Goal: Contribute content: Contribute content

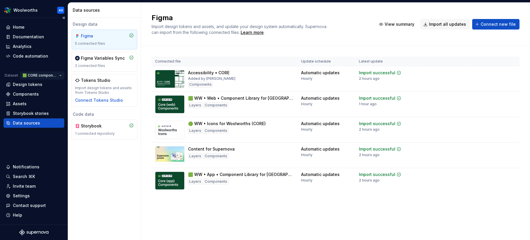
click at [47, 73] on html "Woolworths AS Home Documentation Analytics Code automation Dataset 🟩 CORE compo…" at bounding box center [265, 120] width 530 height 240
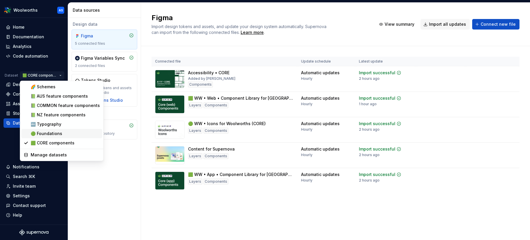
click at [48, 134] on div "🟢 Foundations" at bounding box center [65, 134] width 69 height 6
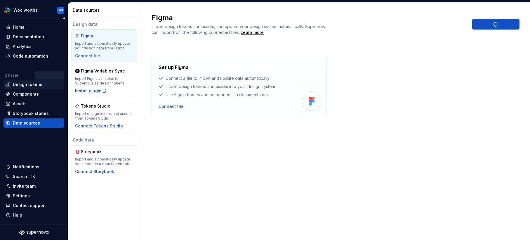
click at [35, 85] on div "Design tokens" at bounding box center [28, 85] width 30 height 6
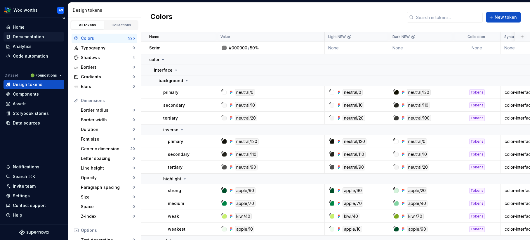
click at [32, 37] on div "Documentation" at bounding box center [28, 37] width 31 height 6
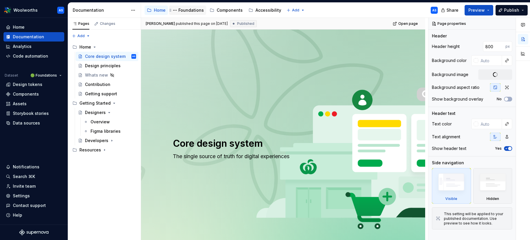
click at [193, 10] on div "Foundations" at bounding box center [190, 10] width 25 height 6
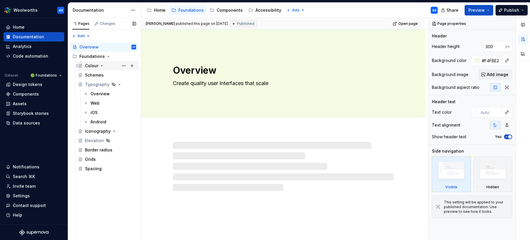
click at [96, 67] on div "Colour" at bounding box center [91, 66] width 13 height 6
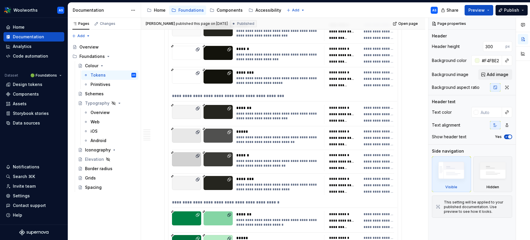
scroll to position [2775, 0]
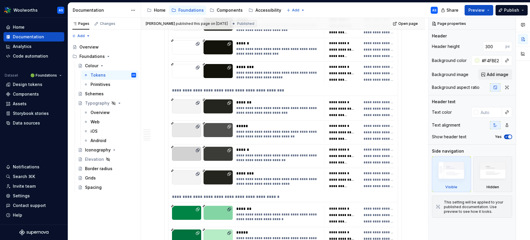
click at [187, 101] on div at bounding box center [186, 106] width 29 height 14
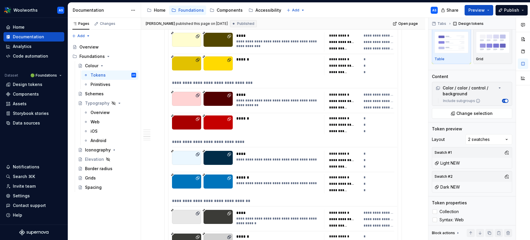
scroll to position [1560, 0]
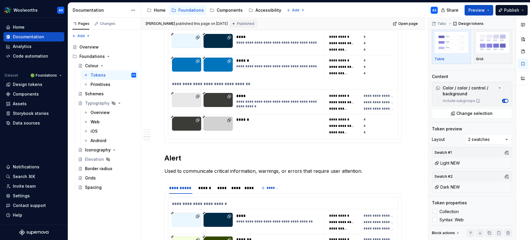
click at [291, 81] on div "**********" at bounding box center [284, 85] width 225 height 8
click at [491, 114] on span "Change selection" at bounding box center [475, 113] width 36 height 6
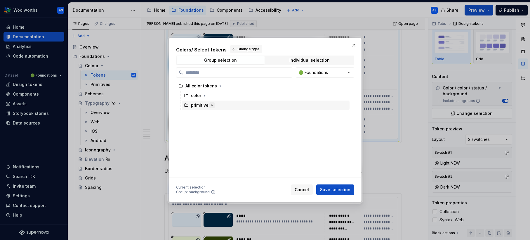
click at [212, 105] on icon "button" at bounding box center [212, 104] width 1 height 1
click at [211, 105] on icon "button" at bounding box center [211, 105] width 1 height 1
click at [202, 94] on icon "button" at bounding box center [204, 95] width 5 height 5
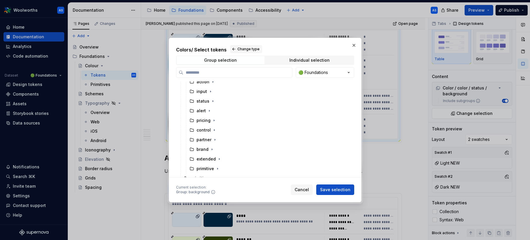
scroll to position [39, 0]
click at [212, 96] on icon "button" at bounding box center [213, 95] width 5 height 5
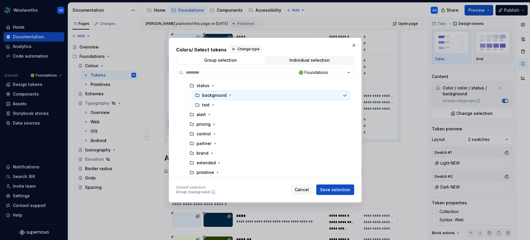
scroll to position [38, 0]
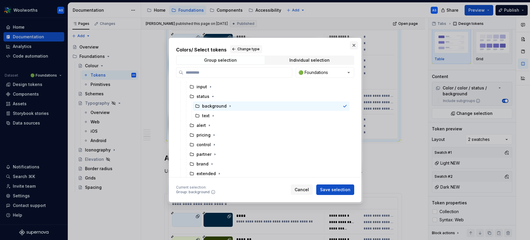
click at [354, 43] on button "button" at bounding box center [354, 45] width 8 height 8
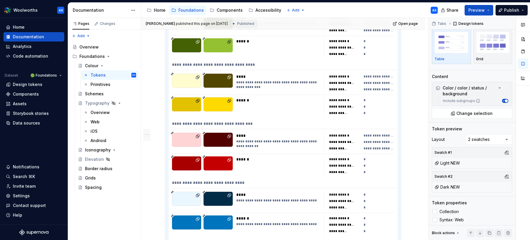
scroll to position [1321, 0]
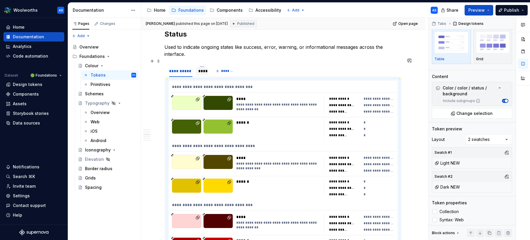
click at [205, 68] on div "****" at bounding box center [201, 71] width 7 height 6
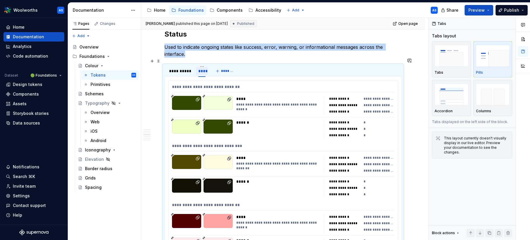
scroll to position [0, 0]
click at [178, 68] on div "**********" at bounding box center [180, 71] width 23 height 6
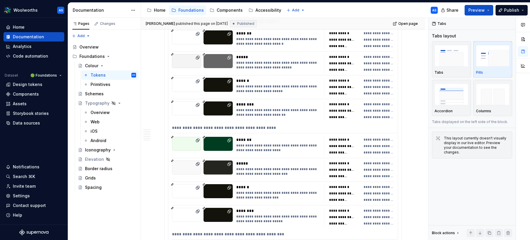
scroll to position [2505, 0]
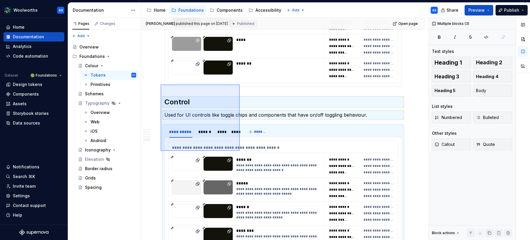
drag, startPoint x: 161, startPoint y: 84, endPoint x: 239, endPoint y: 151, distance: 102.8
click at [240, 151] on div "**********" at bounding box center [284, 129] width 287 height 222
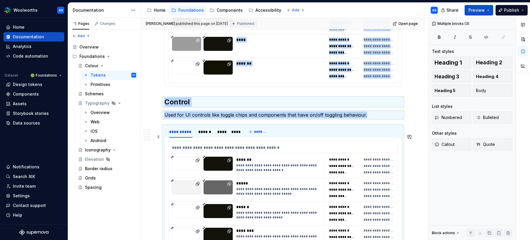
scroll to position [2606, 0]
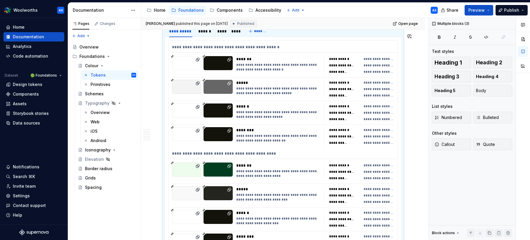
copy div "**********"
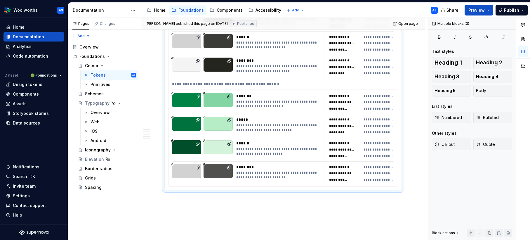
scroll to position [2915, 0]
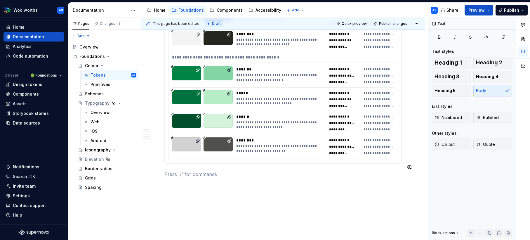
paste div
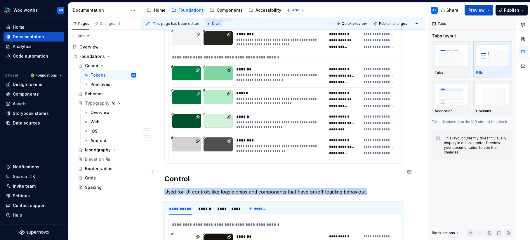
click at [183, 174] on h2 "Control" at bounding box center [283, 178] width 238 height 9
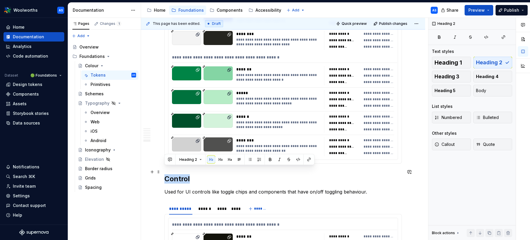
click at [184, 174] on h2 "Control" at bounding box center [283, 178] width 238 height 9
type textarea "*"
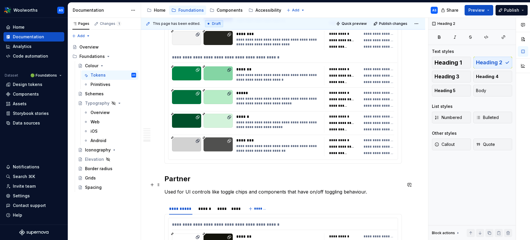
scroll to position [2964, 0]
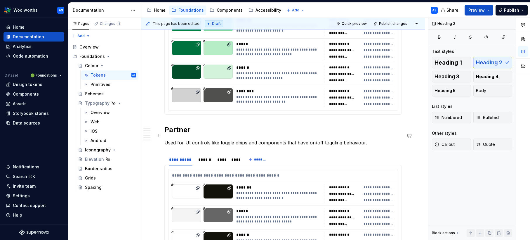
click at [250, 139] on p "Used for UI controls like toggle chips and components that have on/off toggling…" at bounding box center [283, 142] width 238 height 7
click at [200, 139] on p "Used for UI controls like toggle chips and components that have on/off toggling…" at bounding box center [283, 142] width 238 height 7
click at [358, 139] on p "Used for UI controls like toggle chips and components that have on/off toggling…" at bounding box center [283, 142] width 238 height 7
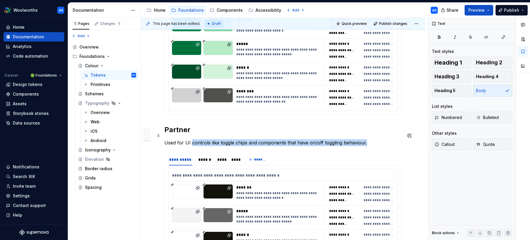
type textarea "*"
click at [192, 139] on p "Used for UI controls like toggle chips and components that have on/off toggling…" at bounding box center [283, 142] width 238 height 7
drag, startPoint x: 191, startPoint y: 135, endPoint x: 369, endPoint y: 135, distance: 177.6
click at [368, 139] on p "Used for UI controls like toggle chips and components that have on/off toggling…" at bounding box center [283, 142] width 238 height 7
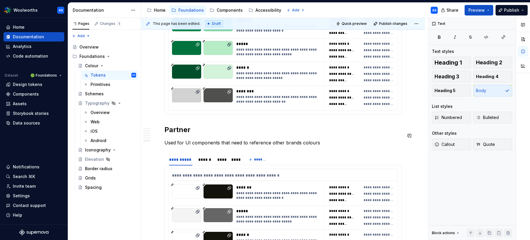
scroll to position [3094, 0]
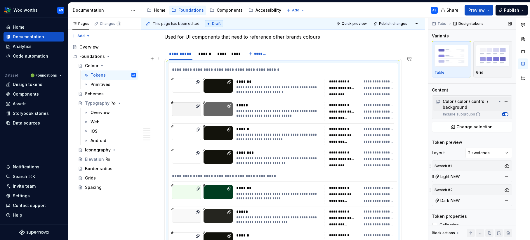
scroll to position [3069, 0]
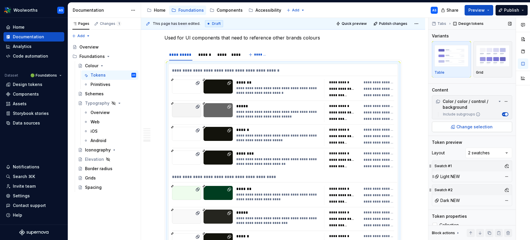
click at [468, 125] on span "Change selection" at bounding box center [475, 127] width 36 height 6
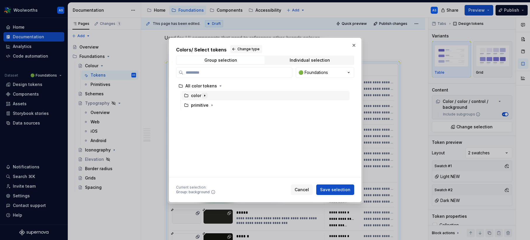
click at [206, 93] on icon "button" at bounding box center [204, 95] width 5 height 5
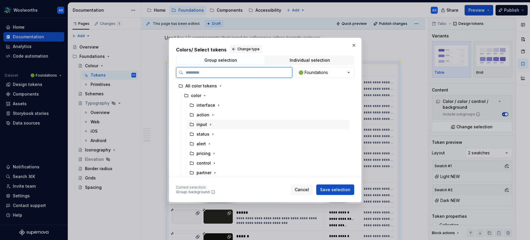
scroll to position [39, 0]
click at [217, 133] on div "partner" at bounding box center [268, 133] width 162 height 9
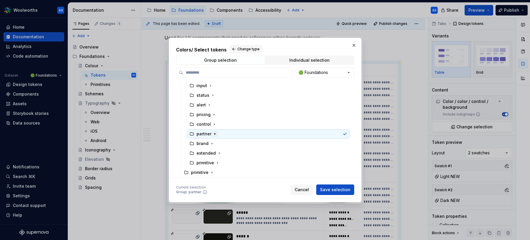
click at [213, 134] on icon "button" at bounding box center [215, 133] width 5 height 5
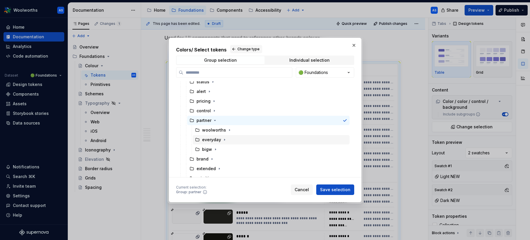
scroll to position [54, 0]
click at [229, 128] on icon "button" at bounding box center [229, 128] width 5 height 5
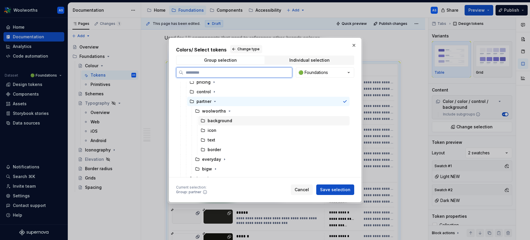
click at [245, 122] on div "background" at bounding box center [273, 120] width 151 height 9
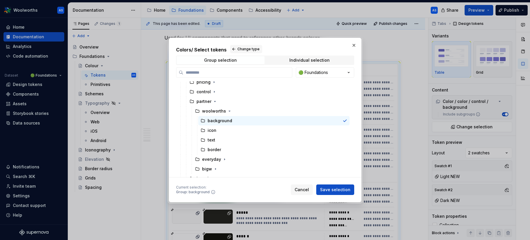
click at [337, 190] on span "Save selection" at bounding box center [335, 190] width 30 height 6
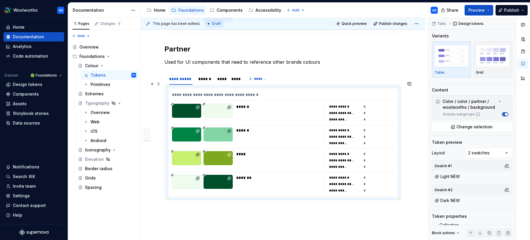
scroll to position [3044, 0]
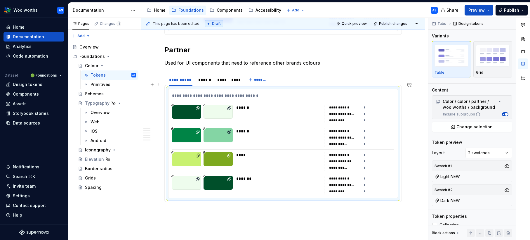
click at [321, 106] on div "******" at bounding box center [278, 114] width 84 height 19
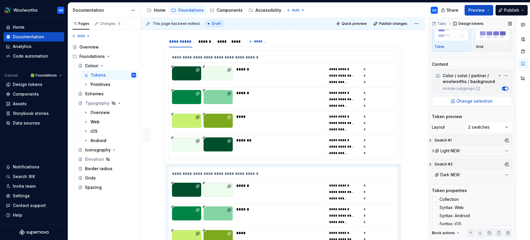
scroll to position [31, 0]
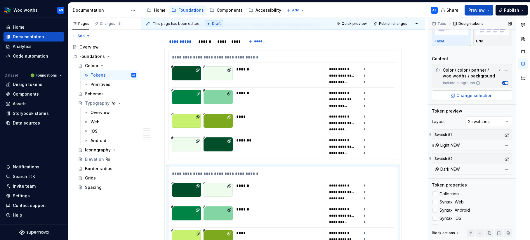
click at [467, 96] on span "Change selection" at bounding box center [475, 96] width 36 height 6
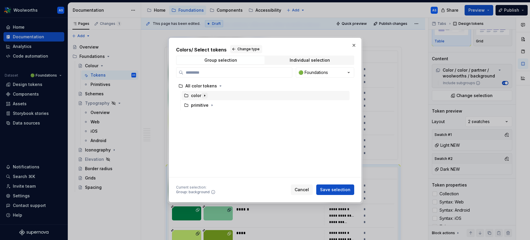
click at [205, 96] on icon "button" at bounding box center [204, 95] width 5 height 5
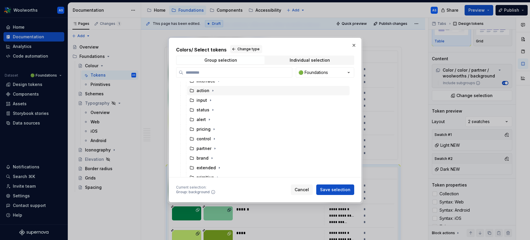
scroll to position [39, 0]
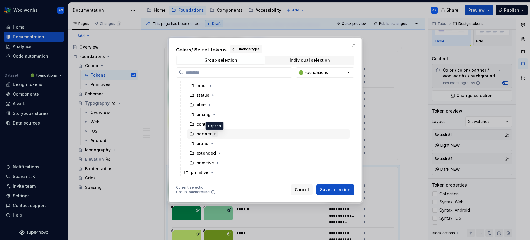
click at [216, 133] on icon "button" at bounding box center [215, 133] width 5 height 5
click at [224, 127] on icon "button" at bounding box center [224, 126] width 5 height 5
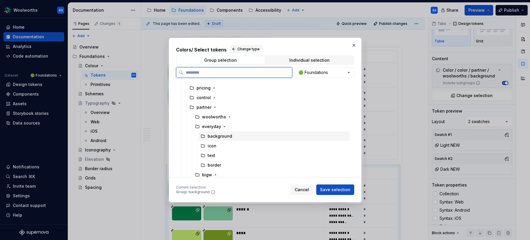
scroll to position [66, 0]
click at [232, 134] on div "background" at bounding box center [273, 135] width 151 height 9
click at [340, 187] on span "Save selection" at bounding box center [335, 190] width 30 height 6
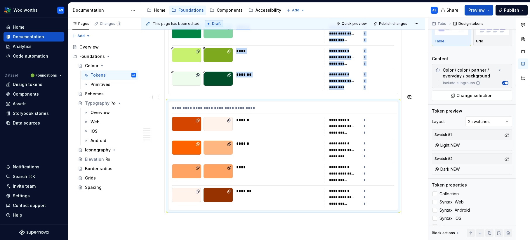
scroll to position [3150, 0]
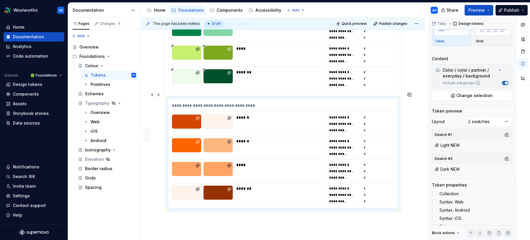
click at [285, 99] on div "**********" at bounding box center [283, 153] width 229 height 109
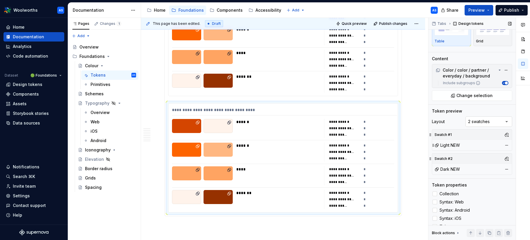
scroll to position [3264, 0]
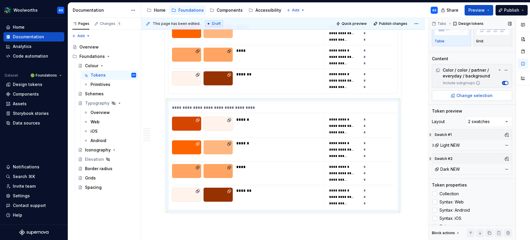
click at [482, 96] on span "Change selection" at bounding box center [475, 96] width 36 height 6
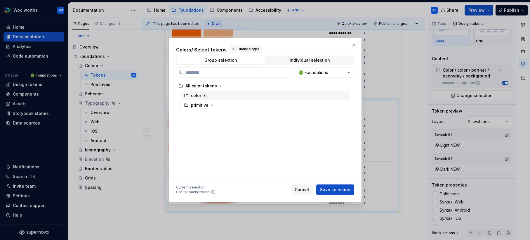
click at [205, 95] on icon "button" at bounding box center [204, 95] width 5 height 5
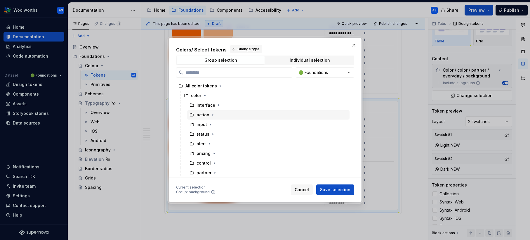
scroll to position [39, 0]
click at [213, 133] on icon "button" at bounding box center [215, 133] width 5 height 5
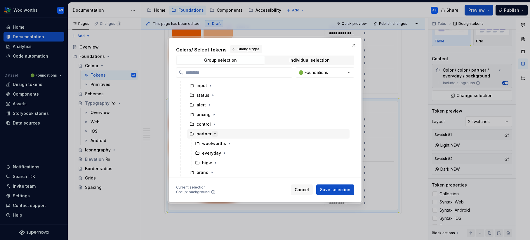
scroll to position [68, 0]
click at [215, 134] on icon "button" at bounding box center [215, 133] width 1 height 1
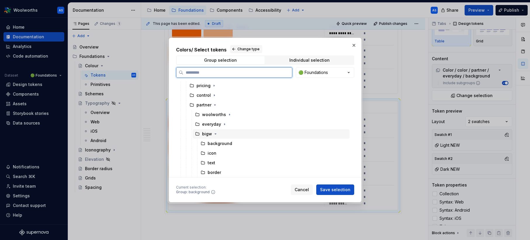
scroll to position [78, 0]
click at [243, 132] on div "background" at bounding box center [273, 132] width 151 height 9
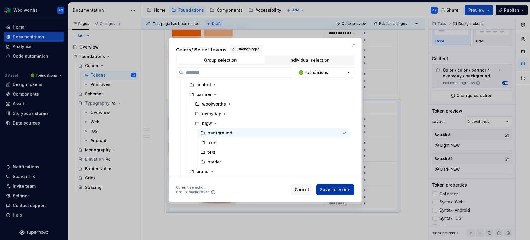
click at [325, 186] on button "Save selection" at bounding box center [335, 189] width 38 height 11
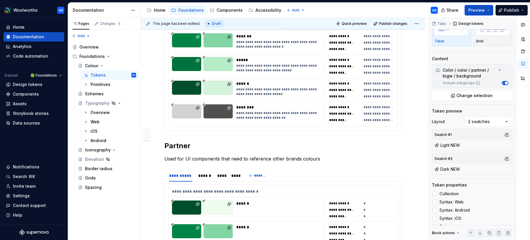
scroll to position [2948, 0]
click at [208, 172] on div "******" at bounding box center [204, 175] width 13 height 6
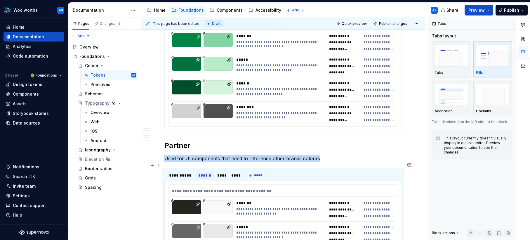
scroll to position [0, 0]
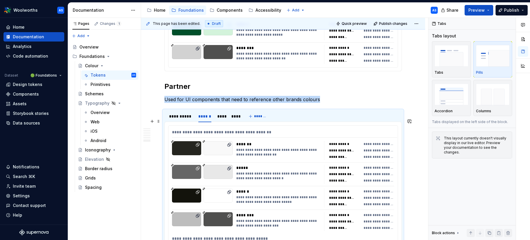
click at [286, 148] on div "**********" at bounding box center [279, 152] width 87 height 9
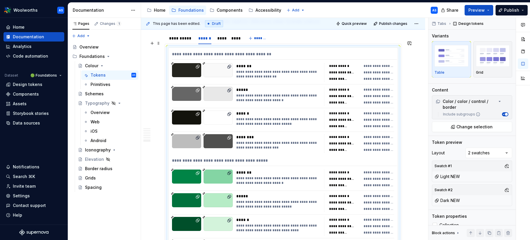
scroll to position [3090, 0]
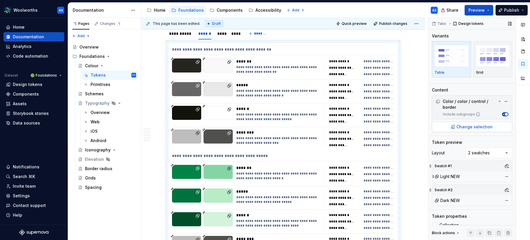
click at [470, 129] on span "Change selection" at bounding box center [475, 127] width 36 height 6
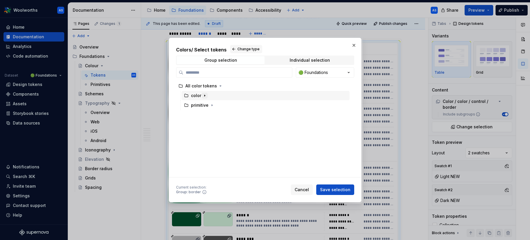
click at [206, 95] on icon "button" at bounding box center [204, 95] width 5 height 5
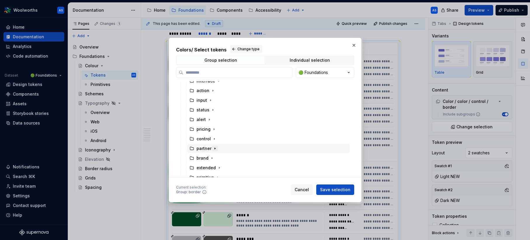
click at [214, 147] on icon "button" at bounding box center [215, 148] width 5 height 5
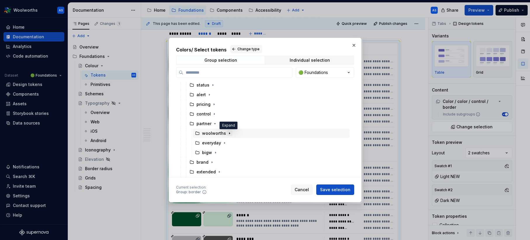
click at [229, 133] on icon "button" at bounding box center [229, 133] width 5 height 5
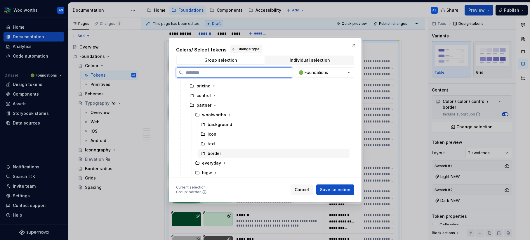
click at [234, 152] on div "border" at bounding box center [273, 153] width 151 height 9
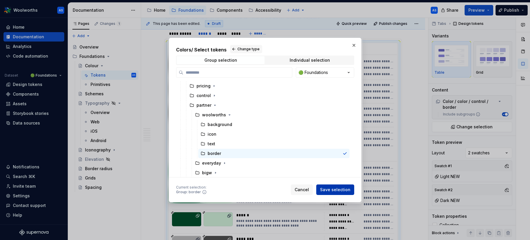
click at [339, 190] on span "Save selection" at bounding box center [335, 190] width 30 height 6
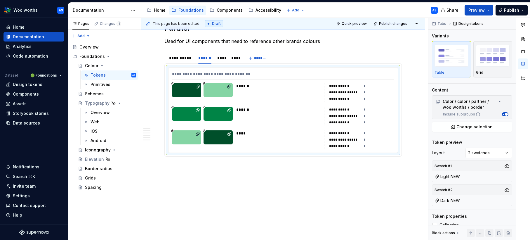
scroll to position [3058, 0]
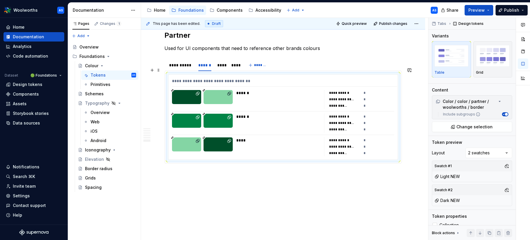
click at [285, 74] on div "**********" at bounding box center [283, 117] width 230 height 86
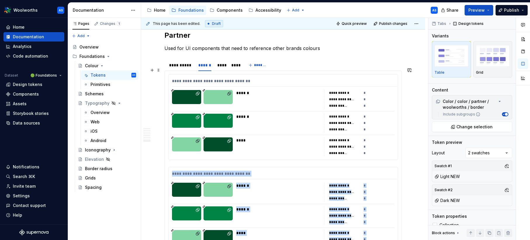
scroll to position [3105, 0]
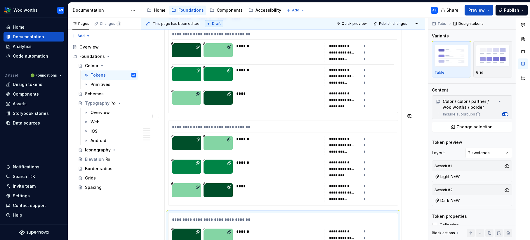
click at [279, 124] on div "**********" at bounding box center [284, 128] width 225 height 8
click at [473, 125] on span "Change selection" at bounding box center [475, 127] width 36 height 6
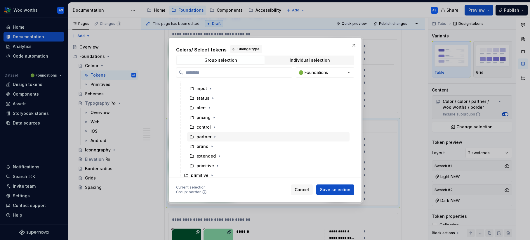
scroll to position [39, 0]
click at [214, 124] on icon "button" at bounding box center [214, 123] width 1 height 1
click at [214, 124] on icon "button" at bounding box center [214, 124] width 1 height 1
click at [215, 133] on icon "button" at bounding box center [215, 133] width 1 height 1
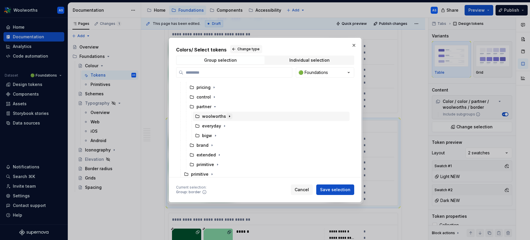
click at [229, 116] on icon "button" at bounding box center [229, 116] width 5 height 5
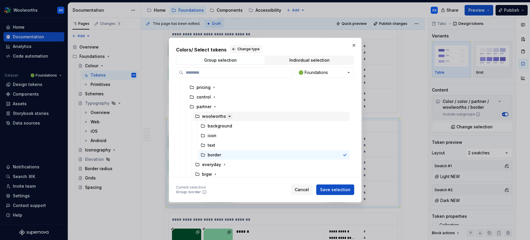
click at [228, 116] on icon "button" at bounding box center [229, 116] width 5 height 5
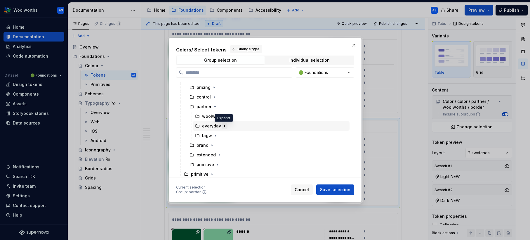
click at [224, 125] on icon "button" at bounding box center [224, 126] width 5 height 5
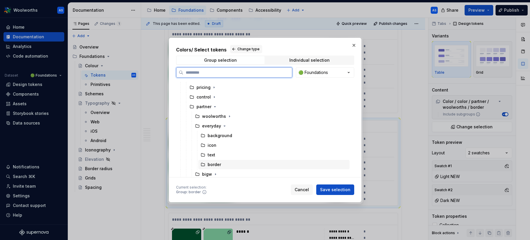
click at [229, 164] on div "border" at bounding box center [273, 164] width 151 height 9
click at [339, 186] on button "Save selection" at bounding box center [335, 189] width 38 height 11
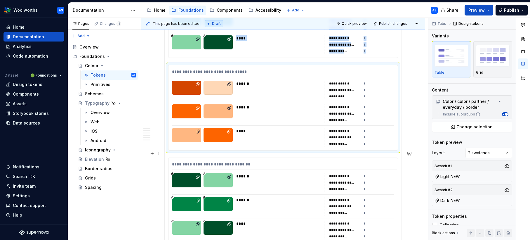
scroll to position [3161, 0]
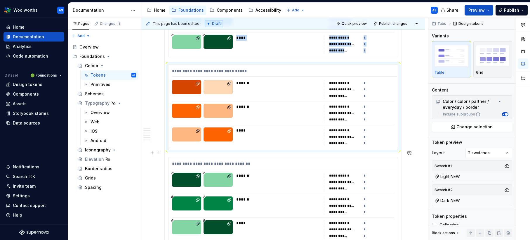
click at [260, 161] on div "**********" at bounding box center [284, 165] width 225 height 8
click at [479, 128] on span "Change selection" at bounding box center [475, 127] width 36 height 6
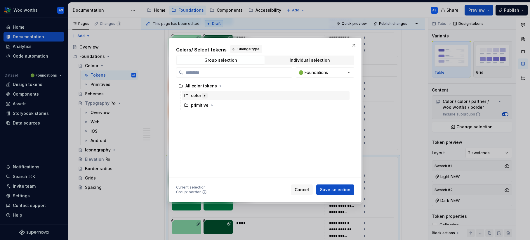
click at [206, 95] on icon "button" at bounding box center [204, 95] width 5 height 5
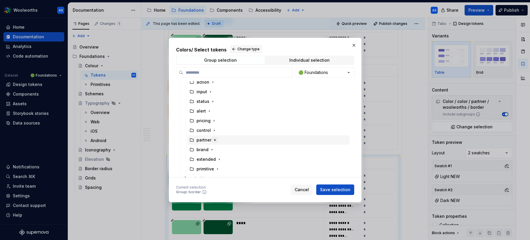
click at [214, 139] on icon "button" at bounding box center [215, 140] width 5 height 5
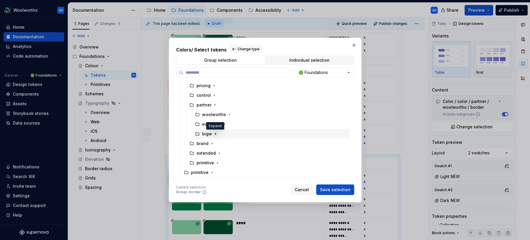
click at [216, 132] on icon "button" at bounding box center [215, 133] width 5 height 5
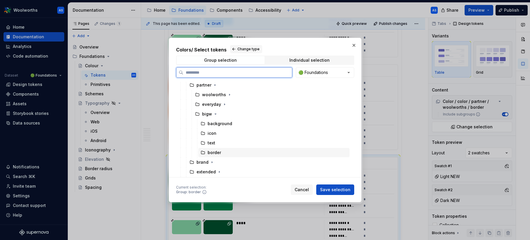
click at [230, 150] on div "border" at bounding box center [273, 152] width 151 height 9
click at [341, 193] on button "Save selection" at bounding box center [335, 189] width 38 height 11
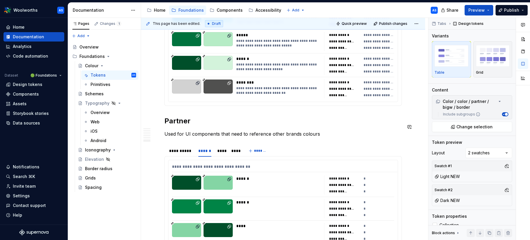
scroll to position [2968, 0]
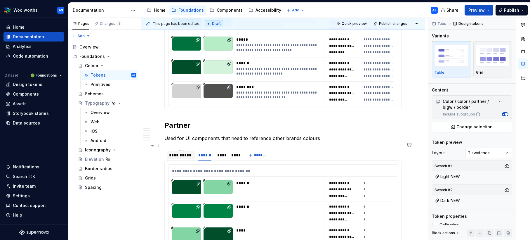
click at [182, 152] on div "**********" at bounding box center [180, 155] width 23 height 6
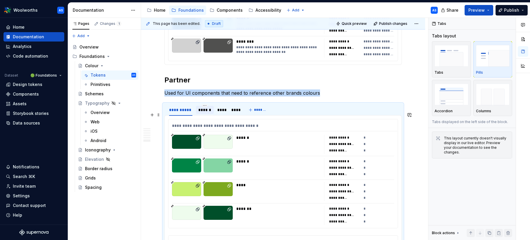
scroll to position [3012, 0]
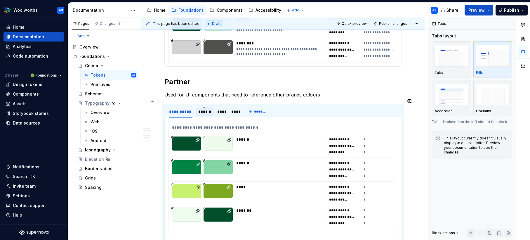
click at [204, 109] on div "******" at bounding box center [204, 112] width 13 height 6
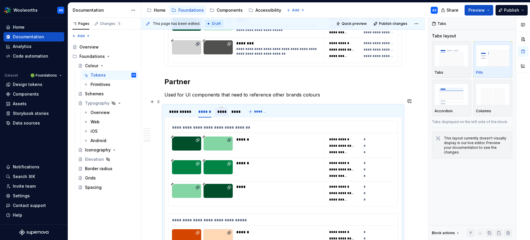
click at [224, 109] on div "****" at bounding box center [221, 112] width 8 height 6
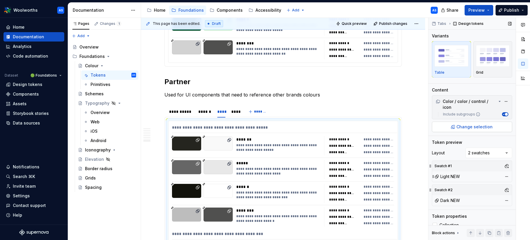
click at [466, 124] on span "Change selection" at bounding box center [475, 127] width 36 height 6
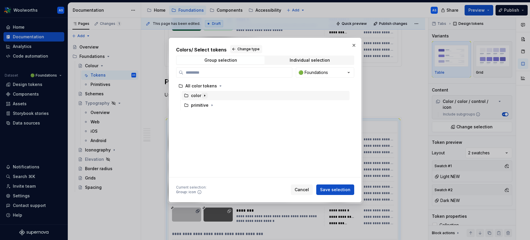
click at [205, 95] on icon "button" at bounding box center [205, 95] width 1 height 1
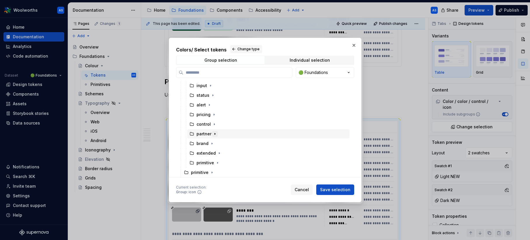
click at [213, 132] on icon "button" at bounding box center [215, 133] width 5 height 5
click at [227, 115] on icon "button" at bounding box center [229, 115] width 5 height 5
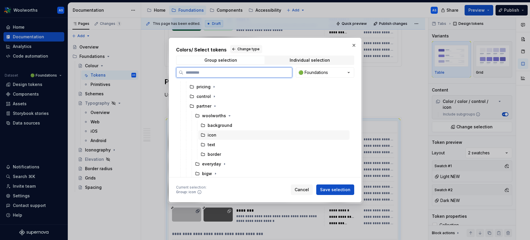
click at [218, 136] on div "icon" at bounding box center [273, 134] width 151 height 9
click at [326, 188] on span "Save selection" at bounding box center [335, 190] width 30 height 6
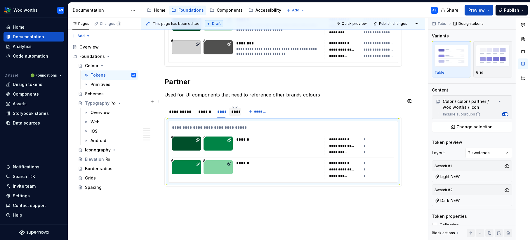
click at [234, 109] on div "****" at bounding box center [234, 112] width 7 height 6
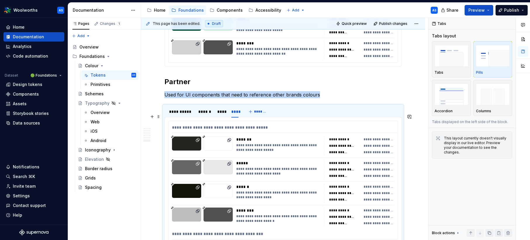
click at [236, 124] on div "**********" at bounding box center [284, 128] width 225 height 8
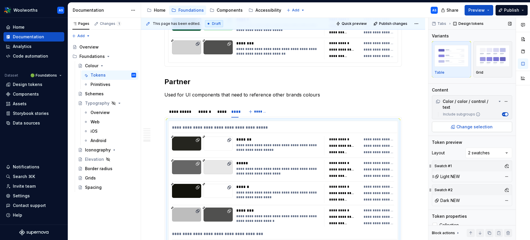
click at [476, 124] on span "Change selection" at bounding box center [475, 127] width 36 height 6
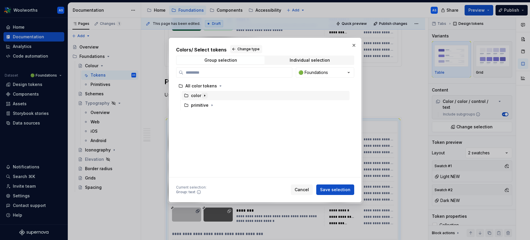
click at [205, 96] on icon "button" at bounding box center [204, 95] width 5 height 5
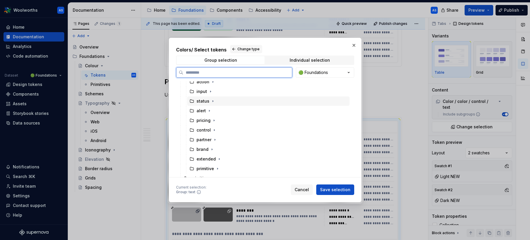
scroll to position [39, 0]
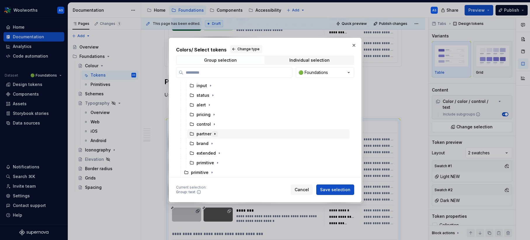
click at [213, 132] on icon "button" at bounding box center [215, 133] width 5 height 5
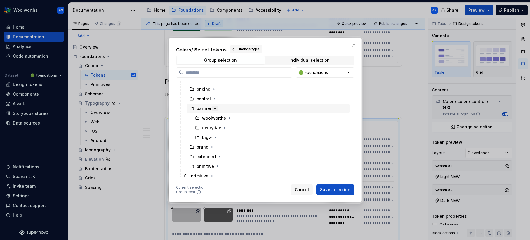
scroll to position [68, 0]
click at [228, 112] on icon "button" at bounding box center [229, 114] width 5 height 5
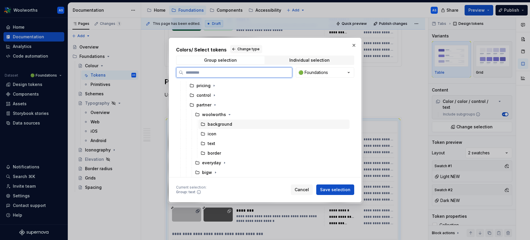
scroll to position [77, 0]
click at [227, 141] on div "border" at bounding box center [273, 144] width 151 height 9
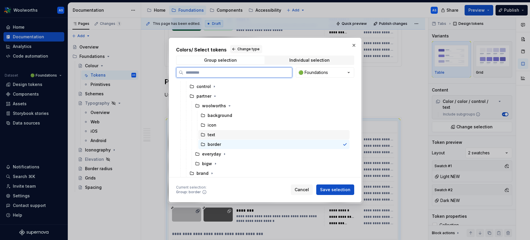
click at [226, 135] on div "text" at bounding box center [273, 134] width 151 height 9
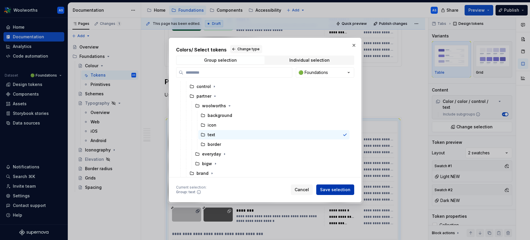
click at [334, 189] on span "Save selection" at bounding box center [335, 190] width 30 height 6
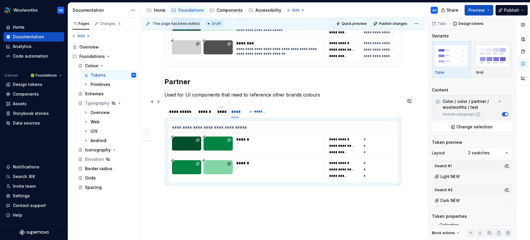
click at [218, 109] on div "****" at bounding box center [221, 112] width 8 height 6
click at [246, 124] on div "**********" at bounding box center [284, 128] width 225 height 8
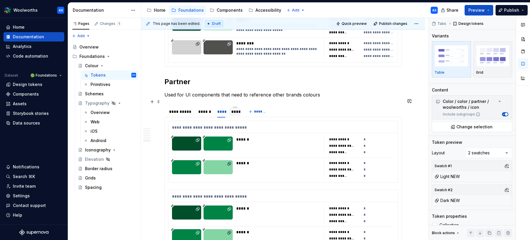
click at [237, 109] on div "****" at bounding box center [234, 112] width 7 height 6
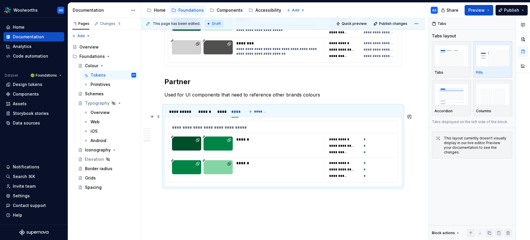
click at [244, 126] on div "**********" at bounding box center [283, 151] width 229 height 61
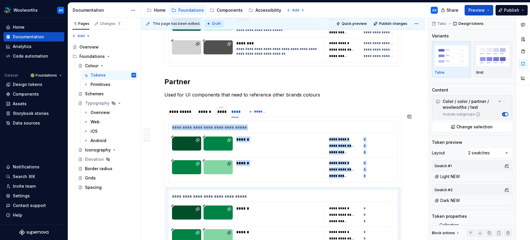
click at [224, 109] on div "****" at bounding box center [221, 112] width 8 height 6
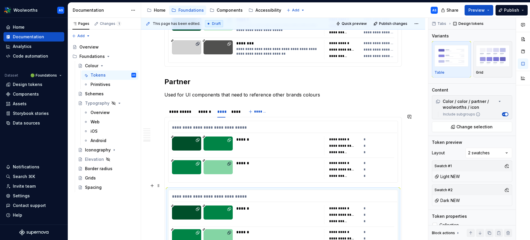
click at [259, 205] on div "******" at bounding box center [279, 208] width 87 height 6
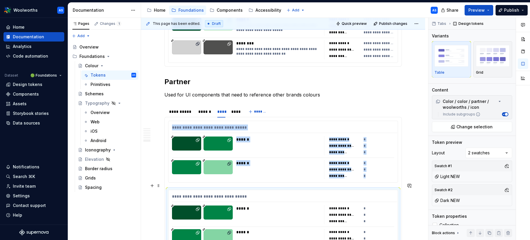
scroll to position [3050, 0]
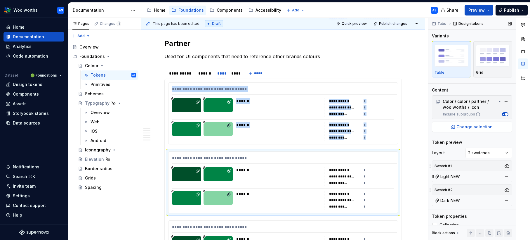
click at [475, 127] on span "Change selection" at bounding box center [475, 127] width 36 height 6
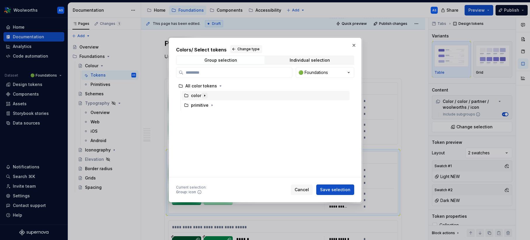
click at [206, 96] on icon "button" at bounding box center [204, 95] width 5 height 5
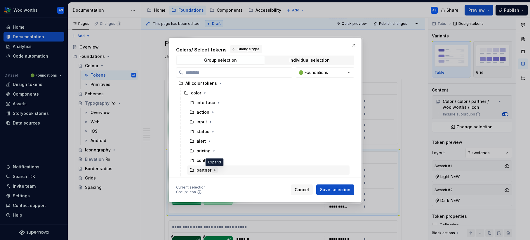
click at [214, 168] on icon "button" at bounding box center [215, 170] width 5 height 5
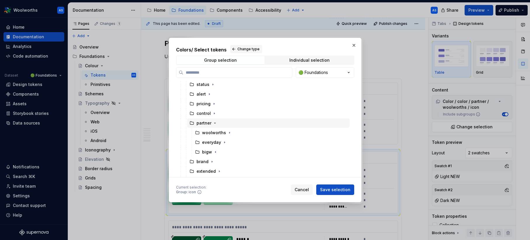
scroll to position [68, 0]
click at [224, 124] on icon "button" at bounding box center [224, 123] width 1 height 1
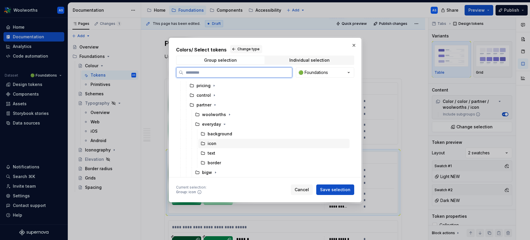
click at [231, 145] on div "icon" at bounding box center [273, 143] width 151 height 9
click at [342, 189] on span "Save selection" at bounding box center [335, 190] width 30 height 6
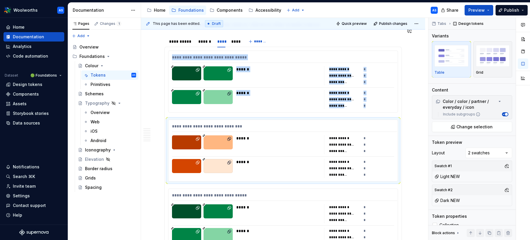
scroll to position [3085, 0]
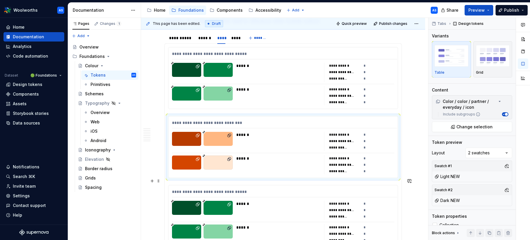
click at [264, 190] on div "**********" at bounding box center [283, 215] width 229 height 61
click at [466, 126] on span "Change selection" at bounding box center [475, 127] width 36 height 6
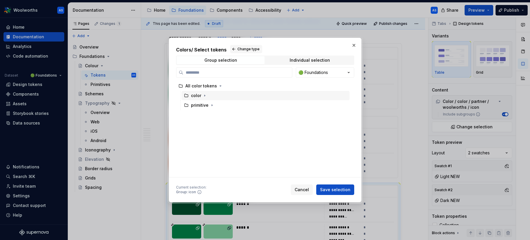
drag, startPoint x: 206, startPoint y: 95, endPoint x: 209, endPoint y: 96, distance: 3.7
click at [206, 95] on icon "button" at bounding box center [204, 95] width 5 height 5
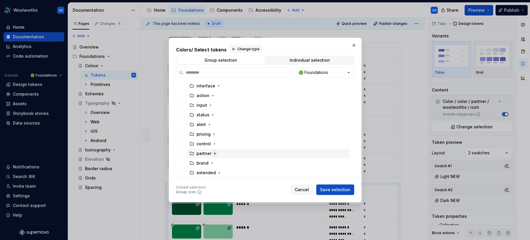
click at [215, 153] on icon "button" at bounding box center [215, 152] width 1 height 1
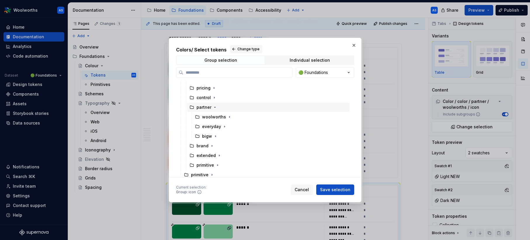
scroll to position [68, 0]
click at [214, 134] on icon "button" at bounding box center [215, 133] width 5 height 5
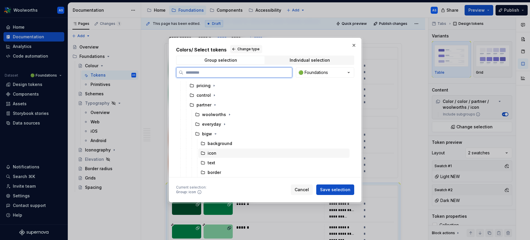
click at [225, 152] on div "icon" at bounding box center [273, 152] width 151 height 9
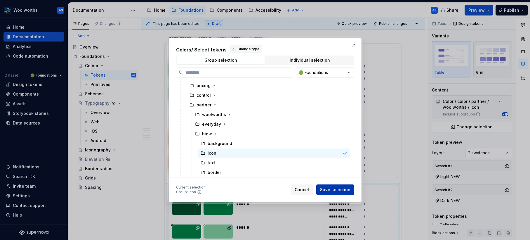
click at [346, 189] on span "Save selection" at bounding box center [335, 190] width 30 height 6
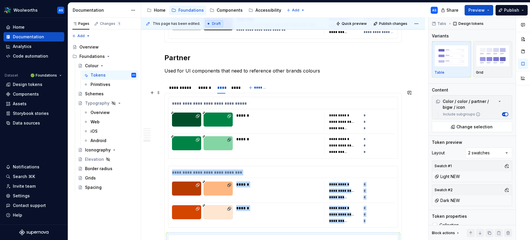
scroll to position [3030, 0]
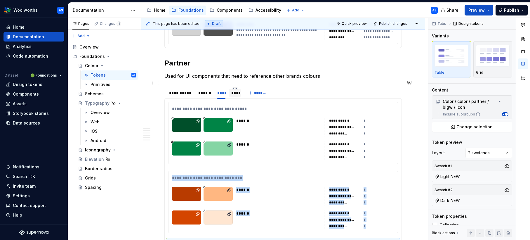
click at [233, 90] on div "****" at bounding box center [234, 93] width 7 height 6
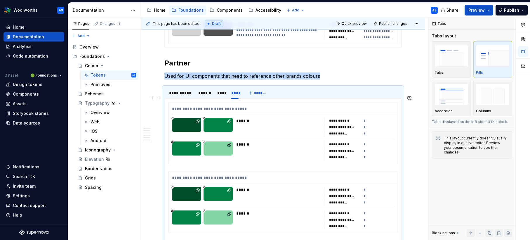
click at [222, 118] on div at bounding box center [218, 125] width 29 height 14
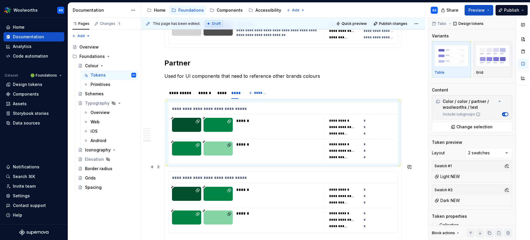
click at [295, 176] on div "**********" at bounding box center [283, 201] width 229 height 61
click at [477, 123] on button "Change selection" at bounding box center [472, 127] width 80 height 11
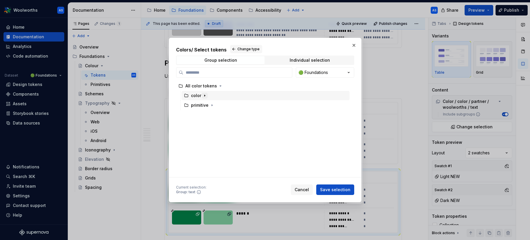
click at [204, 95] on icon "button" at bounding box center [204, 95] width 5 height 5
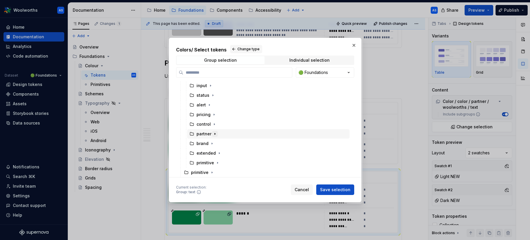
click at [214, 132] on icon "button" at bounding box center [215, 133] width 5 height 5
click at [223, 123] on icon "button" at bounding box center [224, 124] width 5 height 5
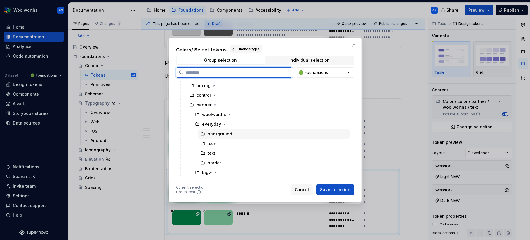
scroll to position [83, 0]
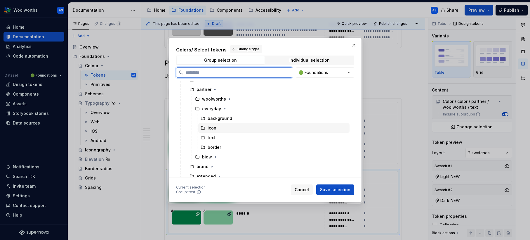
click at [221, 127] on div "icon" at bounding box center [273, 127] width 151 height 9
click at [237, 136] on div "text" at bounding box center [273, 137] width 151 height 9
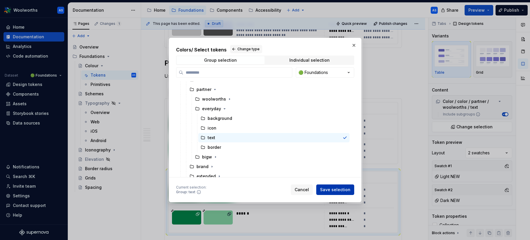
click at [332, 191] on span "Save selection" at bounding box center [335, 190] width 30 height 6
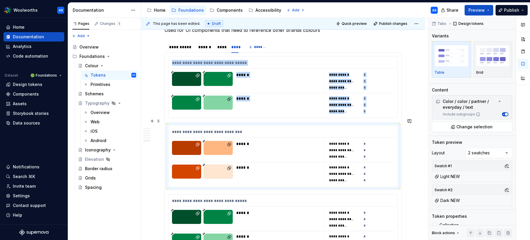
scroll to position [3093, 0]
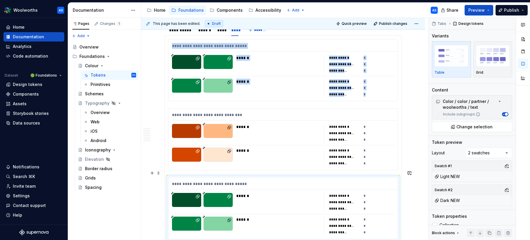
click at [253, 193] on div "******" at bounding box center [278, 202] width 84 height 19
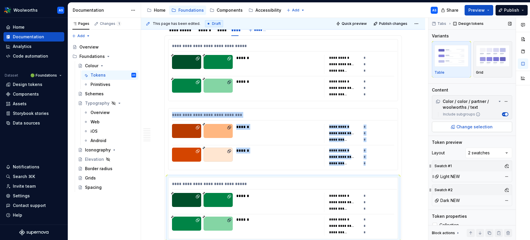
click at [464, 125] on span "Change selection" at bounding box center [475, 127] width 36 height 6
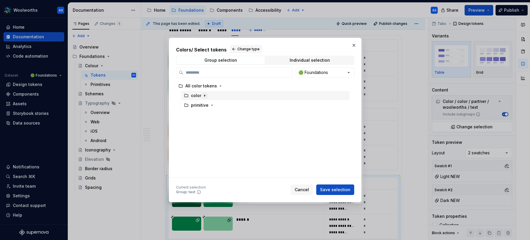
click at [205, 96] on icon "button" at bounding box center [204, 95] width 5 height 5
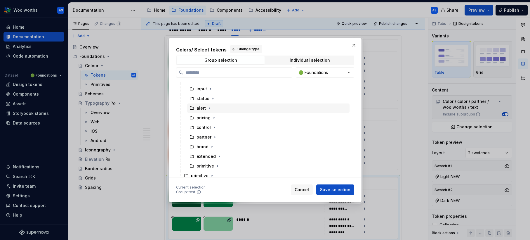
scroll to position [39, 0]
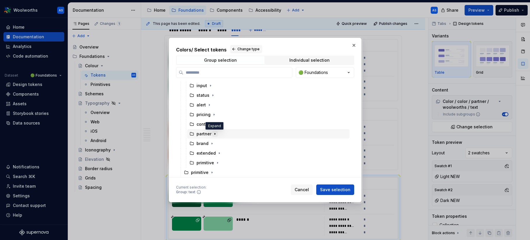
click at [213, 134] on icon "button" at bounding box center [215, 133] width 5 height 5
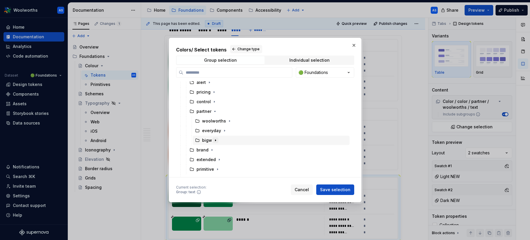
click at [216, 140] on icon "button" at bounding box center [215, 140] width 5 height 5
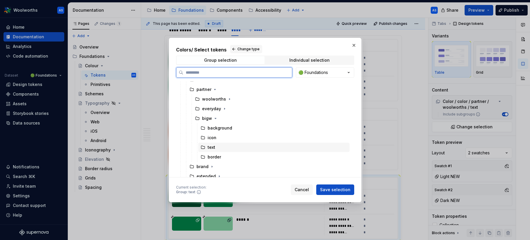
click at [226, 147] on div "text" at bounding box center [273, 147] width 151 height 9
click at [336, 187] on span "Save selection" at bounding box center [335, 190] width 30 height 6
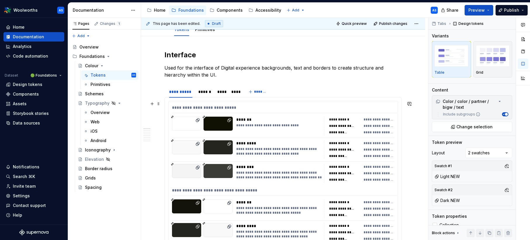
scroll to position [0, 0]
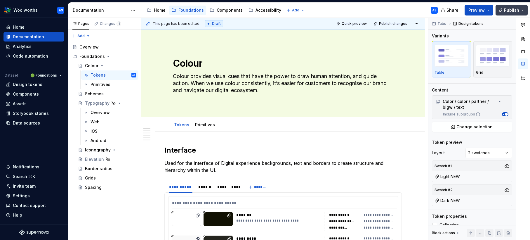
click at [515, 11] on span "Publish" at bounding box center [511, 10] width 15 height 6
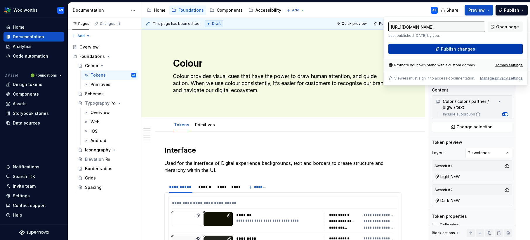
click at [477, 46] on button "Publish changes" at bounding box center [456, 49] width 134 height 11
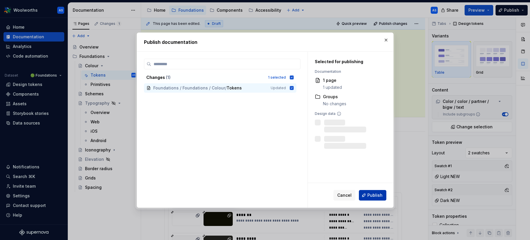
click at [370, 194] on span "Publish" at bounding box center [375, 195] width 15 height 6
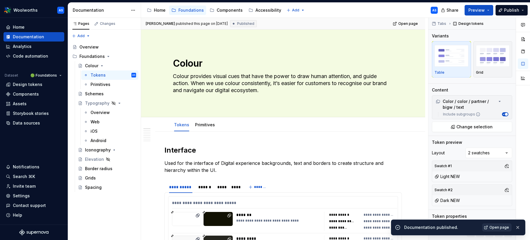
click at [503, 228] on span "Open page" at bounding box center [500, 227] width 20 height 5
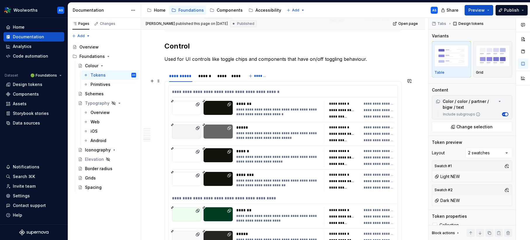
click at [284, 89] on div "**********" at bounding box center [284, 93] width 225 height 8
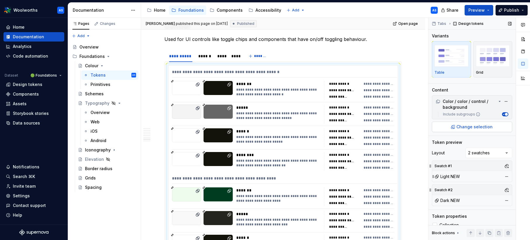
click at [481, 126] on span "Change selection" at bounding box center [475, 127] width 36 height 6
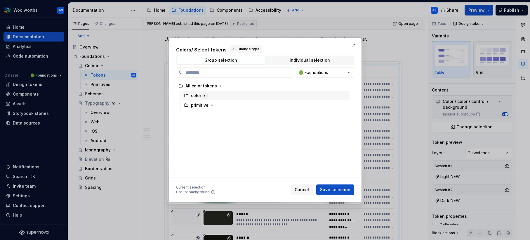
click at [203, 95] on icon "button" at bounding box center [204, 95] width 5 height 5
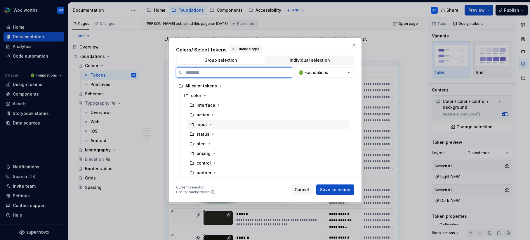
scroll to position [39, 0]
click at [214, 124] on icon "button" at bounding box center [214, 123] width 1 height 1
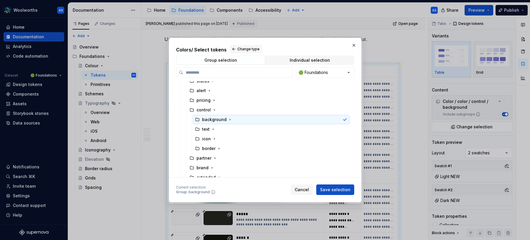
scroll to position [54, 0]
click at [230, 119] on icon "button" at bounding box center [230, 118] width 1 height 1
click at [244, 127] on div "primary" at bounding box center [273, 128] width 151 height 9
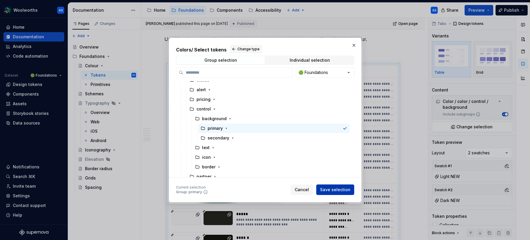
click at [337, 190] on span "Save selection" at bounding box center [335, 190] width 30 height 6
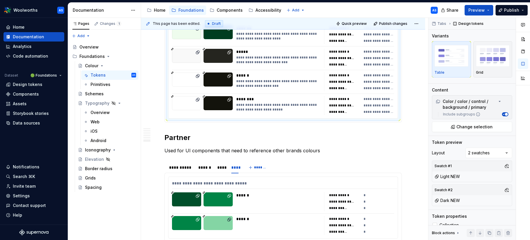
type textarea "*"
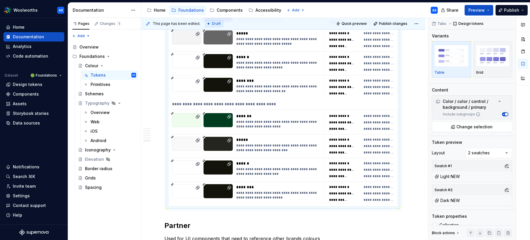
scroll to position [2655, 0]
click at [310, 124] on div "**********" at bounding box center [278, 122] width 84 height 19
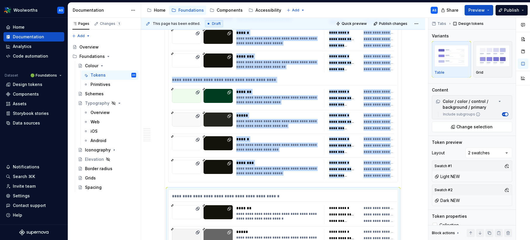
scroll to position [2678, 0]
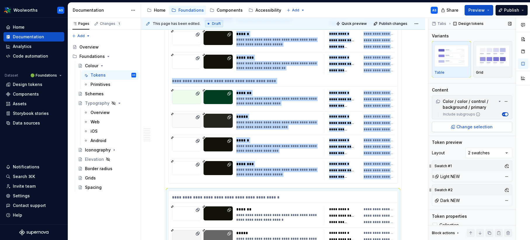
click at [487, 127] on span "Change selection" at bounding box center [475, 127] width 36 height 6
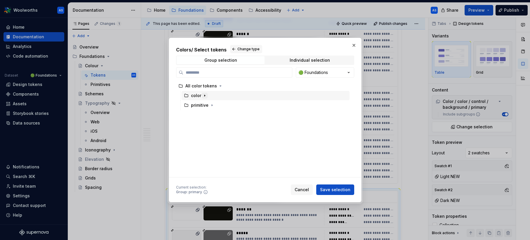
click at [203, 97] on icon "button" at bounding box center [204, 95] width 5 height 5
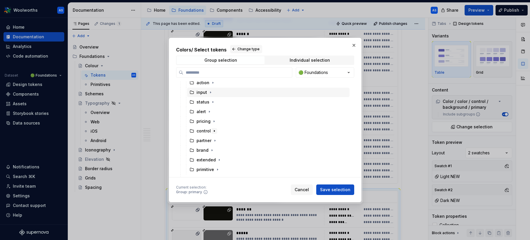
scroll to position [38, 0]
click at [214, 124] on icon "button" at bounding box center [214, 124] width 1 height 1
click at [214, 123] on icon "button" at bounding box center [214, 124] width 5 height 5
click at [216, 123] on icon "button" at bounding box center [214, 124] width 5 height 5
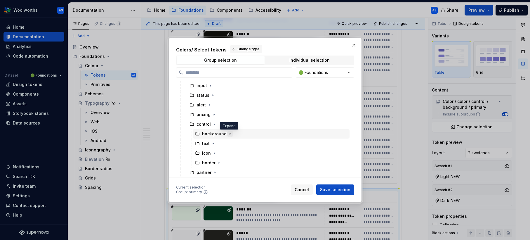
click at [230, 134] on icon "button" at bounding box center [230, 133] width 1 height 1
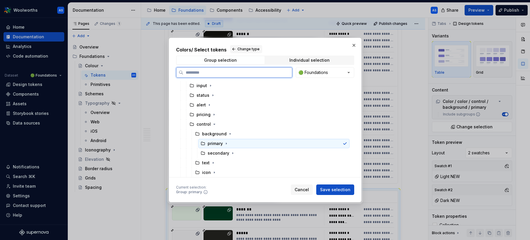
scroll to position [40, 0]
click at [240, 149] on div "secondary" at bounding box center [273, 151] width 151 height 9
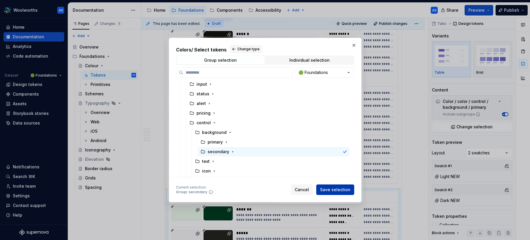
click at [349, 191] on span "Save selection" at bounding box center [335, 190] width 30 height 6
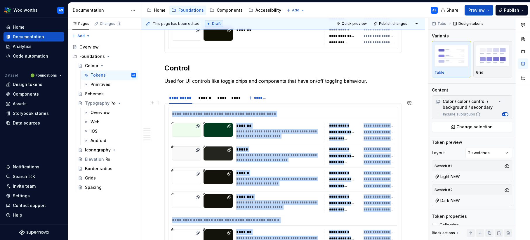
scroll to position [2530, 0]
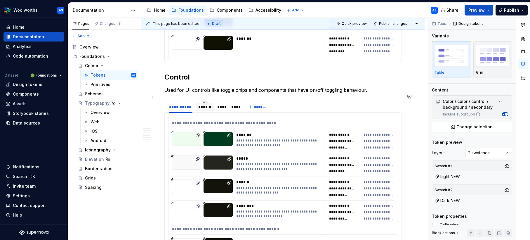
click at [199, 104] on div "******" at bounding box center [204, 107] width 13 height 6
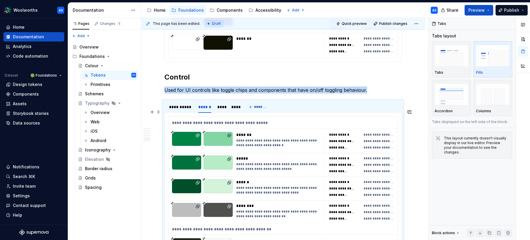
click at [311, 132] on div "*******" at bounding box center [279, 135] width 87 height 6
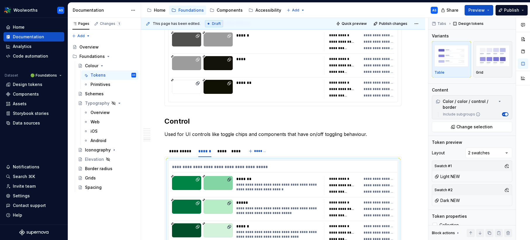
scroll to position [2484, 0]
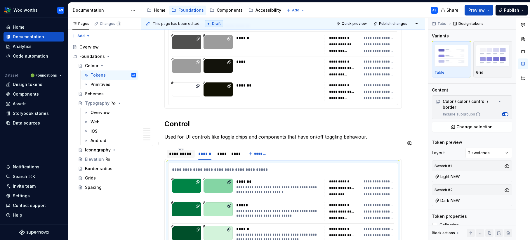
click at [182, 151] on div "**********" at bounding box center [180, 154] width 23 height 6
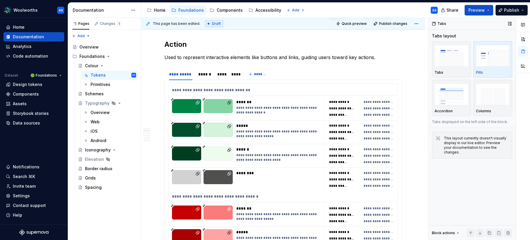
scroll to position [525, 0]
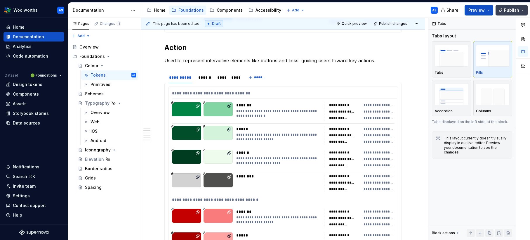
click at [515, 11] on span "Publish" at bounding box center [511, 10] width 15 height 6
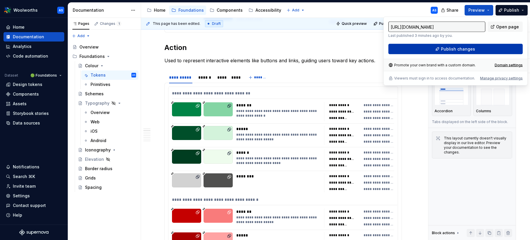
click at [449, 49] on span "Publish changes" at bounding box center [458, 49] width 34 height 6
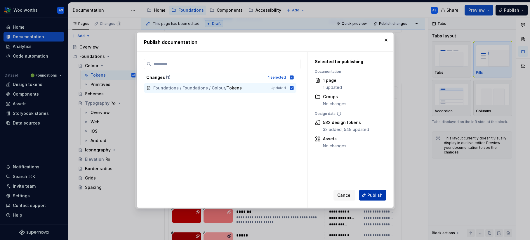
click at [365, 195] on button "Publish" at bounding box center [372, 195] width 27 height 11
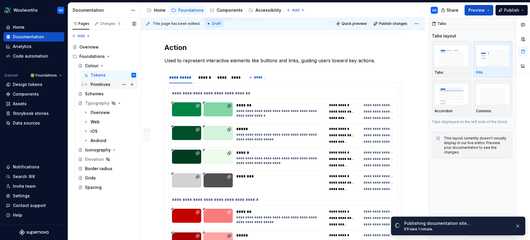
click at [103, 82] on div "Primitives" at bounding box center [101, 85] width 20 height 6
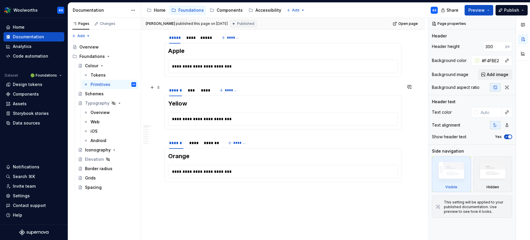
scroll to position [129, 0]
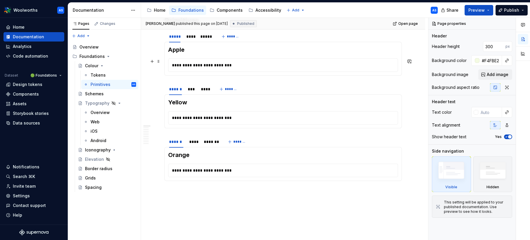
click at [278, 62] on div "**********" at bounding box center [285, 65] width 232 height 13
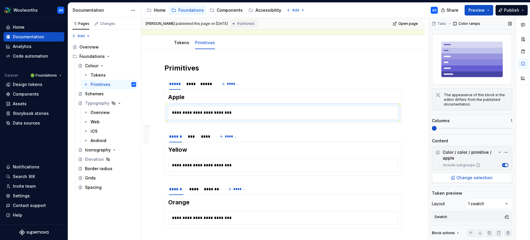
scroll to position [15, 0]
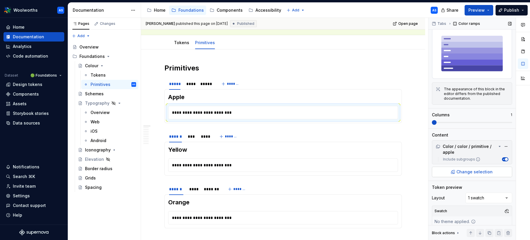
click at [468, 169] on span "Change selection" at bounding box center [475, 172] width 36 height 6
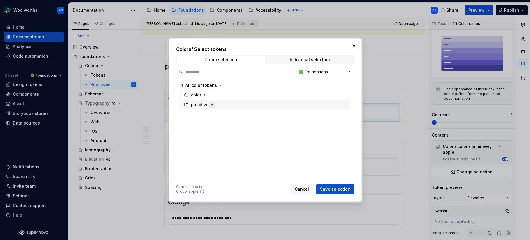
click at [211, 102] on button "button" at bounding box center [212, 105] width 6 height 6
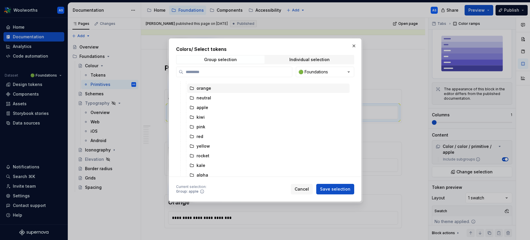
scroll to position [39, 0]
click at [216, 102] on div "apple" at bounding box center [268, 104] width 162 height 9
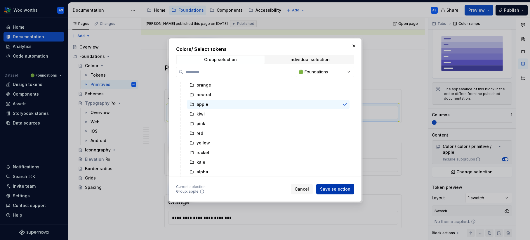
click at [334, 189] on span "Save selection" at bounding box center [335, 189] width 30 height 6
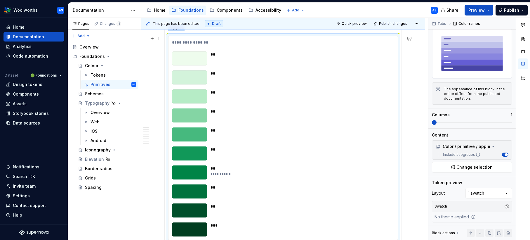
scroll to position [107, 0]
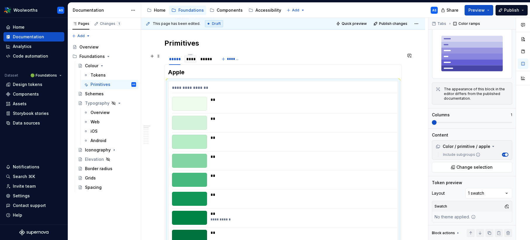
click at [191, 60] on div "****" at bounding box center [190, 59] width 8 height 6
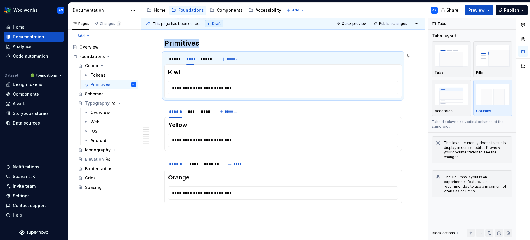
scroll to position [0, 0]
click at [217, 88] on div "**********" at bounding box center [285, 87] width 232 height 13
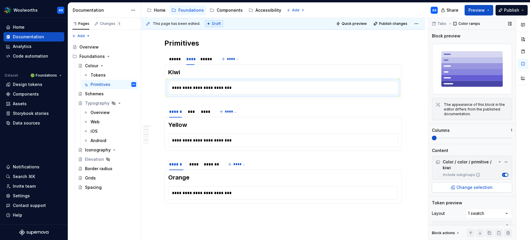
click at [478, 185] on span "Change selection" at bounding box center [475, 187] width 36 height 6
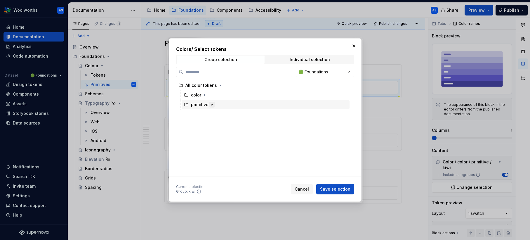
click at [212, 103] on icon "button" at bounding box center [212, 104] width 5 height 5
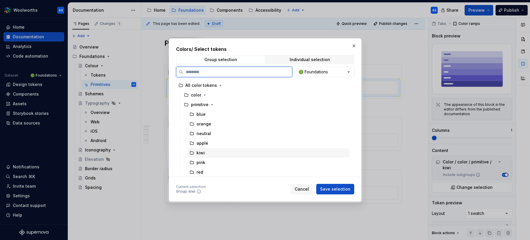
click at [223, 152] on div "kiwi" at bounding box center [268, 152] width 162 height 9
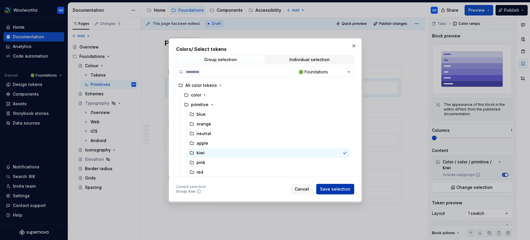
click at [339, 189] on span "Save selection" at bounding box center [335, 189] width 30 height 6
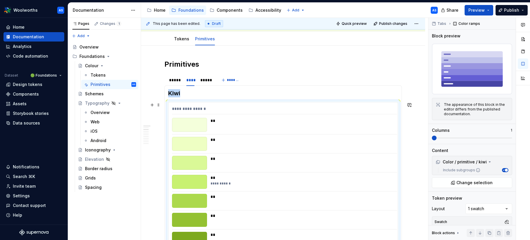
scroll to position [82, 0]
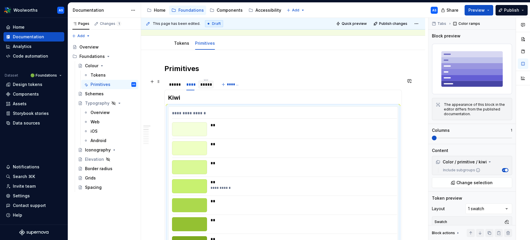
click at [207, 88] on div "*****" at bounding box center [206, 84] width 16 height 8
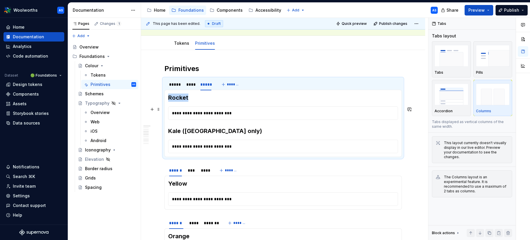
click at [211, 112] on div "**********" at bounding box center [285, 113] width 232 height 13
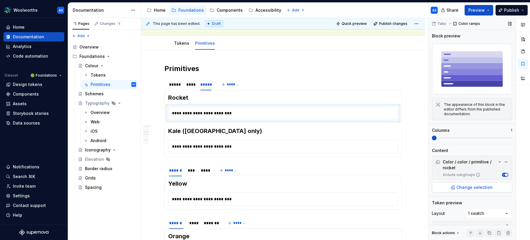
click at [469, 188] on span "Change selection" at bounding box center [475, 187] width 36 height 6
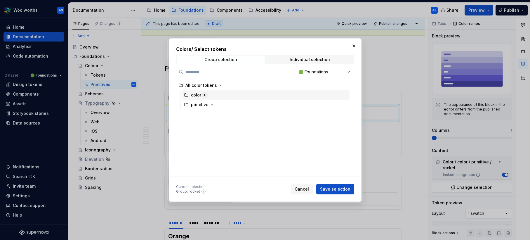
click at [207, 94] on button "button" at bounding box center [205, 95] width 6 height 6
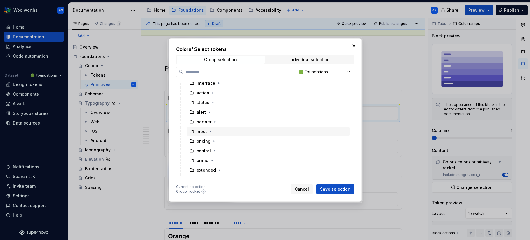
scroll to position [0, 0]
click at [204, 92] on button "button" at bounding box center [205, 95] width 6 height 6
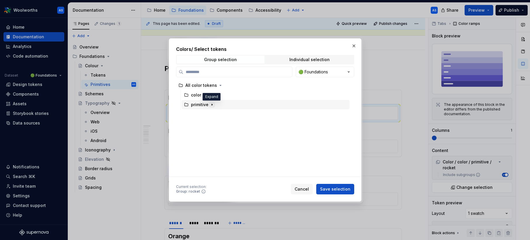
click at [210, 103] on icon "button" at bounding box center [212, 104] width 5 height 5
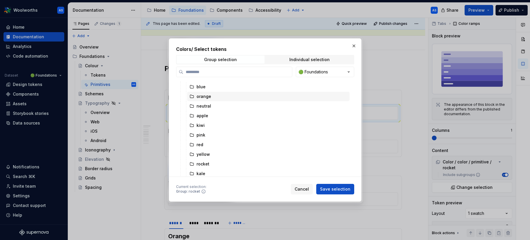
scroll to position [33, 0]
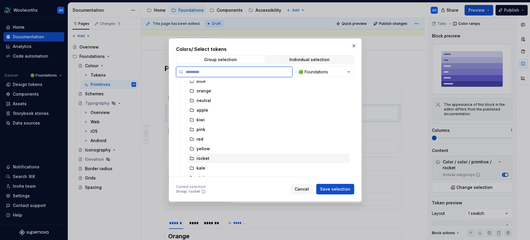
click at [228, 158] on div "rocket" at bounding box center [268, 158] width 162 height 9
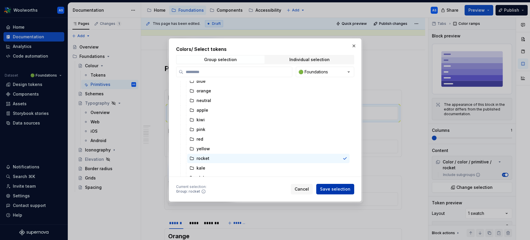
click at [332, 190] on span "Save selection" at bounding box center [335, 189] width 30 height 6
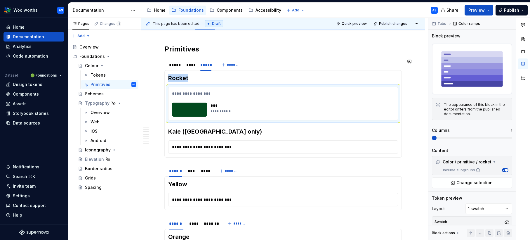
scroll to position [102, 0]
drag, startPoint x: 252, startPoint y: 163, endPoint x: 250, endPoint y: 158, distance: 5.1
click at [252, 164] on section "**********" at bounding box center [283, 187] width 238 height 46
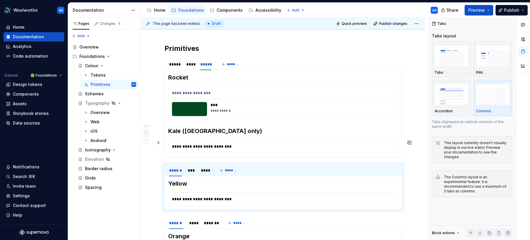
click at [249, 145] on div "**********" at bounding box center [285, 146] width 232 height 13
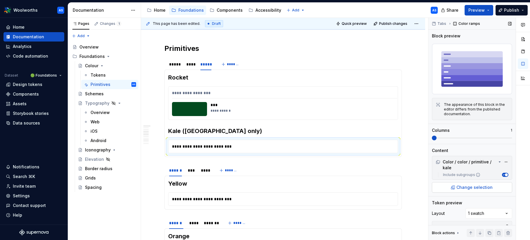
click at [465, 187] on span "Change selection" at bounding box center [475, 187] width 36 height 6
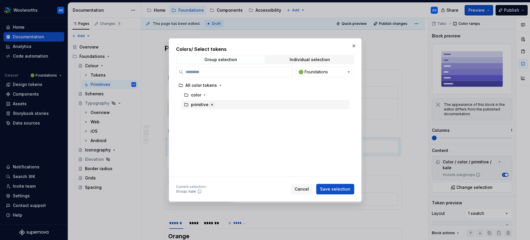
click at [214, 105] on button "button" at bounding box center [212, 105] width 6 height 6
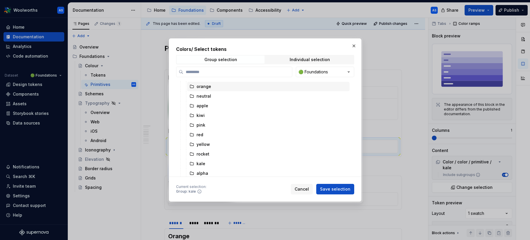
scroll to position [39, 0]
click at [216, 162] on div "kale" at bounding box center [268, 161] width 162 height 9
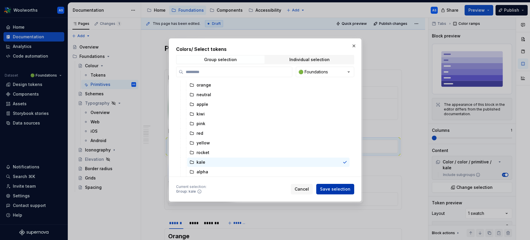
click at [331, 189] on span "Save selection" at bounding box center [335, 189] width 30 height 6
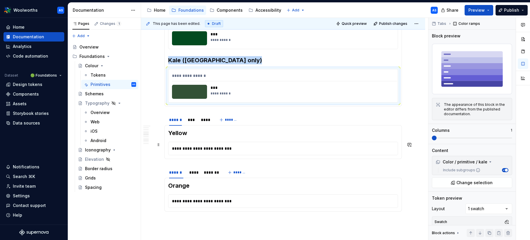
scroll to position [172, 0]
click at [188, 148] on div "**********" at bounding box center [285, 148] width 232 height 13
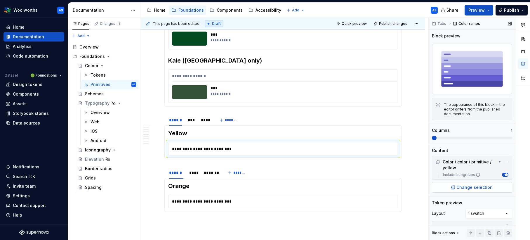
click at [465, 188] on span "Change selection" at bounding box center [475, 187] width 36 height 6
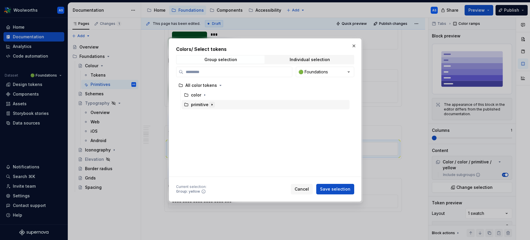
click at [212, 105] on icon "button" at bounding box center [212, 104] width 1 height 1
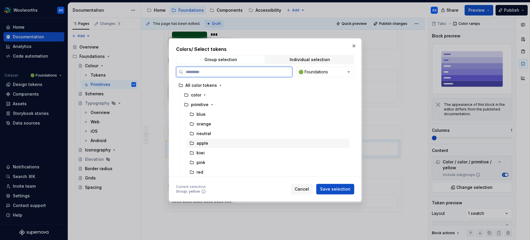
scroll to position [26, 0]
click at [218, 157] on div "yellow" at bounding box center [268, 155] width 162 height 9
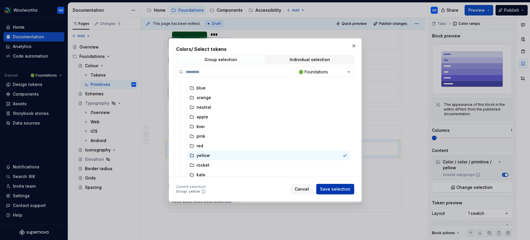
click at [332, 190] on span "Save selection" at bounding box center [335, 189] width 30 height 6
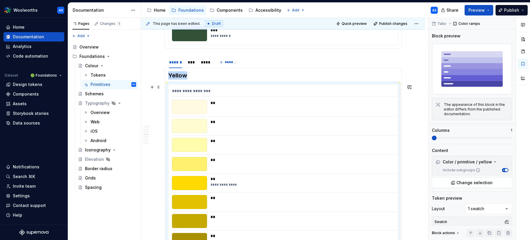
scroll to position [224, 0]
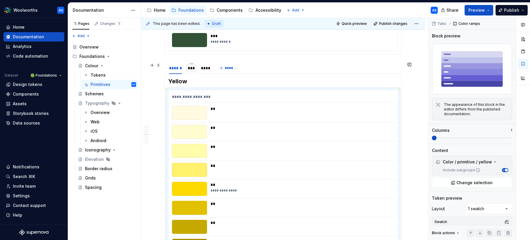
click at [192, 72] on div "***" at bounding box center [192, 68] width 12 height 8
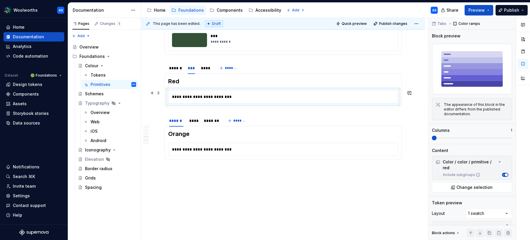
click at [202, 96] on div "**********" at bounding box center [285, 96] width 232 height 13
click at [466, 185] on span "Change selection" at bounding box center [475, 187] width 36 height 6
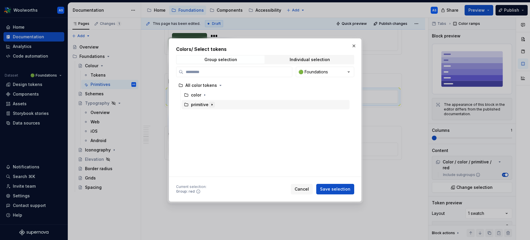
click at [214, 105] on button "button" at bounding box center [212, 105] width 6 height 6
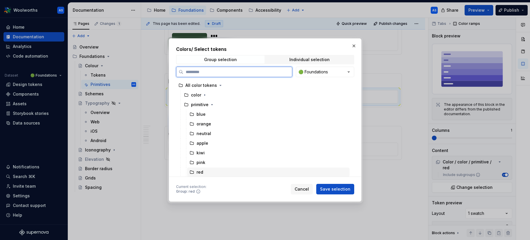
drag, startPoint x: 216, startPoint y: 171, endPoint x: 227, endPoint y: 174, distance: 12.0
click at [216, 171] on div "red" at bounding box center [268, 171] width 162 height 9
click at [332, 189] on span "Save selection" at bounding box center [335, 189] width 30 height 6
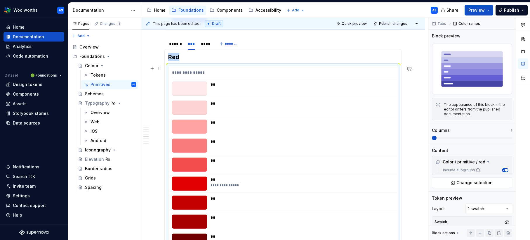
scroll to position [209, 0]
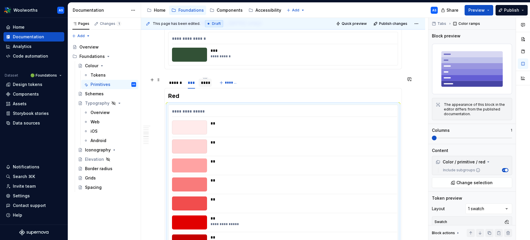
click at [206, 82] on div "****" at bounding box center [205, 83] width 8 height 6
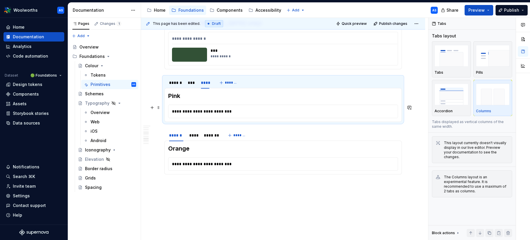
click at [212, 115] on div "**********" at bounding box center [285, 111] width 232 height 13
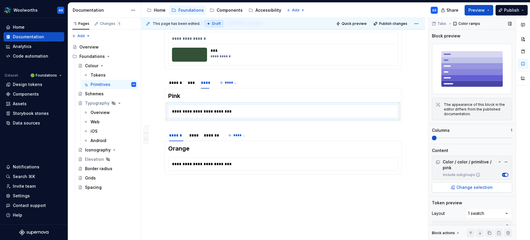
click at [457, 188] on button "Change selection" at bounding box center [472, 187] width 80 height 11
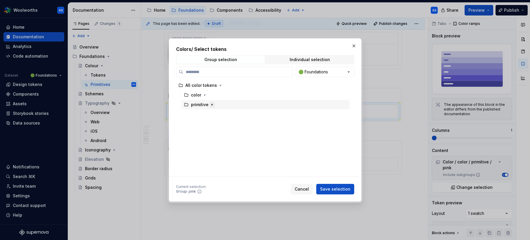
click at [210, 104] on icon "button" at bounding box center [212, 104] width 5 height 5
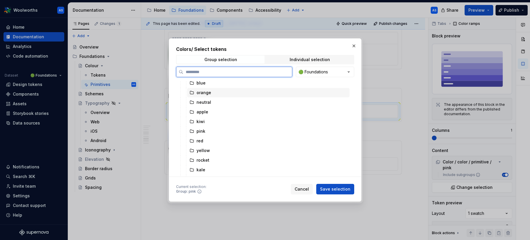
scroll to position [39, 0]
drag, startPoint x: 218, startPoint y: 122, endPoint x: 301, endPoint y: 162, distance: 92.0
click at [218, 122] on div "pink" at bounding box center [268, 123] width 162 height 9
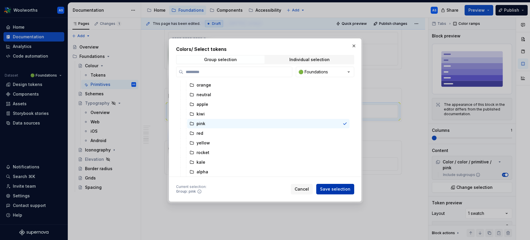
click at [342, 186] on span "Save selection" at bounding box center [335, 189] width 30 height 6
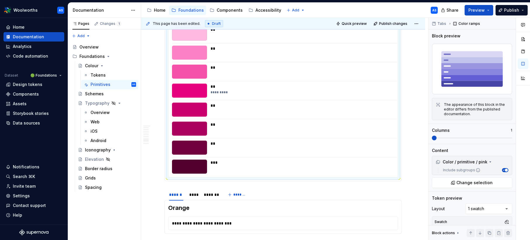
scroll to position [389, 0]
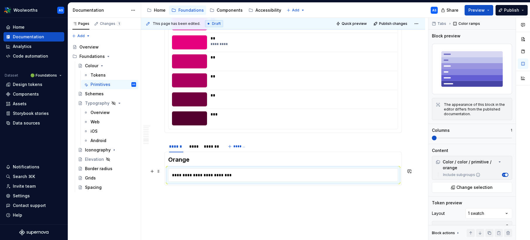
click at [202, 175] on div "**********" at bounding box center [285, 175] width 232 height 13
click at [451, 188] on button "Change selection" at bounding box center [472, 187] width 80 height 11
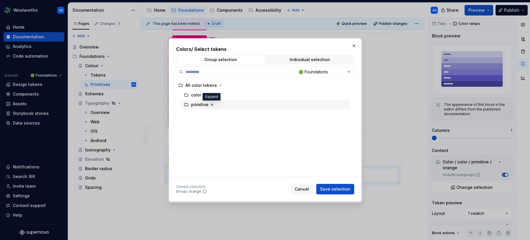
click at [212, 104] on icon "button" at bounding box center [212, 104] width 5 height 5
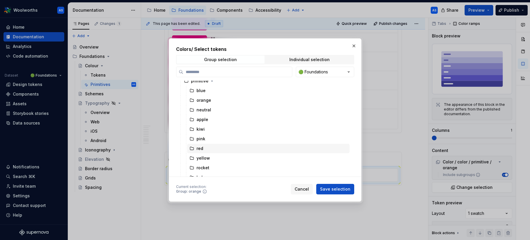
scroll to position [39, 0]
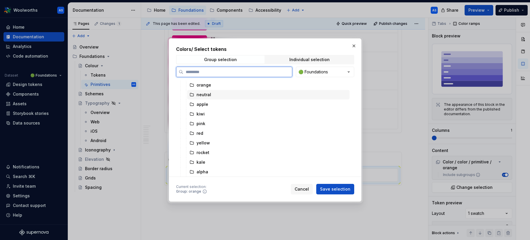
click at [221, 86] on div "orange" at bounding box center [268, 84] width 162 height 9
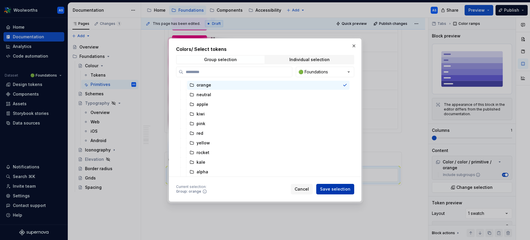
click at [345, 193] on button "Save selection" at bounding box center [335, 189] width 38 height 11
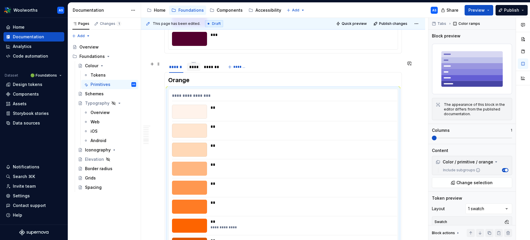
click at [190, 65] on div "****" at bounding box center [193, 67] width 8 height 6
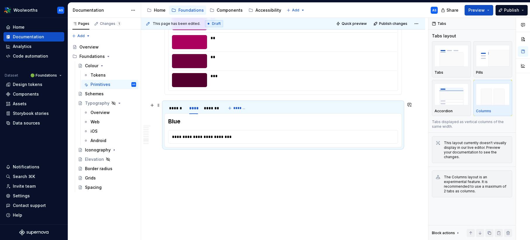
scroll to position [428, 0]
click at [223, 136] on div "**********" at bounding box center [285, 136] width 232 height 13
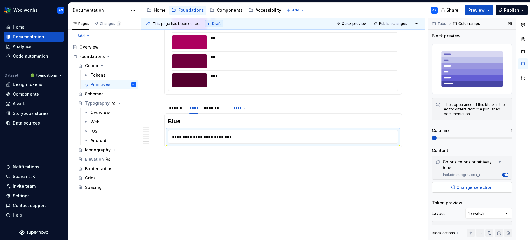
click at [459, 185] on span "Change selection" at bounding box center [475, 187] width 36 height 6
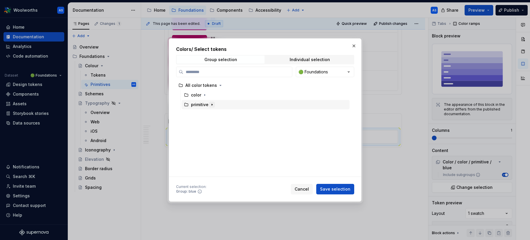
click at [210, 105] on icon "button" at bounding box center [212, 104] width 5 height 5
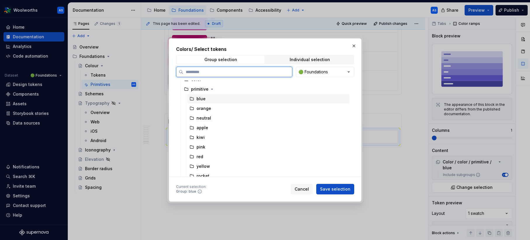
click at [217, 100] on div "blue" at bounding box center [268, 98] width 162 height 9
click at [336, 188] on span "Save selection" at bounding box center [335, 189] width 30 height 6
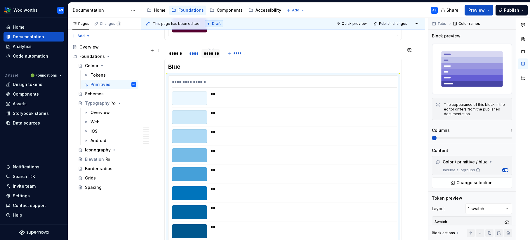
click at [207, 54] on div "*******" at bounding box center [211, 54] width 14 height 6
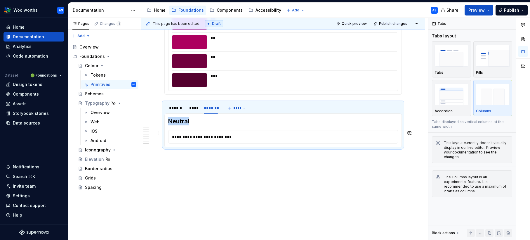
click at [230, 130] on div "**********" at bounding box center [285, 136] width 232 height 13
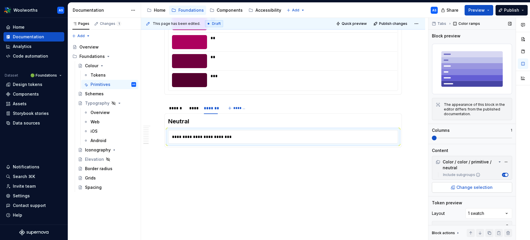
click at [467, 187] on span "Change selection" at bounding box center [475, 187] width 36 height 6
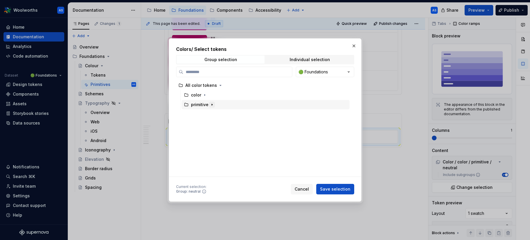
click at [212, 104] on icon "button" at bounding box center [212, 104] width 1 height 1
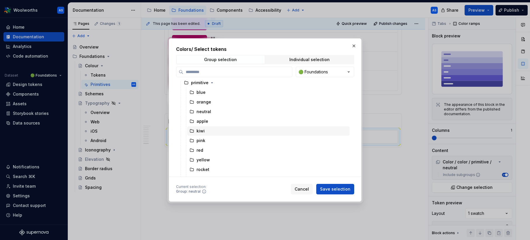
scroll to position [22, 0]
click at [219, 108] on div "neutral" at bounding box center [268, 110] width 162 height 9
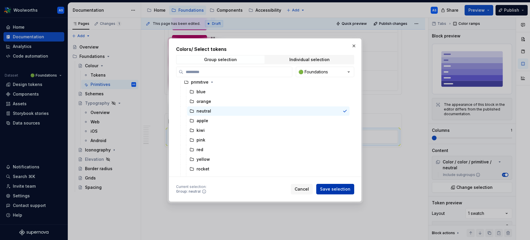
click at [338, 186] on button "Save selection" at bounding box center [335, 189] width 38 height 11
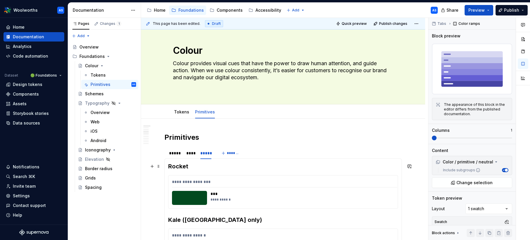
scroll to position [0, 0]
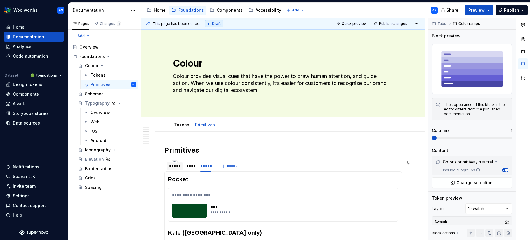
click at [177, 165] on div "*****" at bounding box center [174, 166] width 11 height 6
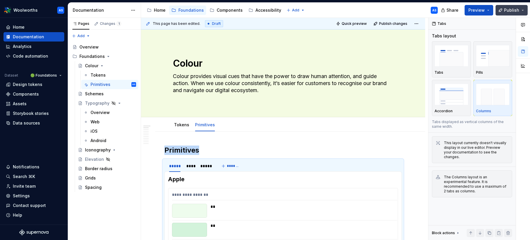
click at [518, 11] on span "Publish" at bounding box center [511, 10] width 15 height 6
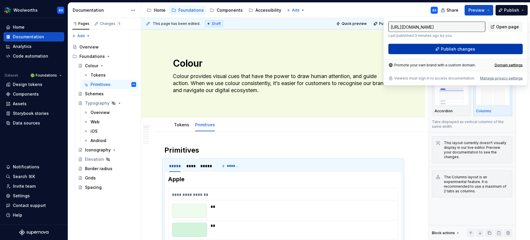
click at [491, 47] on button "Publish changes" at bounding box center [456, 49] width 134 height 11
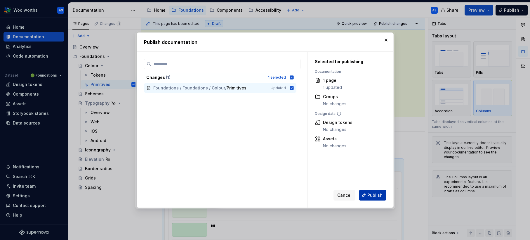
click at [384, 194] on button "Publish" at bounding box center [372, 195] width 27 height 11
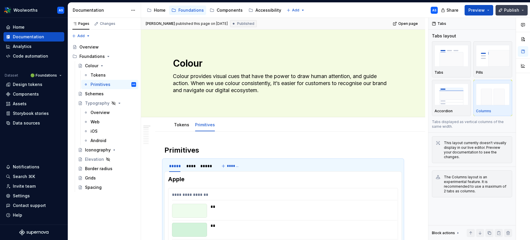
click at [524, 9] on button "Publish" at bounding box center [512, 10] width 32 height 11
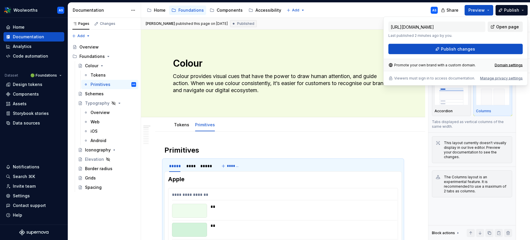
click at [516, 24] on span "Open page" at bounding box center [507, 27] width 23 height 6
click at [98, 103] on div "Typography" at bounding box center [95, 103] width 21 height 6
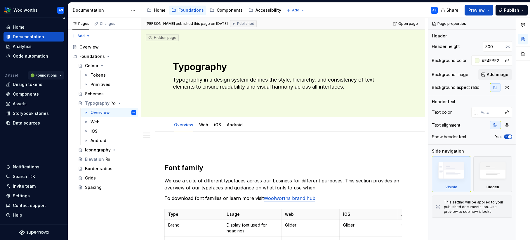
click at [58, 74] on html "Woolworths AS Home Documentation Analytics Code automation Dataset 🟢 Foundation…" at bounding box center [265, 120] width 530 height 240
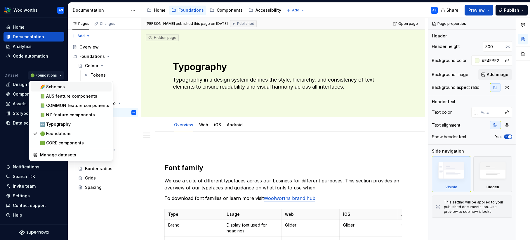
click at [57, 86] on div "🌈 Schemes" at bounding box center [74, 87] width 69 height 6
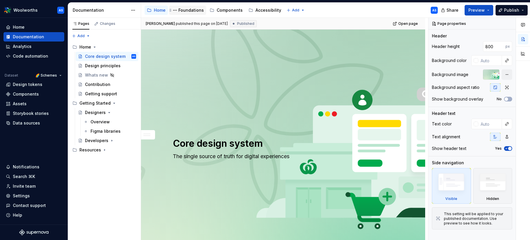
click at [189, 11] on div "Foundations" at bounding box center [190, 10] width 25 height 6
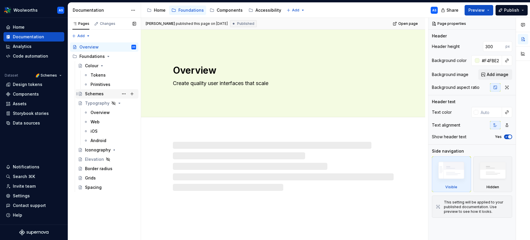
click at [96, 96] on div "Schemes" at bounding box center [94, 94] width 19 height 6
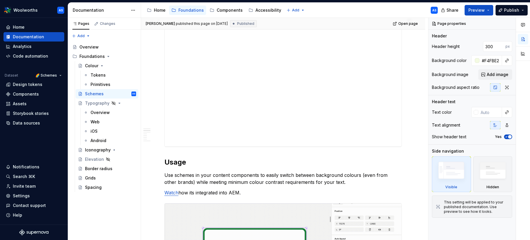
scroll to position [199, 0]
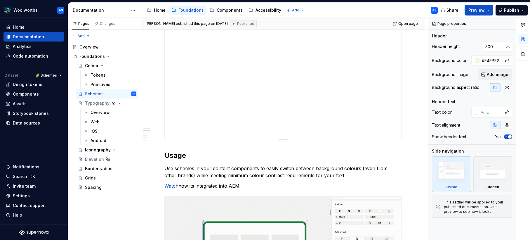
click at [298, 117] on div "**********" at bounding box center [283, 75] width 237 height 128
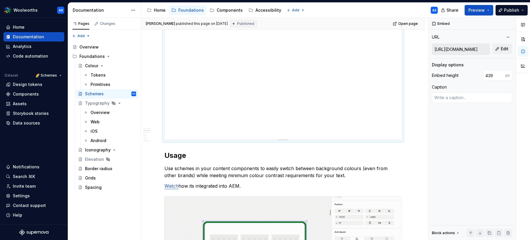
click at [287, 139] on div at bounding box center [283, 138] width 41 height 1
type textarea "*"
type input "466"
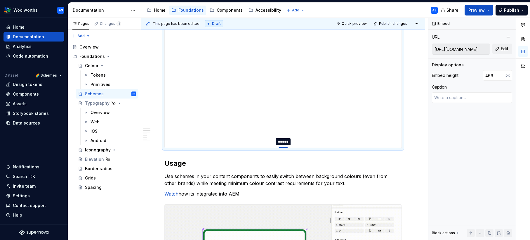
type textarea "*"
type input "476"
type textarea "*"
type input "481"
type textarea "*"
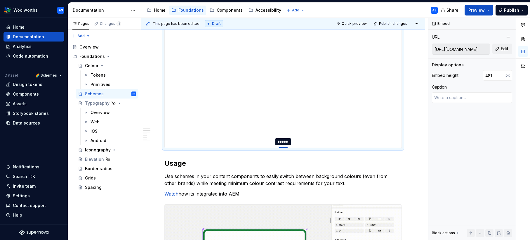
type input "482"
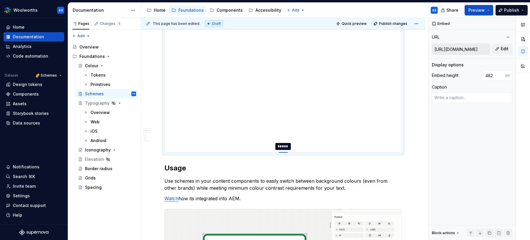
type textarea "*"
type input "481"
type textarea "*"
type input "478"
type textarea "*"
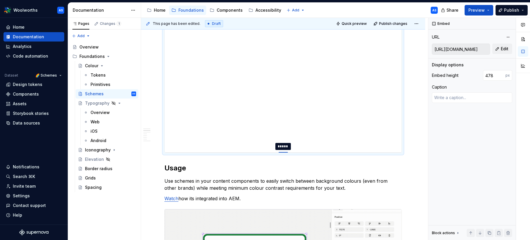
type input "477"
type textarea "*"
type input "476"
type textarea "*"
type input "475"
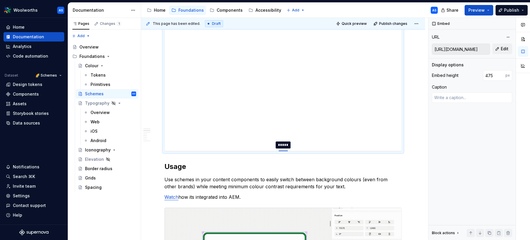
type textarea "*"
type input "474"
type textarea "*"
type input "473"
type textarea "*"
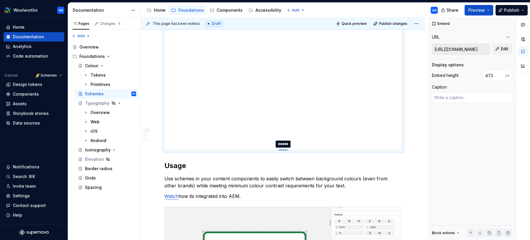
type input "470"
type textarea "*"
type input "469"
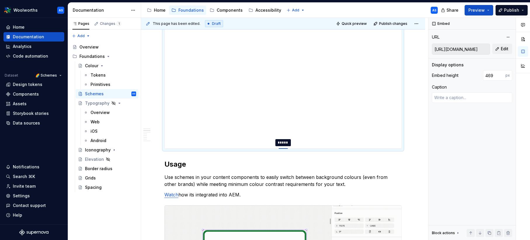
type textarea "*"
type input "471"
type textarea "*"
type input "472"
type textarea "*"
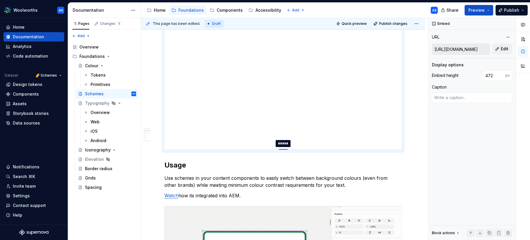
type input "471"
type textarea "*"
type input "470"
type textarea "*"
type input "469"
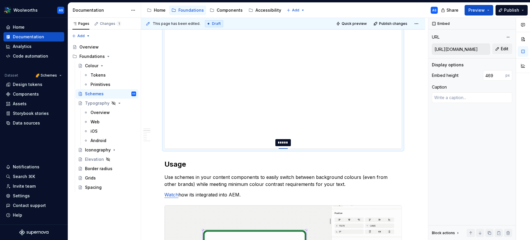
drag, startPoint x: 287, startPoint y: 139, endPoint x: 295, endPoint y: 131, distance: 11.6
click at [286, 148] on div at bounding box center [283, 148] width 9 height 1
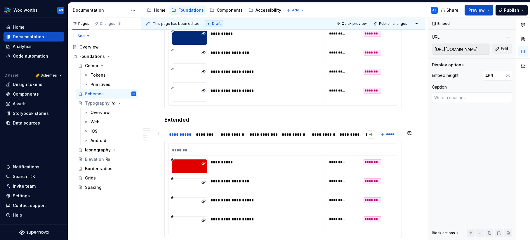
scroll to position [864, 0]
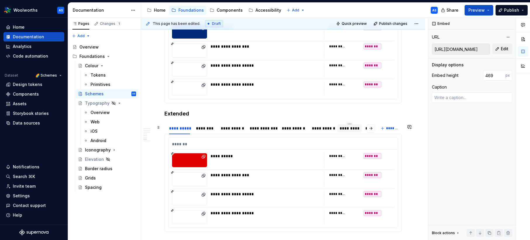
click at [339, 129] on div "*********" at bounding box center [349, 128] width 25 height 8
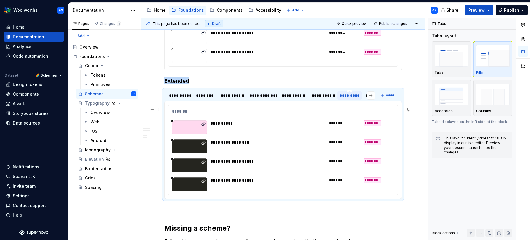
scroll to position [902, 0]
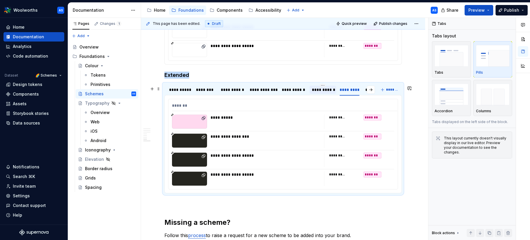
click at [325, 90] on div "**********" at bounding box center [323, 90] width 22 height 6
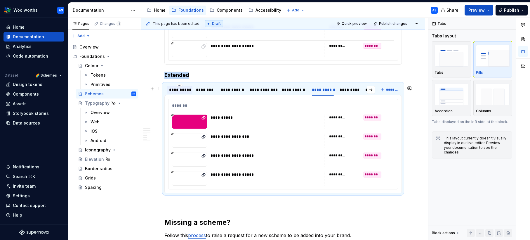
click at [180, 91] on div "**********" at bounding box center [179, 90] width 21 height 6
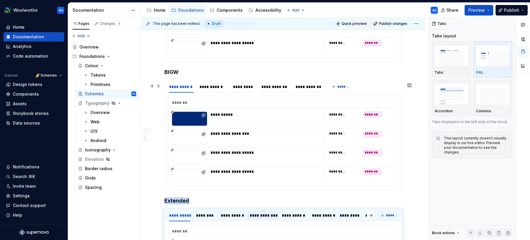
scroll to position [785, 0]
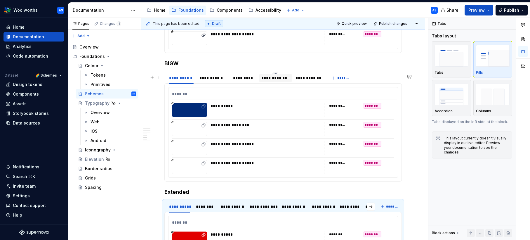
click at [279, 81] on div "**********" at bounding box center [275, 78] width 28 height 6
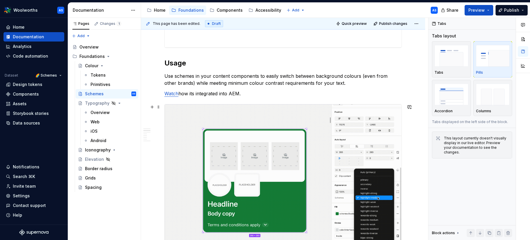
scroll to position [0, 0]
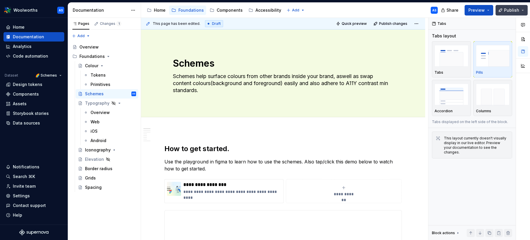
click at [516, 9] on span "Publish" at bounding box center [511, 10] width 15 height 6
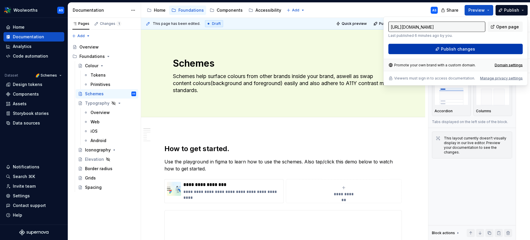
click at [485, 50] on button "Publish changes" at bounding box center [456, 49] width 134 height 11
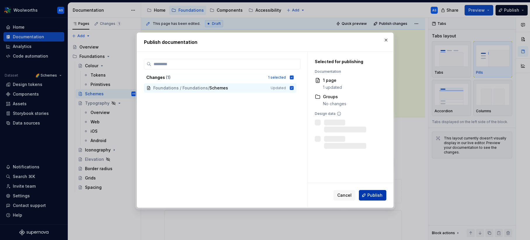
click at [381, 196] on span "Publish" at bounding box center [375, 195] width 15 height 6
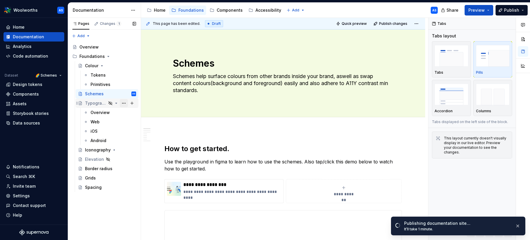
click at [124, 103] on button "Page tree" at bounding box center [124, 103] width 8 height 8
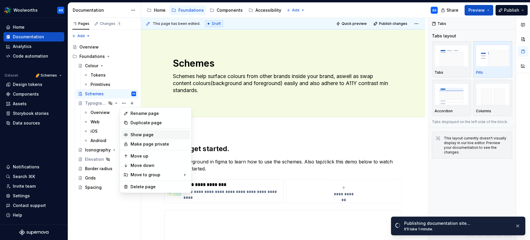
click at [141, 135] on div "Show page" at bounding box center [159, 135] width 57 height 6
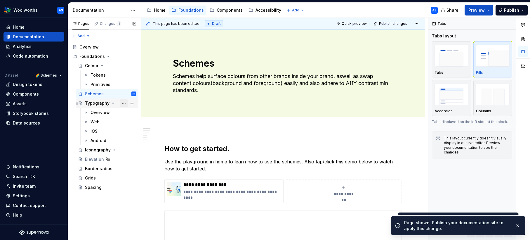
click at [124, 104] on button "Page tree" at bounding box center [124, 103] width 8 height 8
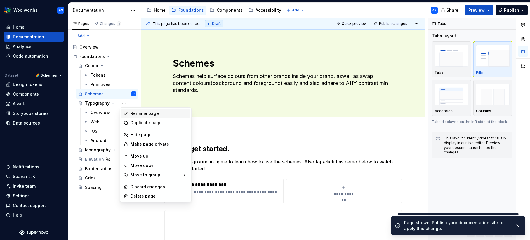
click at [136, 114] on div "Rename page" at bounding box center [159, 113] width 57 height 6
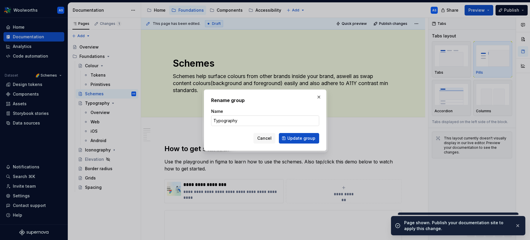
click at [242, 119] on input "Typography" at bounding box center [265, 120] width 108 height 11
type textarea "*"
type input "Typography"
type textarea "*"
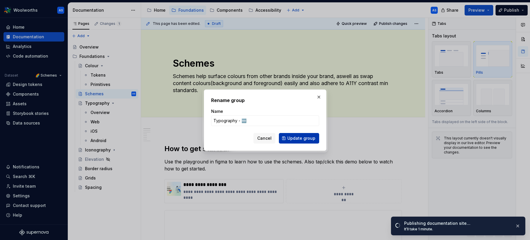
type input "Typography - 🆕"
click at [301, 138] on span "Update group" at bounding box center [301, 138] width 28 height 6
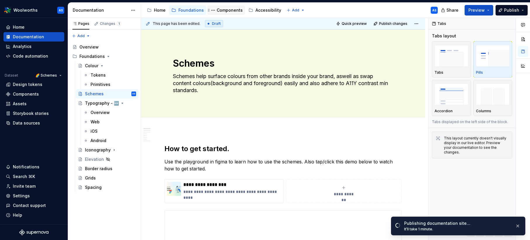
click at [227, 11] on div "Components" at bounding box center [230, 10] width 26 height 6
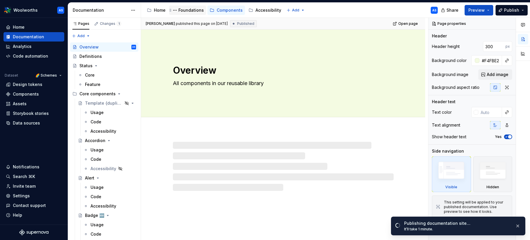
click at [192, 11] on div "Foundations" at bounding box center [190, 10] width 25 height 6
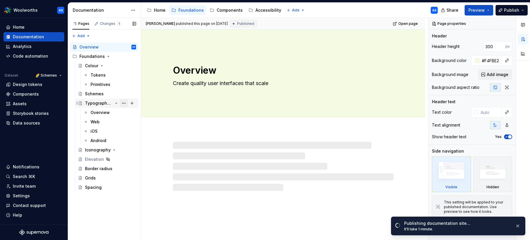
click at [126, 103] on button "Page tree" at bounding box center [124, 103] width 8 height 8
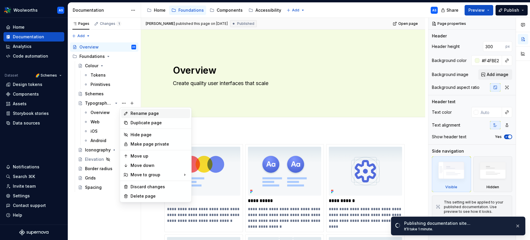
click at [145, 114] on div "Rename page" at bounding box center [159, 113] width 57 height 6
type textarea "*"
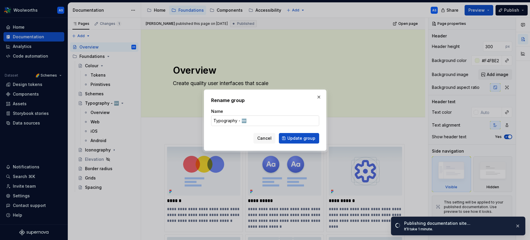
click at [238, 121] on input "Typography - 🆕" at bounding box center [265, 120] width 108 height 11
click at [240, 120] on input "Typography - 🆕" at bounding box center [265, 120] width 108 height 11
type input "Typography 🆕"
click at [292, 138] on span "Update group" at bounding box center [301, 138] width 28 height 6
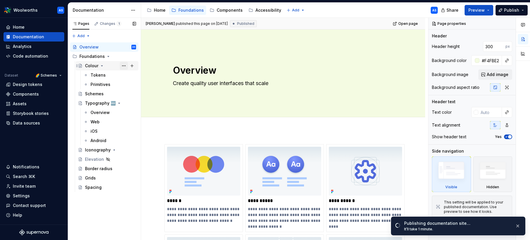
click at [122, 67] on button "Page tree" at bounding box center [124, 66] width 8 height 8
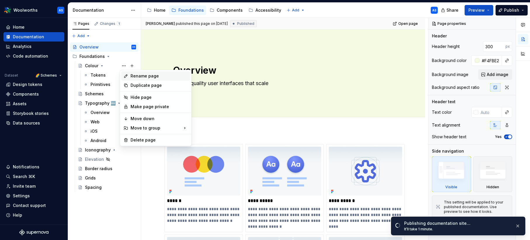
click at [140, 75] on div "Rename page" at bounding box center [159, 76] width 57 height 6
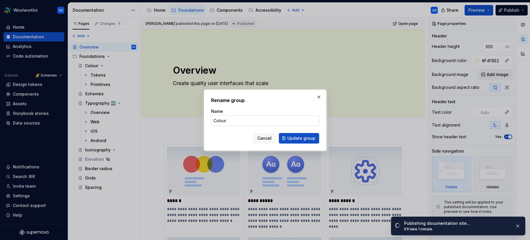
type textarea "*"
click at [253, 124] on input "Colour" at bounding box center [265, 120] width 108 height 11
type input "Colour 🆕"
click at [308, 140] on span "Update group" at bounding box center [301, 138] width 28 height 6
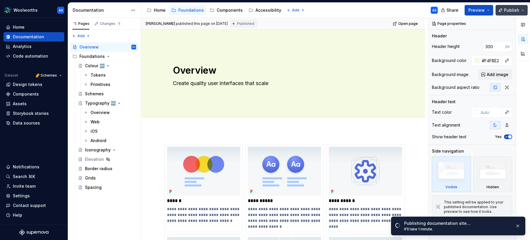
click at [518, 10] on span "Publish" at bounding box center [511, 10] width 15 height 6
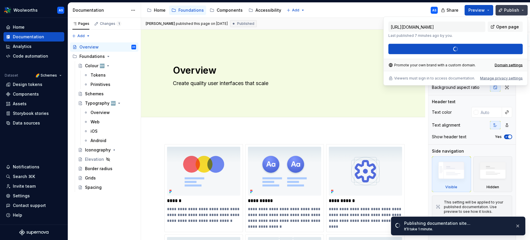
click at [516, 12] on span "Publish" at bounding box center [511, 10] width 15 height 6
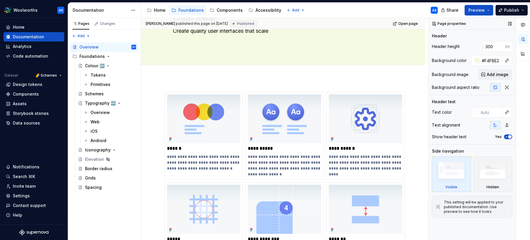
scroll to position [33, 0]
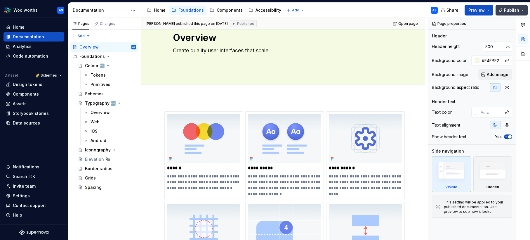
click at [521, 9] on button "Publish" at bounding box center [512, 10] width 32 height 11
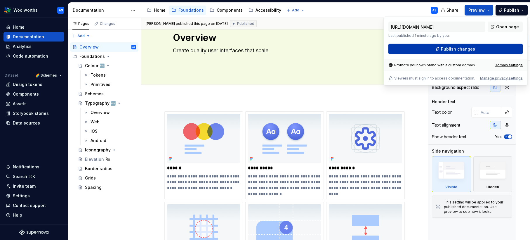
click at [475, 50] on button "Publish changes" at bounding box center [456, 49] width 134 height 11
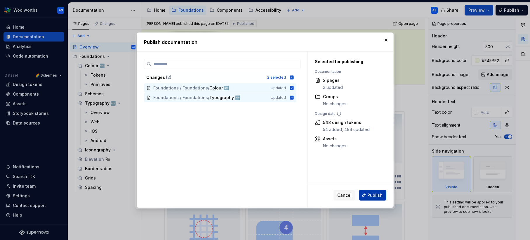
click at [382, 195] on span "Publish" at bounding box center [375, 195] width 15 height 6
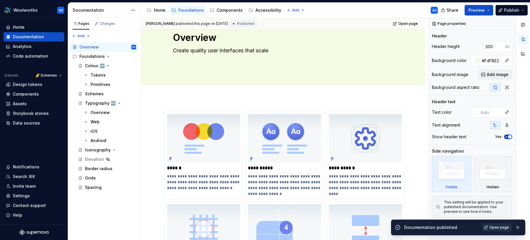
click at [508, 226] on span "Open page" at bounding box center [500, 227] width 20 height 5
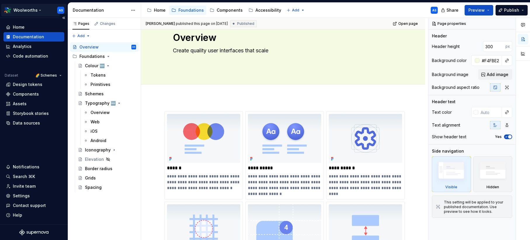
click at [38, 10] on html "Woolworths AS Home Documentation Analytics Code automation Dataset 🌈 Schemes De…" at bounding box center [265, 120] width 530 height 240
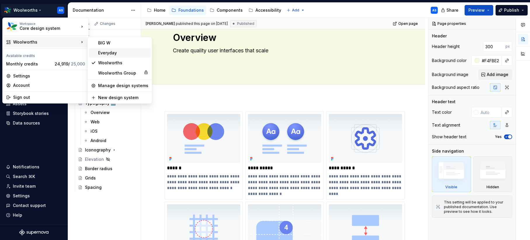
click at [104, 53] on div "Everyday" at bounding box center [123, 53] width 50 height 6
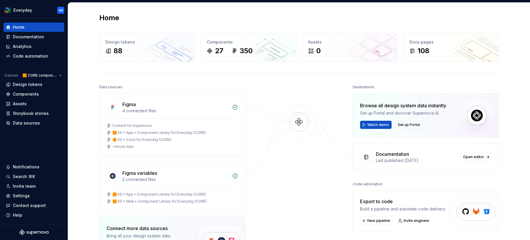
scroll to position [1, 0]
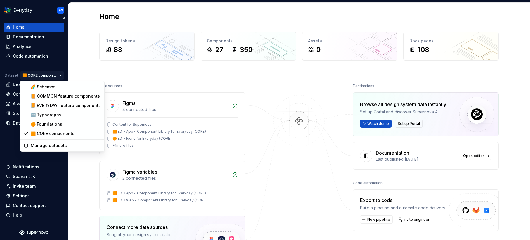
click at [57, 74] on html "Everyday AS Home Documentation Analytics Code automation Dataset 🟧 CORE compone…" at bounding box center [265, 120] width 530 height 240
click at [52, 123] on div "🟠 Foundations" at bounding box center [66, 124] width 70 height 6
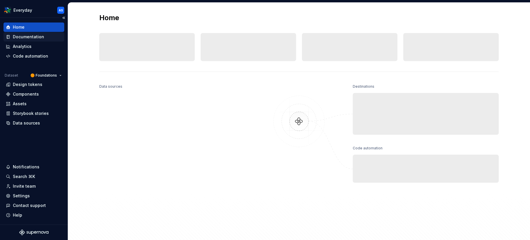
click at [35, 36] on div "Documentation" at bounding box center [28, 37] width 31 height 6
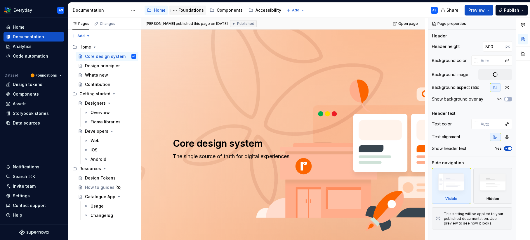
click at [190, 8] on div "Foundations" at bounding box center [190, 10] width 25 height 6
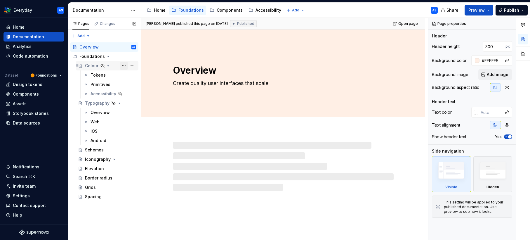
click at [122, 65] on button "Page tree" at bounding box center [124, 66] width 8 height 8
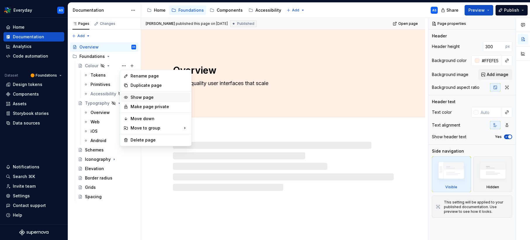
click at [141, 96] on div "Show page" at bounding box center [159, 97] width 57 height 6
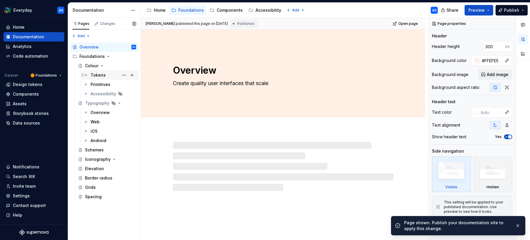
click at [108, 75] on div "Tokens" at bounding box center [114, 75] width 46 height 8
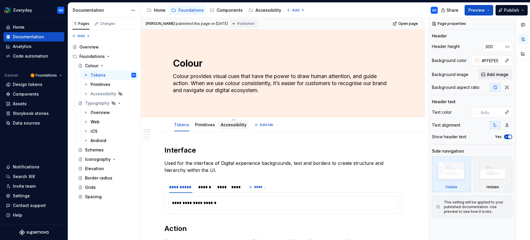
click at [232, 126] on link "Accessibility" at bounding box center [234, 124] width 26 height 5
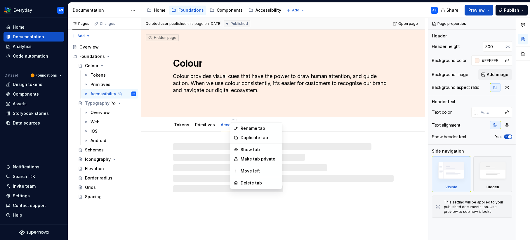
click at [234, 120] on html "Everyday AS Home Documentation Analytics Code automation Dataset 🟠 Foundations …" at bounding box center [265, 120] width 530 height 240
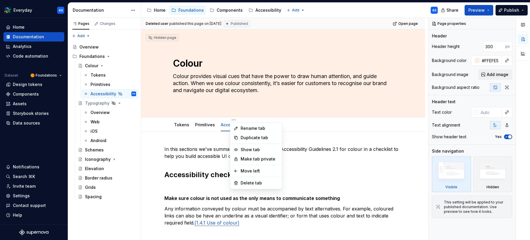
click at [359, 159] on html "Everyday AS Home Documentation Analytics Code automation Dataset 🟠 Foundations …" at bounding box center [265, 120] width 530 height 240
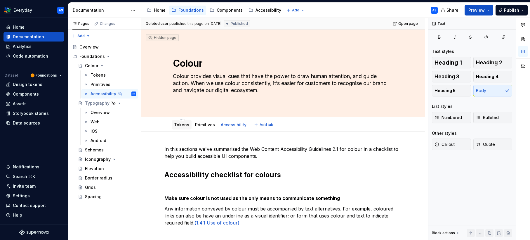
click at [183, 125] on link "Tokens" at bounding box center [181, 124] width 15 height 5
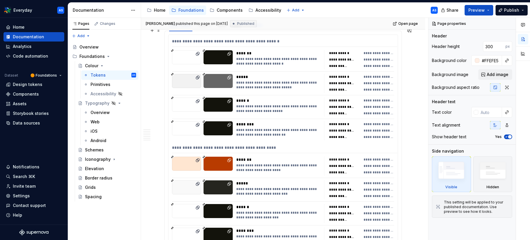
scroll to position [4450, 0]
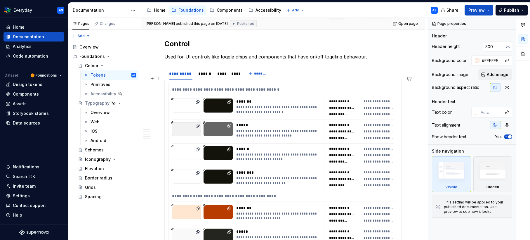
click at [277, 109] on div "**********" at bounding box center [278, 107] width 84 height 19
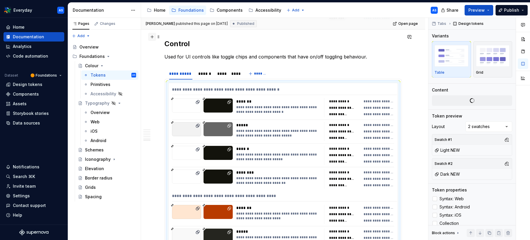
click at [154, 36] on button "button" at bounding box center [152, 37] width 8 height 8
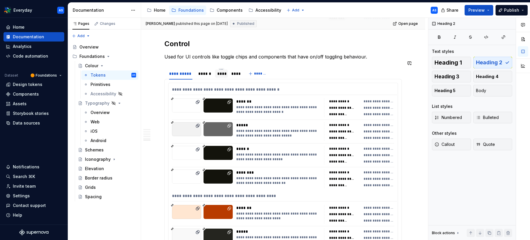
scroll to position [4426, 0]
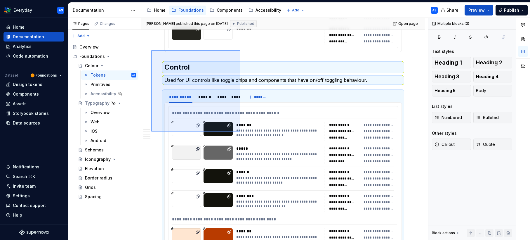
drag, startPoint x: 238, startPoint y: 126, endPoint x: 240, endPoint y: 131, distance: 5.9
click at [240, 131] on div "**********" at bounding box center [284, 129] width 287 height 222
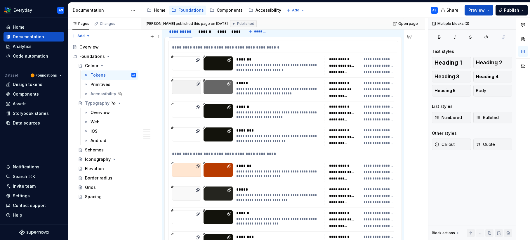
copy div "**********"
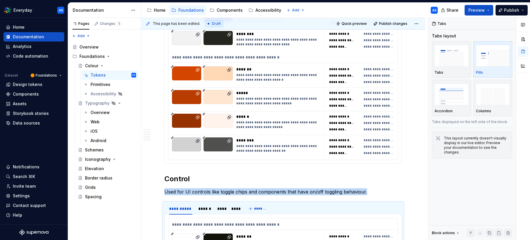
scroll to position [4862, 0]
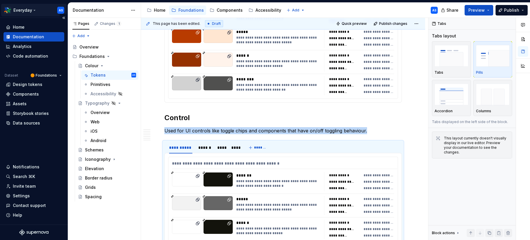
click at [35, 9] on html "Everyday AS Home Documentation Analytics Code automation Dataset 🟠 Foundations …" at bounding box center [265, 120] width 530 height 240
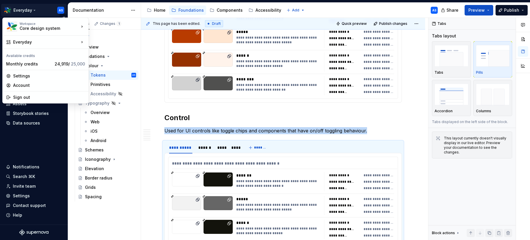
click at [35, 9] on html "Everyday AS Home Documentation Analytics Code automation Dataset 🟠 Foundations …" at bounding box center [265, 120] width 530 height 240
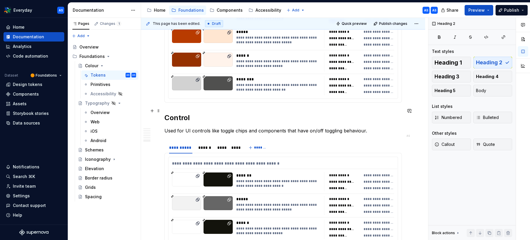
click at [173, 113] on h2 "Control" at bounding box center [283, 117] width 238 height 9
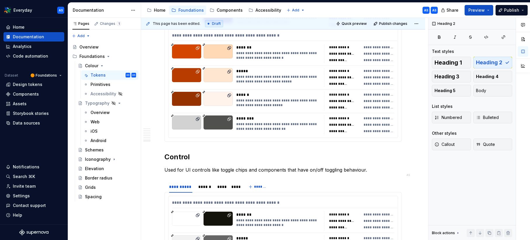
scroll to position [4874, 0]
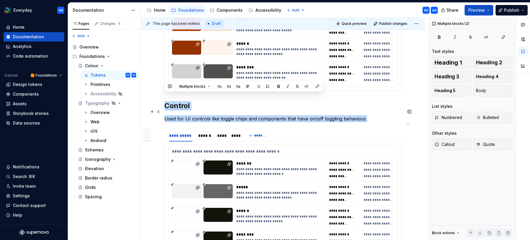
drag, startPoint x: 165, startPoint y: 98, endPoint x: 369, endPoint y: 114, distance: 205.1
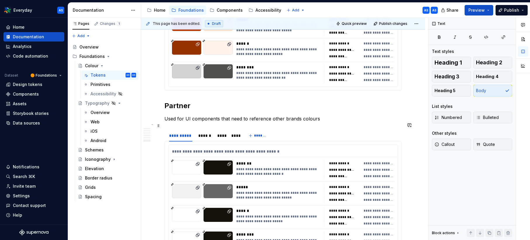
scroll to position [4905, 0]
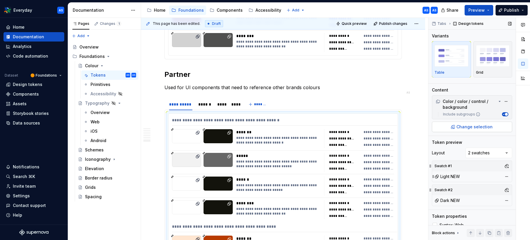
click at [467, 126] on span "Change selection" at bounding box center [475, 127] width 36 height 6
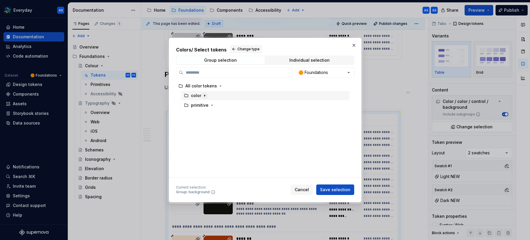
click at [205, 97] on icon "button" at bounding box center [204, 95] width 5 height 5
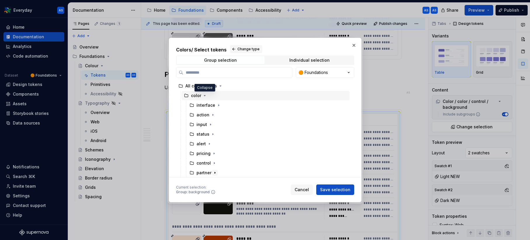
click at [215, 174] on icon "button" at bounding box center [215, 172] width 5 height 5
type textarea "*"
click at [231, 178] on div "woolworths" at bounding box center [271, 182] width 157 height 9
click at [229, 180] on icon "button" at bounding box center [229, 182] width 5 height 5
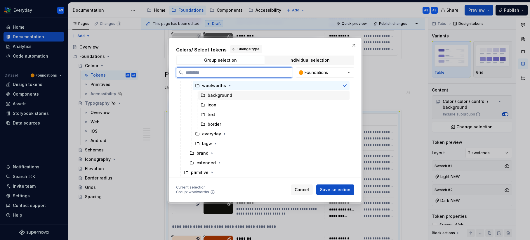
click at [234, 94] on div "background" at bounding box center [273, 95] width 151 height 9
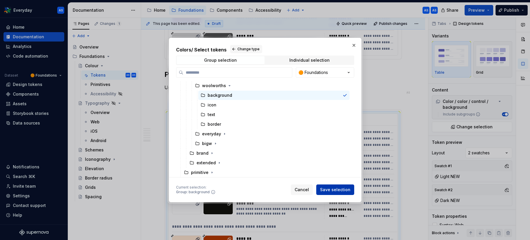
click at [337, 190] on span "Save selection" at bounding box center [335, 190] width 30 height 6
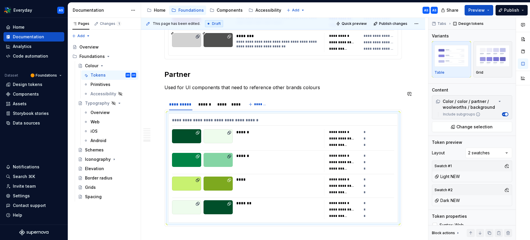
click at [394, 84] on p "Used for UI components that need to reference other brands colours" at bounding box center [283, 87] width 238 height 7
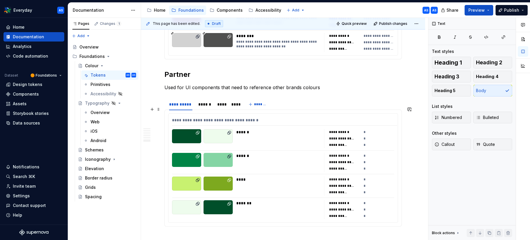
click at [313, 117] on div "**********" at bounding box center [284, 121] width 225 height 8
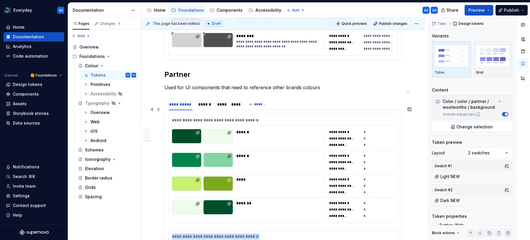
scroll to position [4999, 0]
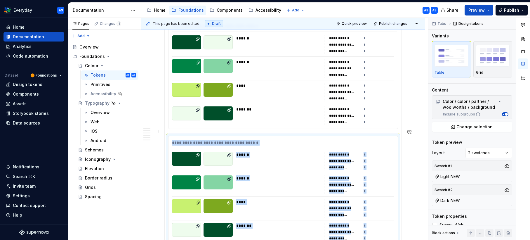
click at [296, 144] on div "**********" at bounding box center [283, 190] width 229 height 109
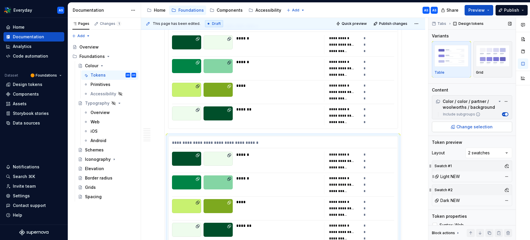
click at [485, 125] on span "Change selection" at bounding box center [475, 127] width 36 height 6
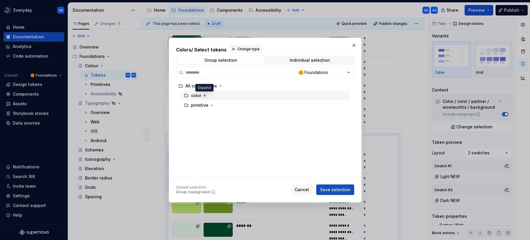
click at [206, 95] on icon "button" at bounding box center [204, 95] width 5 height 5
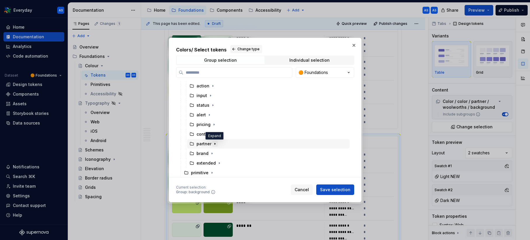
click at [215, 143] on icon "button" at bounding box center [215, 143] width 5 height 5
click at [224, 134] on icon "button" at bounding box center [224, 133] width 5 height 5
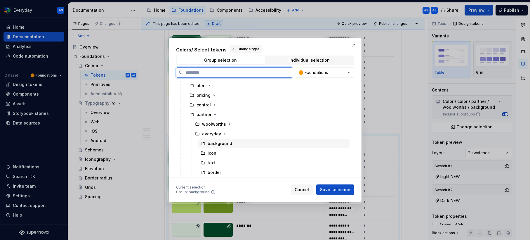
click at [235, 143] on div "background" at bounding box center [273, 143] width 151 height 9
click at [335, 191] on span "Save selection" at bounding box center [335, 190] width 30 height 6
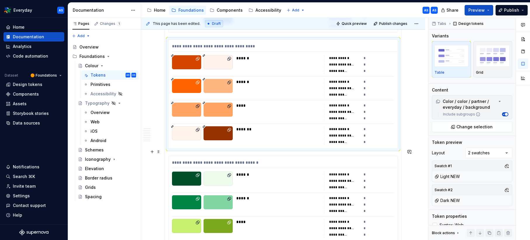
scroll to position [5098, 0]
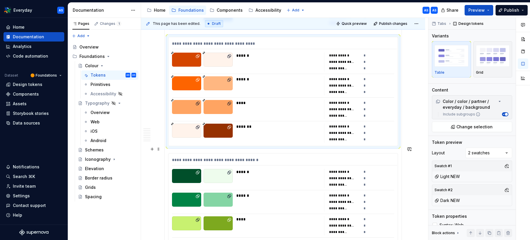
click at [270, 171] on div "******" at bounding box center [278, 178] width 84 height 19
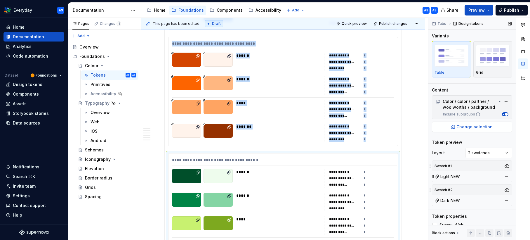
click at [486, 129] on span "Change selection" at bounding box center [475, 127] width 36 height 6
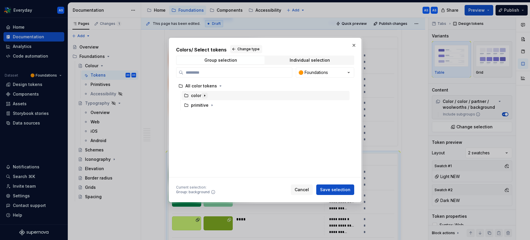
click at [205, 95] on icon "button" at bounding box center [204, 95] width 5 height 5
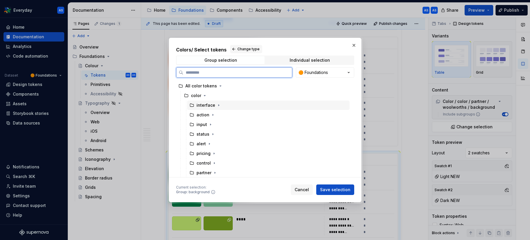
scroll to position [29, 0]
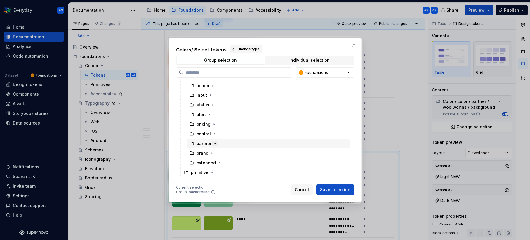
click at [213, 144] on icon "button" at bounding box center [215, 143] width 5 height 5
click at [216, 143] on icon "button" at bounding box center [215, 143] width 5 height 5
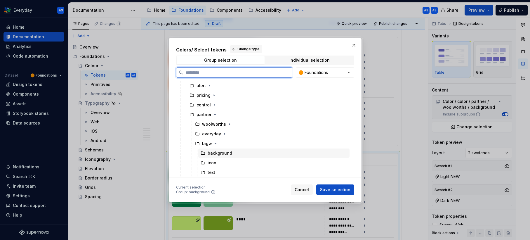
click at [236, 153] on div "background" at bounding box center [273, 152] width 151 height 9
click at [333, 186] on button "Save selection" at bounding box center [335, 189] width 38 height 11
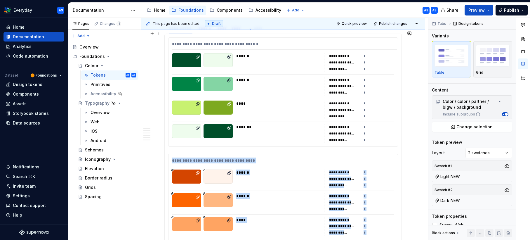
scroll to position [4981, 0]
click at [261, 169] on div "******" at bounding box center [279, 172] width 87 height 6
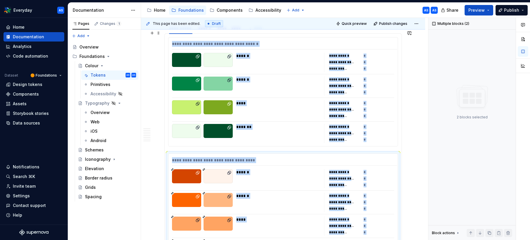
click at [261, 100] on div "****" at bounding box center [279, 103] width 87 height 6
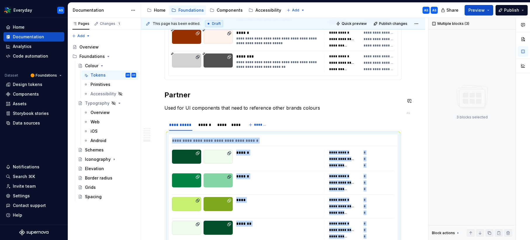
copy section-item-column "**********"
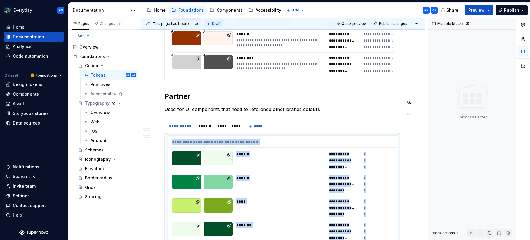
scroll to position [4883, 0]
click at [202, 124] on div "******" at bounding box center [204, 127] width 13 height 6
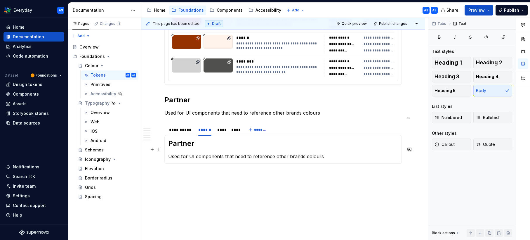
scroll to position [4866, 0]
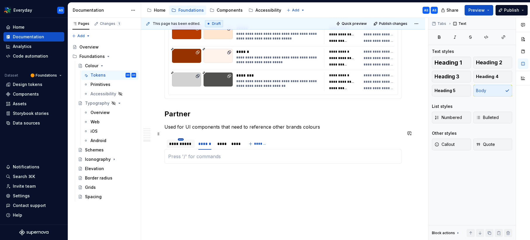
click at [182, 133] on html "Everyday AS Home Documentation Analytics Code automation Dataset 🟠 Foundations …" at bounding box center [265, 120] width 530 height 240
click at [175, 137] on html "Everyday AS Home Documentation Analytics Code automation Dataset 🟠 Foundations …" at bounding box center [265, 120] width 530 height 240
click at [176, 141] on div "**********" at bounding box center [180, 144] width 23 height 6
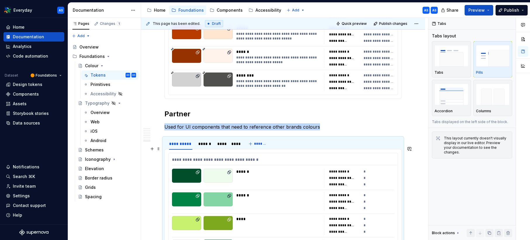
click at [212, 157] on div "**********" at bounding box center [284, 161] width 225 height 8
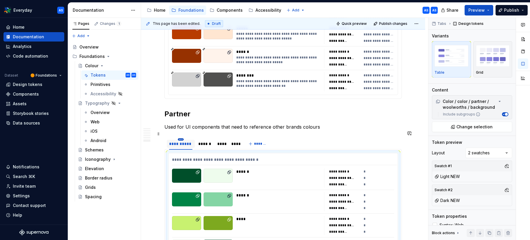
click at [181, 132] on html "Everyday AS Home Documentation Analytics Code automation Dataset 🟠 Foundations …" at bounding box center [265, 120] width 530 height 240
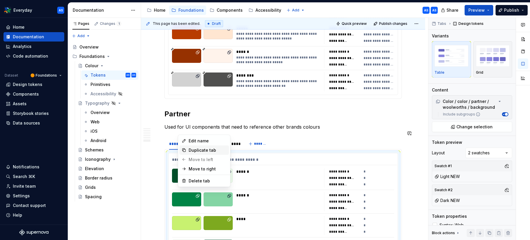
click at [197, 149] on div "Duplicate tab" at bounding box center [208, 150] width 38 height 6
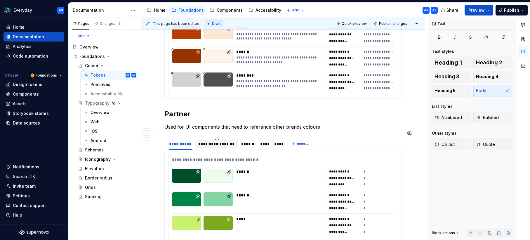
click at [216, 141] on div "**********" at bounding box center [216, 144] width 37 height 6
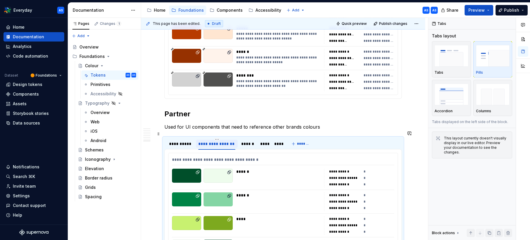
click at [216, 141] on div "**********" at bounding box center [216, 144] width 37 height 6
type input "******"
click at [221, 132] on html "Everyday AS Home Documentation Analytics Code automation Dataset 🟠 Foundations …" at bounding box center [265, 120] width 530 height 240
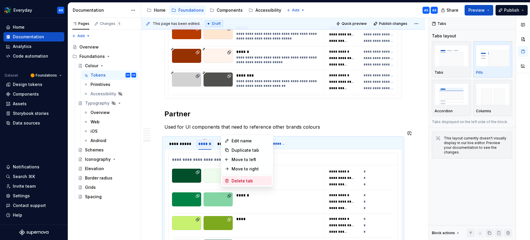
click at [238, 183] on div "Delete tab" at bounding box center [251, 181] width 38 height 6
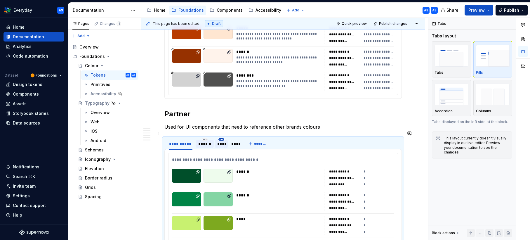
click at [223, 132] on html "Everyday AS Home Documentation Analytics Code automation Dataset 🟠 Foundations …" at bounding box center [265, 120] width 530 height 240
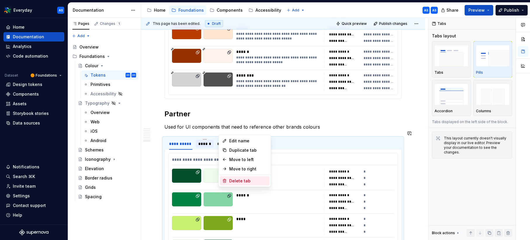
click at [238, 180] on div "Delete tab" at bounding box center [248, 181] width 38 height 6
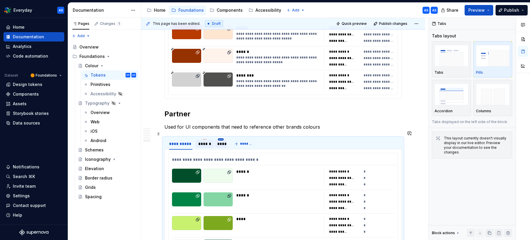
click at [222, 133] on html "Everyday AS Home Documentation Analytics Code automation Dataset 🟠 Foundations …" at bounding box center [265, 120] width 530 height 240
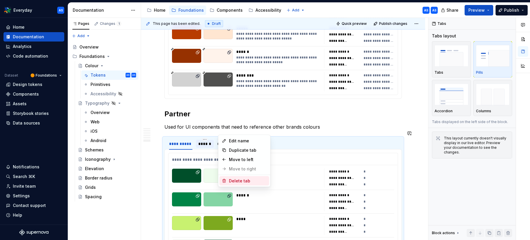
click at [239, 181] on div "Delete tab" at bounding box center [248, 181] width 38 height 6
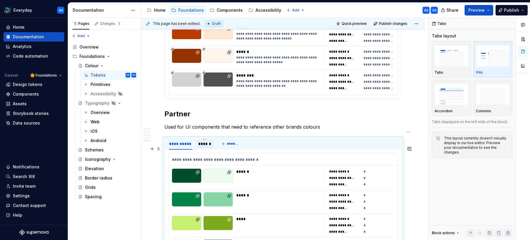
click at [223, 159] on div "**********" at bounding box center [283, 207] width 229 height 109
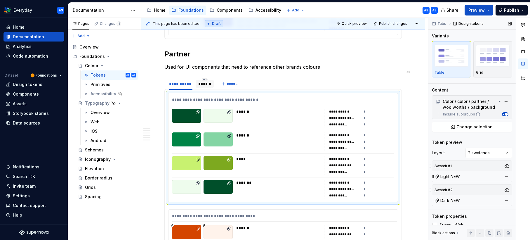
scroll to position [4928, 0]
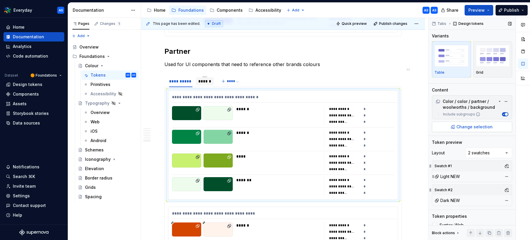
click at [484, 126] on span "Change selection" at bounding box center [475, 127] width 36 height 6
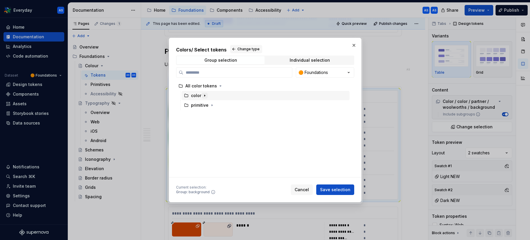
click at [205, 95] on icon "button" at bounding box center [205, 95] width 1 height 1
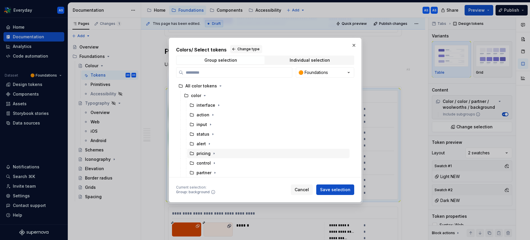
scroll to position [29, 0]
click at [215, 144] on icon "button" at bounding box center [215, 143] width 1 height 1
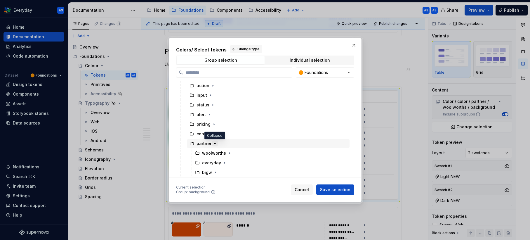
scroll to position [58, 0]
click at [229, 124] on icon "button" at bounding box center [229, 123] width 1 height 1
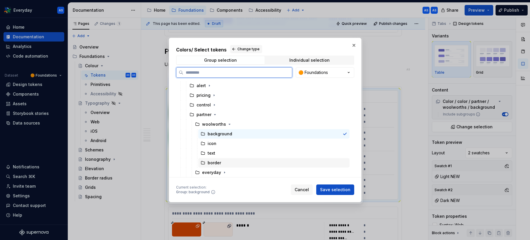
click at [236, 161] on div "border" at bounding box center [273, 162] width 151 height 9
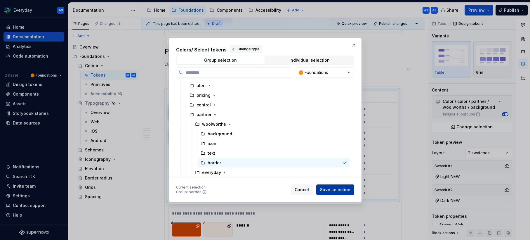
click at [331, 190] on span "Save selection" at bounding box center [335, 190] width 30 height 6
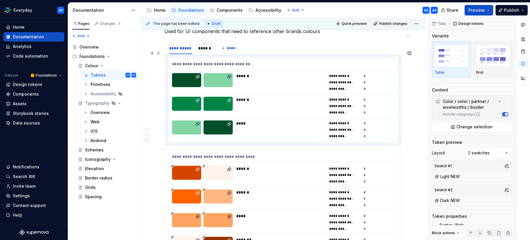
scroll to position [4935, 0]
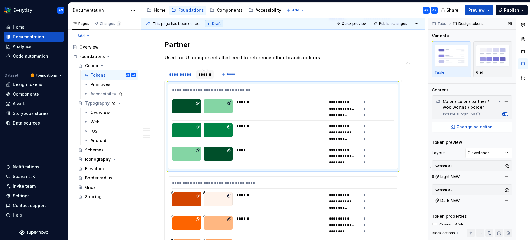
click at [480, 126] on span "Change selection" at bounding box center [475, 127] width 36 height 6
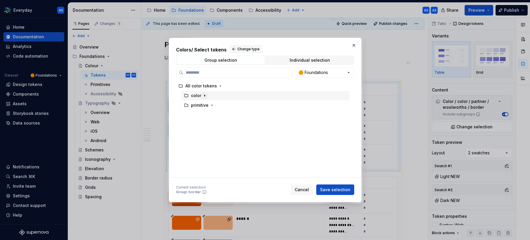
click at [205, 95] on icon "button" at bounding box center [204, 95] width 5 height 5
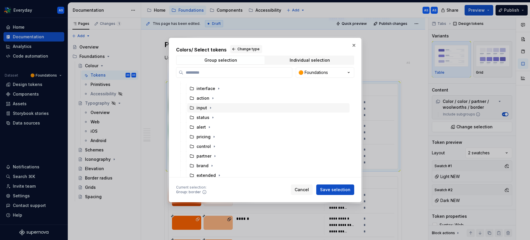
scroll to position [29, 0]
click at [215, 143] on icon "button" at bounding box center [215, 143] width 1 height 1
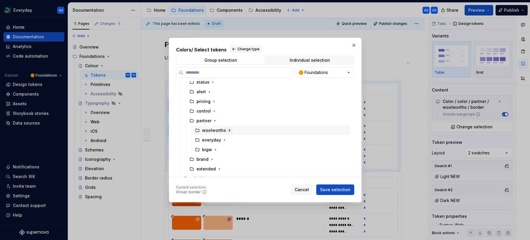
click at [228, 131] on icon "button" at bounding box center [229, 130] width 5 height 5
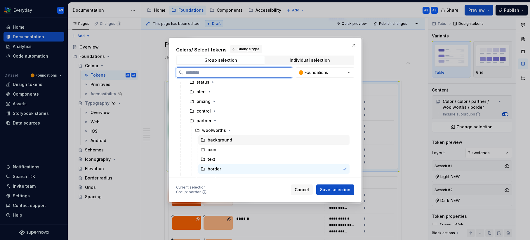
click at [224, 140] on div "background" at bounding box center [220, 140] width 25 height 6
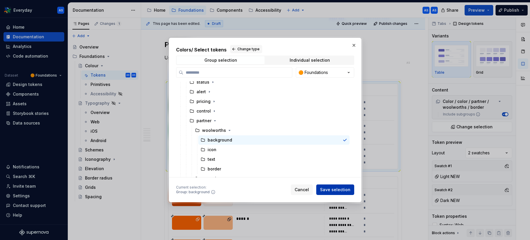
click at [330, 191] on span "Save selection" at bounding box center [335, 190] width 30 height 6
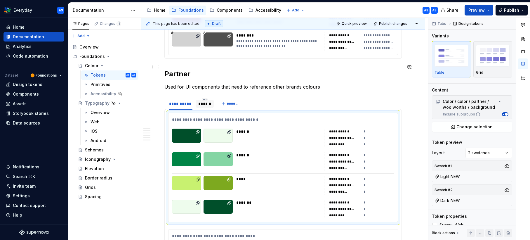
scroll to position [4900, 0]
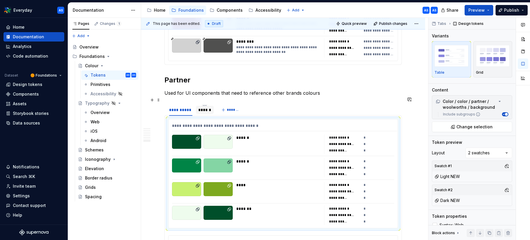
click at [205, 107] on div "******" at bounding box center [204, 110] width 13 height 6
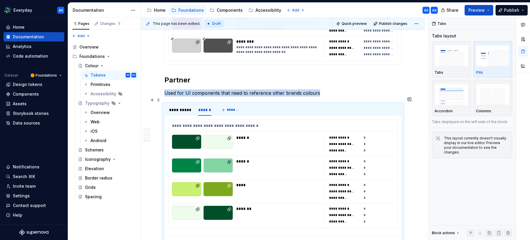
click at [248, 125] on div "**********" at bounding box center [283, 173] width 229 height 109
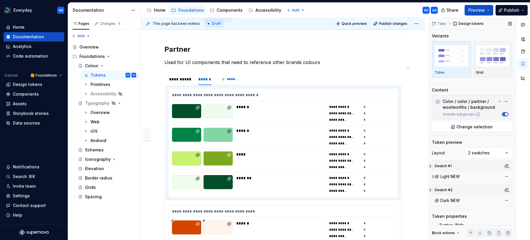
scroll to position [4930, 0]
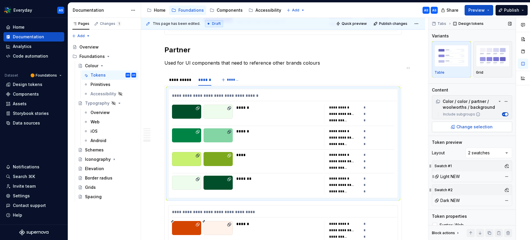
click at [483, 126] on span "Change selection" at bounding box center [475, 127] width 36 height 6
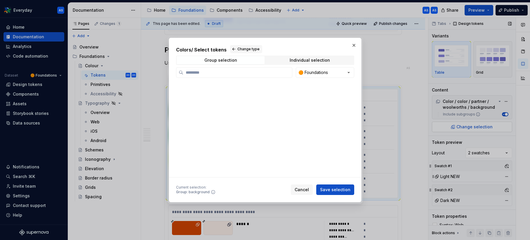
type textarea "*"
click at [205, 95] on icon "button" at bounding box center [205, 95] width 1 height 1
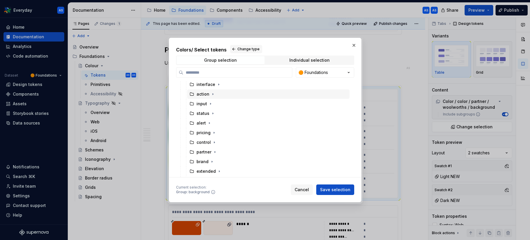
scroll to position [29, 0]
click at [212, 152] on icon "button" at bounding box center [212, 153] width 5 height 5
click at [210, 113] on icon "button" at bounding box center [212, 113] width 5 height 5
click at [215, 142] on icon "button" at bounding box center [215, 143] width 5 height 5
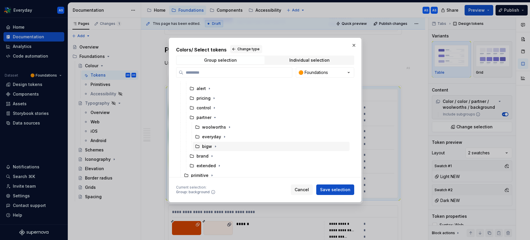
scroll to position [55, 0]
click at [229, 126] on icon "button" at bounding box center [229, 127] width 5 height 5
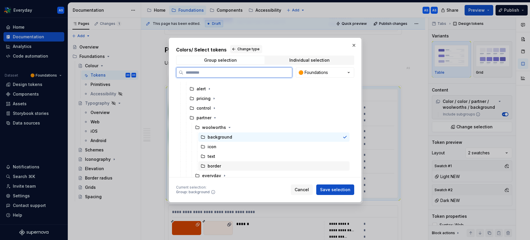
click at [238, 164] on div "border" at bounding box center [273, 165] width 151 height 9
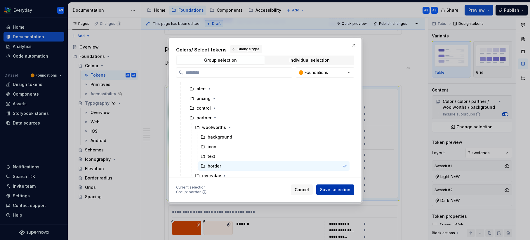
click at [349, 190] on span "Save selection" at bounding box center [335, 190] width 30 height 6
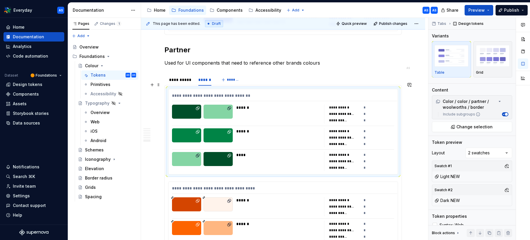
scroll to position [4957, 0]
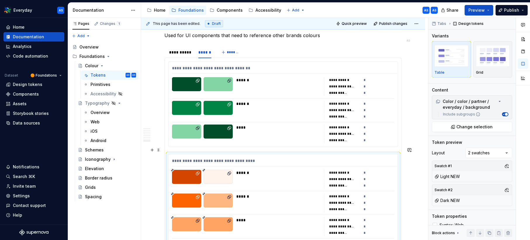
click at [265, 171] on div "******" at bounding box center [278, 179] width 84 height 19
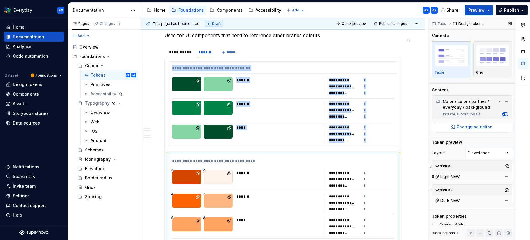
click at [483, 131] on button "Change selection" at bounding box center [472, 127] width 80 height 11
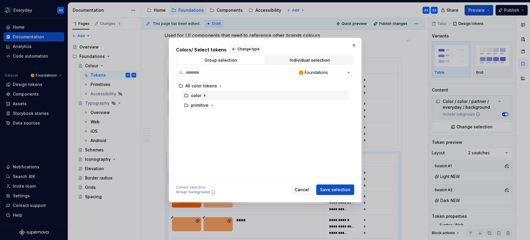
click at [205, 95] on icon "button" at bounding box center [204, 95] width 5 height 5
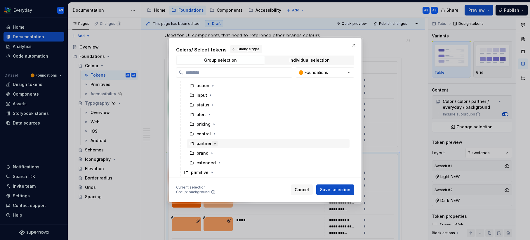
click at [214, 142] on icon "button" at bounding box center [215, 143] width 5 height 5
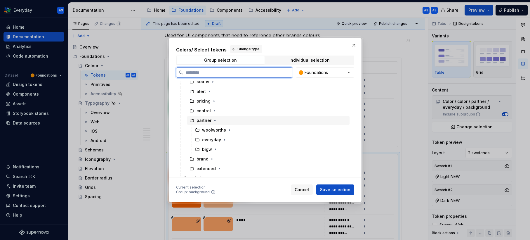
scroll to position [51, 0]
click at [232, 140] on div "everyday" at bounding box center [271, 140] width 157 height 9
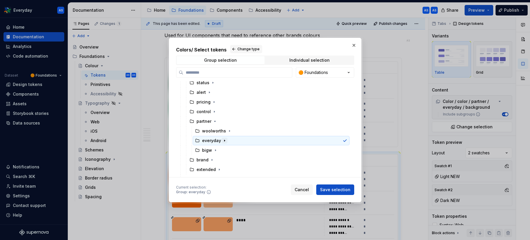
click at [224, 140] on icon "button" at bounding box center [224, 140] width 1 height 1
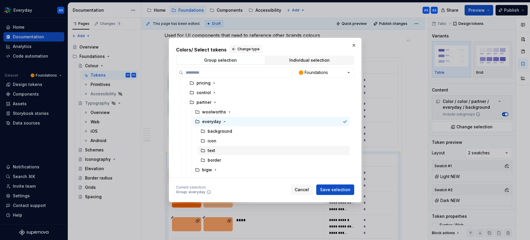
scroll to position [71, 0]
click at [239, 160] on div "border" at bounding box center [273, 159] width 151 height 9
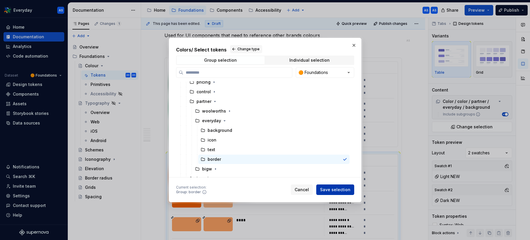
click at [331, 190] on span "Save selection" at bounding box center [335, 190] width 30 height 6
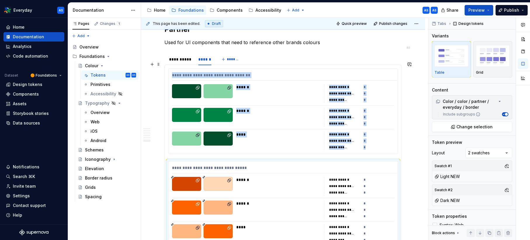
scroll to position [5049, 0]
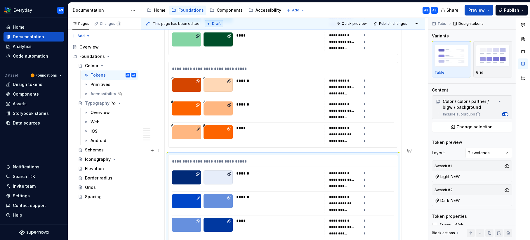
click at [252, 163] on div "**********" at bounding box center [283, 209] width 229 height 109
click at [483, 126] on span "Change selection" at bounding box center [475, 127] width 36 height 6
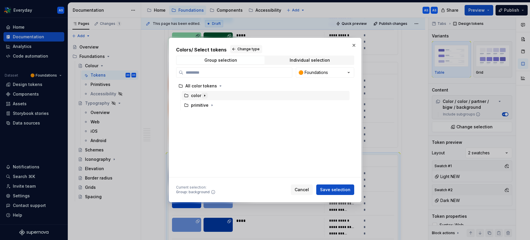
click at [202, 96] on icon "button" at bounding box center [204, 95] width 5 height 5
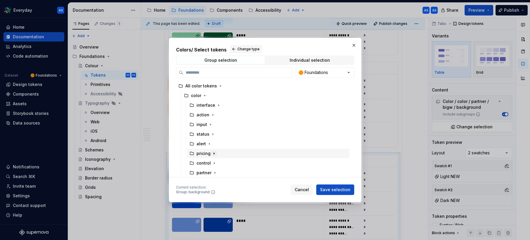
scroll to position [9, 0]
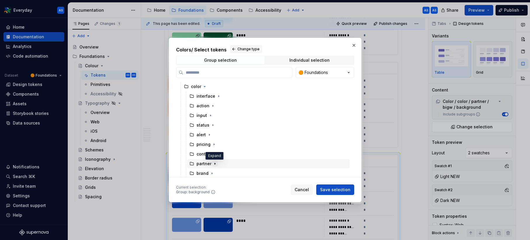
click at [216, 164] on icon "button" at bounding box center [215, 163] width 5 height 5
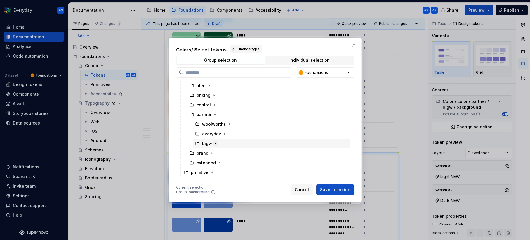
click at [217, 143] on icon "button" at bounding box center [215, 143] width 5 height 5
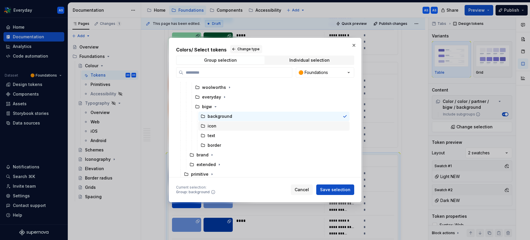
scroll to position [97, 0]
click at [235, 138] on div "text" at bounding box center [273, 134] width 151 height 10
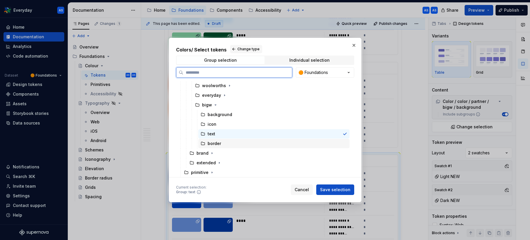
click at [235, 142] on div "border" at bounding box center [273, 143] width 151 height 9
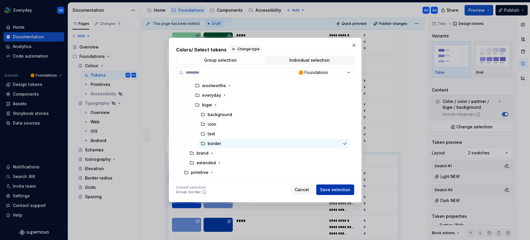
click at [331, 191] on span "Save selection" at bounding box center [335, 190] width 30 height 6
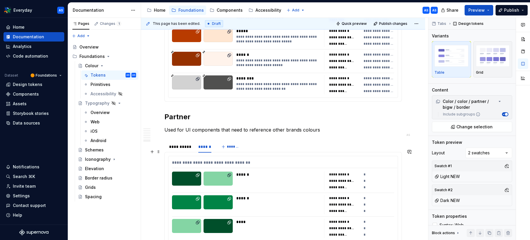
scroll to position [4855, 0]
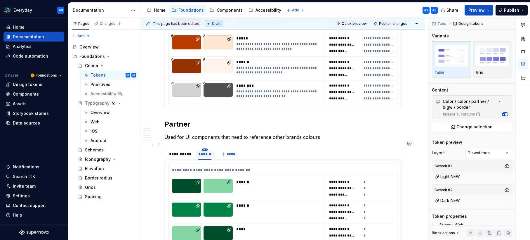
click at [205, 142] on html "Everyday AS Home Documentation Analytics Code automation Dataset 🟠 Foundations …" at bounding box center [265, 120] width 530 height 240
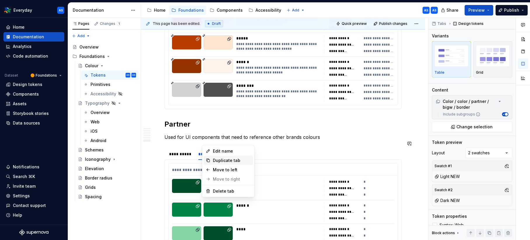
click at [227, 159] on div "Duplicate tab" at bounding box center [232, 160] width 38 height 6
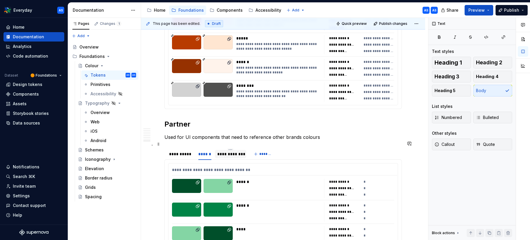
click at [230, 151] on div "**********" at bounding box center [230, 154] width 27 height 6
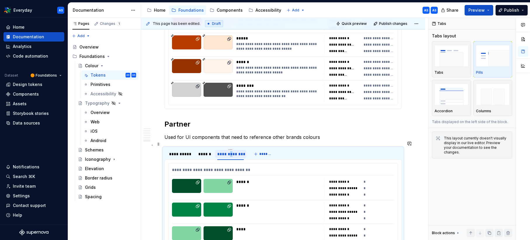
click at [230, 151] on div "**********" at bounding box center [230, 154] width 27 height 6
type input "****"
click at [222, 142] on html "Everyday AS Home Documentation Analytics Code automation Dataset 🟠 Foundations …" at bounding box center [265, 120] width 530 height 240
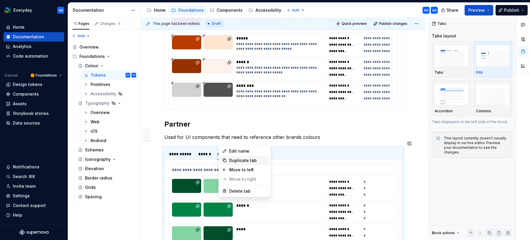
click at [245, 160] on div "Duplicate tab" at bounding box center [248, 160] width 38 height 6
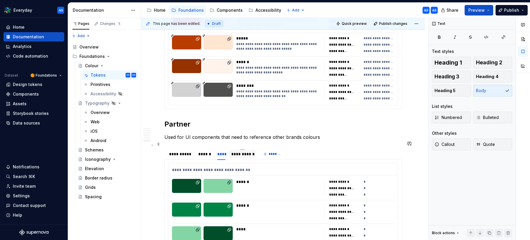
click at [241, 151] on div "**********" at bounding box center [242, 154] width 22 height 6
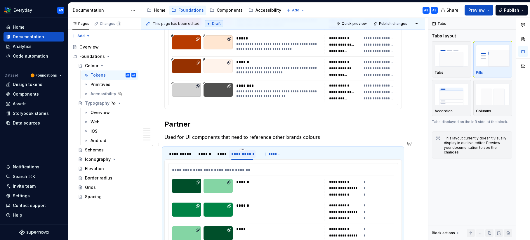
click at [241, 151] on div "**********" at bounding box center [242, 154] width 22 height 6
type input "****"
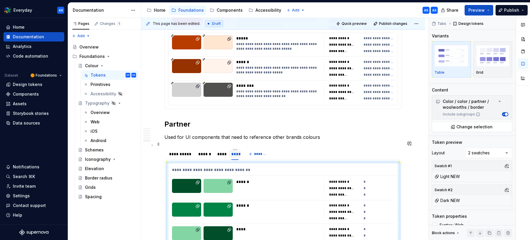
click at [221, 151] on div "****" at bounding box center [221, 154] width 8 height 6
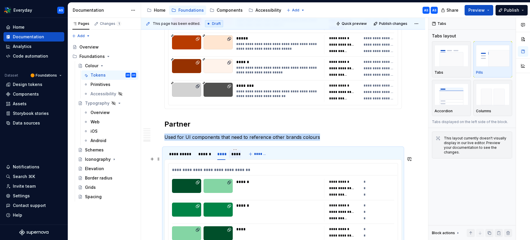
click at [251, 170] on div "**********" at bounding box center [283, 205] width 229 height 85
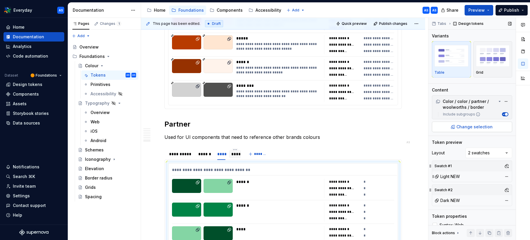
click at [479, 129] on span "Change selection" at bounding box center [475, 127] width 36 height 6
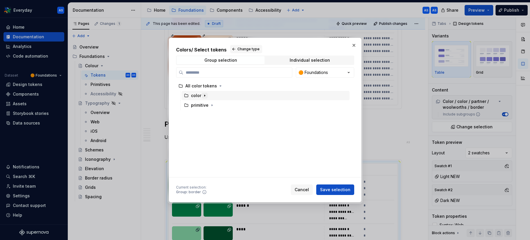
click at [205, 94] on icon "button" at bounding box center [204, 95] width 5 height 5
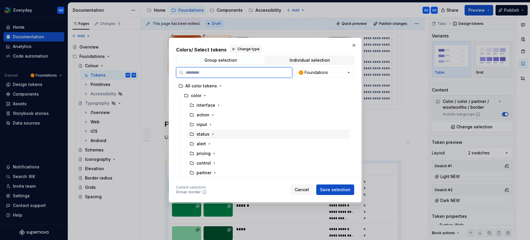
scroll to position [29, 0]
click at [215, 143] on icon "button" at bounding box center [215, 143] width 1 height 1
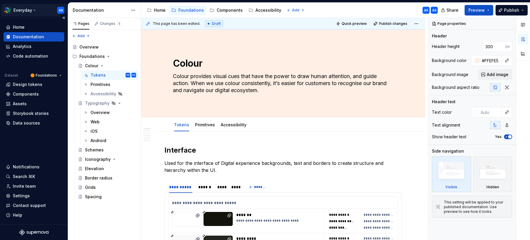
click at [33, 11] on html "Everyday AS Home Documentation Analytics Code automation Dataset 🟠 Foundations …" at bounding box center [265, 120] width 530 height 240
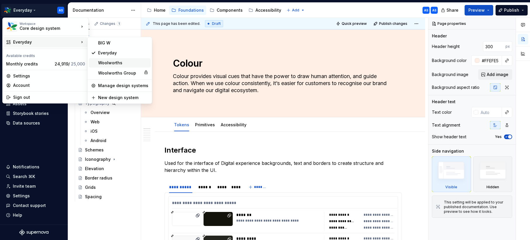
click at [116, 63] on div "Woolworths" at bounding box center [123, 63] width 50 height 6
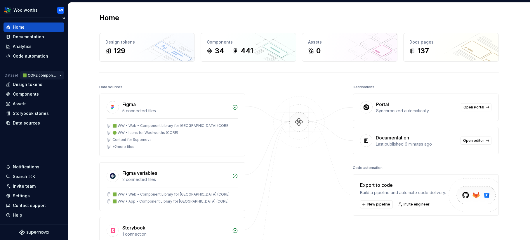
click at [53, 77] on html "Woolworths AS Home Documentation Analytics Code automation Dataset 🟩 CORE compo…" at bounding box center [265, 120] width 530 height 240
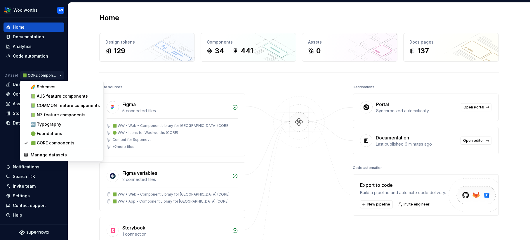
click at [30, 37] on html "Woolworths AS Home Documentation Analytics Code automation Dataset 🟩 CORE compo…" at bounding box center [265, 120] width 530 height 240
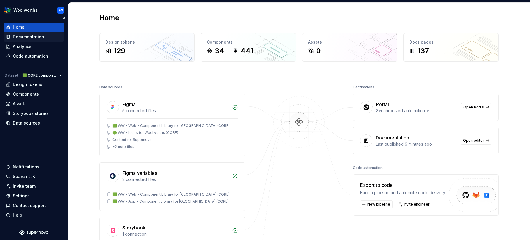
click at [24, 37] on div "Documentation" at bounding box center [28, 37] width 31 height 6
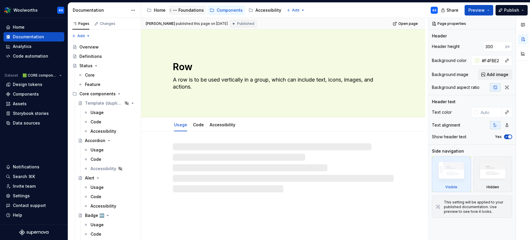
click at [189, 8] on div "Foundations" at bounding box center [190, 10] width 25 height 6
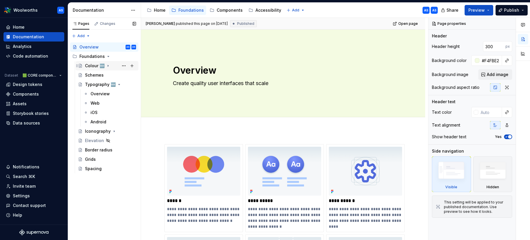
click at [90, 65] on div "Colour 🆕" at bounding box center [95, 66] width 20 height 6
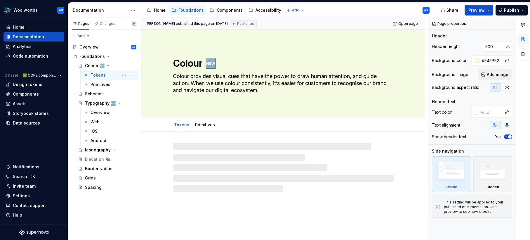
click at [97, 76] on div "Tokens" at bounding box center [98, 75] width 15 height 6
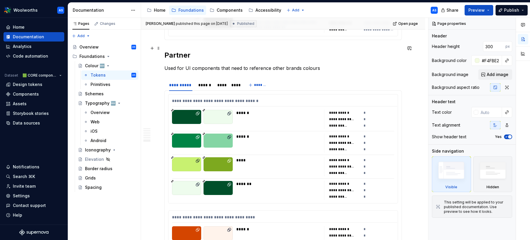
scroll to position [3032, 0]
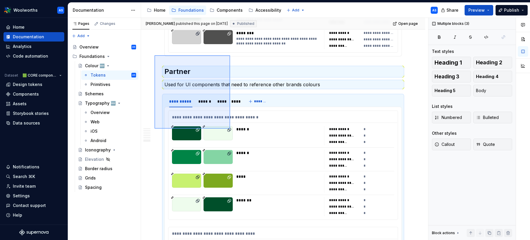
drag, startPoint x: 155, startPoint y: 55, endPoint x: 228, endPoint y: 127, distance: 102.7
click at [230, 128] on div "**********" at bounding box center [284, 129] width 287 height 222
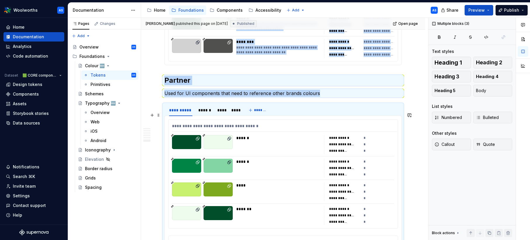
scroll to position [3023, 0]
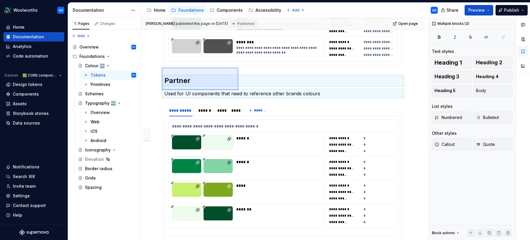
drag, startPoint x: 188, startPoint y: 82, endPoint x: 238, endPoint y: 90, distance: 51.5
click at [238, 90] on div "**********" at bounding box center [284, 129] width 287 height 222
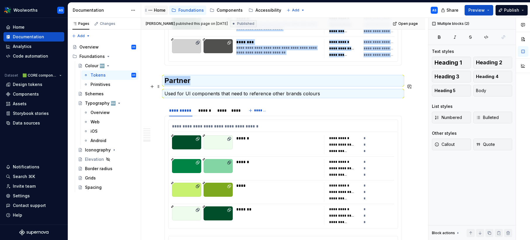
copy div "**********"
click at [98, 103] on div "Typography 🆕" at bounding box center [99, 103] width 28 height 6
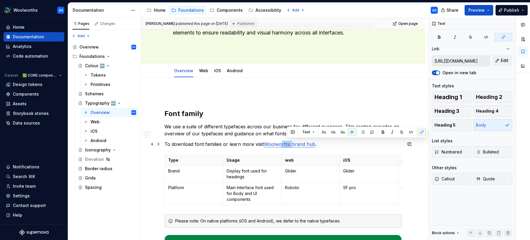
scroll to position [55, 0]
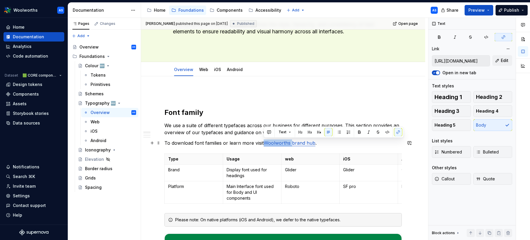
drag, startPoint x: 291, startPoint y: 145, endPoint x: 264, endPoint y: 144, distance: 26.9
click at [264, 144] on link "Woolworths brand hub" at bounding box center [290, 143] width 52 height 6
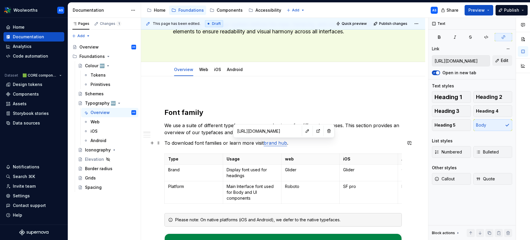
click at [276, 143] on link "brand hub" at bounding box center [275, 143] width 23 height 6
click at [122, 65] on button "Page tree" at bounding box center [124, 66] width 8 height 8
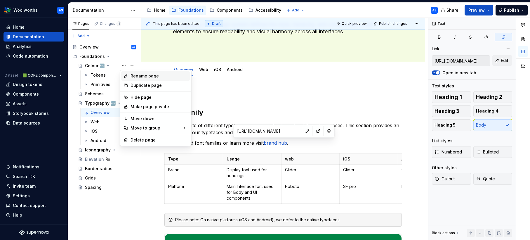
click at [145, 76] on div "Rename page" at bounding box center [159, 76] width 57 height 6
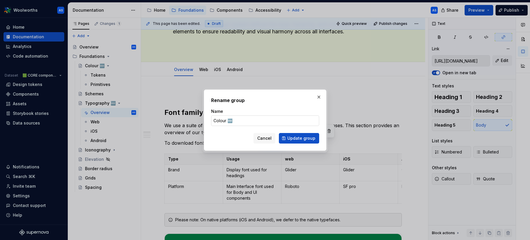
click at [234, 122] on input "Colour 🆕" at bounding box center [265, 120] width 108 height 11
type textarea "*"
type input "Colour"
click at [301, 137] on span "Update group" at bounding box center [301, 138] width 28 height 6
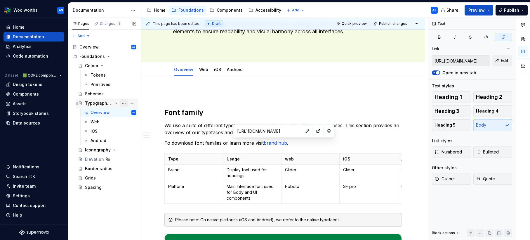
click at [124, 103] on button "Page tree" at bounding box center [124, 103] width 8 height 8
type textarea "*"
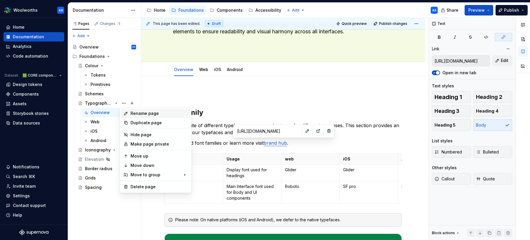
click at [153, 113] on div "Rename page" at bounding box center [159, 113] width 57 height 6
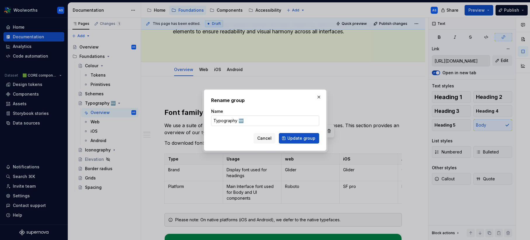
click at [248, 121] on input "Typography 🆕" at bounding box center [265, 120] width 108 height 11
type input "Typography"
click at [305, 140] on span "Update group" at bounding box center [301, 138] width 28 height 6
type textarea "*"
type textarea "Typography"
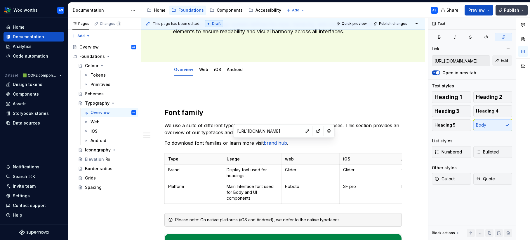
click at [514, 10] on span "Publish" at bounding box center [511, 10] width 15 height 6
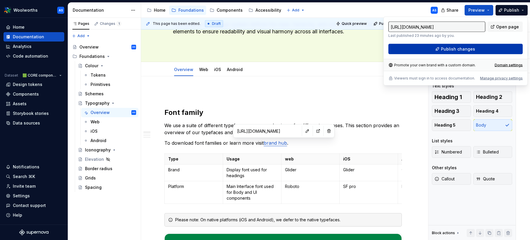
click at [464, 49] on span "Publish changes" at bounding box center [458, 49] width 34 height 6
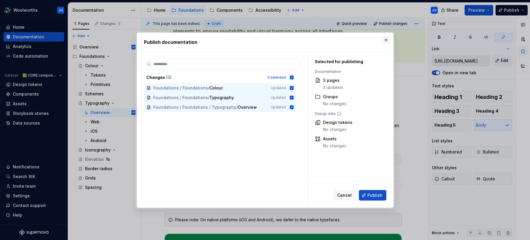
click at [385, 39] on button "button" at bounding box center [386, 40] width 8 height 8
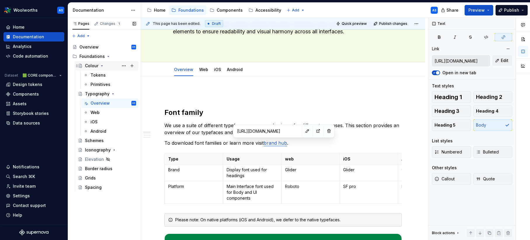
click at [103, 67] on icon "Page tree" at bounding box center [102, 65] width 5 height 5
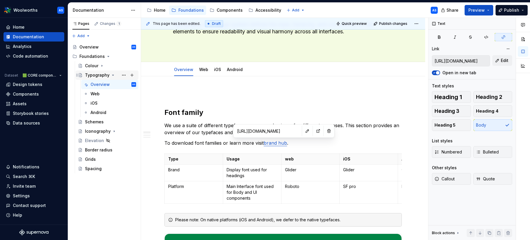
click at [112, 75] on icon "Page tree" at bounding box center [112, 75] width 1 height 1
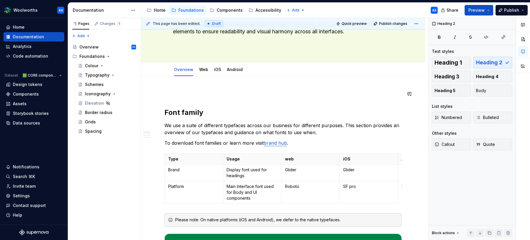
click at [159, 94] on span at bounding box center [158, 94] width 5 height 8
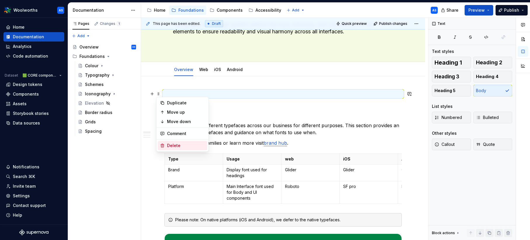
click at [174, 146] on div "Delete" at bounding box center [186, 146] width 38 height 6
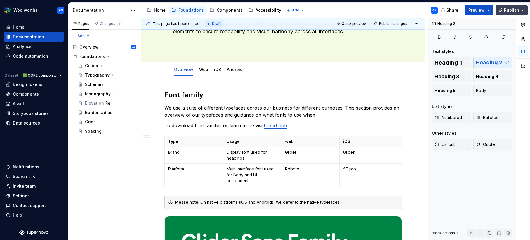
click at [509, 8] on span "Publish" at bounding box center [511, 10] width 15 height 6
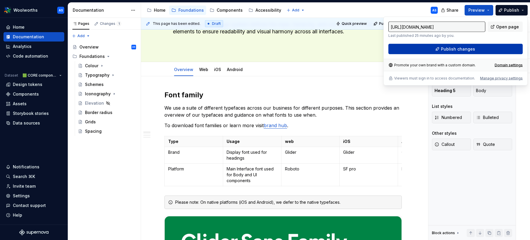
click at [460, 48] on span "Publish changes" at bounding box center [458, 49] width 34 height 6
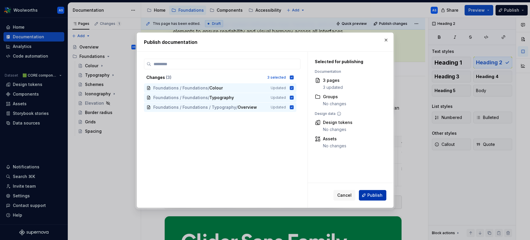
click at [370, 195] on span "Publish" at bounding box center [375, 195] width 15 height 6
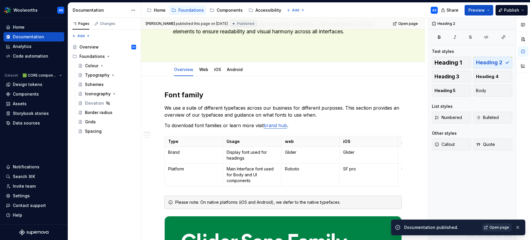
click at [499, 227] on span "Open page" at bounding box center [500, 227] width 20 height 5
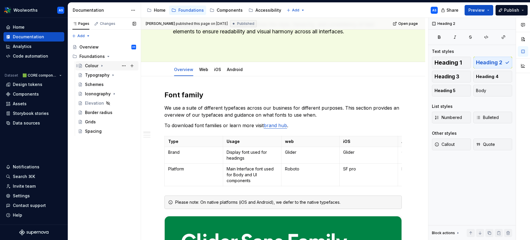
click at [102, 65] on icon "Page tree" at bounding box center [102, 65] width 5 height 5
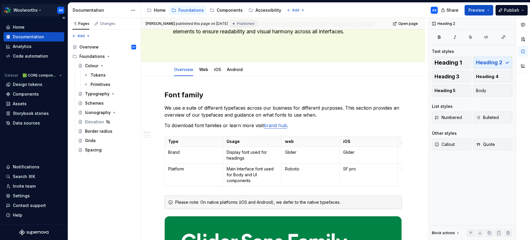
click at [41, 9] on html "Woolworths AS Home Documentation Analytics Code automation Dataset 🟩 CORE compo…" at bounding box center [265, 120] width 530 height 240
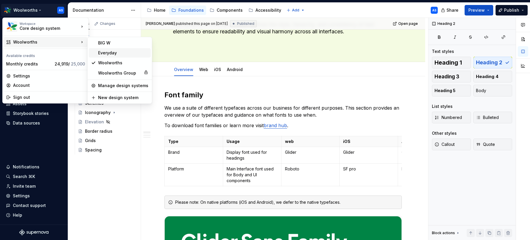
click at [112, 52] on div "Everyday" at bounding box center [123, 53] width 50 height 6
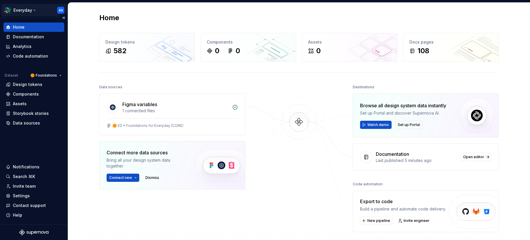
click at [34, 9] on html "Everyday AS Home Documentation Analytics Code automation Dataset 🟠 Foundations …" at bounding box center [265, 120] width 530 height 240
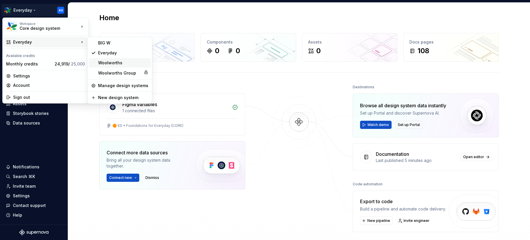
click at [106, 60] on div "Woolworths" at bounding box center [123, 63] width 50 height 6
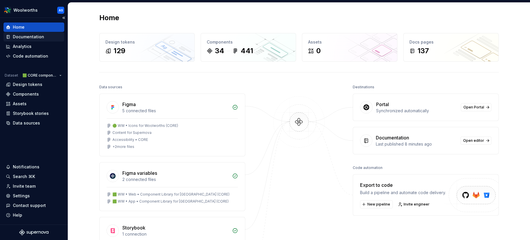
click at [37, 37] on div "Documentation" at bounding box center [28, 37] width 31 height 6
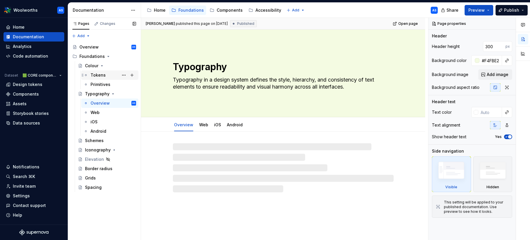
click at [99, 75] on div "Tokens" at bounding box center [98, 75] width 15 height 6
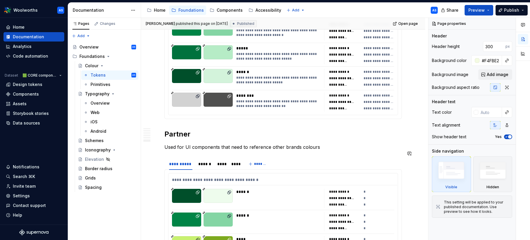
scroll to position [2968, 0]
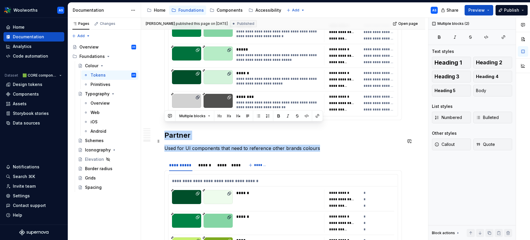
drag, startPoint x: 226, startPoint y: 132, endPoint x: 322, endPoint y: 141, distance: 96.3
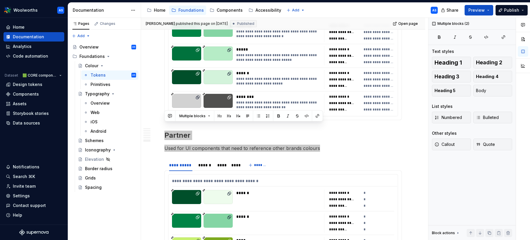
type textarea "*"
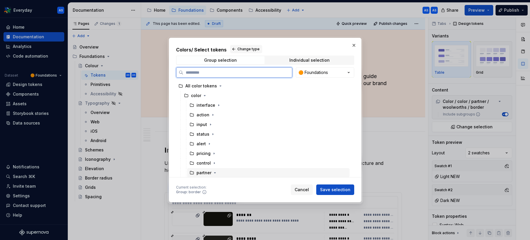
scroll to position [58, 0]
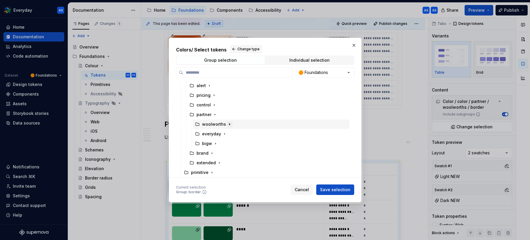
click at [227, 125] on icon "button" at bounding box center [229, 124] width 5 height 5
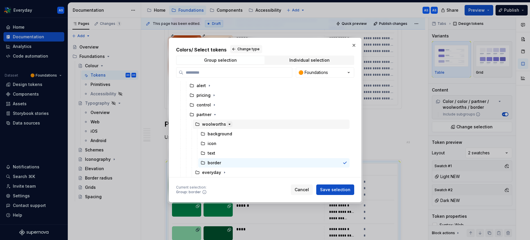
click at [227, 125] on icon "button" at bounding box center [229, 124] width 5 height 5
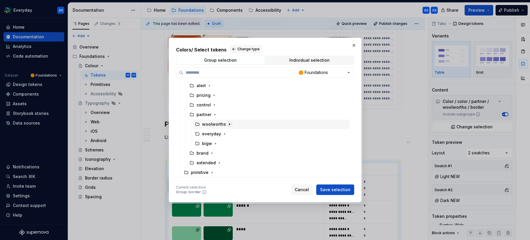
click at [227, 125] on icon "button" at bounding box center [229, 124] width 5 height 5
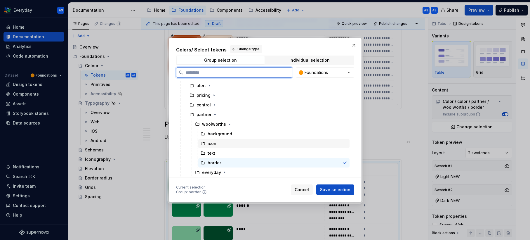
click at [231, 143] on div "icon" at bounding box center [273, 143] width 151 height 9
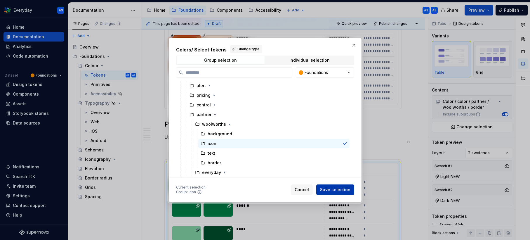
click at [334, 191] on span "Save selection" at bounding box center [335, 190] width 30 height 6
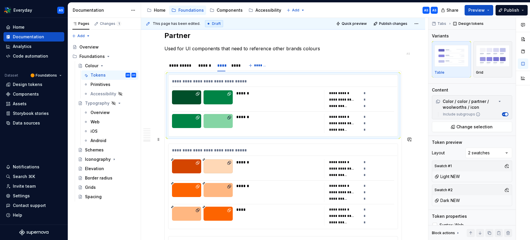
scroll to position [4951, 0]
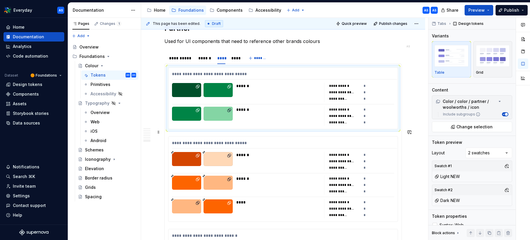
click at [267, 152] on div "******" at bounding box center [279, 155] width 87 height 6
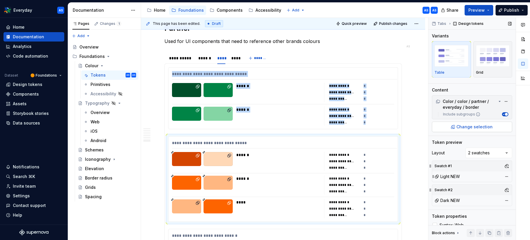
click at [478, 128] on span "Change selection" at bounding box center [475, 127] width 36 height 6
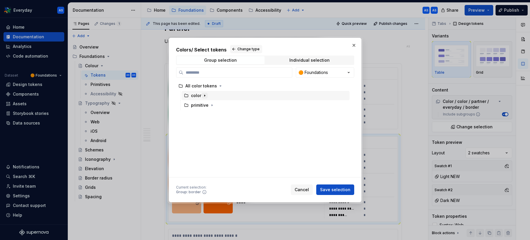
click at [205, 96] on icon "button" at bounding box center [204, 95] width 5 height 5
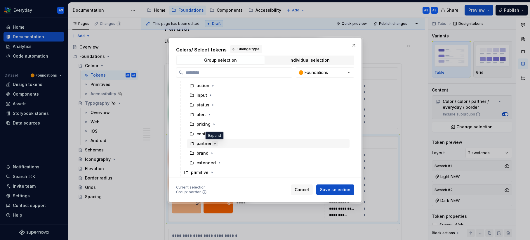
click at [214, 143] on icon "button" at bounding box center [215, 143] width 5 height 5
click at [222, 140] on icon "button" at bounding box center [224, 141] width 5 height 5
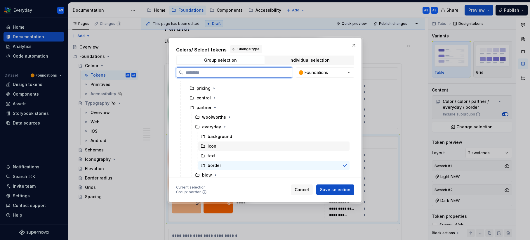
scroll to position [67, 0]
click at [235, 146] on div "icon" at bounding box center [273, 144] width 151 height 9
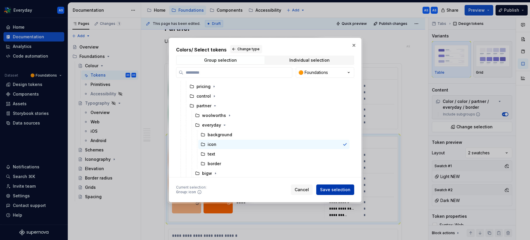
click at [339, 192] on span "Save selection" at bounding box center [335, 190] width 30 height 6
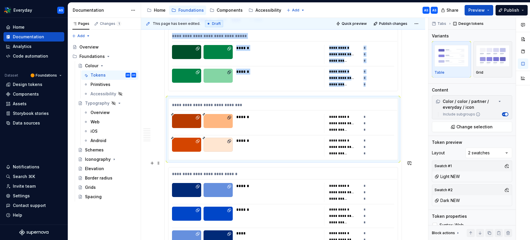
scroll to position [4992, 0]
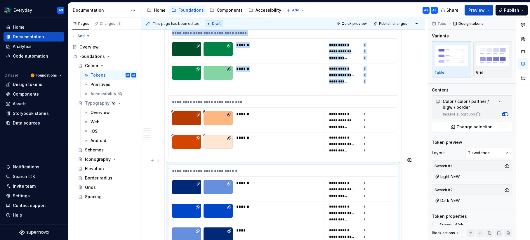
click at [280, 180] on div "******" at bounding box center [278, 189] width 84 height 19
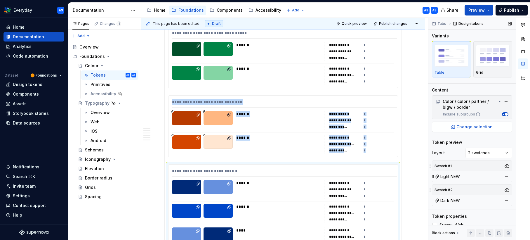
click at [469, 130] on button "Change selection" at bounding box center [472, 127] width 80 height 11
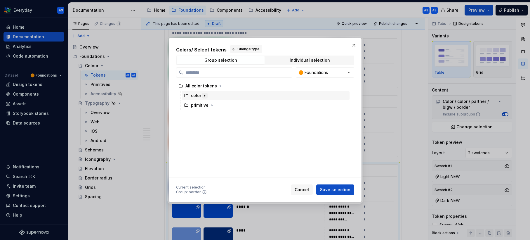
click at [202, 95] on icon "button" at bounding box center [204, 95] width 5 height 5
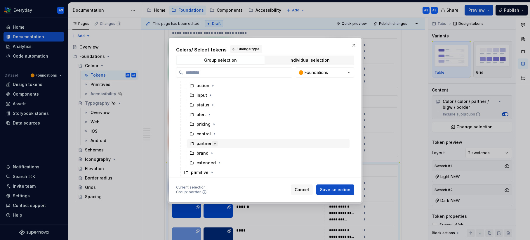
click at [214, 143] on icon "button" at bounding box center [215, 143] width 5 height 5
click at [216, 143] on icon "button" at bounding box center [215, 143] width 5 height 5
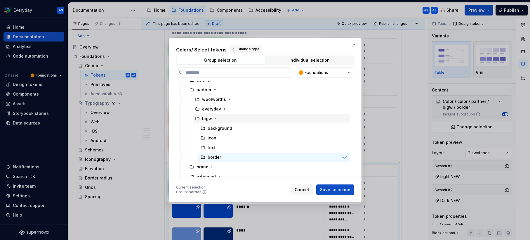
scroll to position [97, 0]
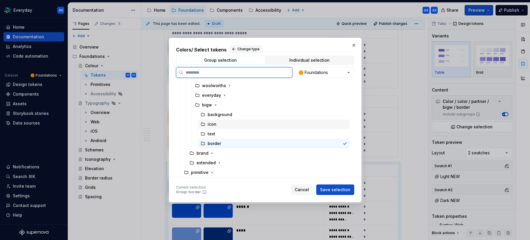
click at [230, 125] on div "icon" at bounding box center [273, 123] width 151 height 9
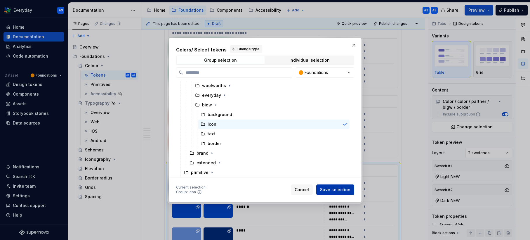
click at [342, 189] on span "Save selection" at bounding box center [335, 190] width 30 height 6
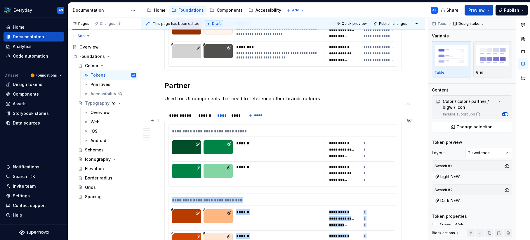
scroll to position [4886, 0]
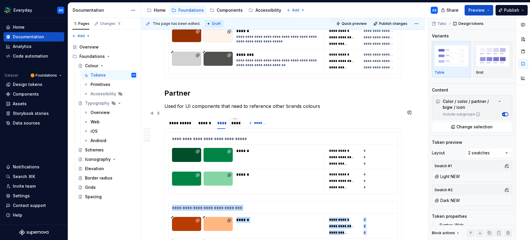
click at [236, 120] on div "****" at bounding box center [234, 123] width 7 height 6
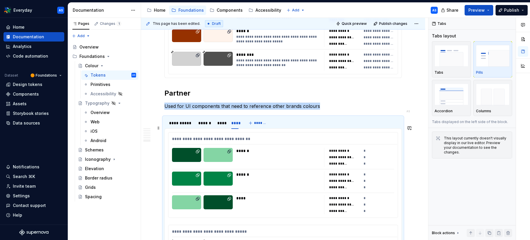
click at [258, 148] on div "******" at bounding box center [279, 151] width 87 height 6
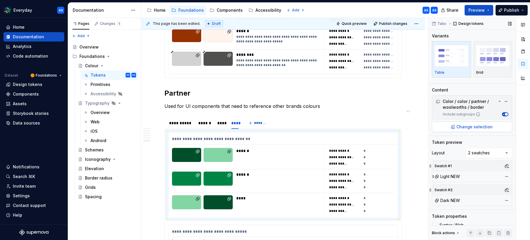
click at [486, 128] on span "Change selection" at bounding box center [475, 127] width 36 height 6
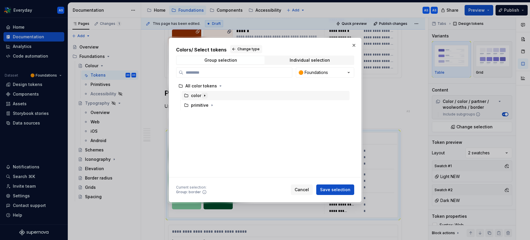
click at [205, 96] on icon "button" at bounding box center [204, 95] width 5 height 5
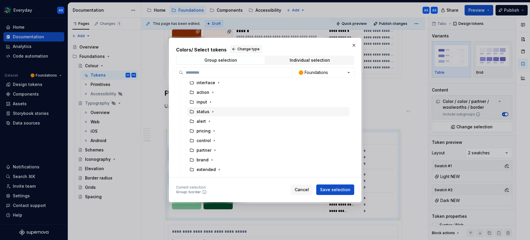
scroll to position [29, 0]
click at [216, 143] on icon "button" at bounding box center [215, 143] width 5 height 5
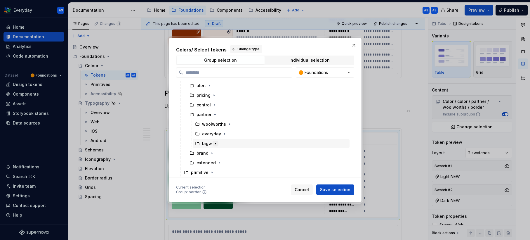
click at [214, 143] on icon "button" at bounding box center [215, 143] width 5 height 5
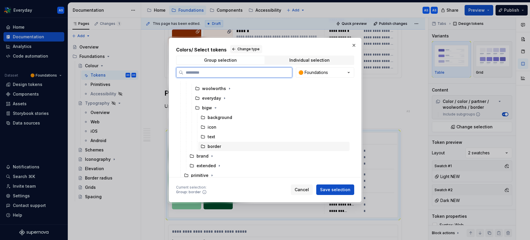
scroll to position [97, 0]
click at [228, 134] on div "text" at bounding box center [273, 133] width 151 height 9
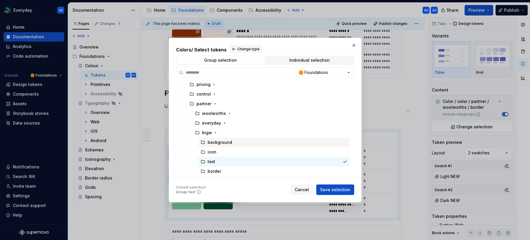
scroll to position [65, 0]
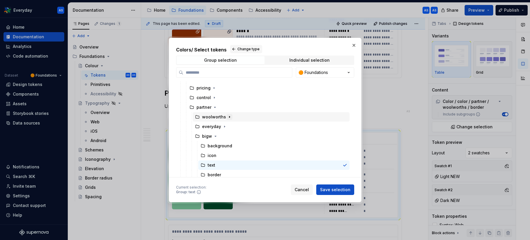
click at [227, 116] on icon "button" at bounding box center [229, 117] width 5 height 5
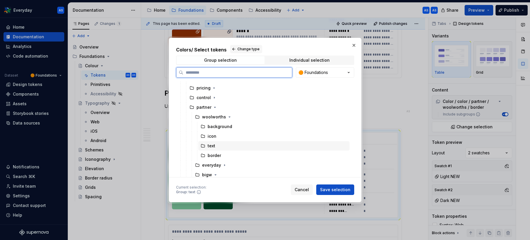
click at [235, 144] on div "text" at bounding box center [273, 145] width 151 height 9
click at [339, 188] on span "Save selection" at bounding box center [335, 190] width 30 height 6
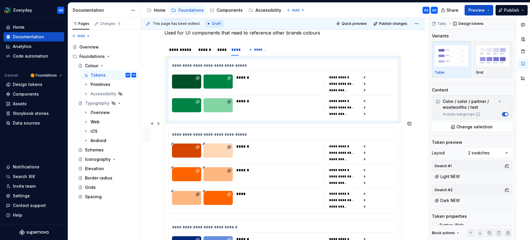
scroll to position [4962, 0]
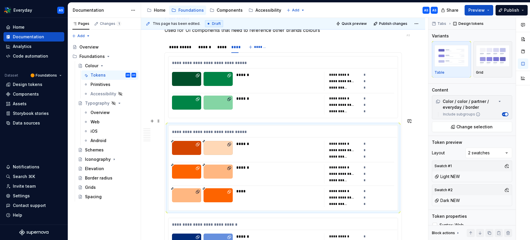
click at [283, 149] on div "******" at bounding box center [278, 150] width 84 height 19
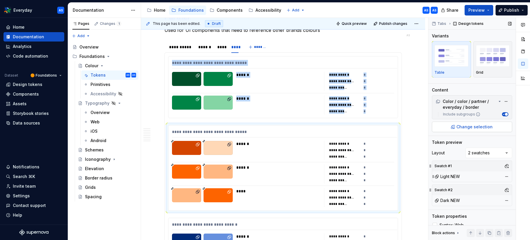
click at [469, 126] on span "Change selection" at bounding box center [475, 127] width 36 height 6
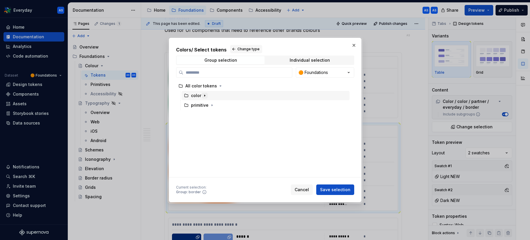
click at [206, 94] on icon "button" at bounding box center [204, 95] width 5 height 5
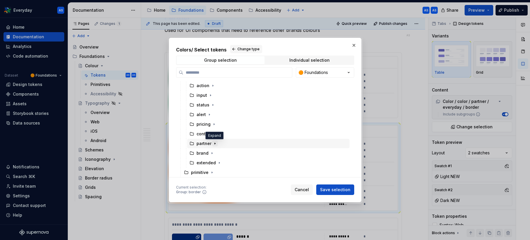
click at [215, 143] on icon "button" at bounding box center [215, 143] width 1 height 1
click at [222, 135] on icon "button" at bounding box center [224, 133] width 5 height 5
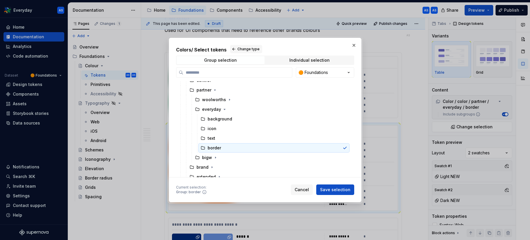
scroll to position [84, 0]
click at [225, 138] on div "text" at bounding box center [273, 137] width 151 height 9
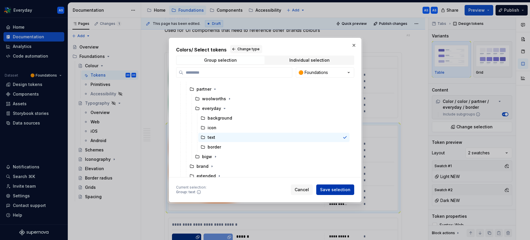
click at [332, 188] on span "Save selection" at bounding box center [335, 190] width 30 height 6
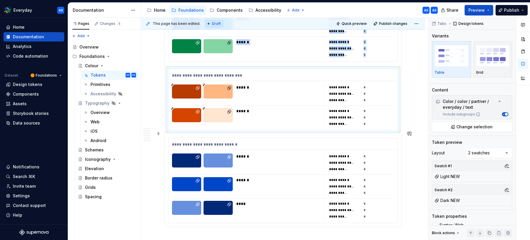
scroll to position [5035, 0]
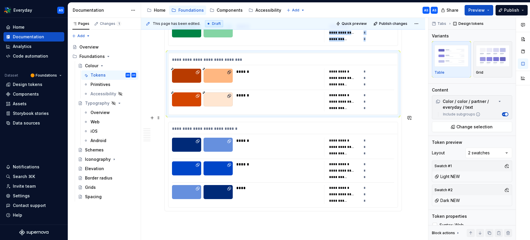
click at [271, 139] on div "******" at bounding box center [278, 147] width 84 height 19
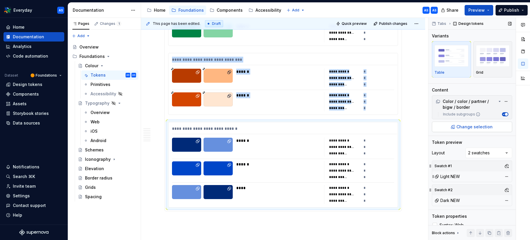
click at [470, 129] on span "Change selection" at bounding box center [475, 127] width 36 height 6
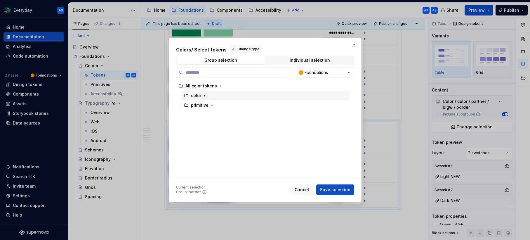
click at [205, 94] on icon "button" at bounding box center [204, 95] width 5 height 5
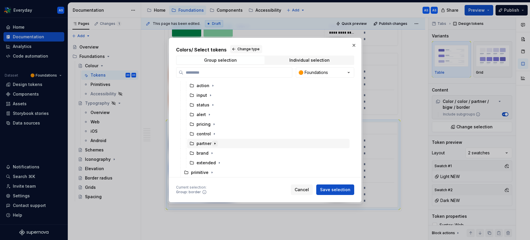
click at [215, 143] on icon "button" at bounding box center [215, 143] width 1 height 1
click at [215, 143] on icon "button" at bounding box center [215, 143] width 5 height 5
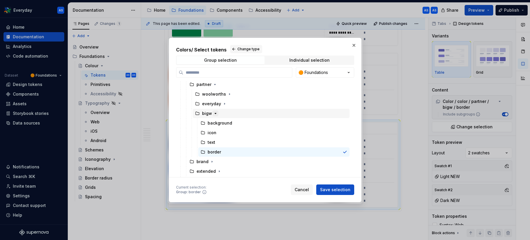
scroll to position [97, 0]
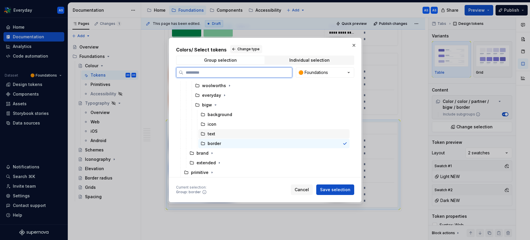
click at [226, 134] on div "text" at bounding box center [273, 133] width 151 height 9
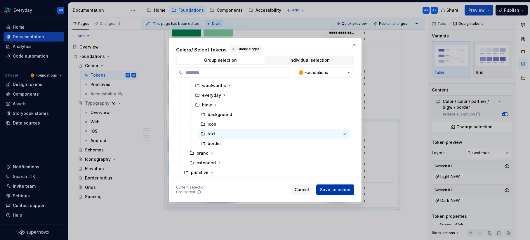
click at [329, 190] on span "Save selection" at bounding box center [335, 190] width 30 height 6
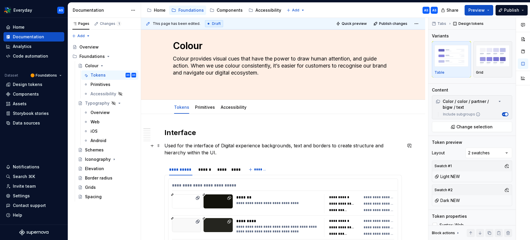
scroll to position [48, 0]
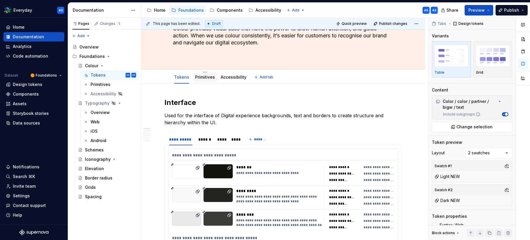
click at [208, 79] on link "Primitives" at bounding box center [205, 76] width 20 height 5
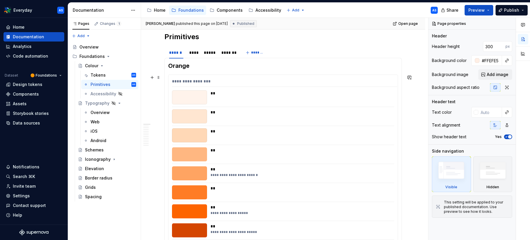
scroll to position [113, 0]
click at [194, 54] on div "****" at bounding box center [193, 53] width 8 height 6
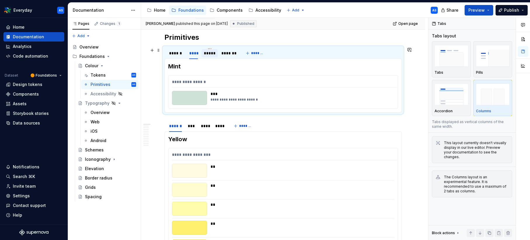
click at [212, 54] on div "*****" at bounding box center [210, 53] width 12 height 6
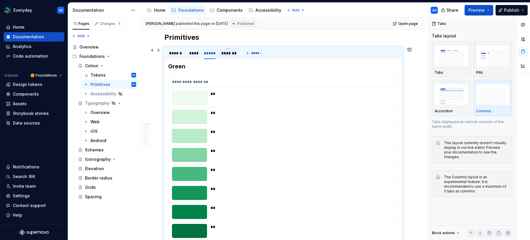
click at [234, 54] on div "*******" at bounding box center [228, 53] width 14 height 6
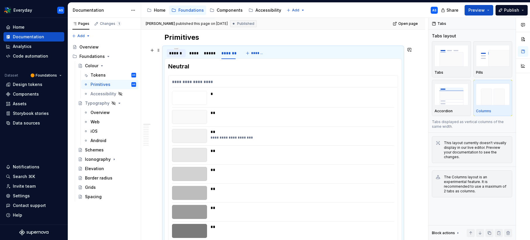
click at [175, 54] on div "******" at bounding box center [176, 53] width 14 height 6
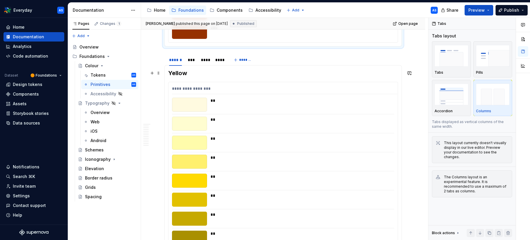
scroll to position [358, 0]
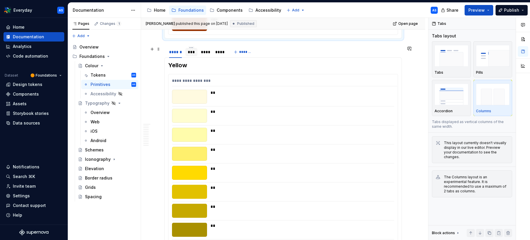
click at [188, 53] on div "***" at bounding box center [192, 52] width 8 height 6
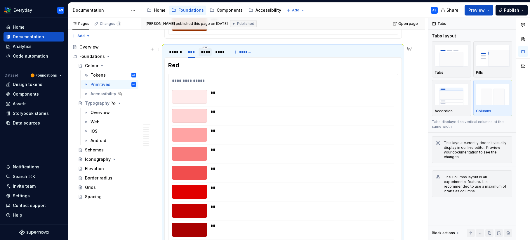
click at [204, 53] on div "****" at bounding box center [205, 52] width 8 height 6
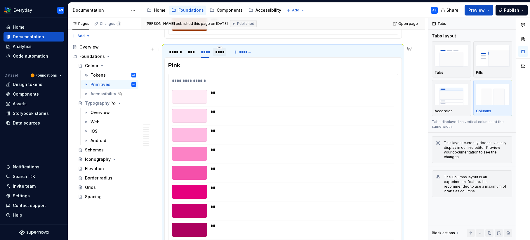
click at [220, 55] on div "****" at bounding box center [219, 52] width 13 height 8
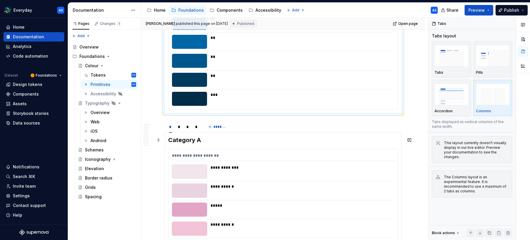
scroll to position [580, 0]
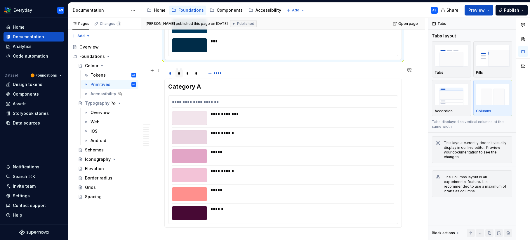
click at [179, 74] on div "*" at bounding box center [179, 73] width 3 height 6
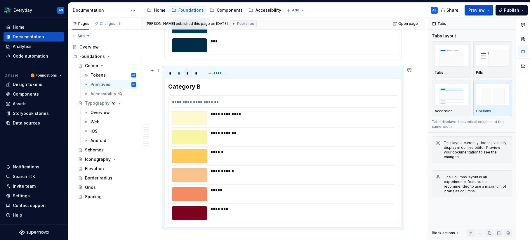
click at [187, 74] on div "*" at bounding box center [187, 73] width 3 height 6
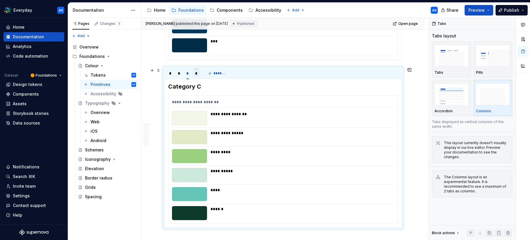
click at [196, 74] on div "*" at bounding box center [196, 73] width 3 height 6
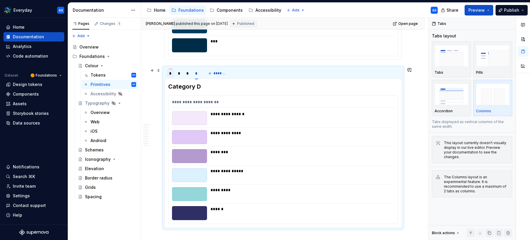
click at [170, 73] on div "*" at bounding box center [170, 73] width 3 height 6
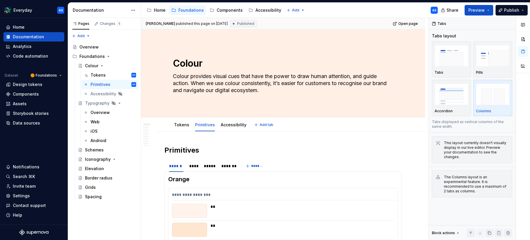
scroll to position [41, 0]
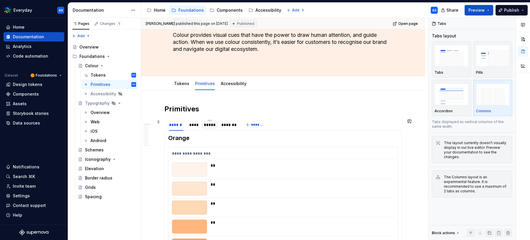
click at [209, 123] on div "*****" at bounding box center [210, 125] width 12 height 6
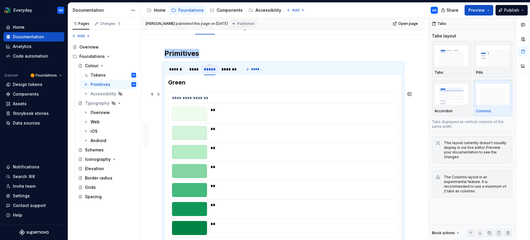
scroll to position [0, 0]
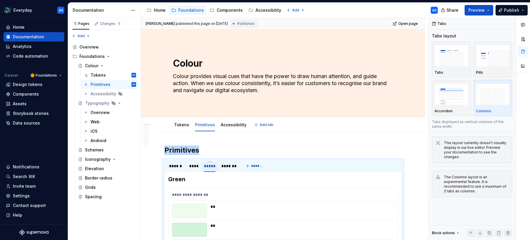
type textarea "*"
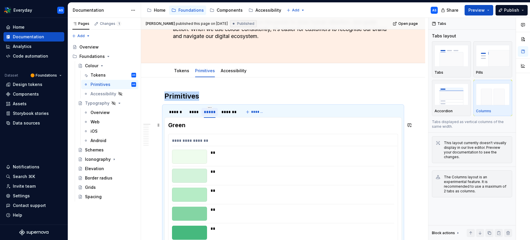
scroll to position [57, 0]
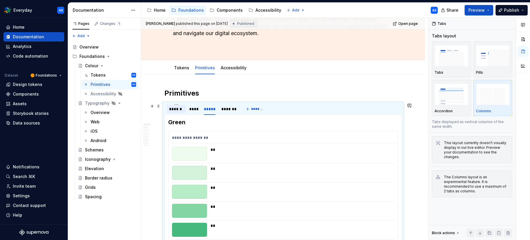
click at [175, 111] on div "******" at bounding box center [176, 109] width 14 height 6
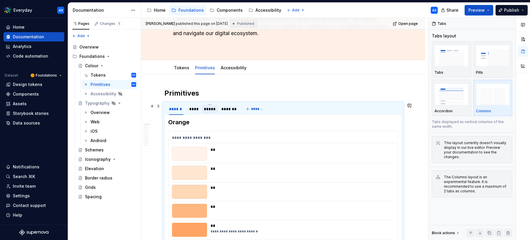
click at [205, 110] on div "*****" at bounding box center [210, 109] width 12 height 6
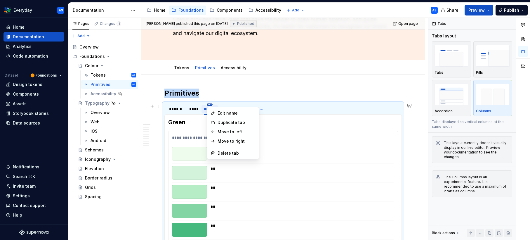
click at [210, 105] on html "Everyday AS Home Documentation Analytics Code automation Dataset 🟠 Foundations …" at bounding box center [265, 120] width 530 height 240
click at [228, 112] on div "Edit name" at bounding box center [237, 113] width 38 height 6
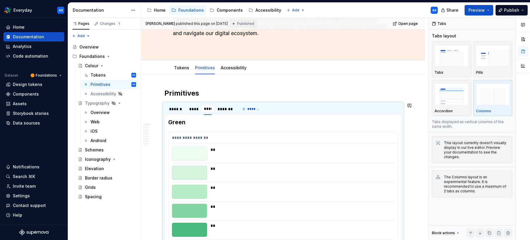
type input "*****"
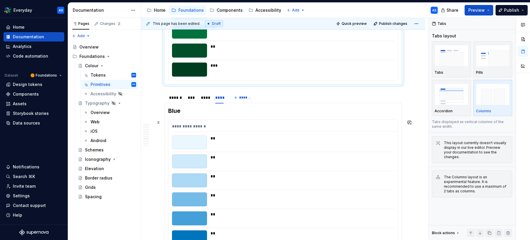
scroll to position [322, 0]
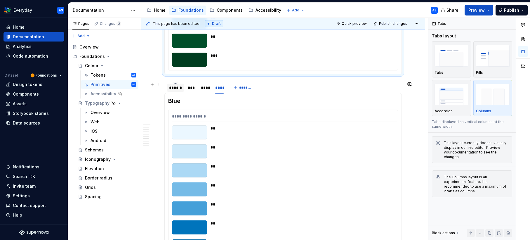
click at [178, 85] on div "******" at bounding box center [175, 88] width 13 height 6
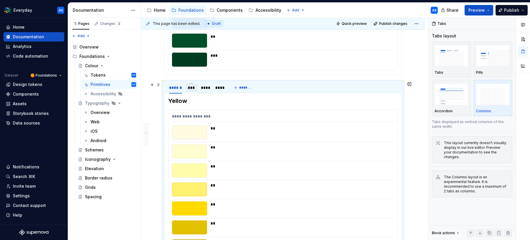
click at [193, 86] on div "***" at bounding box center [192, 88] width 8 height 6
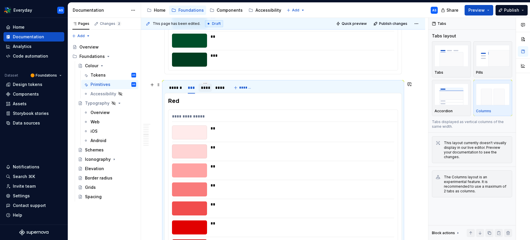
click at [207, 88] on div "****" at bounding box center [205, 88] width 8 height 6
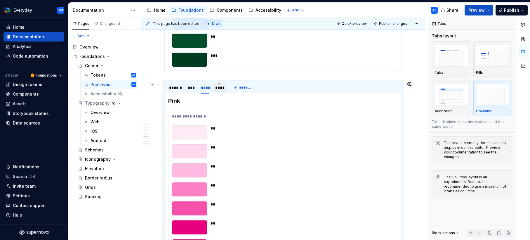
click at [223, 89] on div "****" at bounding box center [219, 88] width 8 height 6
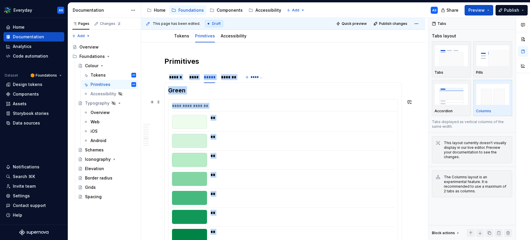
scroll to position [0, 0]
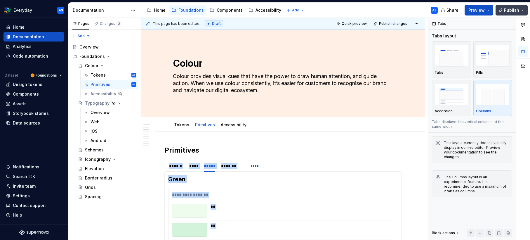
click at [522, 9] on button "Publish" at bounding box center [512, 10] width 32 height 11
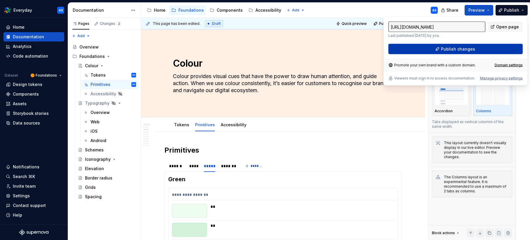
click at [499, 49] on button "Publish changes" at bounding box center [456, 49] width 134 height 11
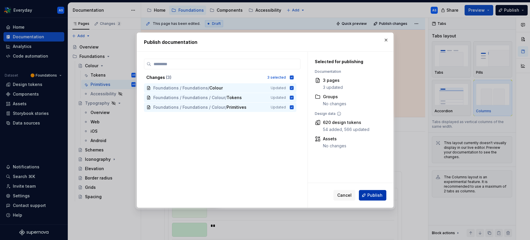
click at [377, 196] on span "Publish" at bounding box center [375, 195] width 15 height 6
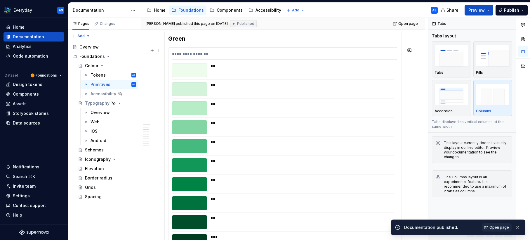
scroll to position [134, 0]
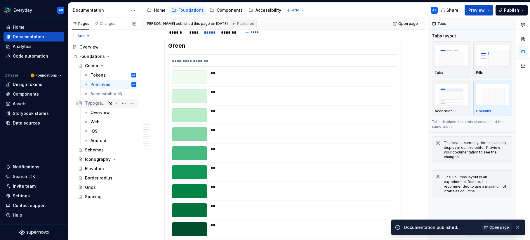
click at [97, 100] on div "Typography" at bounding box center [95, 103] width 21 height 6
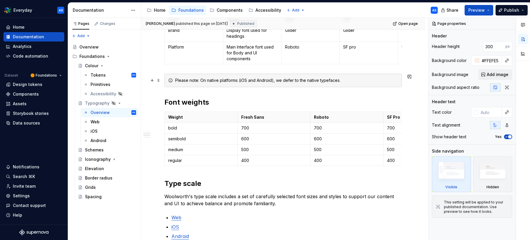
scroll to position [1, 0]
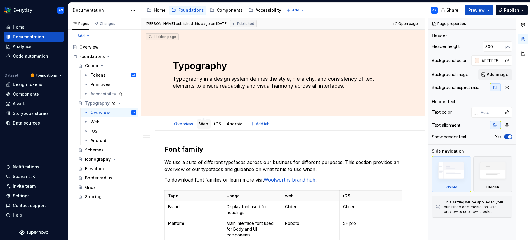
click at [207, 125] on link "Web" at bounding box center [203, 123] width 9 height 5
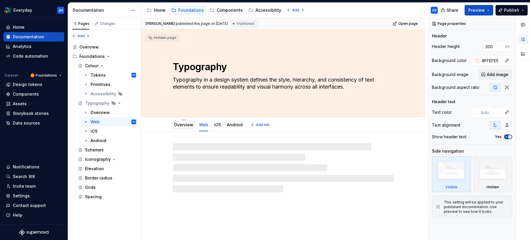
click at [181, 124] on link "Overview" at bounding box center [183, 124] width 19 height 5
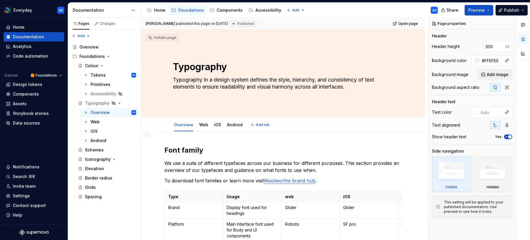
type textarea "*"
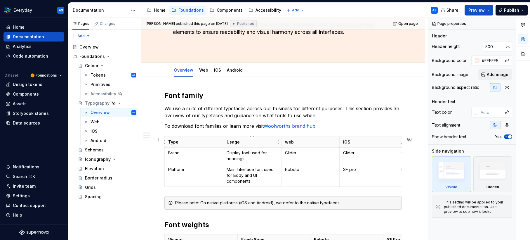
scroll to position [59, 0]
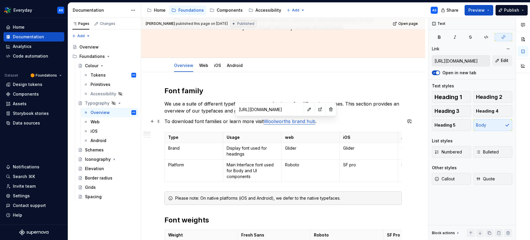
click at [279, 121] on link "Woolworths brand hub" at bounding box center [290, 121] width 52 height 6
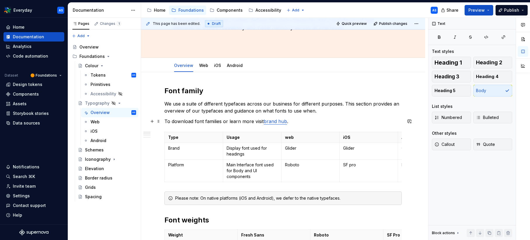
click at [265, 121] on link "brand hub" at bounding box center [275, 121] width 23 height 6
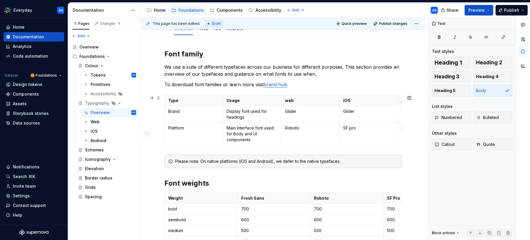
scroll to position [95, 0]
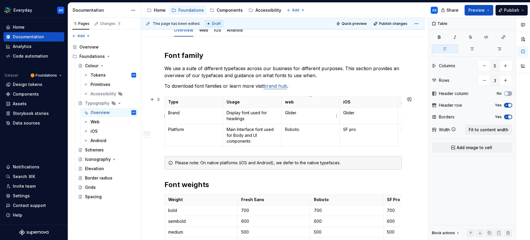
click at [291, 115] on p "Glider" at bounding box center [310, 113] width 51 height 6
copy p "Fresh sans"
click at [350, 114] on p "Glider" at bounding box center [368, 113] width 51 height 6
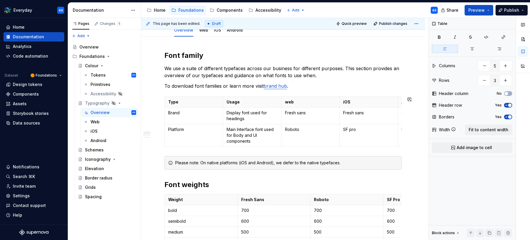
scroll to position [0, 52]
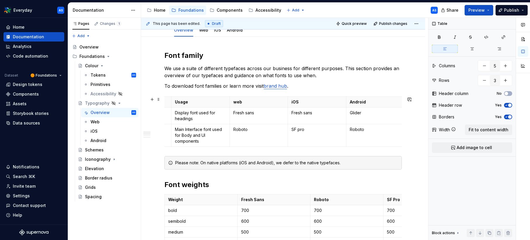
click at [359, 112] on p "Glider" at bounding box center [375, 113] width 51 height 6
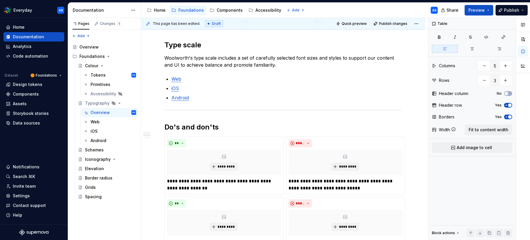
scroll to position [0, 0]
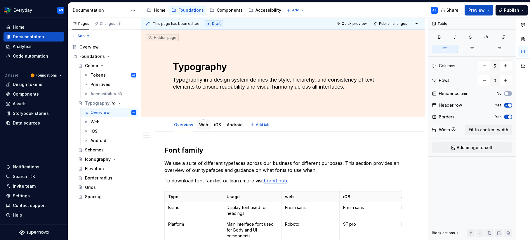
click at [206, 126] on link "Web" at bounding box center [203, 124] width 9 height 5
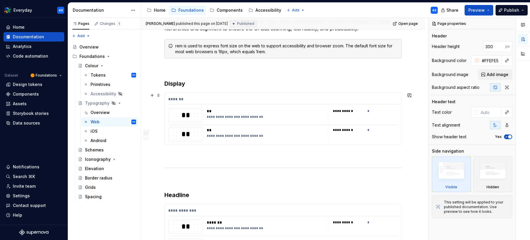
scroll to position [141, 0]
click at [266, 108] on div "**********" at bounding box center [283, 119] width 237 height 52
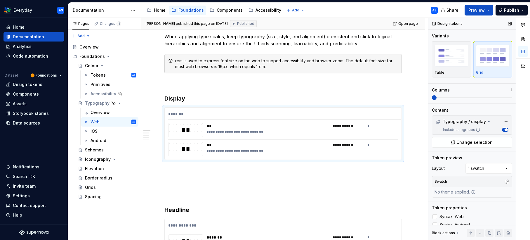
scroll to position [31, 0]
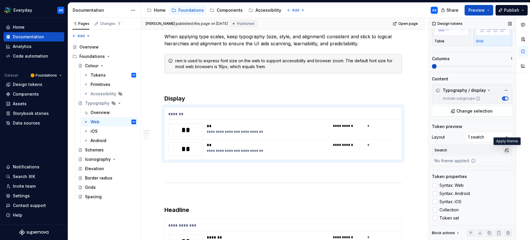
click at [508, 149] on button "button" at bounding box center [507, 150] width 8 height 8
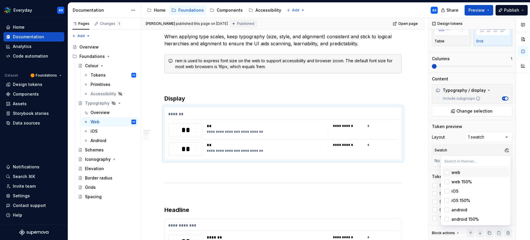
click at [465, 172] on div "web" at bounding box center [480, 172] width 56 height 6
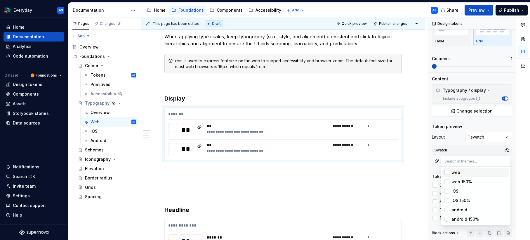
click at [480, 149] on div "Comments Open comments No comments yet Select ‘Comment’ from the block context …" at bounding box center [480, 129] width 102 height 222
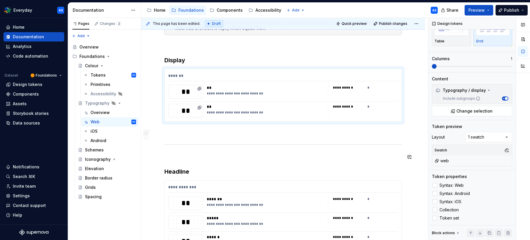
scroll to position [177, 0]
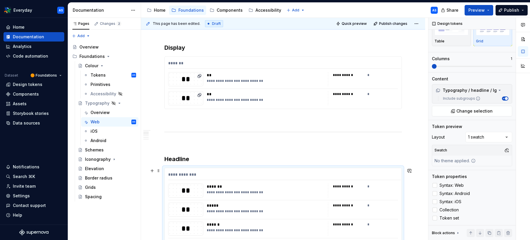
click at [245, 183] on div "**********" at bounding box center [283, 213] width 237 height 90
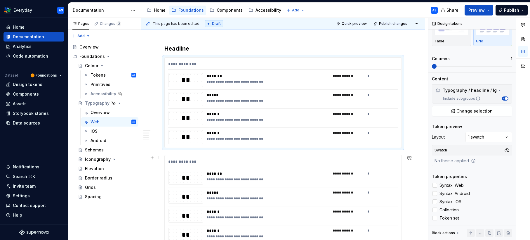
scroll to position [288, 0]
click at [255, 175] on div "*******" at bounding box center [267, 173] width 121 height 6
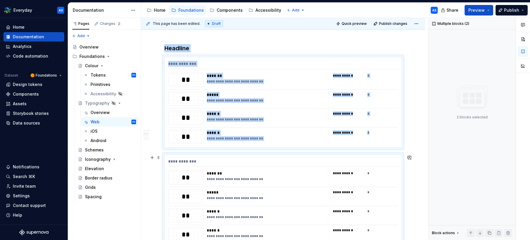
scroll to position [288, 0]
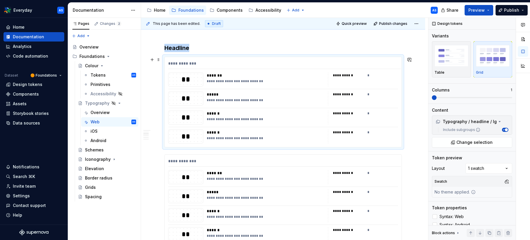
click at [295, 136] on div "**********" at bounding box center [267, 138] width 121 height 5
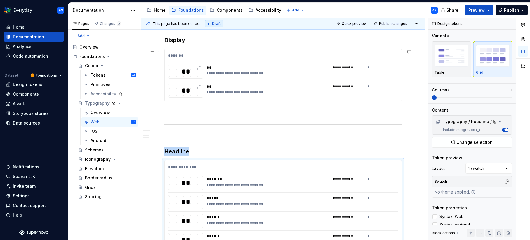
scroll to position [192, 0]
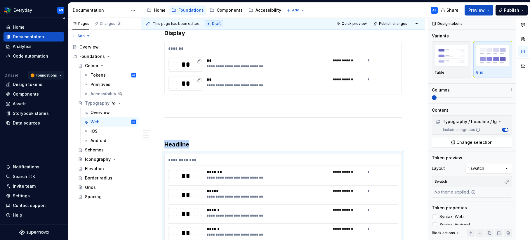
click at [49, 73] on html "Everyday AS Home Documentation Analytics Code automation Dataset 🟠 Foundations …" at bounding box center [265, 120] width 530 height 240
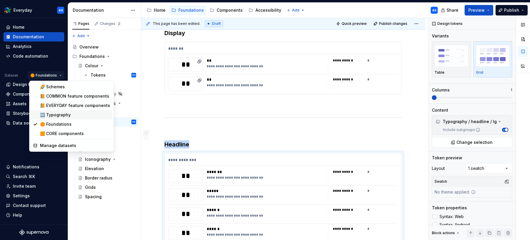
click at [66, 114] on div "🔤 Typography" at bounding box center [75, 115] width 70 height 6
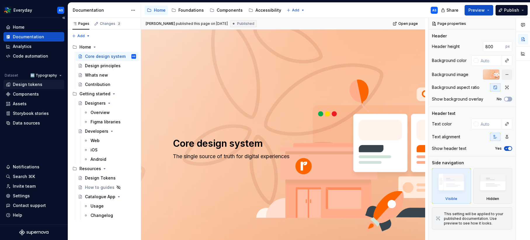
click at [32, 86] on div "Design tokens" at bounding box center [28, 85] width 30 height 6
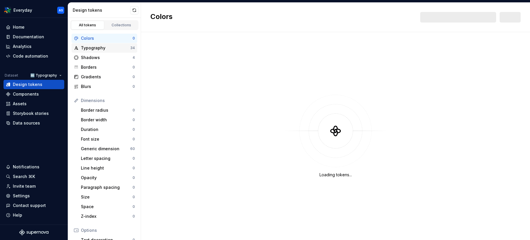
click at [112, 48] on div "Typography" at bounding box center [105, 48] width 49 height 6
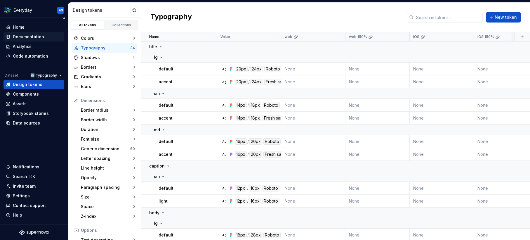
click at [34, 37] on div "Documentation" at bounding box center [28, 37] width 31 height 6
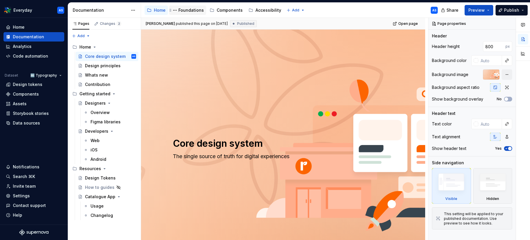
click at [185, 9] on div "Foundations" at bounding box center [190, 10] width 25 height 6
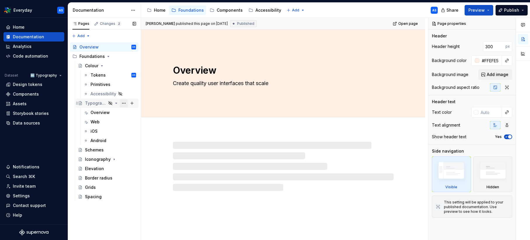
click at [126, 104] on button "Page tree" at bounding box center [124, 103] width 8 height 8
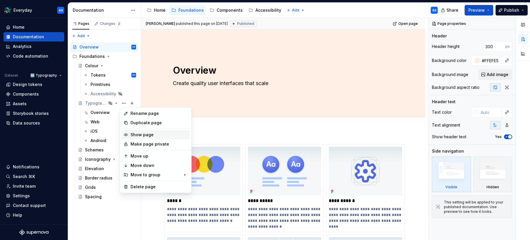
click at [143, 134] on div "Show page" at bounding box center [159, 135] width 57 height 6
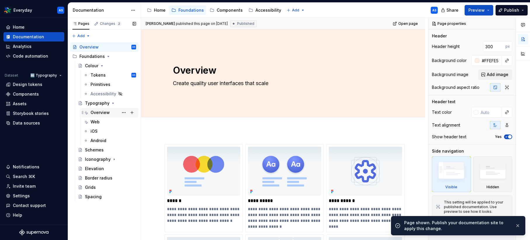
click at [104, 111] on div "Overview" at bounding box center [100, 113] width 19 height 6
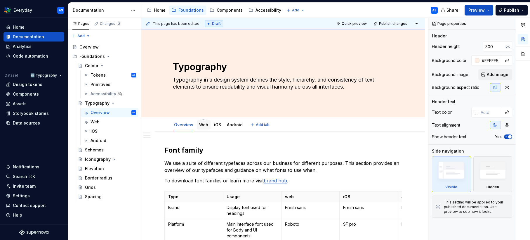
click at [206, 127] on div "Web" at bounding box center [203, 125] width 9 height 6
click at [205, 125] on link "Web" at bounding box center [203, 124] width 9 height 5
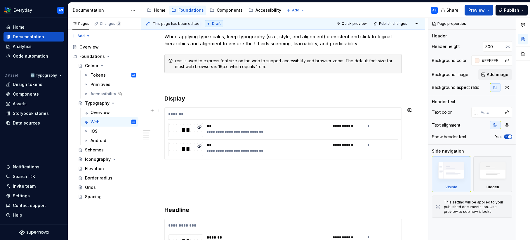
scroll to position [127, 0]
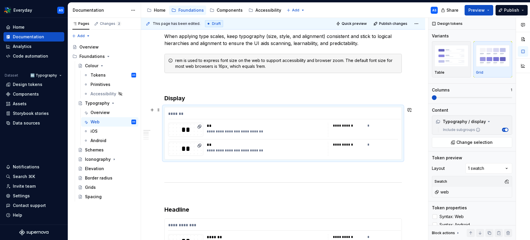
click at [290, 136] on div "**********" at bounding box center [266, 130] width 118 height 14
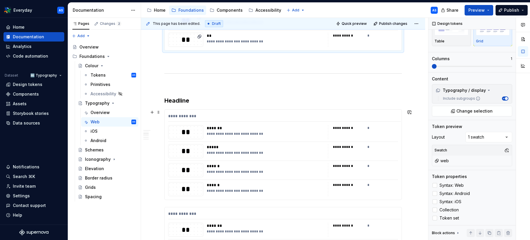
scroll to position [236, 0]
click at [261, 133] on div "**********" at bounding box center [267, 133] width 121 height 5
click at [484, 138] on div "Comments Open comments No comments yet Select ‘Comment’ from the block context …" at bounding box center [480, 129] width 102 height 222
click at [507, 150] on button "button" at bounding box center [507, 150] width 8 height 8
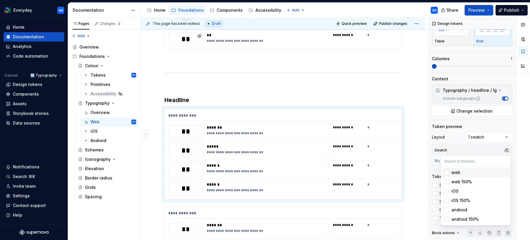
click at [452, 171] on div "web" at bounding box center [456, 172] width 9 height 6
click at [417, 172] on html "Everyday AS Home Documentation Analytics Code automation Dataset 🔤 Typography D…" at bounding box center [265, 120] width 530 height 240
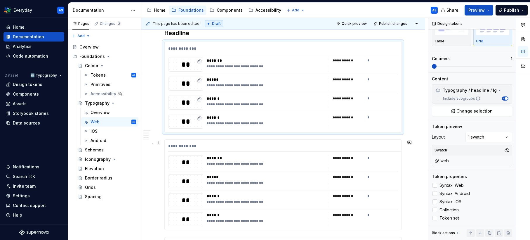
click at [354, 156] on div "**********" at bounding box center [343, 158] width 21 height 5
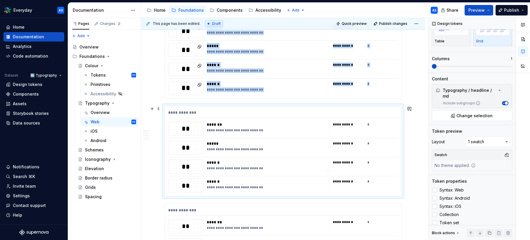
scroll to position [368, 0]
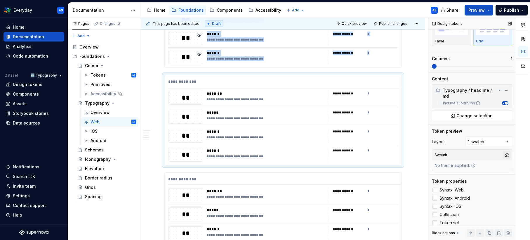
click at [507, 151] on button "button" at bounding box center [507, 155] width 8 height 8
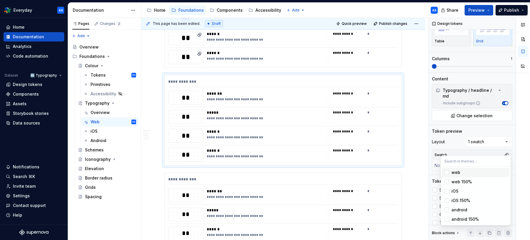
click at [465, 171] on div "web" at bounding box center [480, 172] width 56 height 6
click at [376, 174] on html "Everyday AS Home Documentation Analytics Code automation Dataset 🔤 Typography D…" at bounding box center [265, 120] width 530 height 240
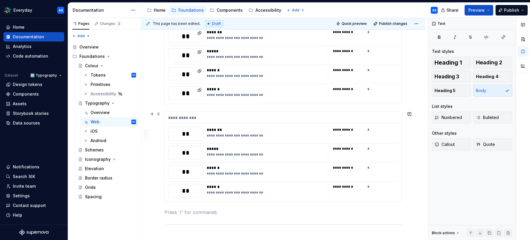
scroll to position [435, 0]
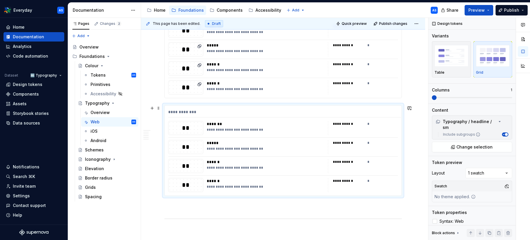
click at [379, 140] on div "*" at bounding box center [383, 143] width 31 height 6
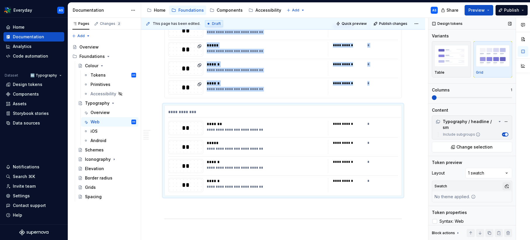
click at [507, 182] on button "button" at bounding box center [507, 186] width 8 height 8
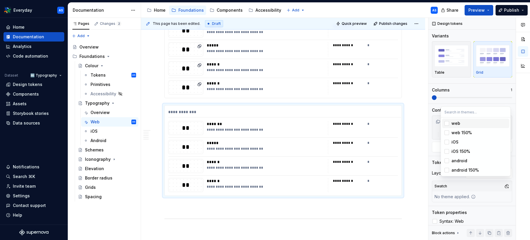
click at [465, 123] on div "web" at bounding box center [480, 123] width 56 height 6
click at [389, 203] on html "Everyday AS Home Documentation Analytics Code automation Dataset 🔤 Typography D…" at bounding box center [265, 120] width 530 height 240
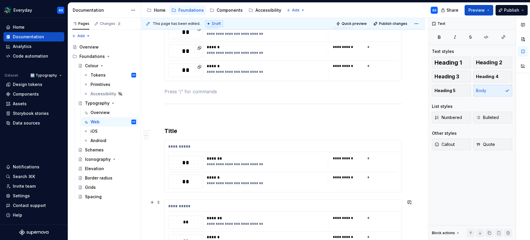
scroll to position [565, 0]
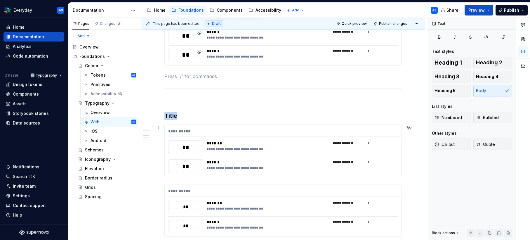
click at [384, 152] on div "**********" at bounding box center [363, 147] width 70 height 14
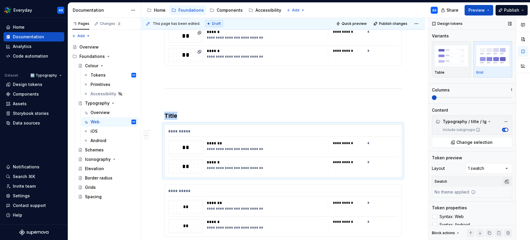
click at [507, 182] on button "button" at bounding box center [507, 181] width 8 height 8
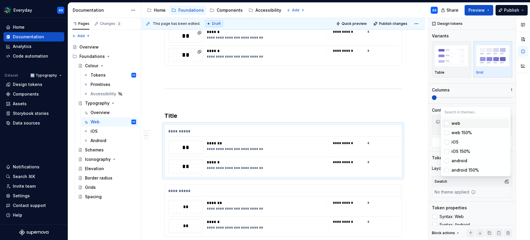
click at [465, 121] on div "web" at bounding box center [480, 123] width 56 height 6
click at [408, 194] on html "Everyday AS Home Documentation Analytics Code automation Dataset 🔤 Typography D…" at bounding box center [265, 120] width 530 height 240
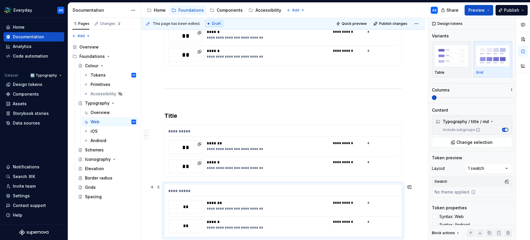
click at [396, 194] on div "**********" at bounding box center [284, 192] width 233 height 8
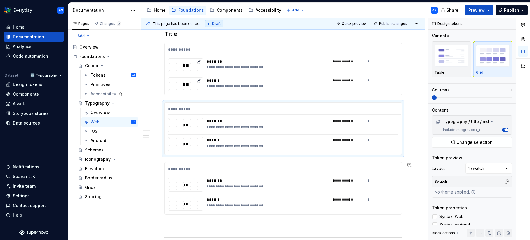
scroll to position [652, 0]
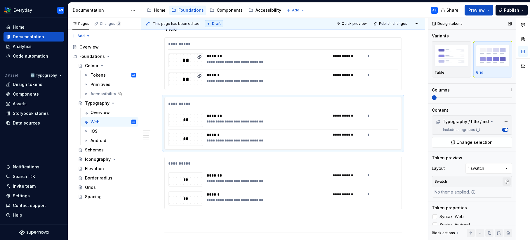
click at [508, 182] on button "button" at bounding box center [507, 181] width 8 height 8
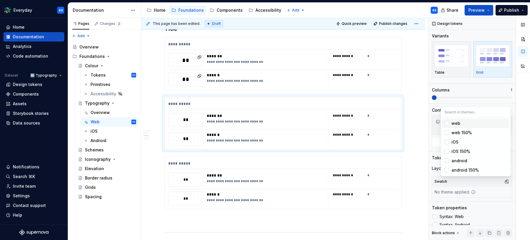
click at [455, 124] on div "web" at bounding box center [456, 123] width 9 height 6
click at [391, 171] on html "Everyday AS Home Documentation Analytics Code automation Dataset 🔤 Typography D…" at bounding box center [265, 120] width 530 height 240
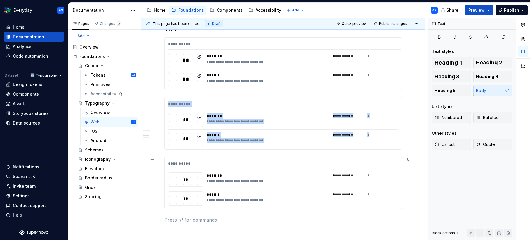
click at [395, 174] on div "*" at bounding box center [383, 175] width 31 height 6
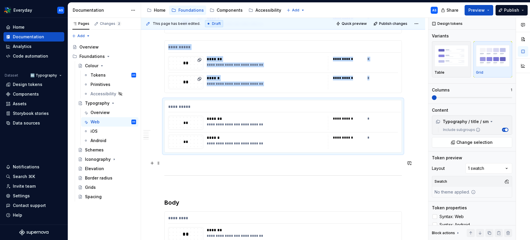
scroll to position [729, 0]
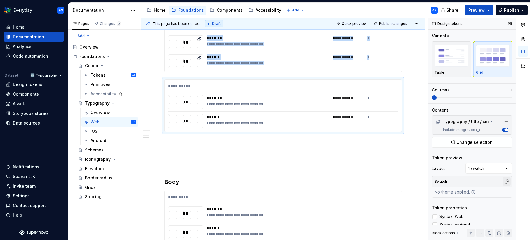
click at [508, 180] on button "button" at bounding box center [507, 181] width 8 height 8
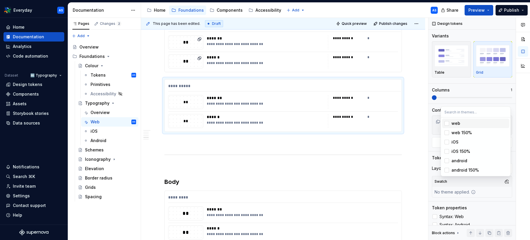
click at [464, 122] on div "web" at bounding box center [480, 123] width 56 height 6
click at [420, 155] on html "Everyday AS Home Documentation Analytics Code automation Dataset 🔤 Typography D…" at bounding box center [265, 120] width 530 height 240
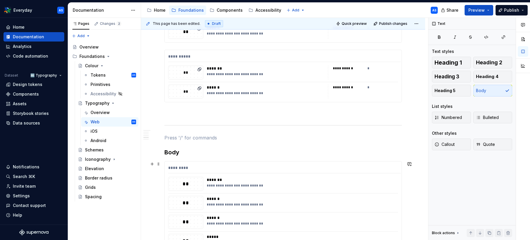
scroll to position [821, 0]
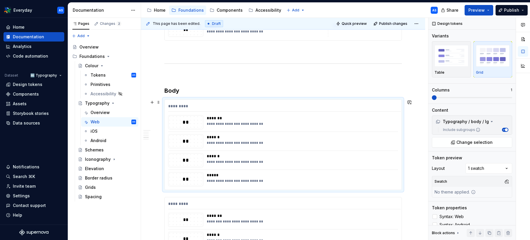
click at [380, 131] on div at bounding box center [283, 131] width 230 height 0
click at [508, 184] on button "button" at bounding box center [507, 181] width 8 height 8
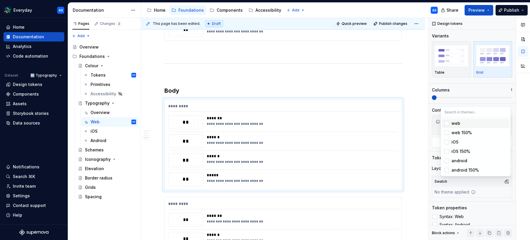
click at [461, 122] on div "web" at bounding box center [480, 123] width 56 height 6
click at [417, 182] on html "Everyday AS Home Documentation Analytics Code automation Dataset 🔤 Typography D…" at bounding box center [265, 120] width 530 height 240
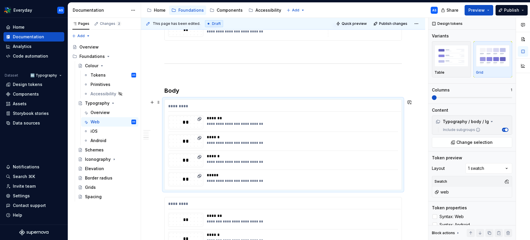
scroll to position [884, 0]
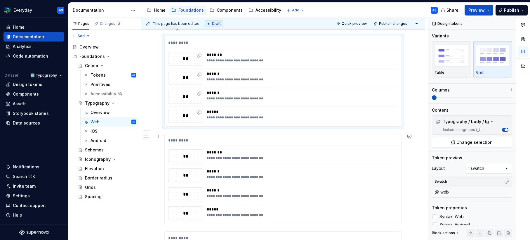
click at [381, 165] on div "**********" at bounding box center [283, 179] width 237 height 90
click at [506, 183] on button "button" at bounding box center [507, 181] width 8 height 8
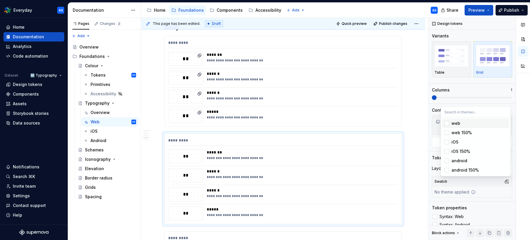
click at [462, 125] on div "web" at bounding box center [480, 123] width 56 height 6
click at [414, 188] on html "Everyday AS Home Documentation Analytics Code automation Dataset 🔤 Typography D…" at bounding box center [265, 120] width 530 height 240
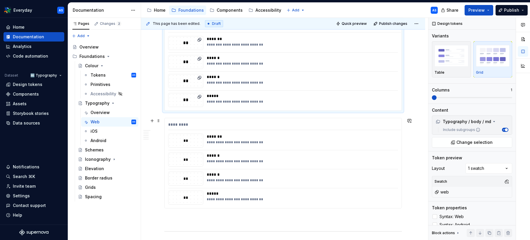
scroll to position [998, 0]
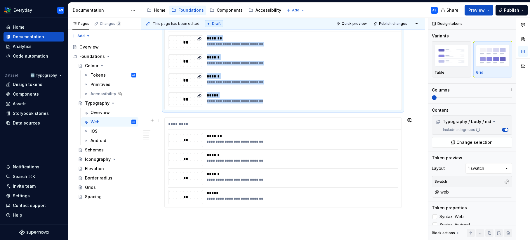
click at [356, 160] on div "**********" at bounding box center [302, 160] width 191 height 5
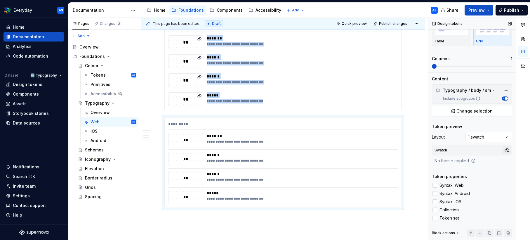
click at [509, 150] on button "button" at bounding box center [507, 150] width 8 height 8
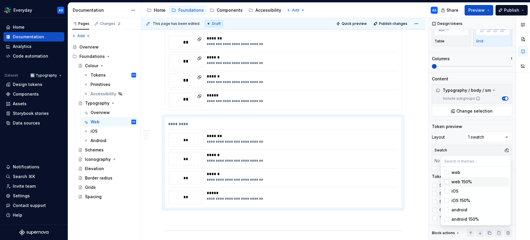
click at [463, 174] on div "web" at bounding box center [480, 172] width 56 height 6
click at [414, 161] on html "Everyday AS Home Documentation Analytics Code automation Dataset 🔤 Typography D…" at bounding box center [265, 120] width 530 height 240
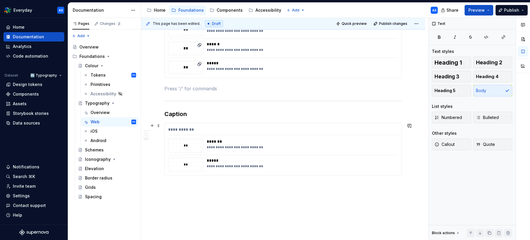
scroll to position [1142, 0]
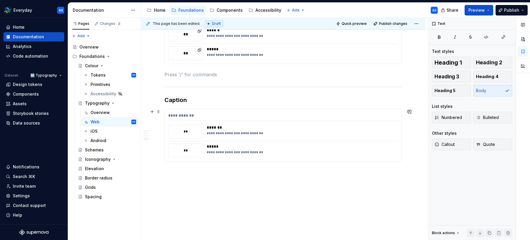
click at [370, 134] on div "**********" at bounding box center [302, 133] width 191 height 5
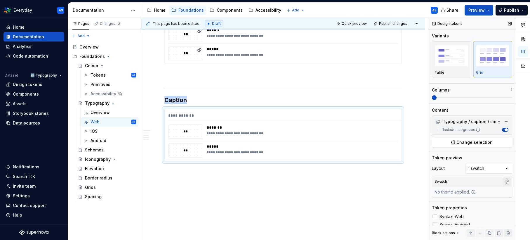
click at [509, 181] on button "button" at bounding box center [507, 181] width 8 height 8
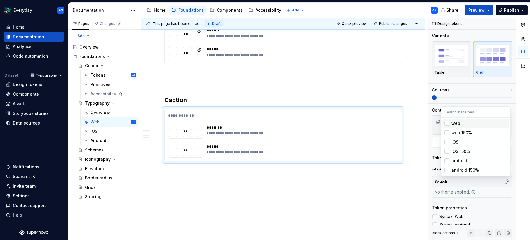
click at [461, 125] on div "web" at bounding box center [480, 123] width 56 height 6
click at [394, 192] on html "Everyday AS Home Documentation Analytics Code automation Dataset 🔤 Typography D…" at bounding box center [265, 120] width 530 height 240
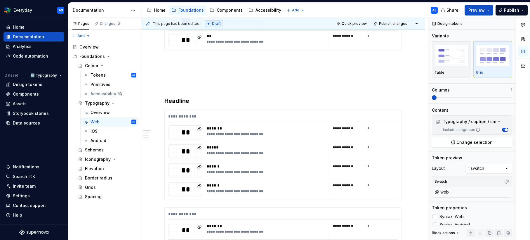
scroll to position [0, 0]
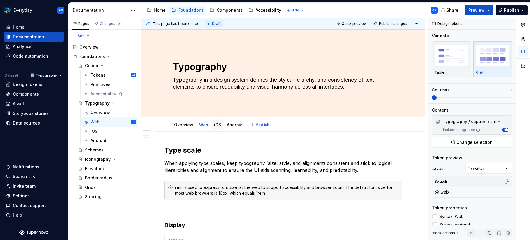
click at [219, 126] on link "iOS" at bounding box center [217, 124] width 7 height 5
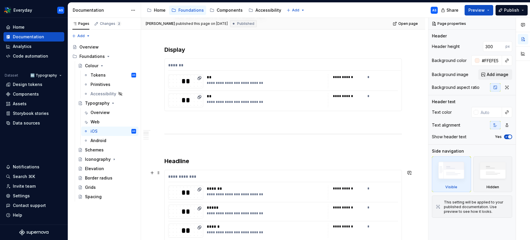
scroll to position [146, 0]
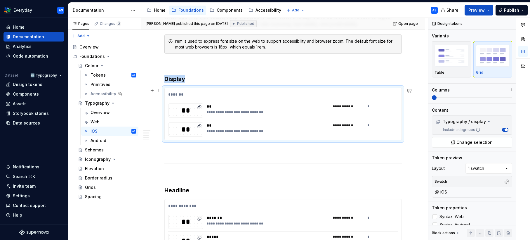
click at [324, 135] on div "**********" at bounding box center [266, 129] width 118 height 14
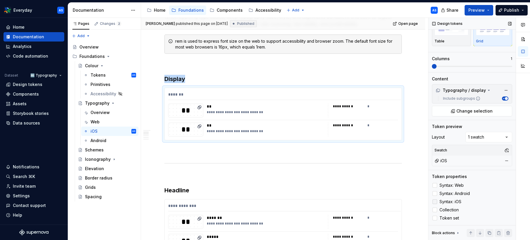
click at [440, 201] on span "Syntax: iOS" at bounding box center [451, 201] width 22 height 5
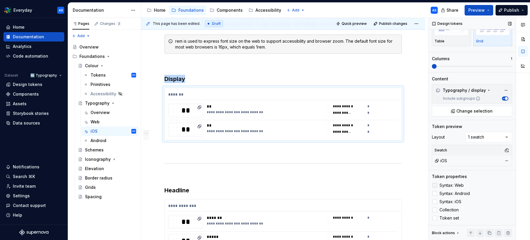
click at [435, 185] on icon at bounding box center [435, 185] width 0 height 0
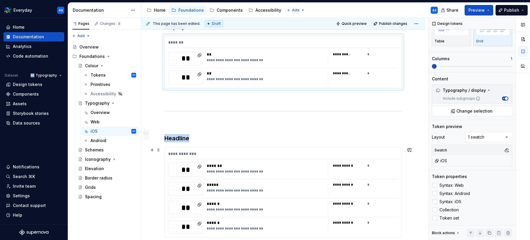
click at [314, 167] on div "*******" at bounding box center [267, 166] width 121 height 6
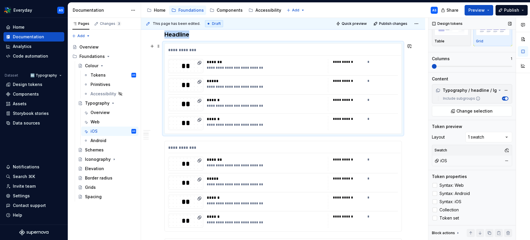
scroll to position [307, 0]
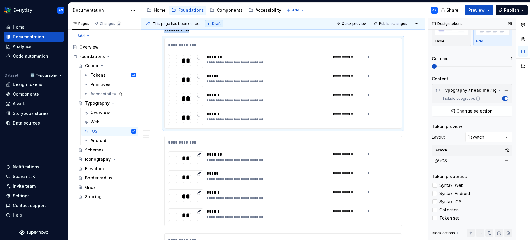
drag, startPoint x: 435, startPoint y: 184, endPoint x: 436, endPoint y: 189, distance: 4.8
click at [435, 185] on icon at bounding box center [435, 185] width 0 height 0
click at [435, 200] on div at bounding box center [435, 201] width 5 height 5
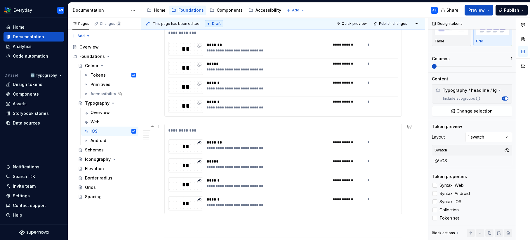
scroll to position [427, 0]
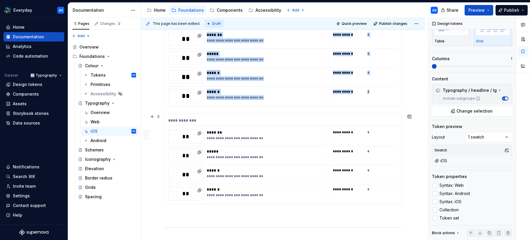
click at [381, 140] on div "**********" at bounding box center [363, 136] width 70 height 14
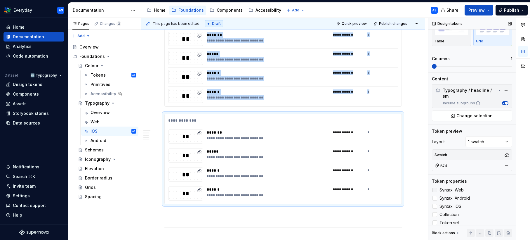
click at [435, 190] on icon at bounding box center [435, 190] width 0 height 0
click at [437, 204] on div at bounding box center [435, 206] width 5 height 5
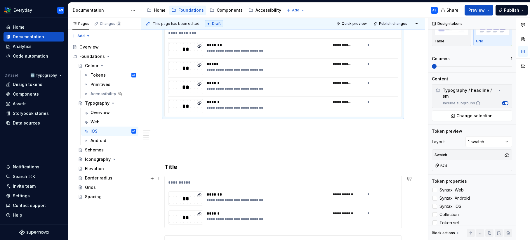
click at [391, 185] on div "**********" at bounding box center [284, 183] width 233 height 8
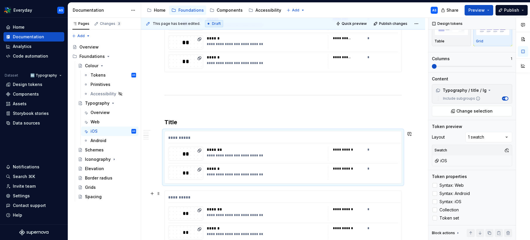
scroll to position [566, 0]
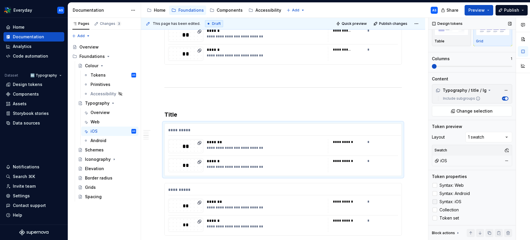
drag, startPoint x: 436, startPoint y: 184, endPoint x: 438, endPoint y: 199, distance: 14.4
click at [435, 185] on polyline at bounding box center [435, 185] width 0 height 0
click at [436, 200] on div at bounding box center [435, 201] width 5 height 5
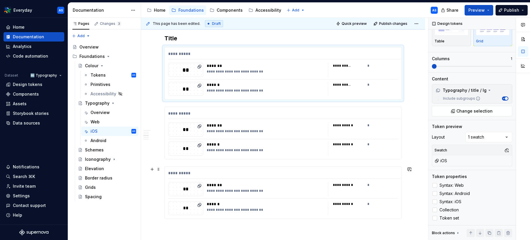
scroll to position [644, 0]
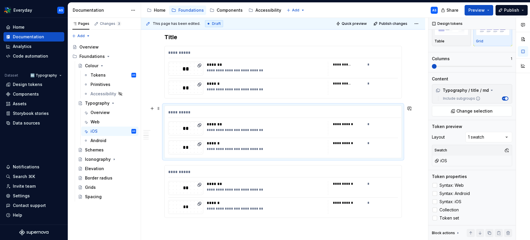
click at [383, 143] on div "*" at bounding box center [383, 143] width 31 height 6
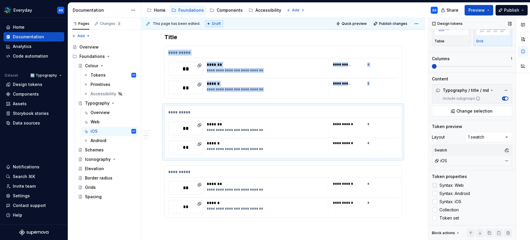
click at [435, 185] on polyline at bounding box center [435, 185] width 0 height 0
click at [435, 202] on div at bounding box center [435, 201] width 5 height 5
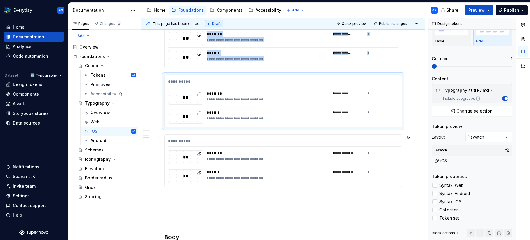
click at [387, 162] on div "**********" at bounding box center [363, 157] width 70 height 14
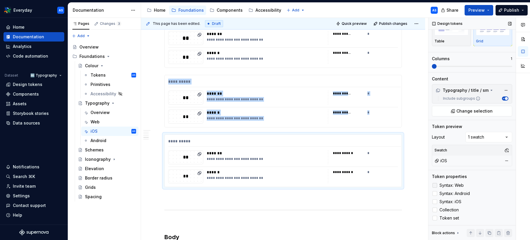
drag, startPoint x: 435, startPoint y: 202, endPoint x: 435, endPoint y: 187, distance: 14.9
click at [435, 202] on div at bounding box center [435, 201] width 5 height 5
click at [435, 185] on icon at bounding box center [435, 185] width 0 height 0
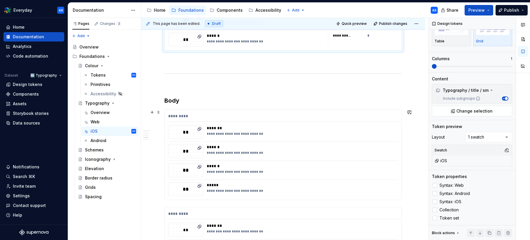
click at [382, 164] on div "******" at bounding box center [302, 166] width 191 height 6
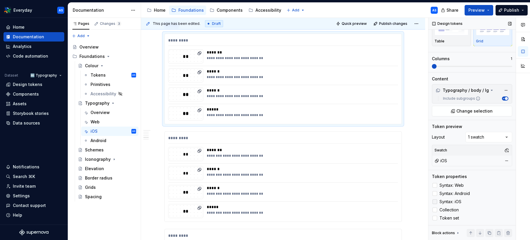
click at [436, 201] on div at bounding box center [435, 201] width 5 height 5
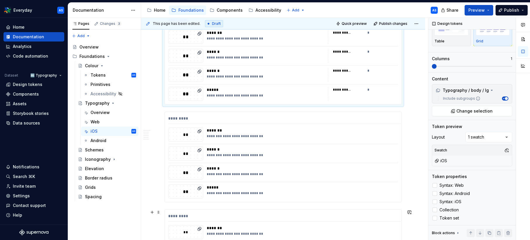
scroll to position [921, 0]
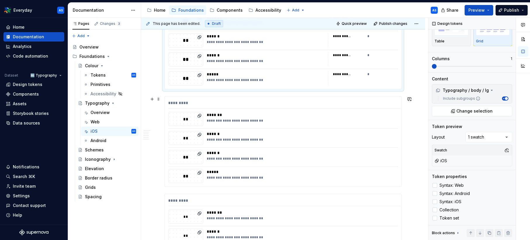
click at [388, 165] on div "**********" at bounding box center [283, 141] width 237 height 90
click at [435, 202] on div at bounding box center [435, 201] width 5 height 5
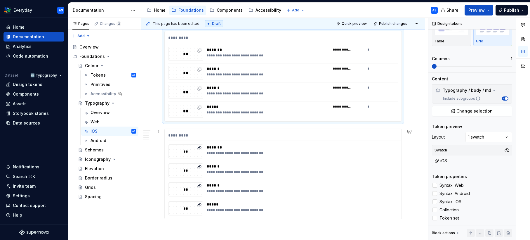
scroll to position [989, 0]
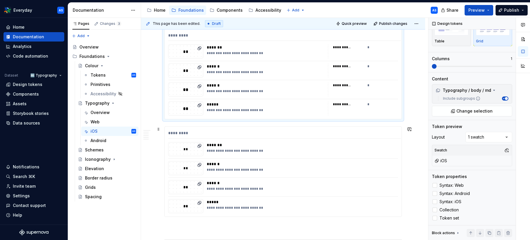
click at [386, 174] on div "**********" at bounding box center [301, 168] width 188 height 14
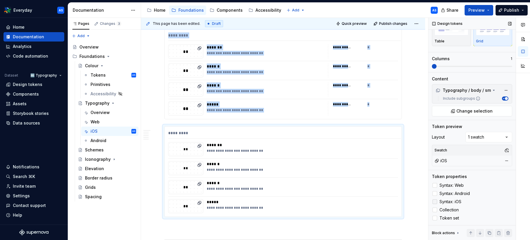
click at [436, 201] on div at bounding box center [435, 201] width 5 height 5
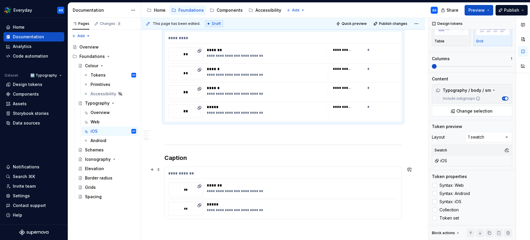
click at [381, 181] on div "**********" at bounding box center [283, 193] width 237 height 52
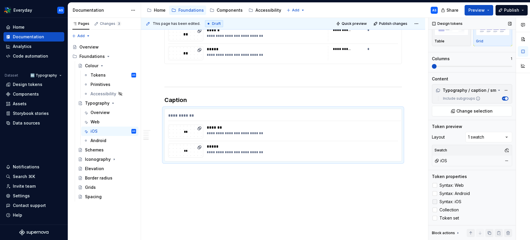
click at [435, 201] on div at bounding box center [435, 201] width 5 height 5
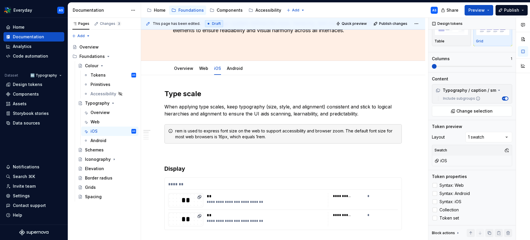
scroll to position [0, 0]
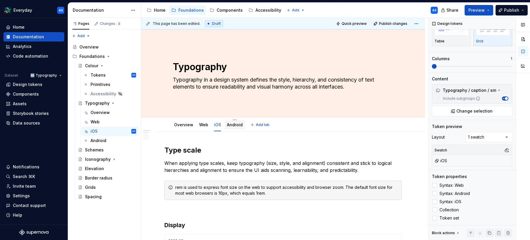
click at [235, 129] on div "Android" at bounding box center [235, 124] width 20 height 9
click at [239, 125] on link "Android" at bounding box center [235, 124] width 16 height 5
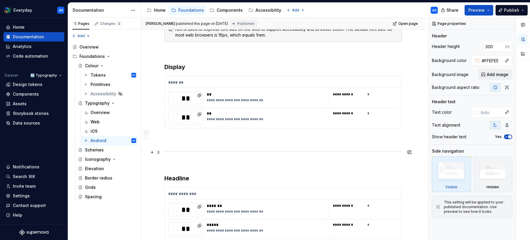
scroll to position [160, 0]
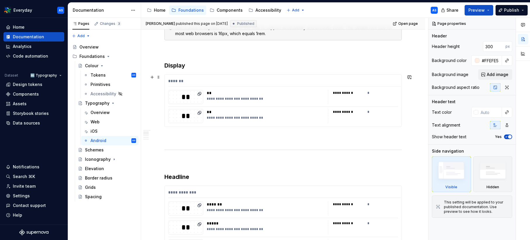
click at [384, 115] on div "*" at bounding box center [383, 112] width 31 height 6
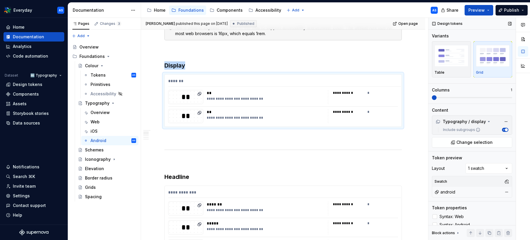
scroll to position [31, 0]
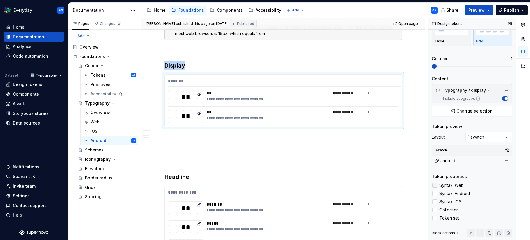
click at [435, 185] on icon at bounding box center [435, 185] width 0 height 0
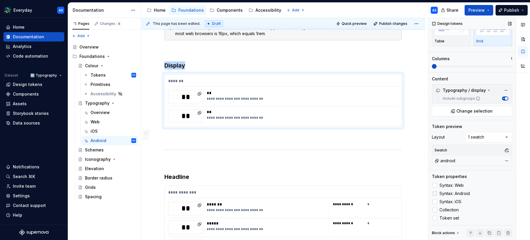
click at [435, 193] on div at bounding box center [435, 193] width 5 height 5
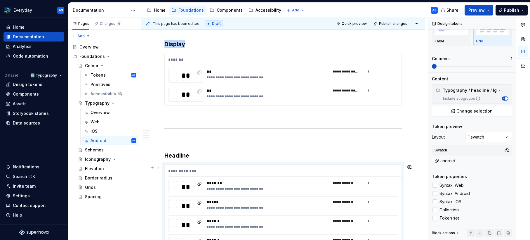
click at [397, 195] on div "**********" at bounding box center [283, 209] width 237 height 90
drag, startPoint x: 434, startPoint y: 193, endPoint x: 435, endPoint y: 185, distance: 8.0
click at [434, 192] on div at bounding box center [435, 193] width 5 height 5
click at [435, 185] on icon at bounding box center [435, 185] width 0 height 0
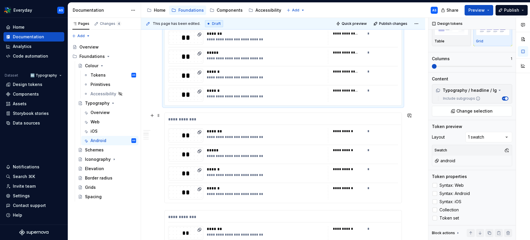
scroll to position [331, 0]
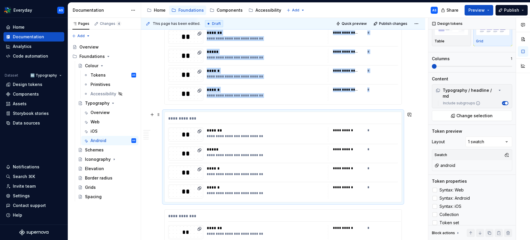
click at [390, 173] on div "**********" at bounding box center [363, 172] width 70 height 14
drag, startPoint x: 435, startPoint y: 192, endPoint x: 434, endPoint y: 186, distance: 6.5
click at [435, 196] on div at bounding box center [435, 198] width 5 height 5
click at [435, 190] on icon at bounding box center [435, 190] width 0 height 0
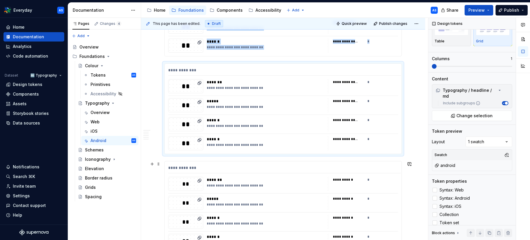
scroll to position [406, 0]
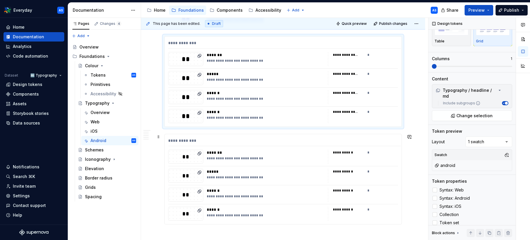
click at [392, 172] on div "*" at bounding box center [383, 172] width 31 height 6
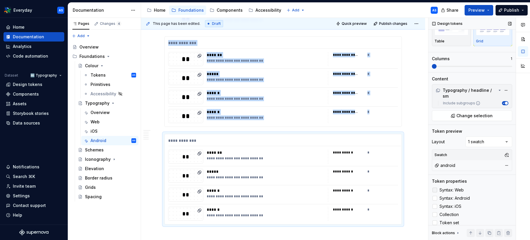
click at [435, 190] on polyline at bounding box center [435, 190] width 0 height 0
click at [435, 196] on div at bounding box center [435, 198] width 5 height 5
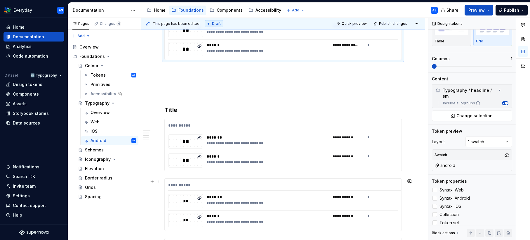
scroll to position [577, 0]
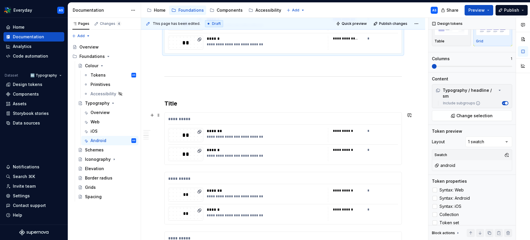
click at [382, 154] on div "**********" at bounding box center [363, 154] width 70 height 14
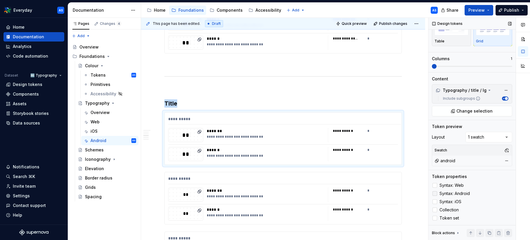
drag, startPoint x: 434, startPoint y: 186, endPoint x: 434, endPoint y: 190, distance: 5.0
click at [435, 185] on icon at bounding box center [435, 185] width 0 height 0
click at [434, 194] on div at bounding box center [435, 193] width 5 height 5
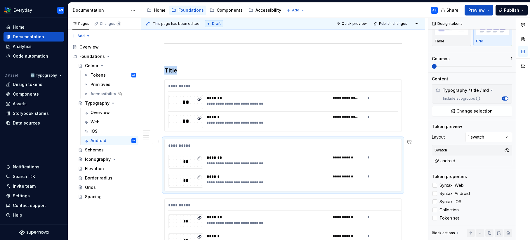
click at [392, 162] on div "**********" at bounding box center [363, 162] width 70 height 14
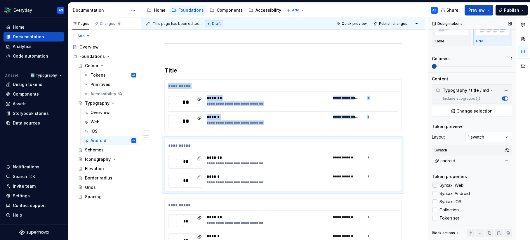
drag, startPoint x: 434, startPoint y: 195, endPoint x: 434, endPoint y: 188, distance: 6.1
click at [434, 193] on div at bounding box center [435, 193] width 5 height 5
click at [435, 185] on icon at bounding box center [435, 185] width 0 height 0
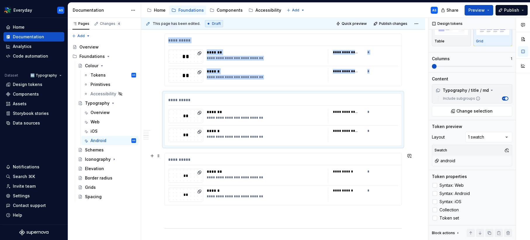
scroll to position [663, 0]
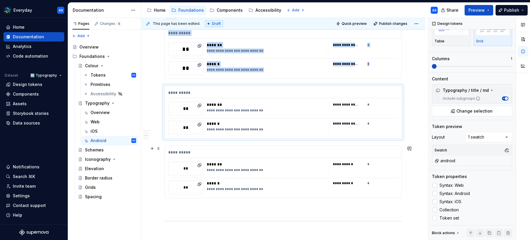
click at [389, 174] on div "**********" at bounding box center [363, 168] width 70 height 14
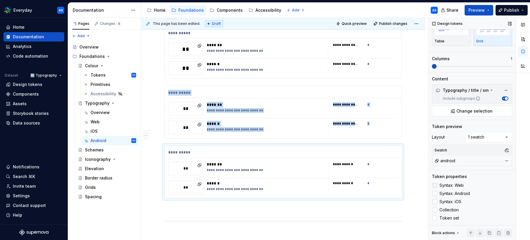
drag, startPoint x: 436, startPoint y: 193, endPoint x: 436, endPoint y: 185, distance: 8.5
click at [436, 193] on div at bounding box center [435, 193] width 5 height 5
click at [435, 185] on icon at bounding box center [435, 185] width 0 height 0
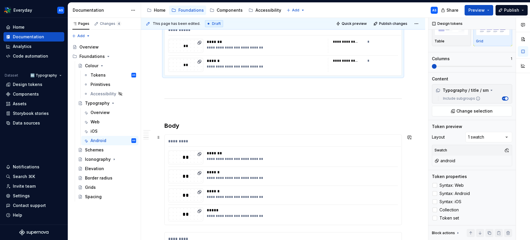
scroll to position [786, 0]
click at [384, 162] on div "**********" at bounding box center [301, 157] width 188 height 14
click at [433, 193] on div at bounding box center [435, 193] width 5 height 5
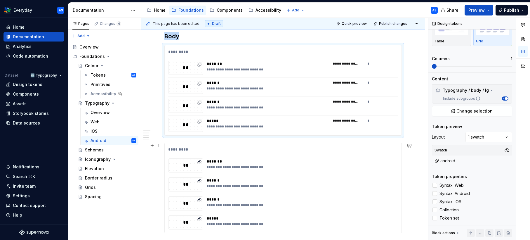
scroll to position [883, 0]
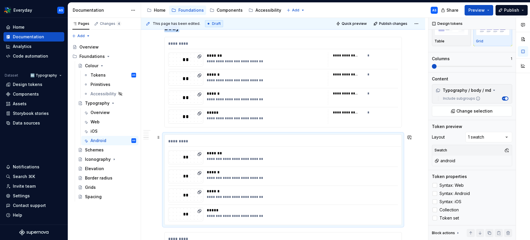
click at [382, 179] on div "**********" at bounding box center [302, 178] width 191 height 5
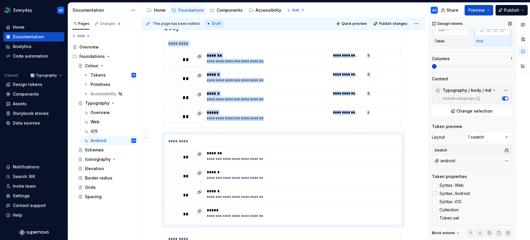
click at [434, 194] on div at bounding box center [435, 193] width 5 height 5
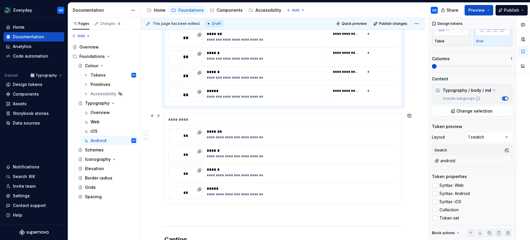
scroll to position [1009, 0]
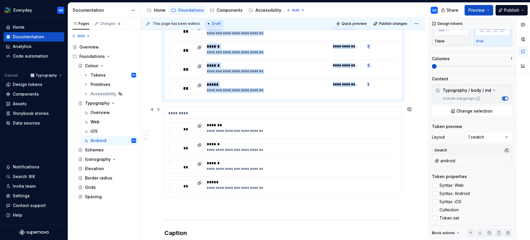
click at [386, 173] on div "**********" at bounding box center [301, 167] width 188 height 14
click at [436, 193] on div at bounding box center [435, 193] width 5 height 5
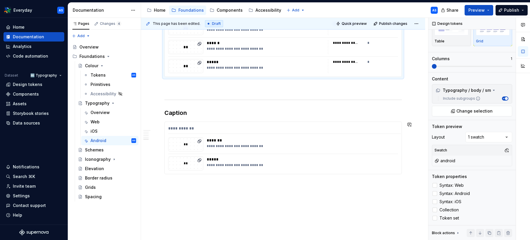
scroll to position [1142, 0]
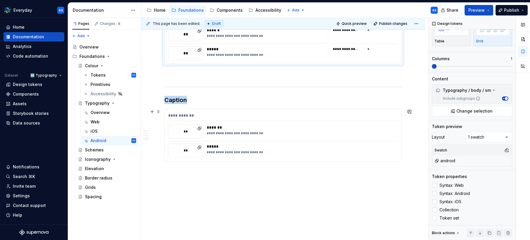
click at [394, 133] on div "**********" at bounding box center [302, 133] width 191 height 5
click at [436, 194] on div at bounding box center [435, 193] width 5 height 5
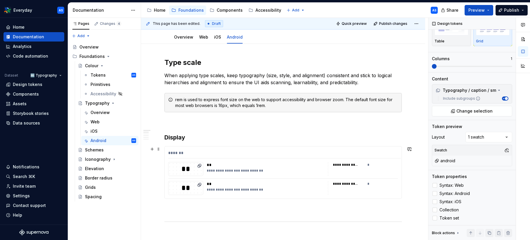
scroll to position [89, 0]
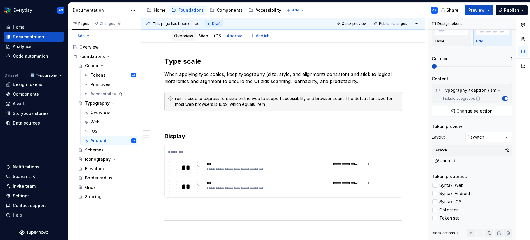
click at [181, 40] on div "Overview" at bounding box center [184, 35] width 24 height 9
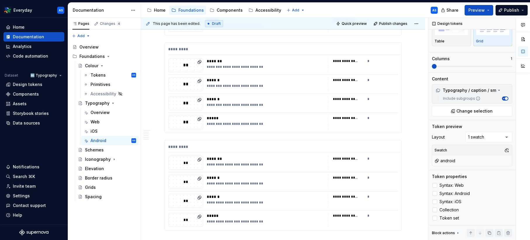
scroll to position [0, 0]
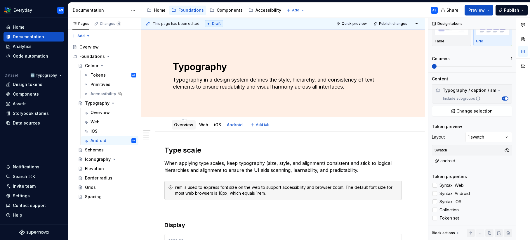
click at [186, 123] on link "Overview" at bounding box center [183, 124] width 19 height 5
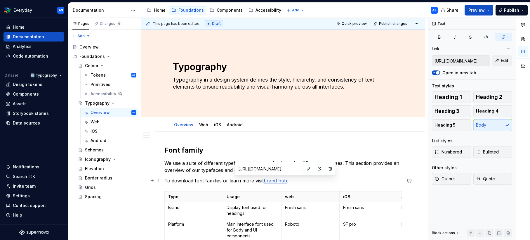
click at [279, 180] on link "brand hub" at bounding box center [275, 181] width 23 height 6
click at [503, 61] on span "Edit" at bounding box center [505, 61] width 8 height 6
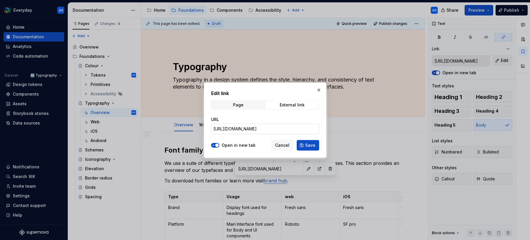
click at [301, 128] on input "https://brandhub.woolworthsgroup.com.au/content/woolworths-brand-hub/au/en/mast…" at bounding box center [265, 129] width 108 height 11
click at [319, 88] on button "button" at bounding box center [319, 90] width 8 height 8
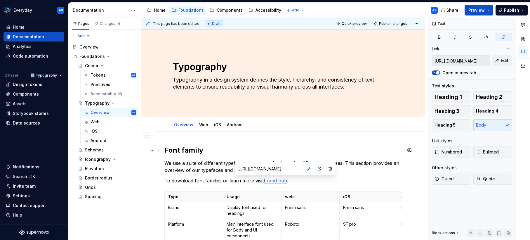
scroll to position [94, 0]
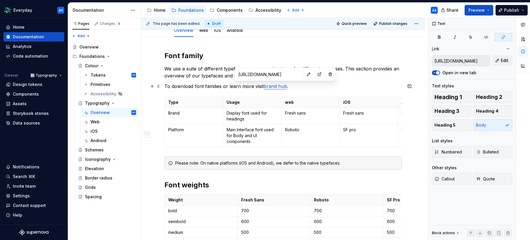
click at [276, 87] on link "brand hub" at bounding box center [275, 86] width 23 height 6
click at [344, 88] on p "To download font families or learn more visit brand hub ." at bounding box center [283, 86] width 238 height 7
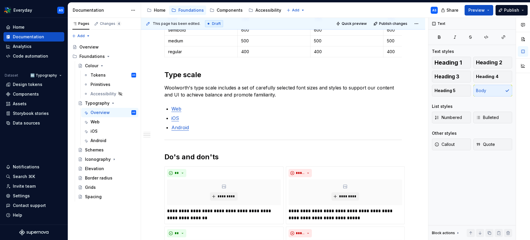
scroll to position [0, 0]
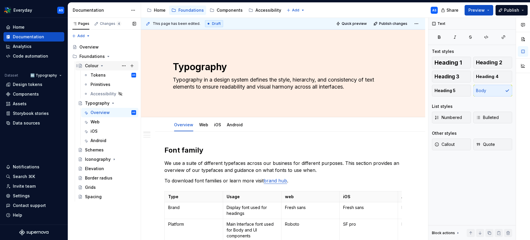
click at [102, 66] on icon "Page tree" at bounding box center [101, 65] width 1 height 1
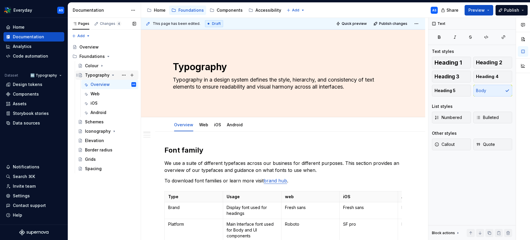
click at [113, 75] on icon "Page tree" at bounding box center [113, 75] width 5 height 5
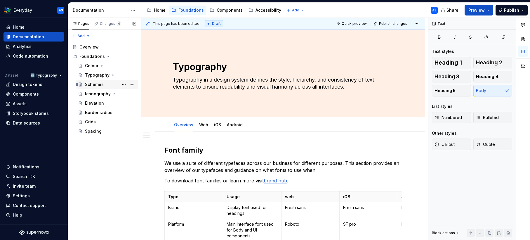
click at [100, 84] on div "Schemes" at bounding box center [94, 85] width 19 height 6
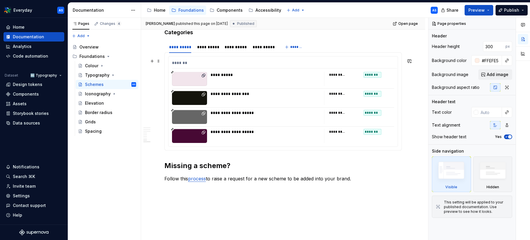
scroll to position [1072, 0]
click at [524, 10] on button "Publish" at bounding box center [512, 10] width 32 height 11
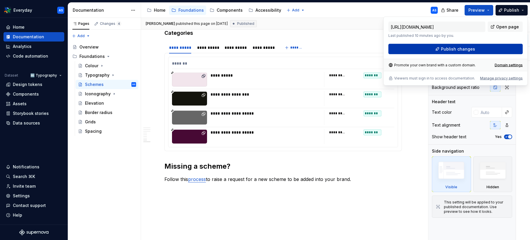
click at [491, 47] on button "Publish changes" at bounding box center [456, 49] width 134 height 11
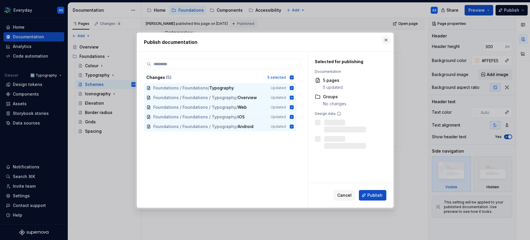
click at [385, 39] on button "button" at bounding box center [386, 40] width 8 height 8
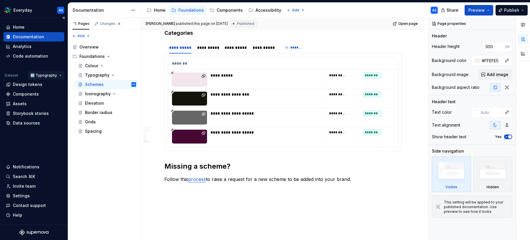
click at [56, 74] on html "Everyday AS Home Documentation Analytics Code automation Dataset 🔤 Typography D…" at bounding box center [265, 120] width 530 height 240
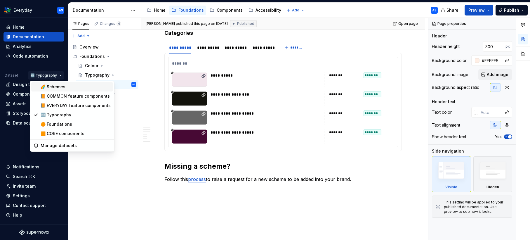
click at [58, 88] on div "🌈 Schemes" at bounding box center [76, 87] width 70 height 6
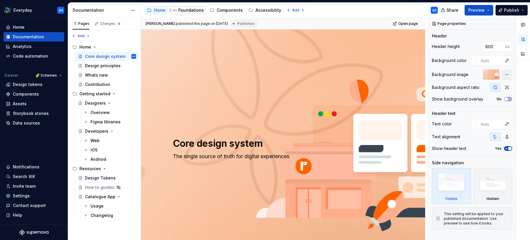
click at [196, 12] on div "Foundations" at bounding box center [190, 10] width 25 height 6
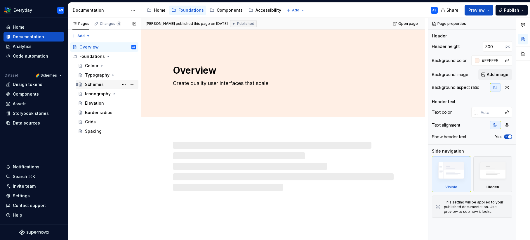
click at [96, 85] on div "Schemes" at bounding box center [94, 85] width 19 height 6
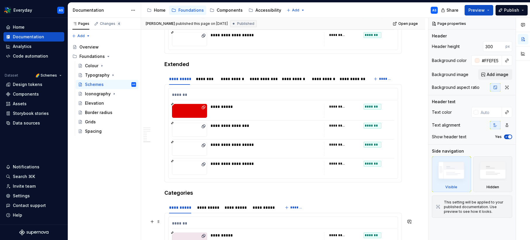
scroll to position [1105, 0]
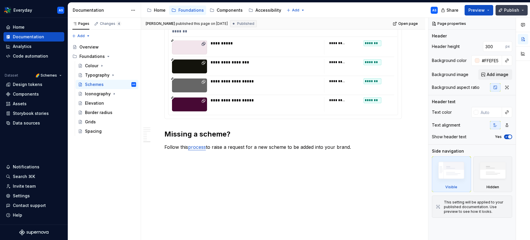
click at [521, 9] on button "Publish" at bounding box center [512, 10] width 32 height 11
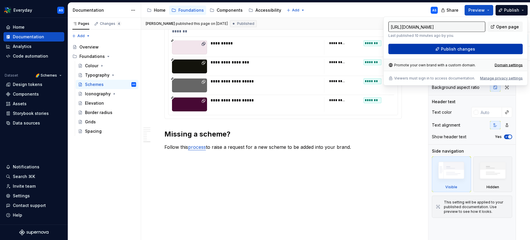
click at [487, 46] on button "Publish changes" at bounding box center [456, 49] width 134 height 11
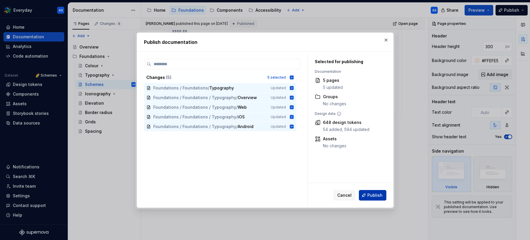
click at [379, 194] on span "Publish" at bounding box center [375, 195] width 15 height 6
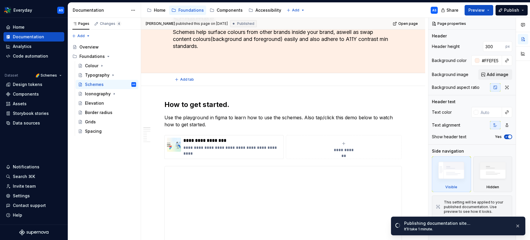
scroll to position [0, 0]
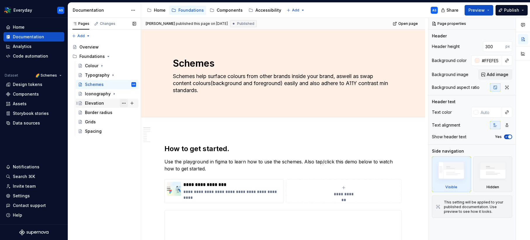
click at [125, 103] on button "Page tree" at bounding box center [124, 103] width 8 height 8
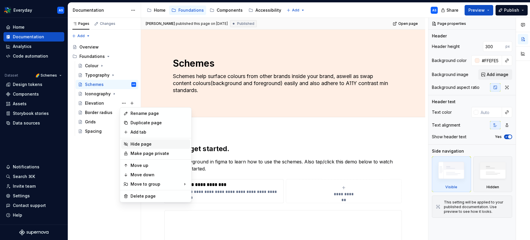
click at [143, 143] on div "Hide page" at bounding box center [159, 144] width 57 height 6
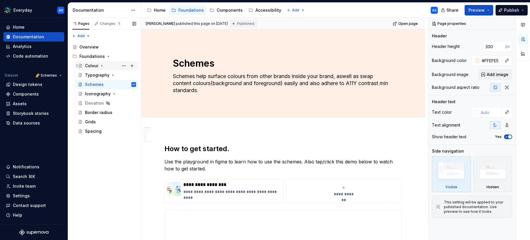
click at [102, 65] on icon "Page tree" at bounding box center [102, 65] width 1 height 1
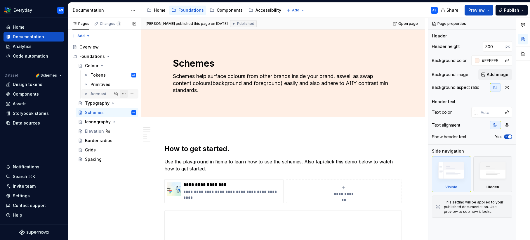
click at [124, 92] on button "Page tree" at bounding box center [124, 94] width 8 height 8
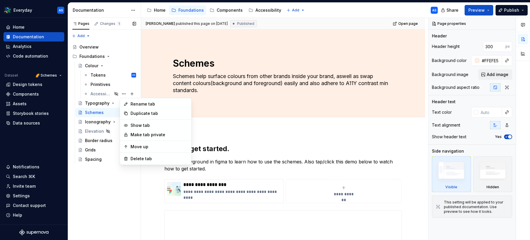
click at [101, 65] on div "Pages Changes 1 Add Accessibility guide for tree Page tree. Navigate the tree w…" at bounding box center [104, 129] width 73 height 222
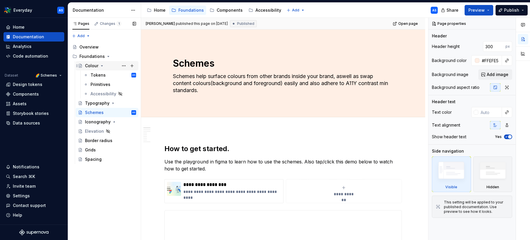
click at [100, 66] on icon "Page tree" at bounding box center [102, 65] width 5 height 5
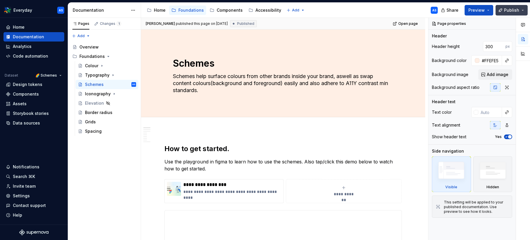
click at [516, 8] on span "Publish" at bounding box center [511, 10] width 15 height 6
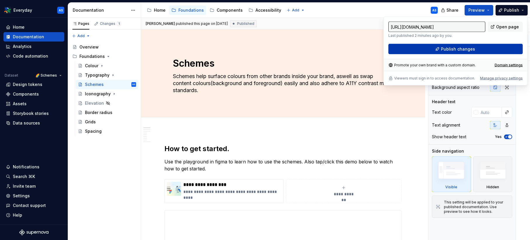
click at [463, 46] on span "Publish changes" at bounding box center [458, 49] width 34 height 6
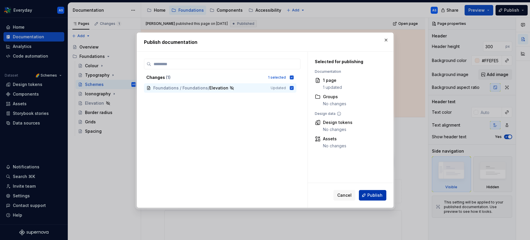
click at [378, 197] on span "Publish" at bounding box center [375, 195] width 15 height 6
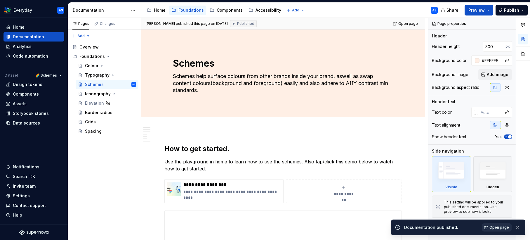
click at [503, 226] on span "Open page" at bounding box center [500, 227] width 20 height 5
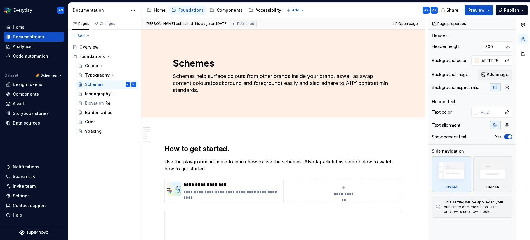
type textarea "*"
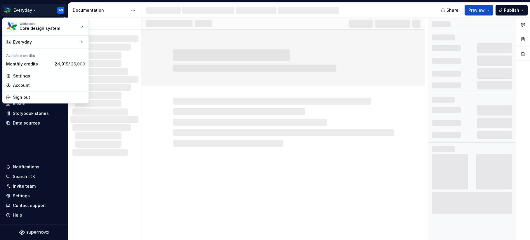
click at [32, 9] on html "Everyday AS Home Documentation Analytics Code automation Dataset 🌈 Schemes Desi…" at bounding box center [265, 120] width 530 height 240
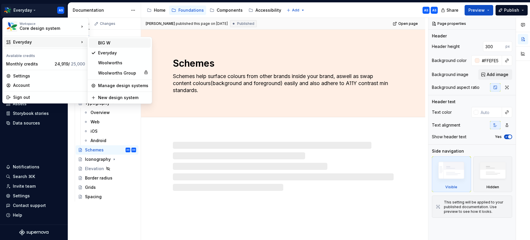
click at [112, 45] on div "BIG W" at bounding box center [123, 43] width 50 height 6
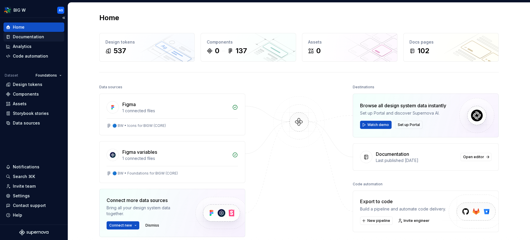
click at [37, 34] on div "Documentation" at bounding box center [28, 37] width 31 height 6
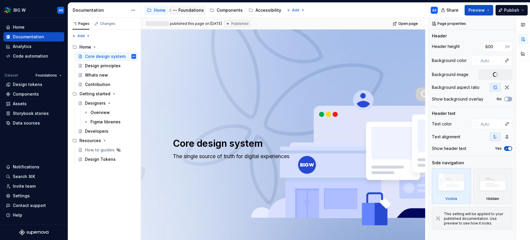
click at [196, 8] on div "Foundations" at bounding box center [190, 10] width 25 height 6
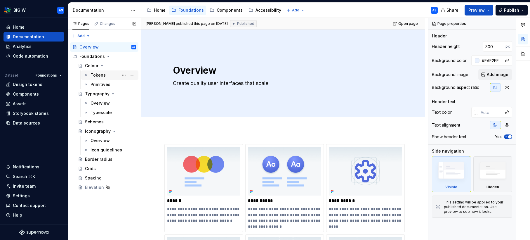
click at [100, 76] on div "Tokens" at bounding box center [98, 75] width 15 height 6
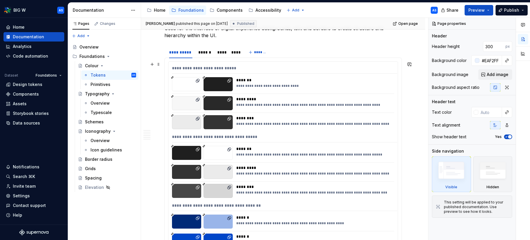
scroll to position [136, 0]
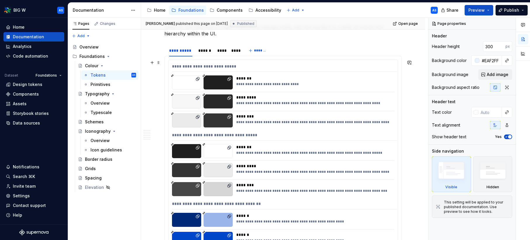
click at [340, 87] on div "**********" at bounding box center [313, 82] width 155 height 14
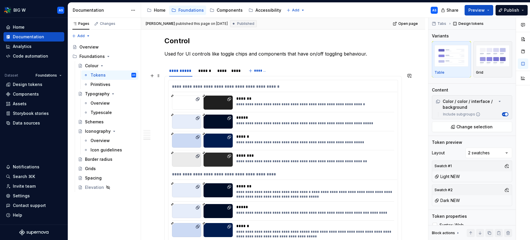
scroll to position [1523, 0]
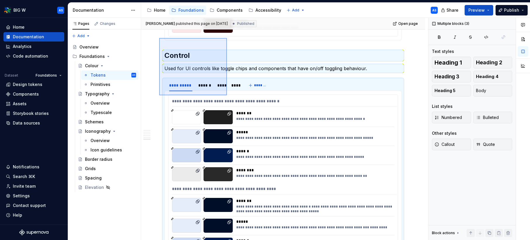
drag, startPoint x: 159, startPoint y: 37, endPoint x: 227, endPoint y: 95, distance: 89.1
click at [227, 95] on div "**********" at bounding box center [284, 129] width 287 height 222
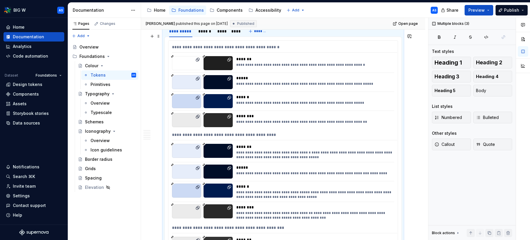
scroll to position [1830, 0]
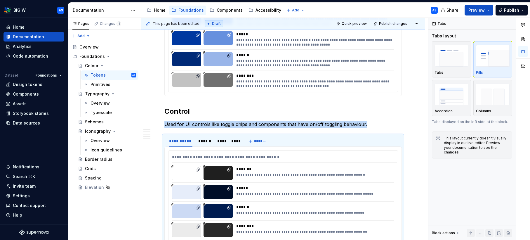
scroll to position [1965, 0]
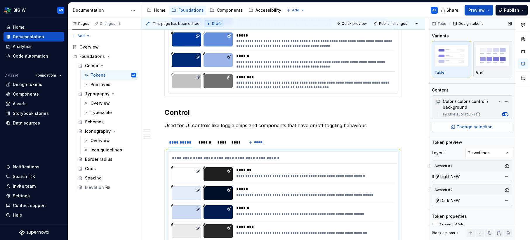
click at [485, 127] on span "Change selection" at bounding box center [475, 127] width 36 height 6
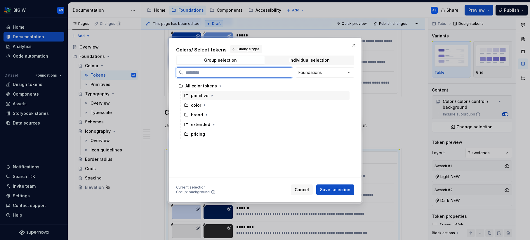
click at [212, 98] on div "primitive" at bounding box center [266, 95] width 168 height 9
click at [212, 96] on icon "button" at bounding box center [212, 95] width 1 height 1
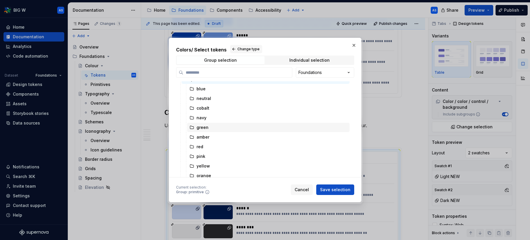
scroll to position [0, 0]
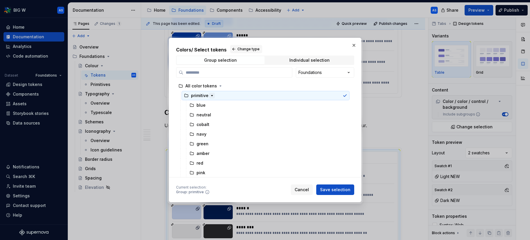
click at [212, 96] on icon "button" at bounding box center [212, 95] width 5 height 5
click at [326, 72] on div "Colors / Select tokens Change type Group selection Individual selection Foundat…" at bounding box center [265, 120] width 530 height 240
click at [205, 104] on icon "button" at bounding box center [204, 105] width 5 height 5
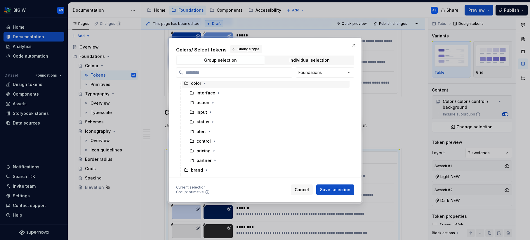
scroll to position [26, 0]
click at [214, 156] on icon "button" at bounding box center [215, 156] width 5 height 5
click at [229, 134] on icon "button" at bounding box center [229, 132] width 5 height 5
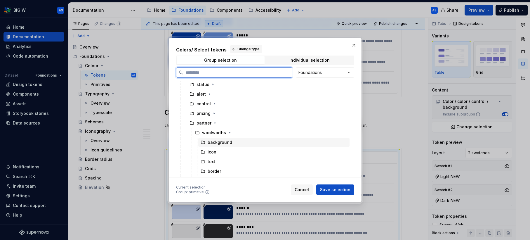
click at [246, 141] on div "background" at bounding box center [273, 142] width 151 height 9
click at [345, 187] on span "Save selection" at bounding box center [335, 190] width 30 height 6
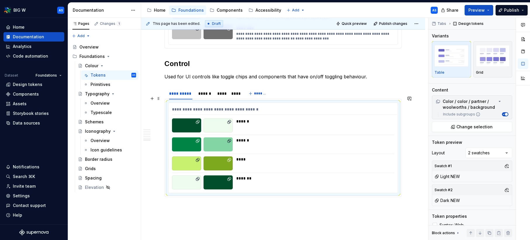
scroll to position [2022, 0]
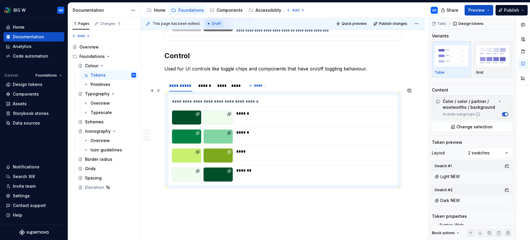
click at [293, 140] on div "**********" at bounding box center [283, 140] width 229 height 90
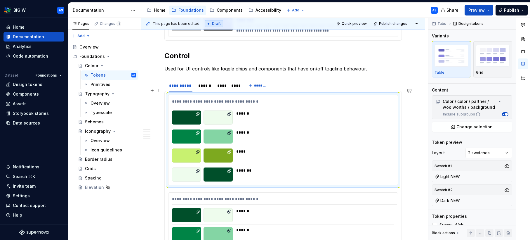
click at [291, 110] on div "******" at bounding box center [314, 113] width 157 height 6
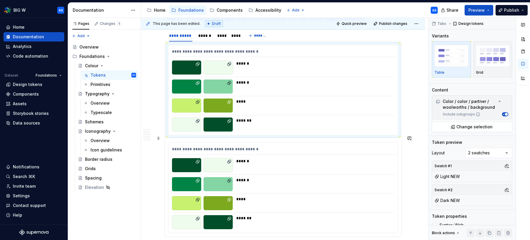
scroll to position [2075, 0]
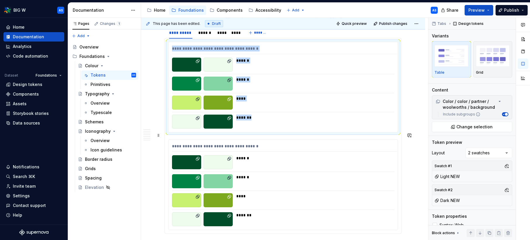
click at [282, 157] on div "******" at bounding box center [313, 162] width 155 height 14
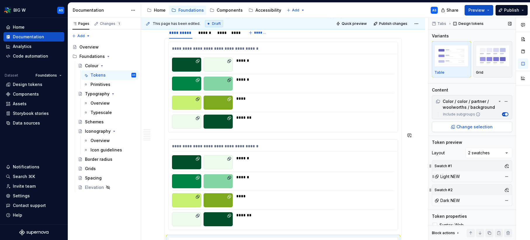
click at [280, 155] on div "******" at bounding box center [314, 158] width 157 height 6
click at [475, 125] on span "Change selection" at bounding box center [475, 127] width 36 height 6
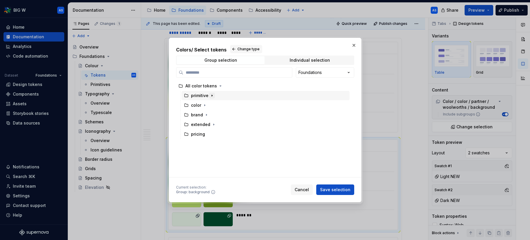
click at [212, 95] on icon "button" at bounding box center [212, 95] width 5 height 5
click at [204, 104] on icon "button" at bounding box center [204, 105] width 5 height 5
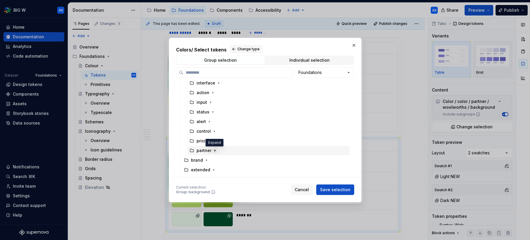
click at [215, 151] on icon "button" at bounding box center [215, 150] width 5 height 5
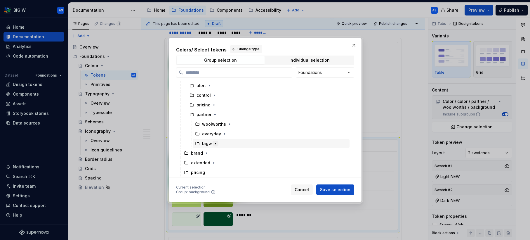
click at [216, 143] on icon "button" at bounding box center [215, 143] width 5 height 5
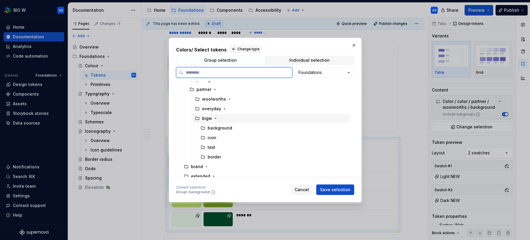
scroll to position [96, 0]
click at [243, 124] on div "background" at bounding box center [273, 124] width 151 height 9
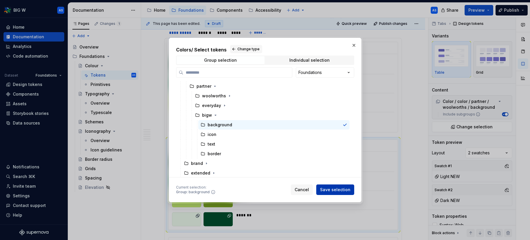
click at [329, 190] on span "Save selection" at bounding box center [335, 190] width 30 height 6
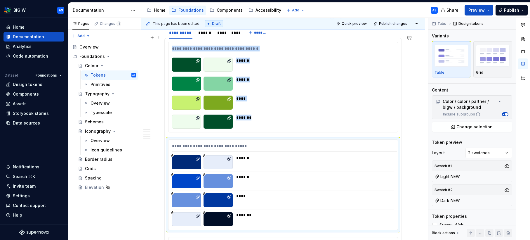
click at [263, 105] on div "**********" at bounding box center [283, 87] width 229 height 90
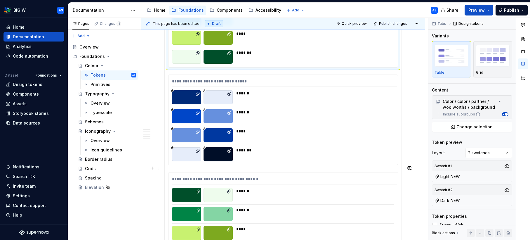
scroll to position [2170, 0]
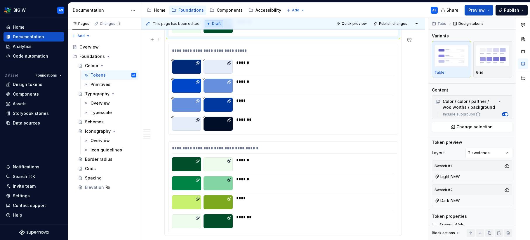
click at [280, 89] on div "**********" at bounding box center [283, 89] width 229 height 90
click at [254, 145] on div "**********" at bounding box center [284, 149] width 225 height 8
click at [469, 232] on button "button" at bounding box center [471, 233] width 8 height 8
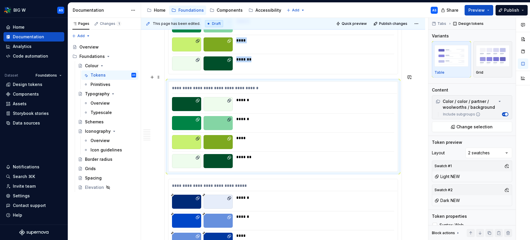
scroll to position [2132, 0]
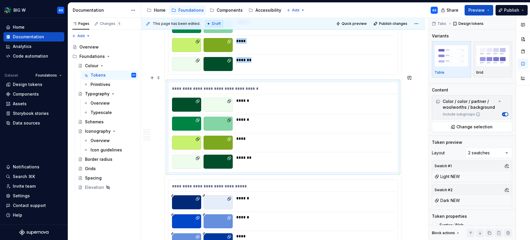
click at [318, 117] on div "******" at bounding box center [314, 120] width 157 height 6
click at [479, 123] on button "Change selection" at bounding box center [472, 127] width 80 height 11
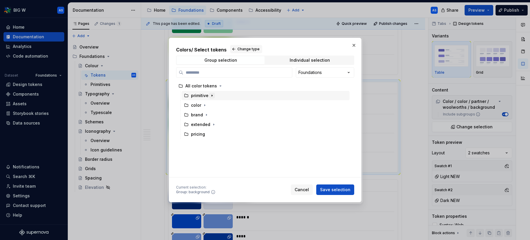
click at [212, 96] on icon "button" at bounding box center [212, 95] width 5 height 5
type textarea "*"
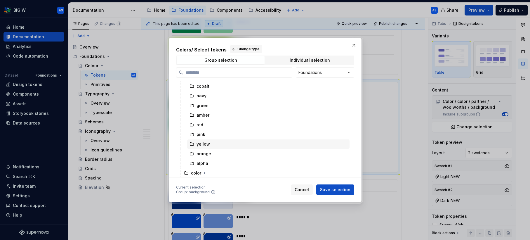
scroll to position [0, 0]
click at [211, 96] on icon "button" at bounding box center [212, 95] width 5 height 5
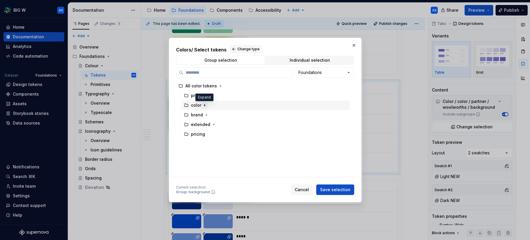
click at [206, 104] on icon "button" at bounding box center [204, 105] width 5 height 5
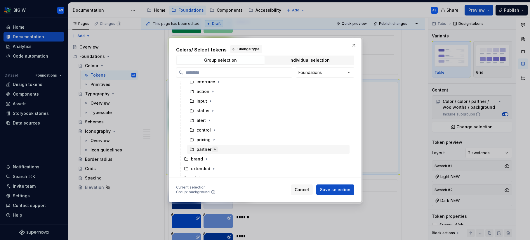
click at [215, 149] on icon "button" at bounding box center [215, 149] width 5 height 5
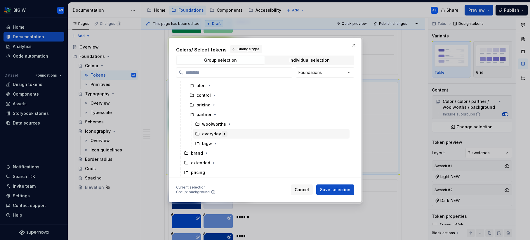
click at [222, 134] on icon "button" at bounding box center [224, 133] width 5 height 5
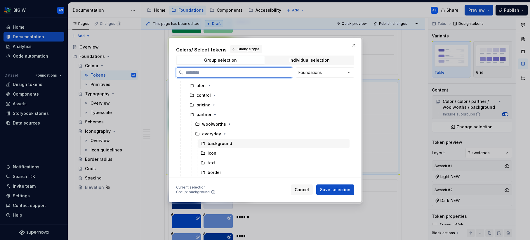
click at [245, 143] on div "background" at bounding box center [273, 143] width 151 height 9
click at [335, 188] on span "Save selection" at bounding box center [335, 190] width 30 height 6
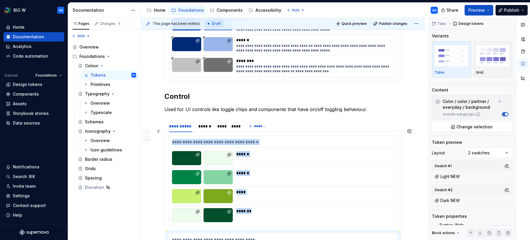
scroll to position [1968, 0]
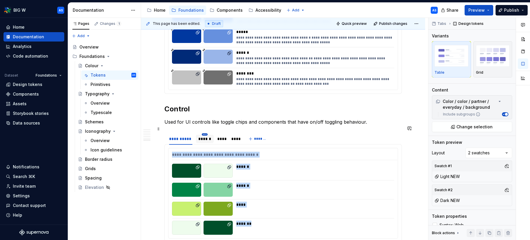
click at [204, 127] on html "BIG W AS Home Documentation Analytics Code automation Dataset Foundations Desig…" at bounding box center [265, 120] width 530 height 240
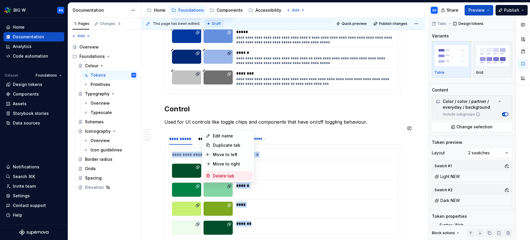
click at [220, 177] on div "Delete tab" at bounding box center [232, 176] width 38 height 6
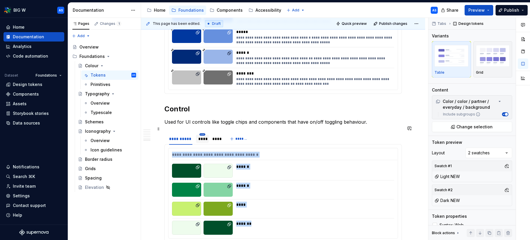
click at [202, 127] on html "BIG W AS Home Documentation Analytics Code automation Dataset Foundations Desig…" at bounding box center [265, 120] width 530 height 240
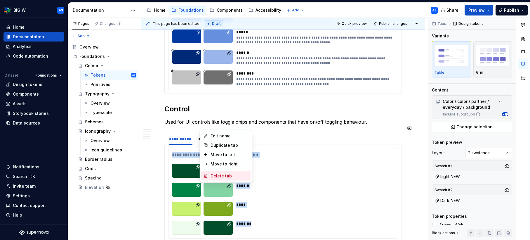
click at [221, 178] on div "Delete tab" at bounding box center [230, 176] width 38 height 6
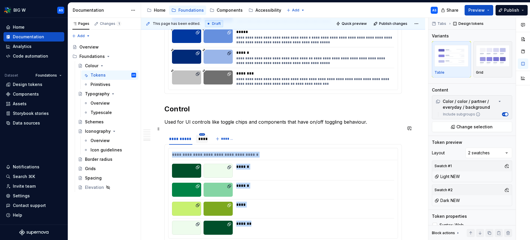
click at [201, 127] on html "BIG W AS Home Documentation Analytics Code automation Dataset Foundations Desig…" at bounding box center [265, 120] width 530 height 240
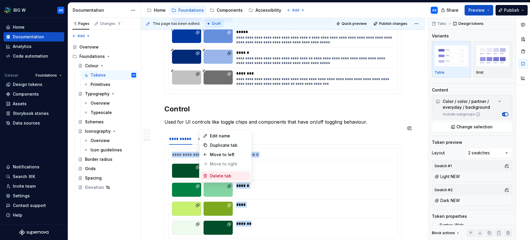
click at [217, 175] on div "Delete tab" at bounding box center [229, 176] width 38 height 6
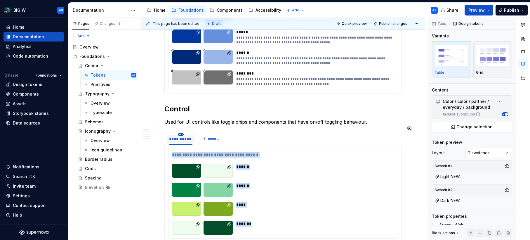
click at [181, 127] on html "BIG W AS Home Documentation Analytics Code automation Dataset Foundations Desig…" at bounding box center [265, 120] width 530 height 240
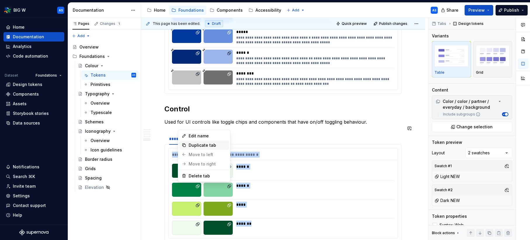
click at [198, 145] on div "Duplicate tab" at bounding box center [208, 145] width 38 height 6
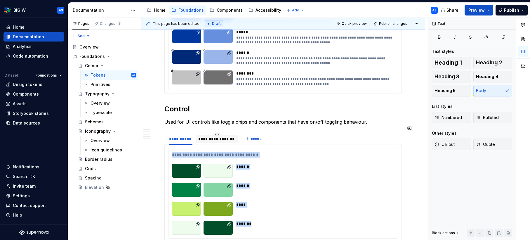
click at [212, 136] on div "**********" at bounding box center [216, 139] width 37 height 6
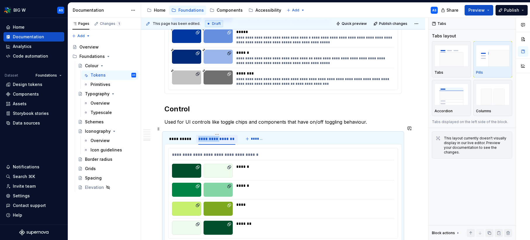
click at [212, 136] on div "**********" at bounding box center [216, 139] width 37 height 6
type input "******"
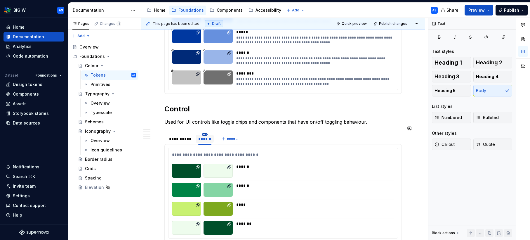
click at [205, 126] on html "BIG W AS Home Documentation Analytics Code automation Dataset Foundations Desig…" at bounding box center [265, 120] width 530 height 240
click at [216, 145] on div "Duplicate tab" at bounding box center [232, 145] width 38 height 6
click at [227, 136] on div "**********" at bounding box center [230, 139] width 27 height 6
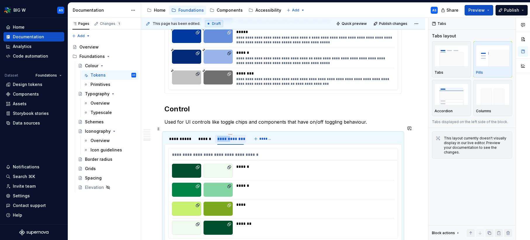
click at [227, 136] on div "**********" at bounding box center [230, 139] width 27 height 6
type input "****"
click at [223, 127] on html "BIG W AS Home Documentation Analytics Code automation Dataset Foundations Desig…" at bounding box center [265, 120] width 530 height 240
click at [239, 145] on div "Duplicate tab" at bounding box center [248, 145] width 38 height 6
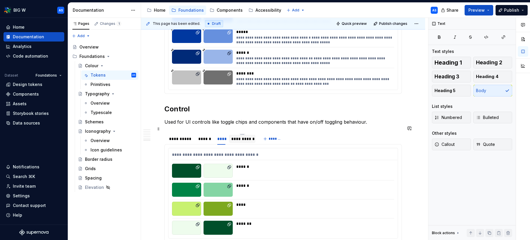
click at [242, 136] on div "**********" at bounding box center [242, 139] width 22 height 6
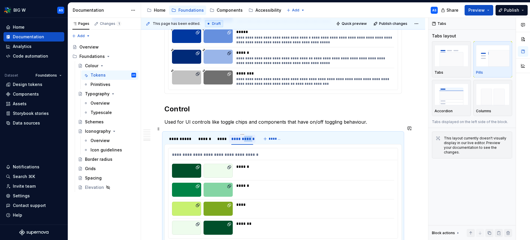
click at [242, 136] on div "**********" at bounding box center [242, 139] width 22 height 6
type input "****"
click at [226, 135] on div "****" at bounding box center [221, 139] width 13 height 8
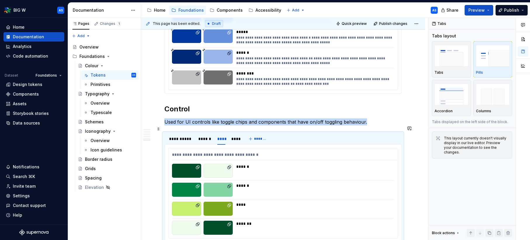
click at [204, 136] on div "******" at bounding box center [204, 139] width 13 height 6
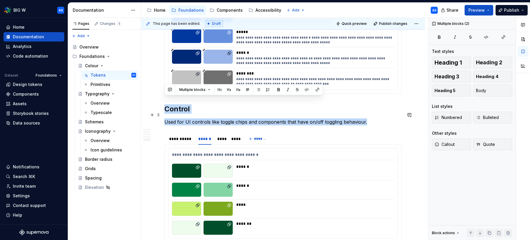
drag, startPoint x: 166, startPoint y: 101, endPoint x: 364, endPoint y: 115, distance: 199.2
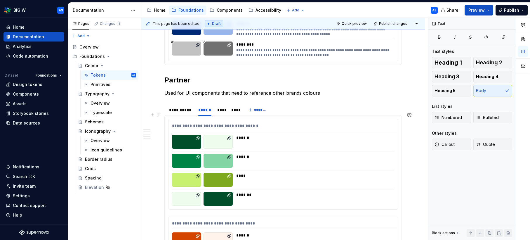
click at [264, 135] on div "******" at bounding box center [313, 142] width 155 height 14
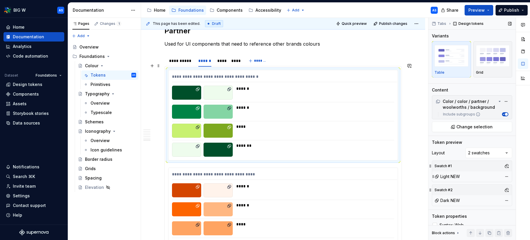
scroll to position [2105, 0]
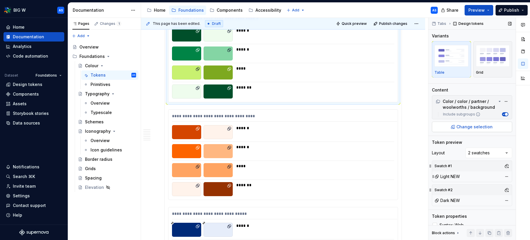
click at [470, 127] on span "Change selection" at bounding box center [475, 127] width 36 height 6
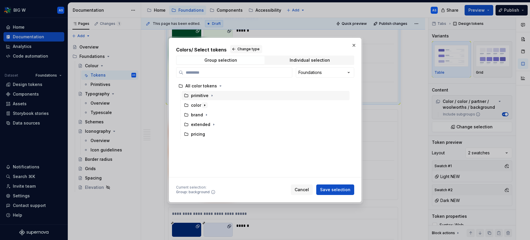
click at [207, 103] on button "button" at bounding box center [205, 105] width 6 height 6
click at [205, 105] on icon "button" at bounding box center [205, 104] width 1 height 1
type textarea "*"
click at [205, 105] on icon "button" at bounding box center [205, 104] width 1 height 1
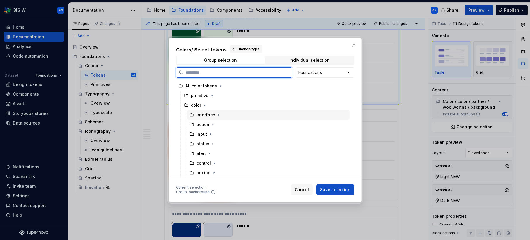
scroll to position [39, 0]
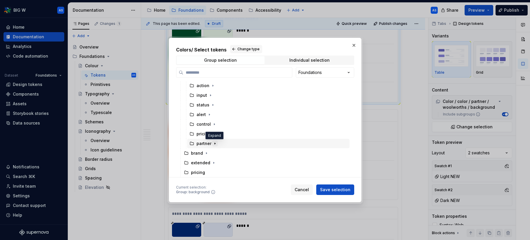
click at [214, 142] on icon "button" at bounding box center [215, 143] width 5 height 5
click at [230, 124] on icon "button" at bounding box center [229, 124] width 5 height 5
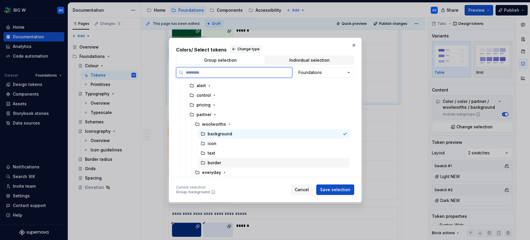
drag, startPoint x: 253, startPoint y: 162, endPoint x: 261, endPoint y: 164, distance: 8.1
click at [253, 162] on div "border" at bounding box center [273, 162] width 151 height 9
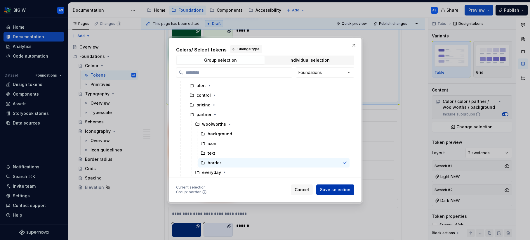
click at [342, 191] on span "Save selection" at bounding box center [335, 190] width 30 height 6
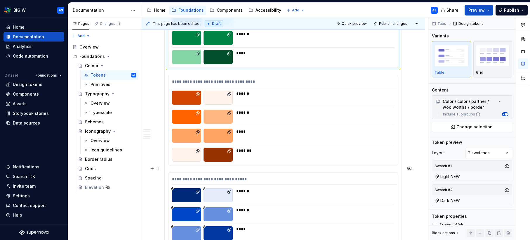
scroll to position [2126, 0]
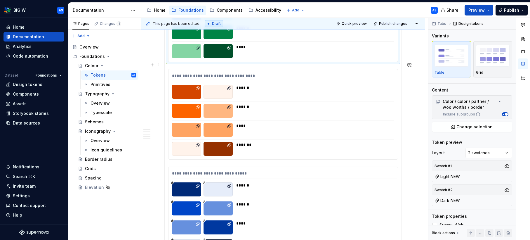
click at [285, 127] on div "****" at bounding box center [313, 130] width 155 height 14
click at [472, 127] on span "Change selection" at bounding box center [475, 127] width 36 height 6
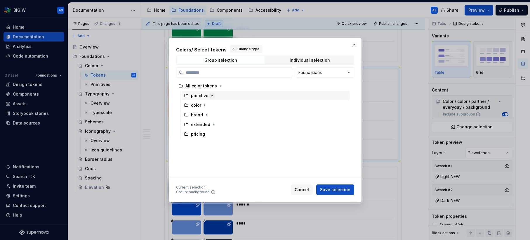
click at [212, 96] on icon "button" at bounding box center [212, 95] width 1 height 1
click at [211, 96] on icon "button" at bounding box center [211, 95] width 1 height 1
click at [210, 74] on input "search" at bounding box center [237, 73] width 109 height 6
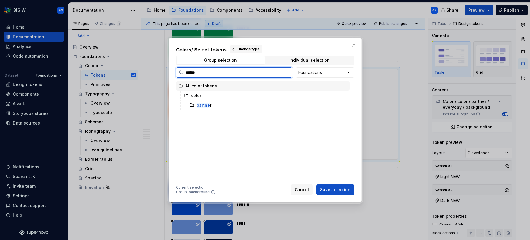
type input "*******"
click at [212, 104] on div "partner" at bounding box center [268, 104] width 162 height 9
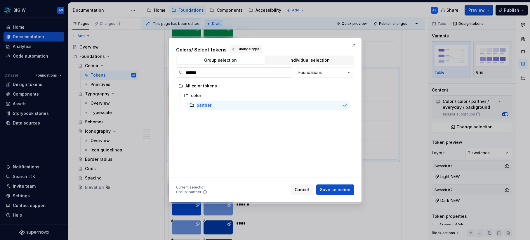
click at [285, 73] on input "*******" at bounding box center [237, 73] width 109 height 6
click at [205, 106] on icon "button" at bounding box center [204, 105] width 5 height 5
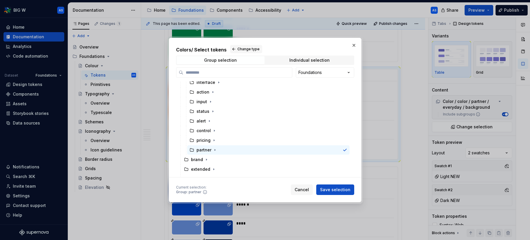
scroll to position [33, 0]
click at [215, 150] on icon "button" at bounding box center [215, 149] width 5 height 5
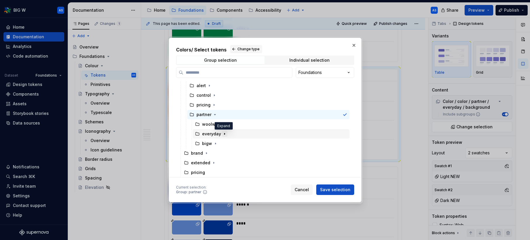
click at [224, 134] on icon "button" at bounding box center [224, 133] width 1 height 1
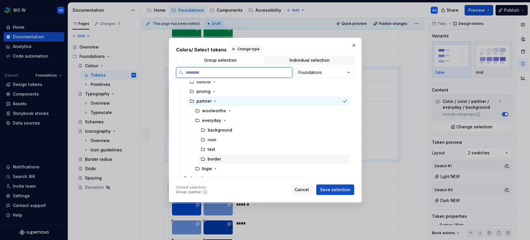
click at [231, 160] on div "border" at bounding box center [273, 158] width 151 height 9
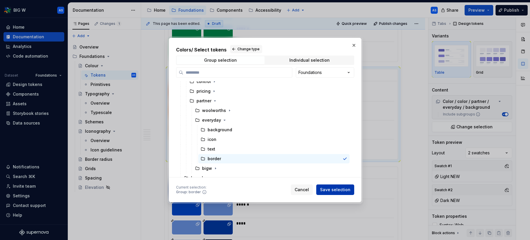
click at [346, 191] on span "Save selection" at bounding box center [335, 190] width 30 height 6
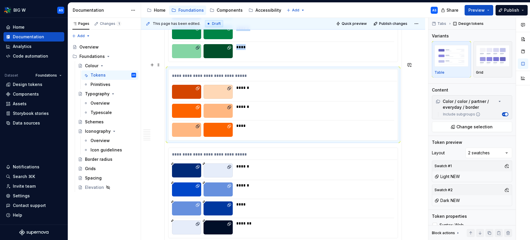
scroll to position [2149, 0]
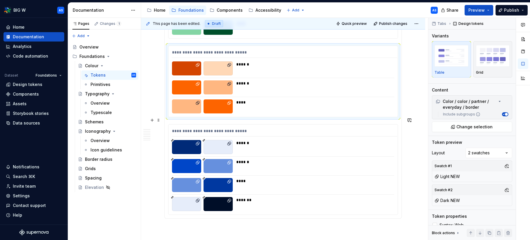
click at [290, 141] on div "******" at bounding box center [313, 147] width 155 height 14
click at [471, 128] on span "Change selection" at bounding box center [475, 127] width 36 height 6
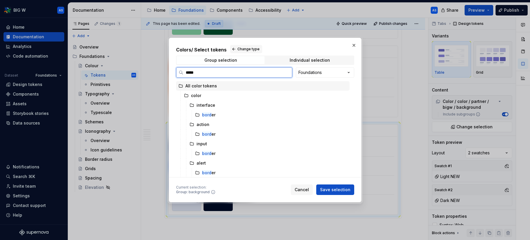
type input "******"
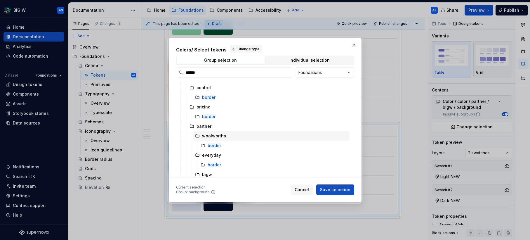
scroll to position [106, 0]
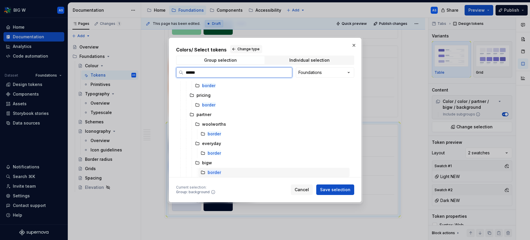
click at [231, 172] on div "border" at bounding box center [273, 172] width 151 height 9
click at [343, 191] on span "Save selection" at bounding box center [335, 190] width 30 height 6
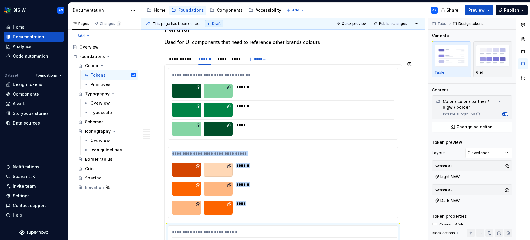
scroll to position [2026, 0]
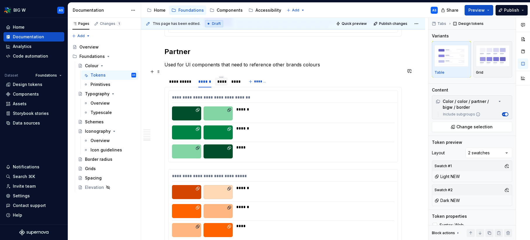
click at [220, 79] on div "****" at bounding box center [221, 82] width 8 height 6
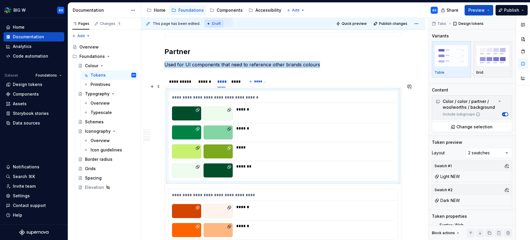
click at [232, 106] on div at bounding box center [218, 113] width 29 height 14
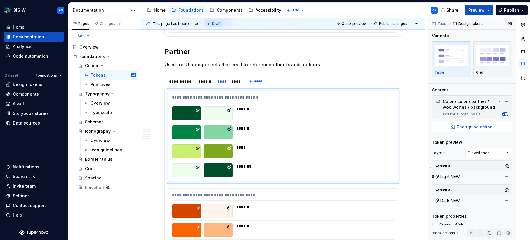
click at [483, 127] on span "Change selection" at bounding box center [475, 127] width 36 height 6
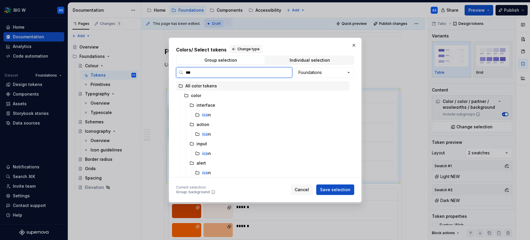
type input "****"
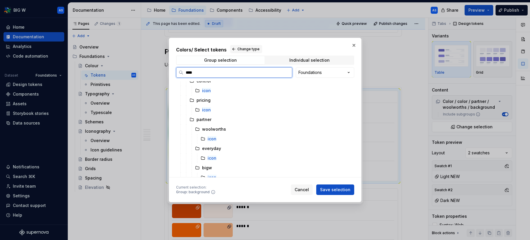
scroll to position [106, 0]
click at [225, 136] on div "icon" at bounding box center [273, 133] width 151 height 9
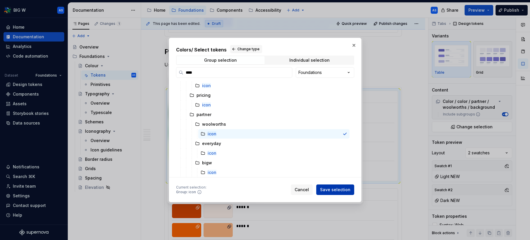
click at [344, 192] on span "Save selection" at bounding box center [335, 190] width 30 height 6
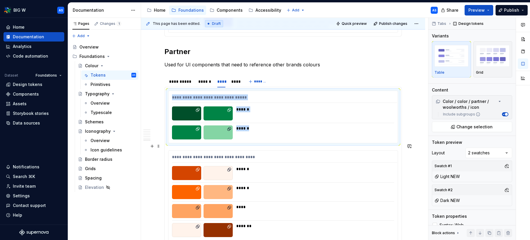
click at [273, 166] on div "******" at bounding box center [314, 169] width 157 height 6
click at [484, 127] on span "Change selection" at bounding box center [475, 127] width 36 height 6
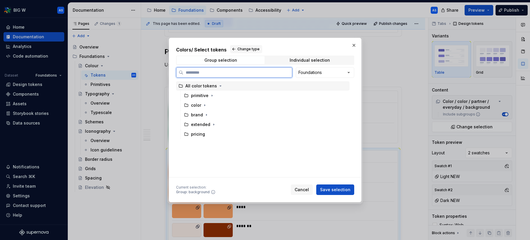
paste input "****"
type input "****"
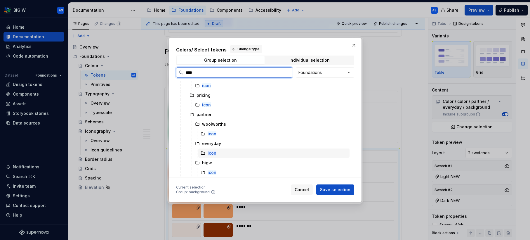
click at [230, 150] on div "icon" at bounding box center [273, 152] width 151 height 9
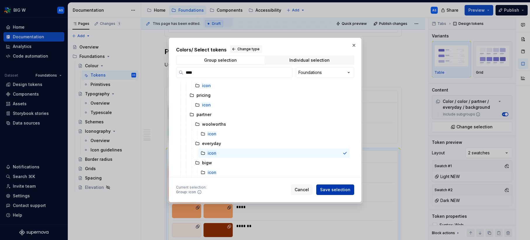
click at [335, 186] on button "Save selection" at bounding box center [335, 189] width 38 height 11
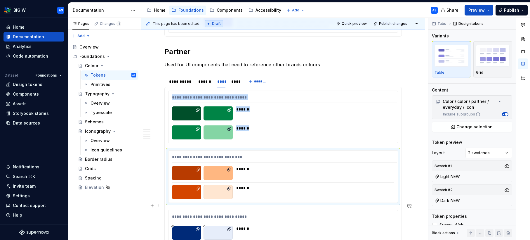
scroll to position [2073, 0]
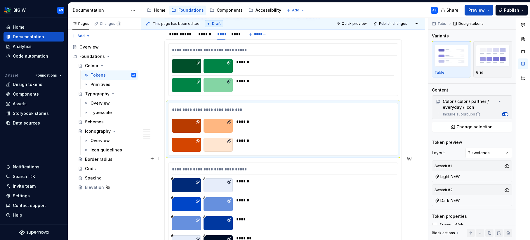
click at [256, 186] on div "**********" at bounding box center [283, 208] width 229 height 90
click at [473, 129] on span "Change selection" at bounding box center [475, 127] width 36 height 6
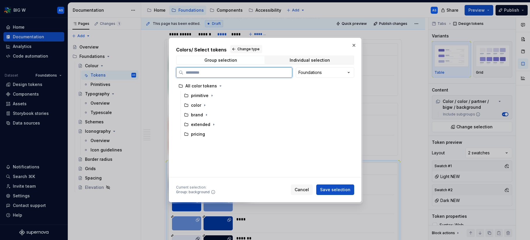
paste input "****"
type input "****"
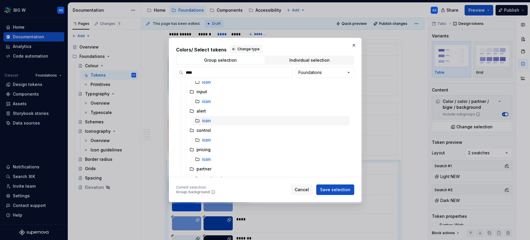
scroll to position [106, 0]
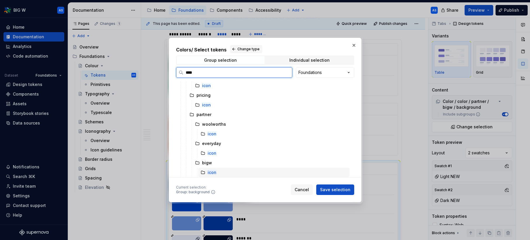
click at [223, 169] on div "icon" at bounding box center [273, 172] width 151 height 9
click at [341, 189] on span "Save selection" at bounding box center [335, 190] width 30 height 6
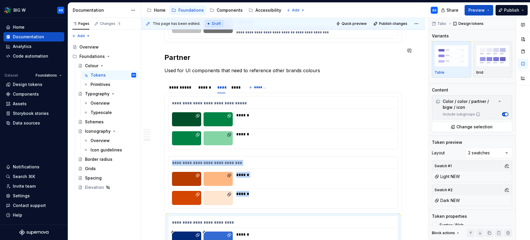
scroll to position [1984, 0]
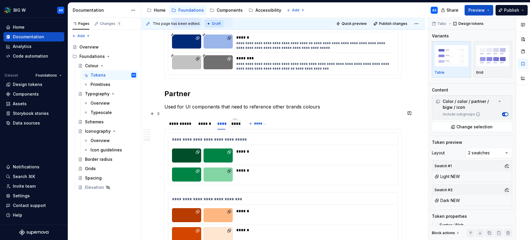
click at [239, 119] on div "****" at bounding box center [235, 123] width 12 height 8
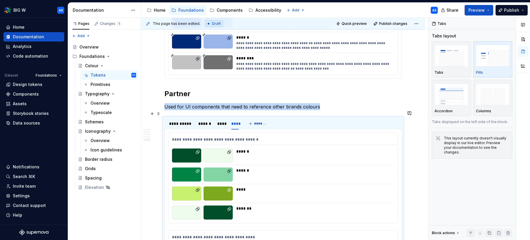
click at [249, 138] on div "**********" at bounding box center [283, 178] width 229 height 90
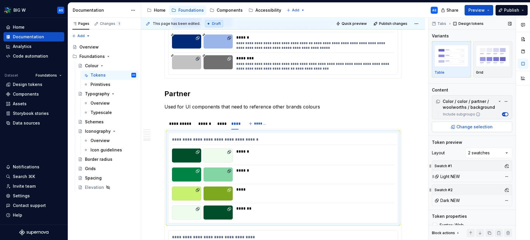
click at [489, 128] on span "Change selection" at bounding box center [475, 127] width 36 height 6
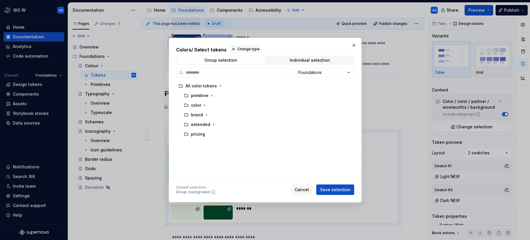
paste input "****"
type input "****"
type textarea "*"
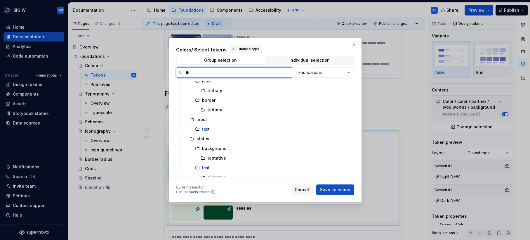
scroll to position [0, 0]
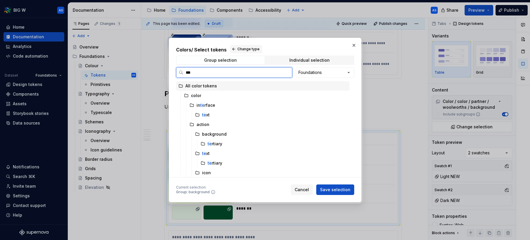
type input "****"
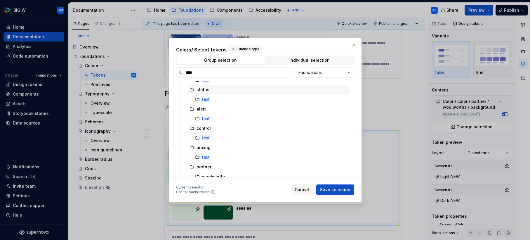
scroll to position [126, 0]
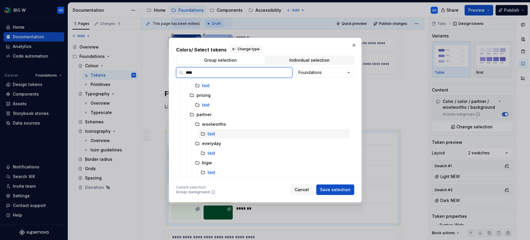
click at [226, 132] on div "text" at bounding box center [273, 133] width 151 height 9
click at [342, 188] on span "Save selection" at bounding box center [335, 190] width 30 height 6
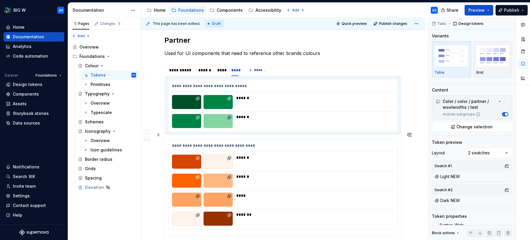
scroll to position [2040, 0]
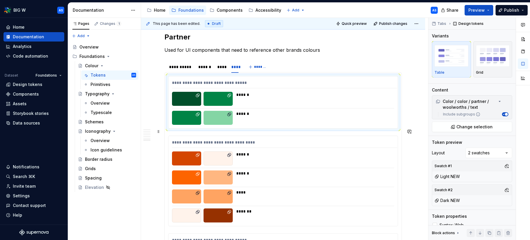
click at [274, 170] on div "******" at bounding box center [314, 173] width 157 height 6
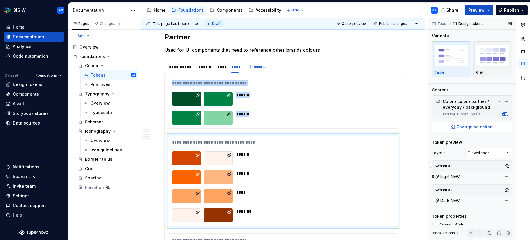
click at [472, 127] on span "Change selection" at bounding box center [475, 127] width 36 height 6
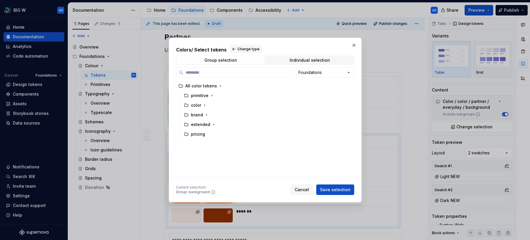
paste input "****"
type input "****"
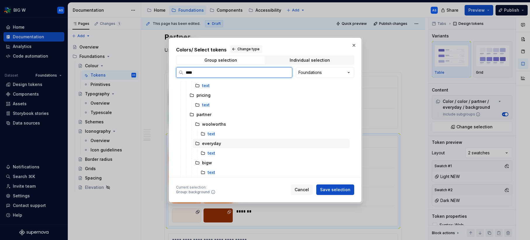
click at [238, 148] on div "everyday" at bounding box center [271, 143] width 157 height 9
click at [235, 151] on div "text" at bounding box center [273, 152] width 151 height 9
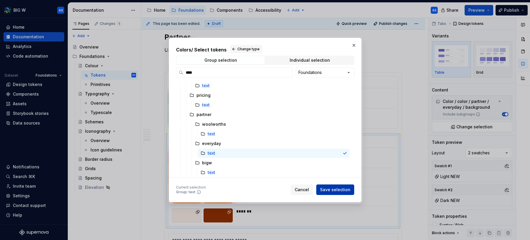
click at [330, 187] on span "Save selection" at bounding box center [335, 190] width 30 height 6
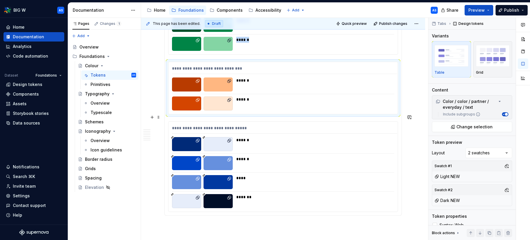
scroll to position [2118, 0]
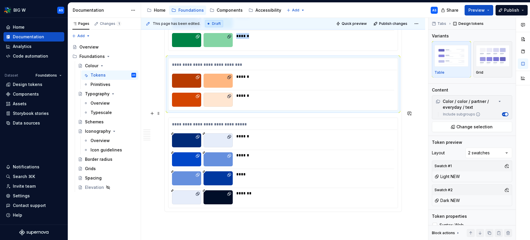
drag, startPoint x: 273, startPoint y: 166, endPoint x: 312, endPoint y: 157, distance: 40.2
click at [273, 171] on div "****" at bounding box center [314, 174] width 157 height 6
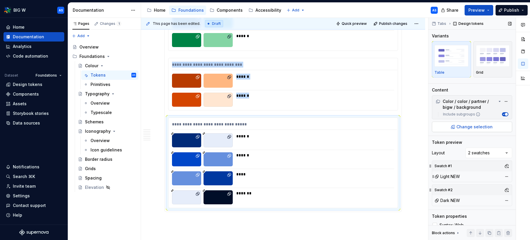
click at [494, 124] on button "Change selection" at bounding box center [472, 127] width 80 height 11
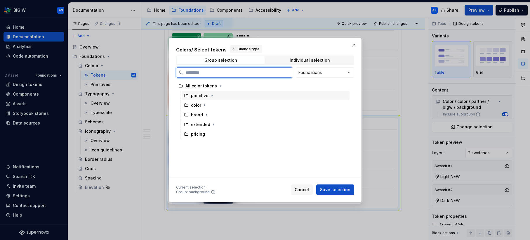
paste input "****"
type input "****"
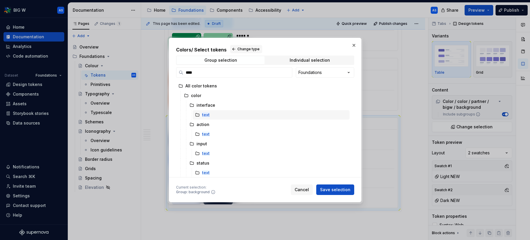
scroll to position [126, 0]
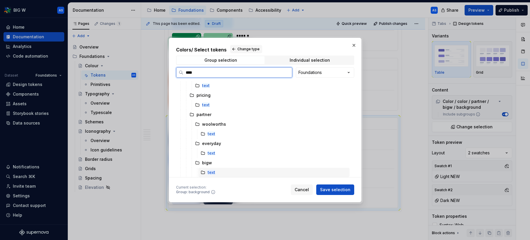
click at [241, 170] on div "text" at bounding box center [273, 172] width 151 height 9
click at [338, 193] on button "Save selection" at bounding box center [335, 189] width 38 height 11
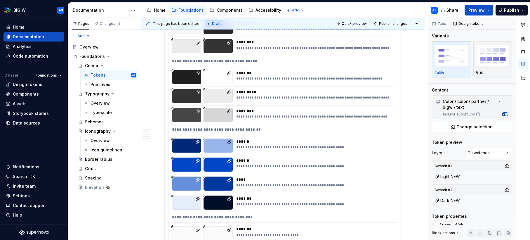
scroll to position [0, 0]
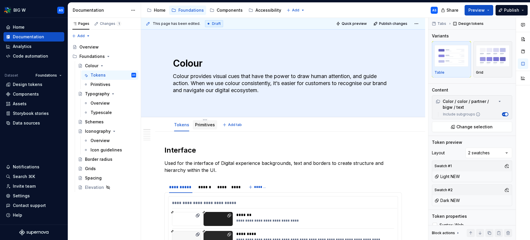
click at [209, 126] on link "Primitives" at bounding box center [205, 124] width 20 height 5
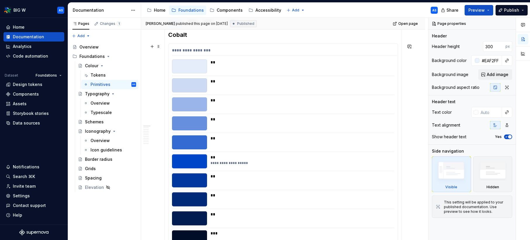
scroll to position [81, 0]
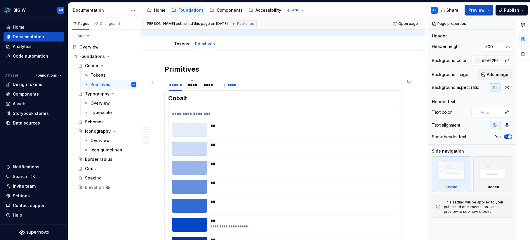
click at [189, 83] on div "****" at bounding box center [193, 85] width 10 height 6
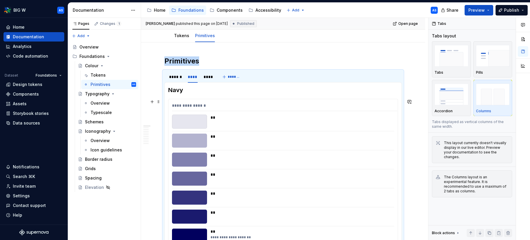
scroll to position [90, 0]
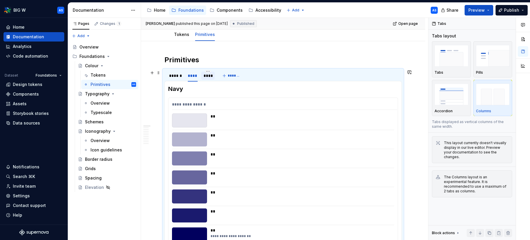
click at [205, 77] on div "****" at bounding box center [208, 76] width 8 height 6
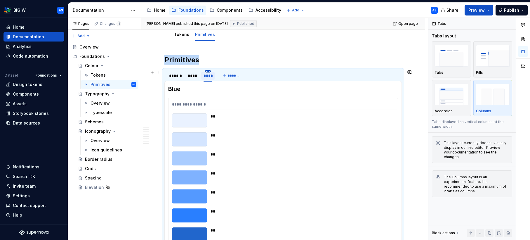
click at [209, 72] on html "BIG W AS Home Documentation Analytics Code automation Dataset Foundations Desig…" at bounding box center [265, 120] width 530 height 240
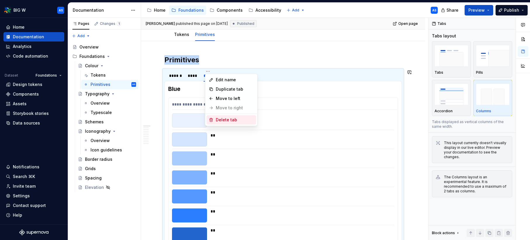
click at [227, 119] on div "Delete tab" at bounding box center [235, 120] width 38 height 6
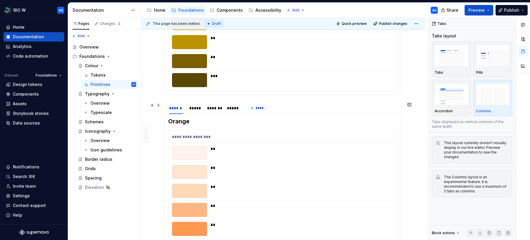
scroll to position [540, 0]
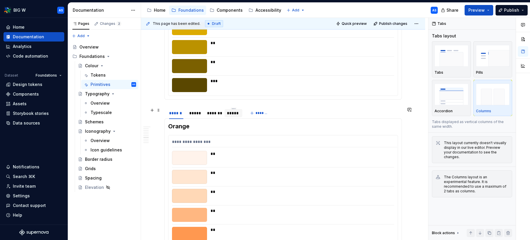
click at [240, 114] on div "*****" at bounding box center [234, 113] width 18 height 8
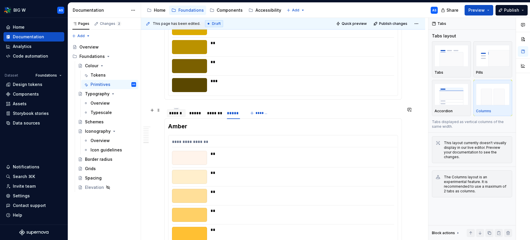
click at [178, 114] on div "******" at bounding box center [176, 113] width 14 height 6
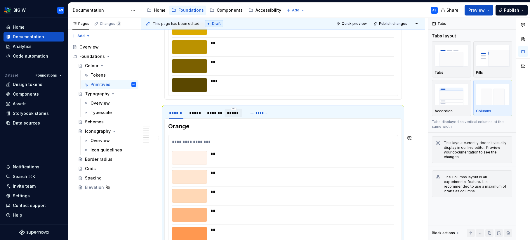
scroll to position [580, 0]
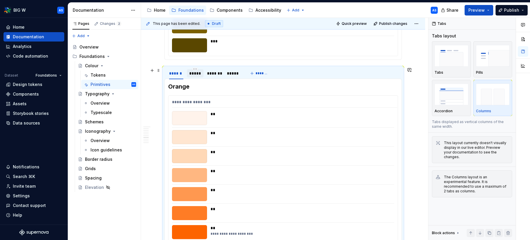
click at [199, 72] on div "*****" at bounding box center [195, 73] width 12 height 6
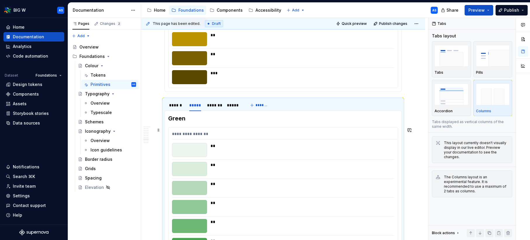
scroll to position [558, 0]
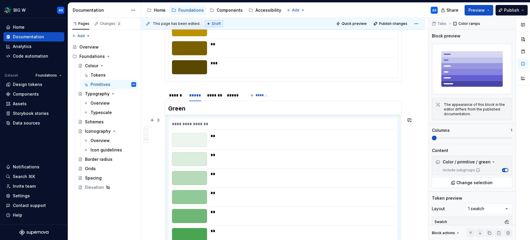
click at [230, 124] on div "**********" at bounding box center [284, 125] width 225 height 8
click at [214, 97] on div "*******" at bounding box center [214, 95] width 14 height 6
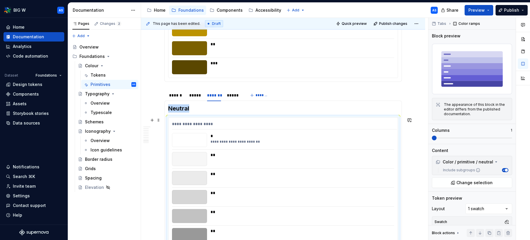
click at [236, 121] on div "**********" at bounding box center [284, 125] width 225 height 8
click at [225, 117] on div "**********" at bounding box center [283, 238] width 230 height 242
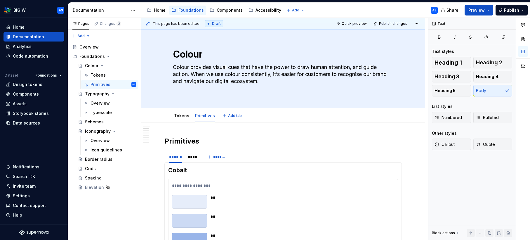
type textarea "*"
click at [221, 158] on button "*******" at bounding box center [217, 157] width 23 height 8
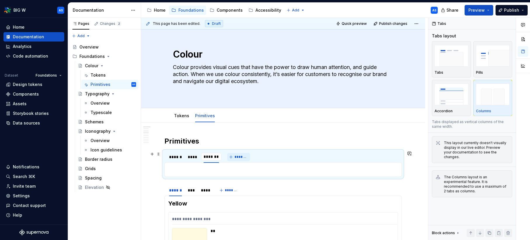
scroll to position [9, 0]
type input "*******"
click at [203, 165] on div "**********" at bounding box center [283, 169] width 238 height 15
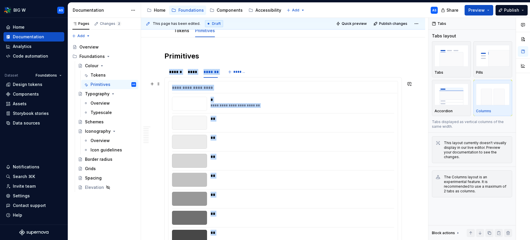
scroll to position [88, 0]
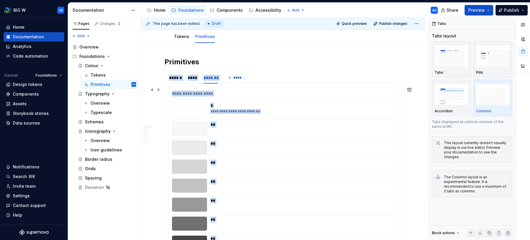
type textarea "*"
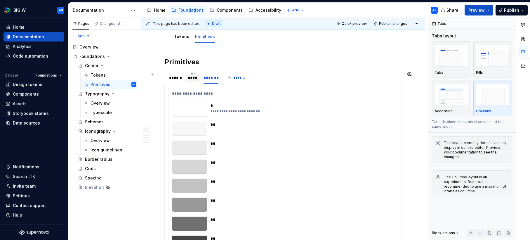
click at [193, 75] on div "****" at bounding box center [193, 78] width 10 height 6
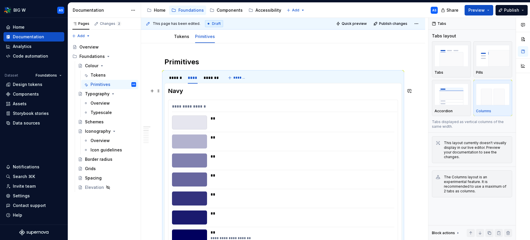
click at [177, 93] on h3 "Navy" at bounding box center [283, 91] width 230 height 8
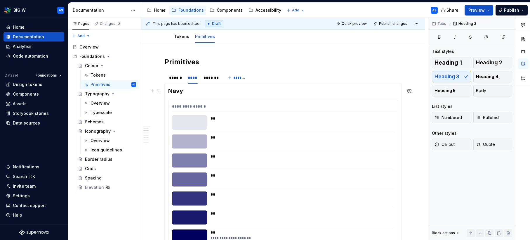
click at [169, 89] on h3 "Navy" at bounding box center [283, 91] width 230 height 8
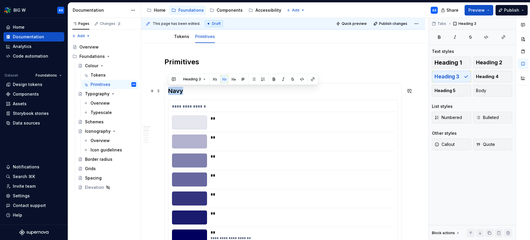
click at [169, 89] on h3 "Navy" at bounding box center [283, 91] width 230 height 8
copy h3 "Navy"
click at [221, 93] on h3 "Navy" at bounding box center [283, 91] width 230 height 8
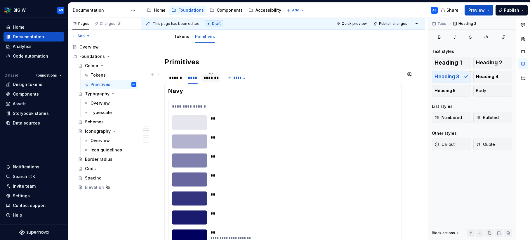
click at [213, 77] on div "*******" at bounding box center [211, 78] width 14 height 6
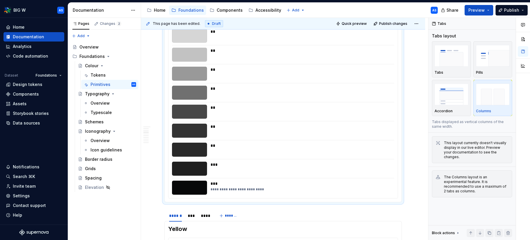
scroll to position [280, 0]
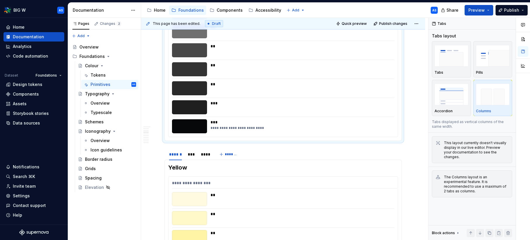
click at [190, 139] on div "**********" at bounding box center [283, 16] width 238 height 250
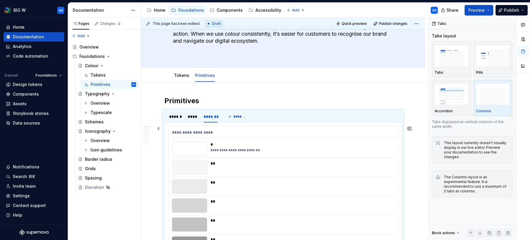
scroll to position [50, 0]
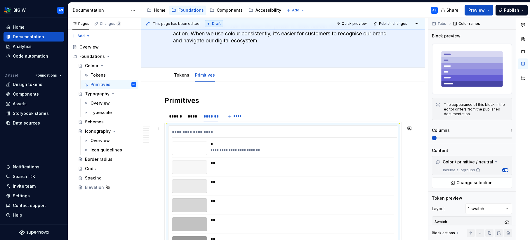
click at [209, 133] on div "**********" at bounding box center [284, 133] width 225 height 8
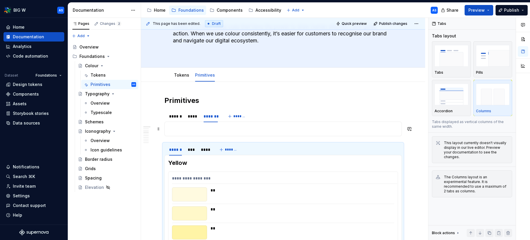
click at [192, 131] on p at bounding box center [283, 128] width 230 height 7
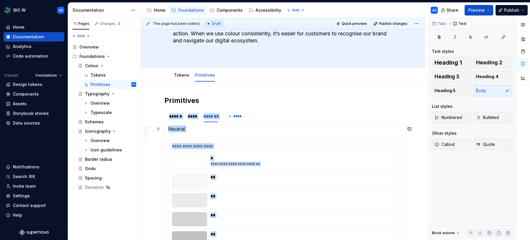
click at [173, 130] on p "Neutral" at bounding box center [283, 128] width 230 height 7
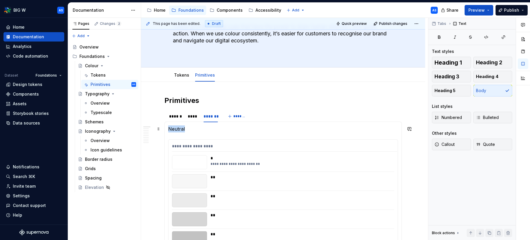
click at [173, 130] on p "Neutral" at bounding box center [283, 128] width 230 height 7
click at [215, 117] on button "button" at bounding box center [214, 118] width 8 height 8
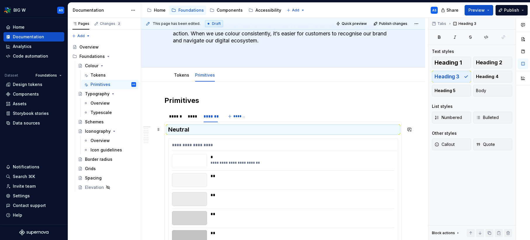
click at [204, 129] on h3 "Neutral" at bounding box center [283, 129] width 230 height 8
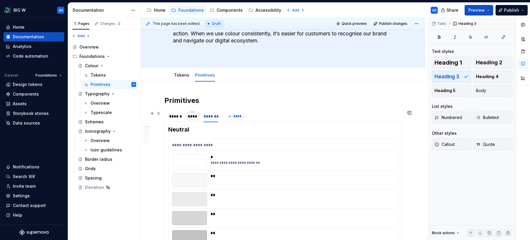
click at [195, 118] on div "****" at bounding box center [193, 116] width 10 height 6
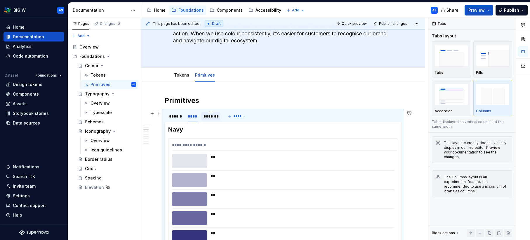
click at [215, 117] on div "*******" at bounding box center [211, 116] width 14 height 6
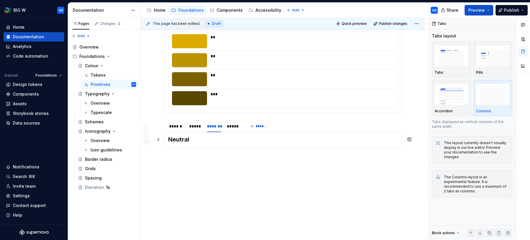
scroll to position [565, 0]
click at [215, 121] on div "*******" at bounding box center [214, 126] width 19 height 11
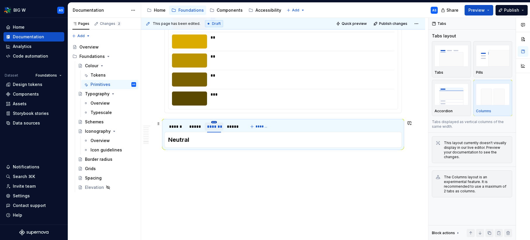
click at [215, 122] on html "BIG W AS Home Documentation Analytics Code automation Dataset Foundations Desig…" at bounding box center [265, 120] width 530 height 240
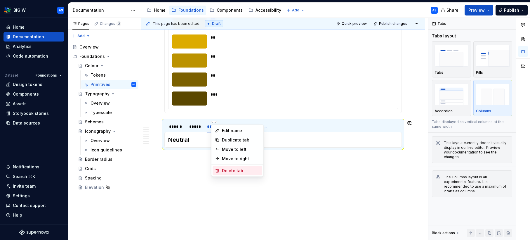
click at [230, 170] on div "Delete tab" at bounding box center [241, 171] width 38 height 6
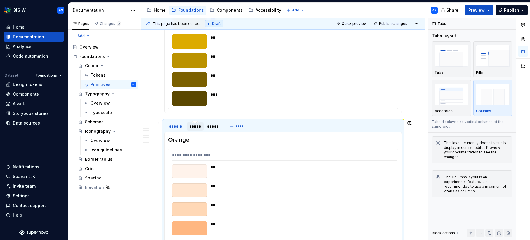
click at [200, 127] on div "*****" at bounding box center [195, 127] width 12 height 6
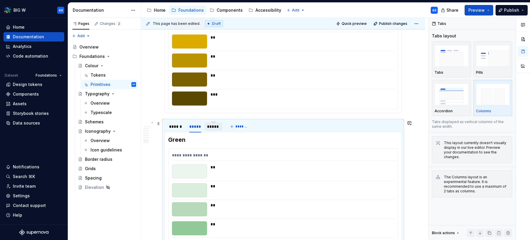
click at [214, 129] on div "*****" at bounding box center [213, 127] width 13 height 6
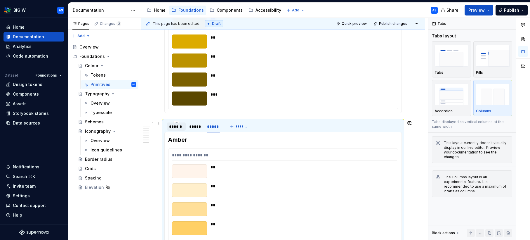
click at [179, 127] on div "******" at bounding box center [176, 127] width 14 height 6
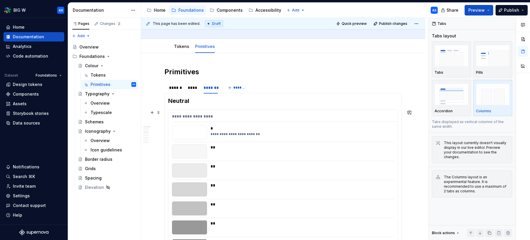
scroll to position [0, 0]
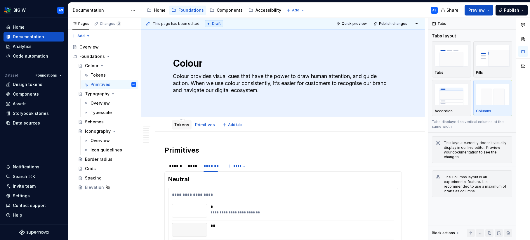
click at [187, 128] on div "Tokens" at bounding box center [181, 124] width 15 height 7
click at [506, 11] on span "Publish" at bounding box center [511, 10] width 15 height 6
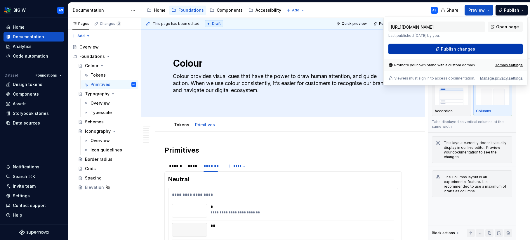
click at [473, 50] on span "Publish changes" at bounding box center [458, 49] width 34 height 6
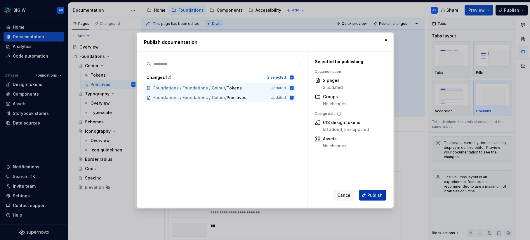
click at [371, 195] on span "Publish" at bounding box center [375, 195] width 15 height 6
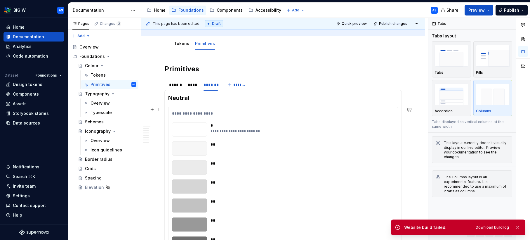
scroll to position [115, 0]
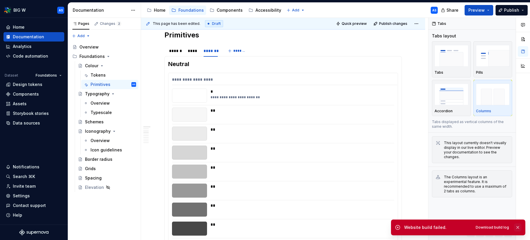
click at [518, 226] on button "button" at bounding box center [518, 227] width 8 height 8
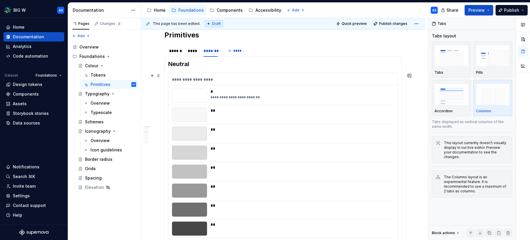
click at [287, 133] on div "**" at bounding box center [301, 133] width 180 height 14
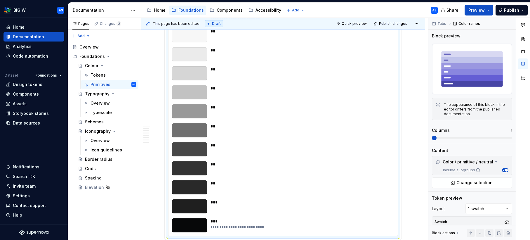
scroll to position [255, 0]
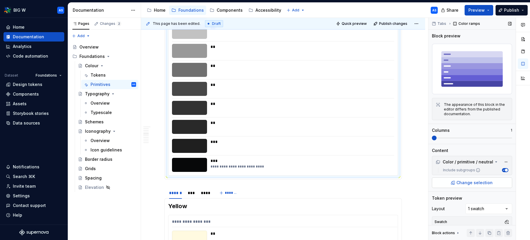
click at [487, 183] on span "Change selection" at bounding box center [475, 183] width 36 height 6
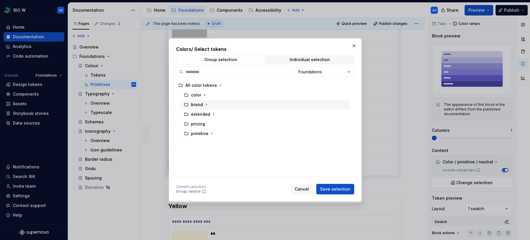
scroll to position [0, 0]
click at [212, 133] on icon "button" at bounding box center [212, 133] width 1 height 1
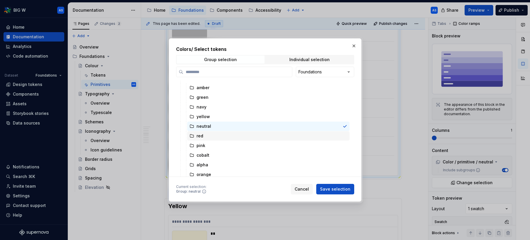
scroll to position [58, 0]
click at [337, 189] on span "Save selection" at bounding box center [335, 189] width 30 height 6
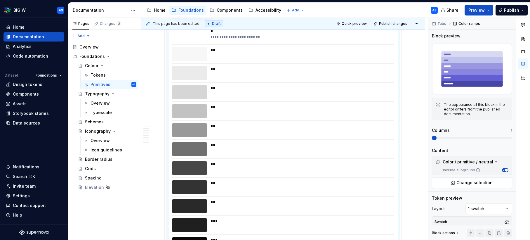
scroll to position [0, 0]
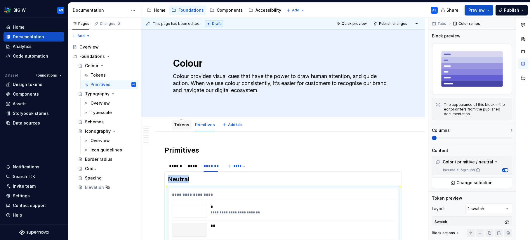
click at [183, 126] on link "Tokens" at bounding box center [181, 124] width 15 height 5
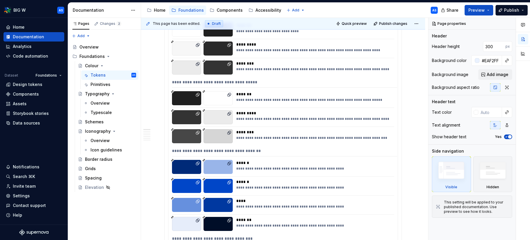
scroll to position [199, 0]
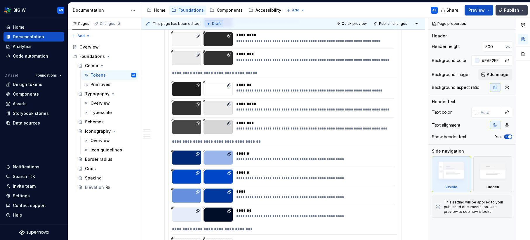
click at [509, 10] on span "Publish" at bounding box center [511, 10] width 15 height 6
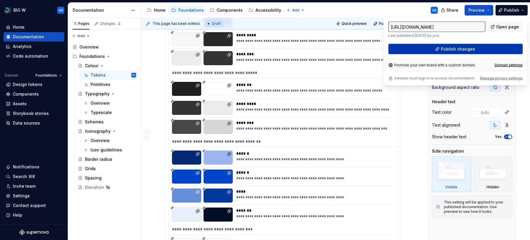
click at [455, 48] on span "Publish changes" at bounding box center [458, 49] width 34 height 6
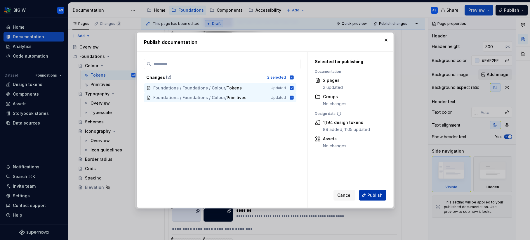
click at [376, 195] on span "Publish" at bounding box center [375, 195] width 15 height 6
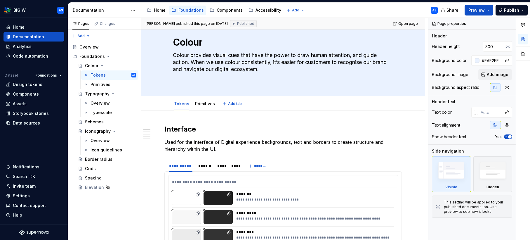
scroll to position [0, 0]
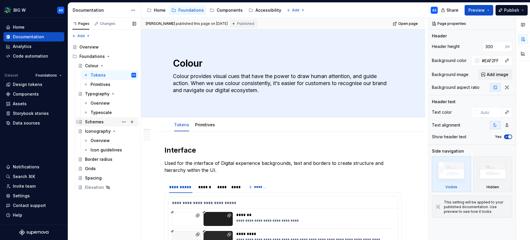
click at [99, 122] on div "Schemes" at bounding box center [94, 122] width 19 height 6
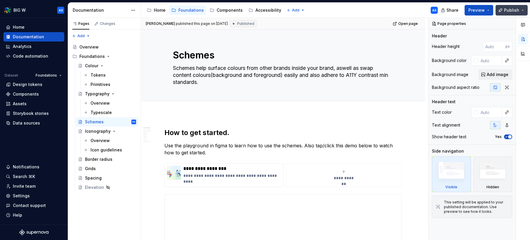
click at [518, 12] on span "Publish" at bounding box center [511, 10] width 15 height 6
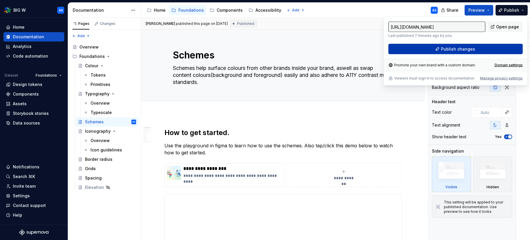
click at [488, 44] on button "Publish changes" at bounding box center [456, 49] width 134 height 11
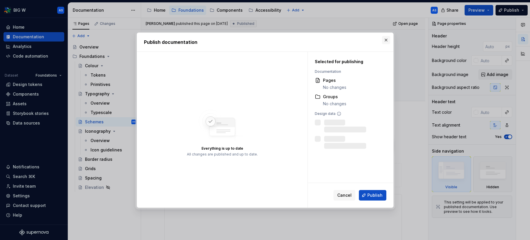
click at [386, 39] on button "button" at bounding box center [386, 40] width 8 height 8
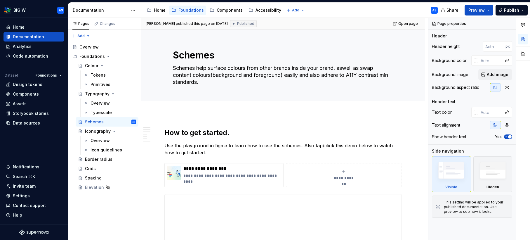
type textarea "*"
